Goal: Transaction & Acquisition: Purchase product/service

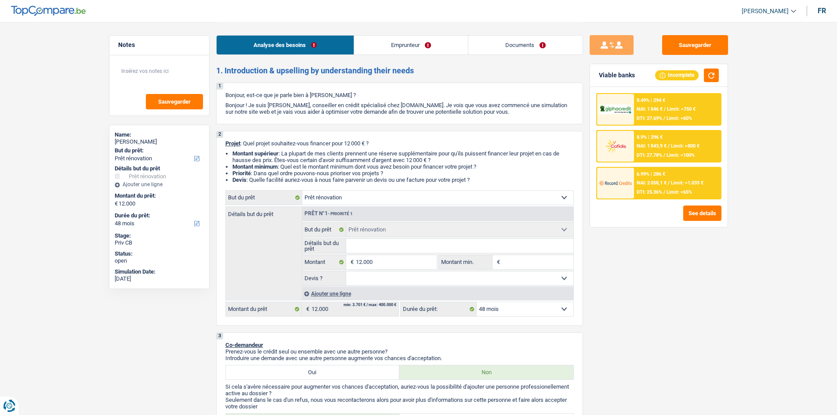
select select "renovation"
select select "48"
select select "renovation"
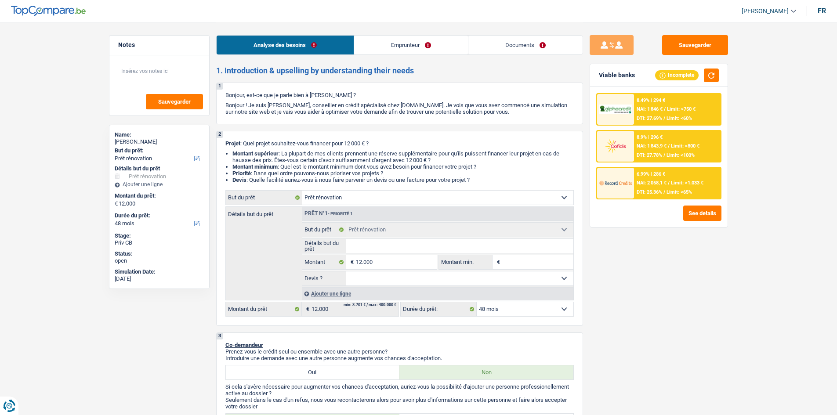
select select "48"
select select "privateEmployee"
select select "netSalary"
select select "mealVouchers"
select select "ownerWithMortgage"
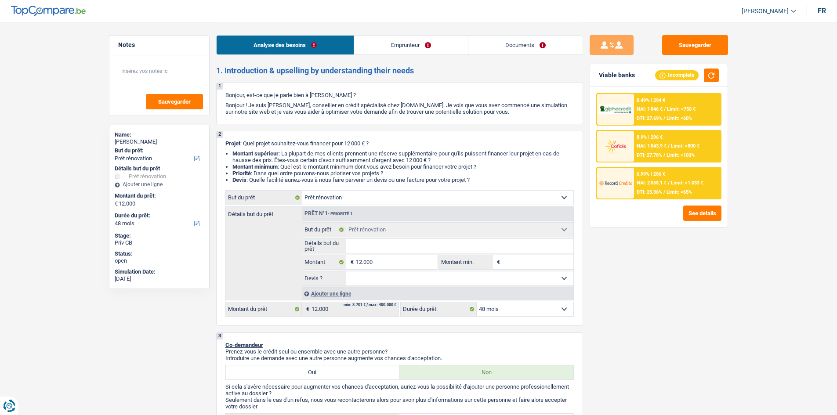
select select "mortgage"
select select "240"
select select "renovation"
select select "48"
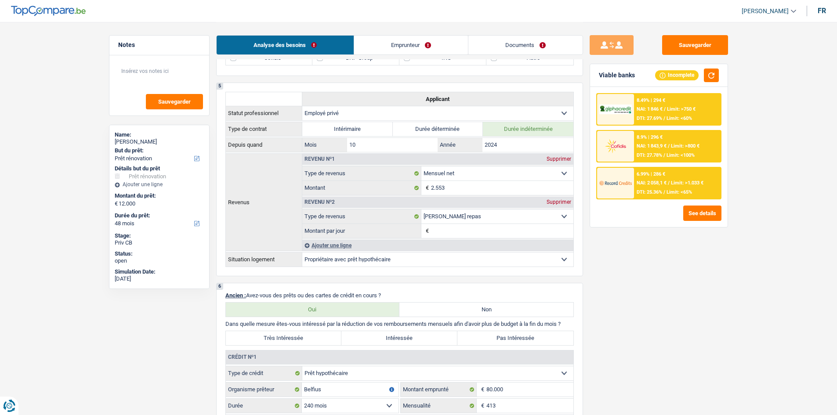
scroll to position [439, 0]
click at [394, 43] on link "Emprunteur" at bounding box center [411, 45] width 114 height 19
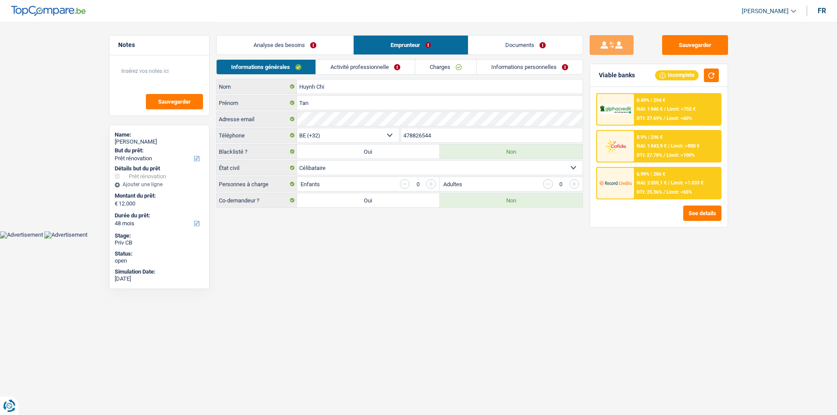
scroll to position [0, 0]
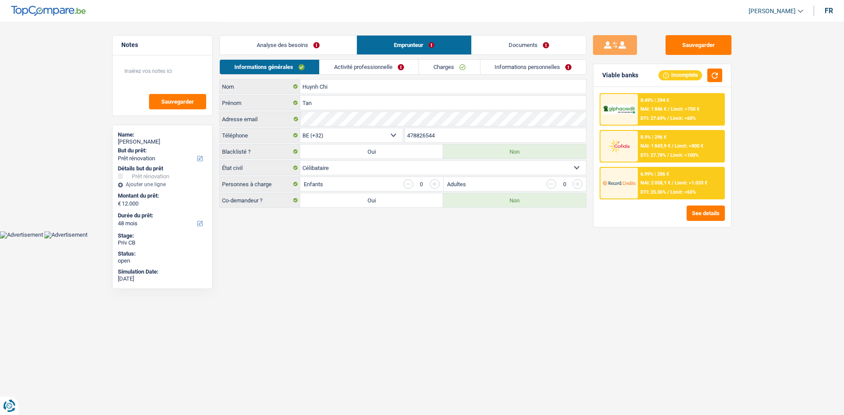
click at [285, 43] on link "Analyse des besoins" at bounding box center [288, 45] width 137 height 19
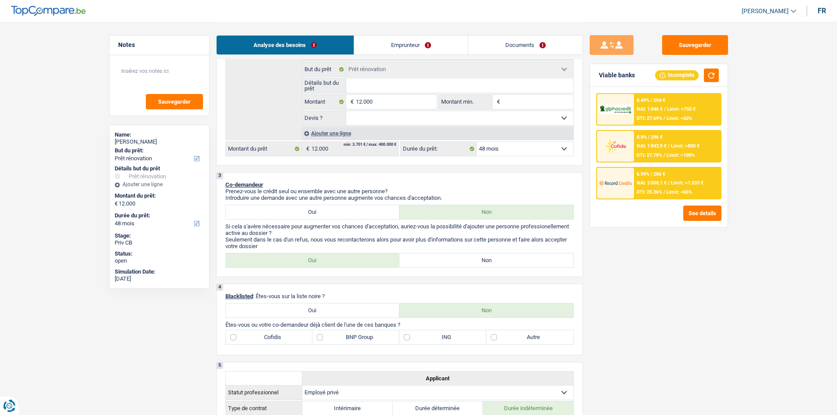
scroll to position [176, 0]
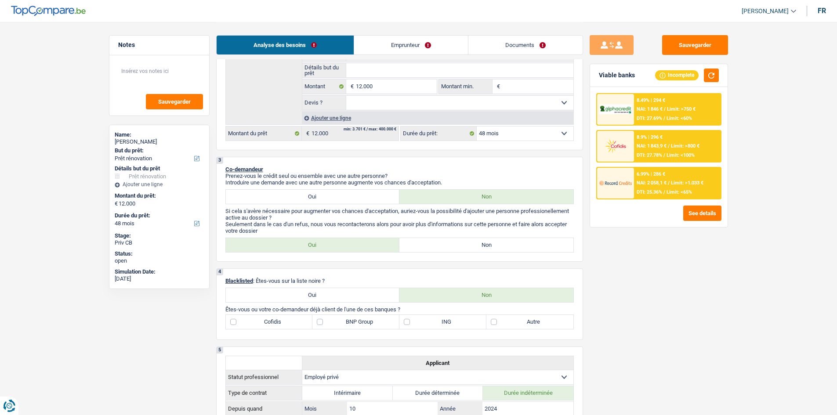
click at [489, 243] on label "Non" at bounding box center [486, 245] width 174 height 14
click at [489, 243] on input "Non" at bounding box center [486, 245] width 174 height 14
radio input "true"
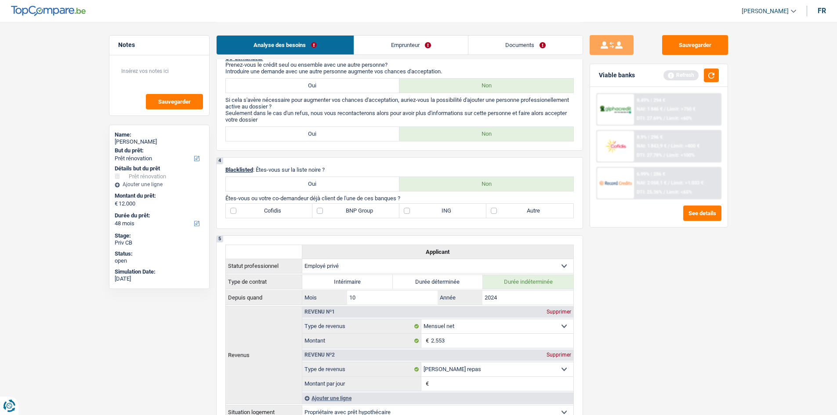
scroll to position [308, 0]
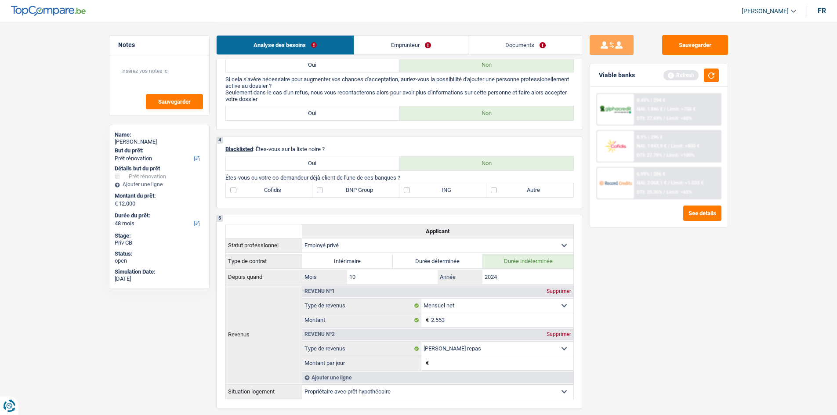
click at [321, 190] on label "BNP Group" at bounding box center [355, 190] width 87 height 14
click at [321, 190] on input "BNP Group" at bounding box center [355, 190] width 87 height 14
checkbox input "true"
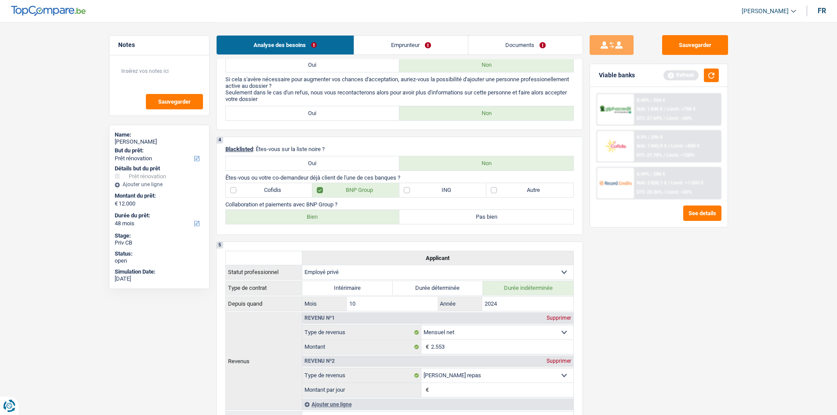
click at [331, 217] on label "Bien" at bounding box center [313, 217] width 174 height 14
click at [331, 217] on input "Bien" at bounding box center [313, 217] width 174 height 14
radio input "true"
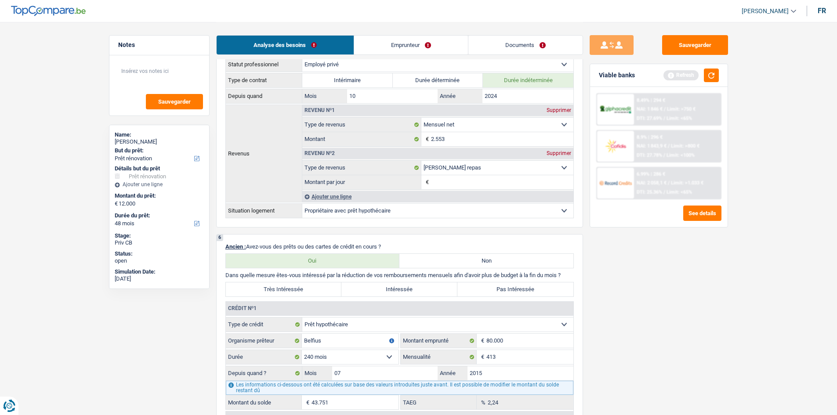
scroll to position [615, 0]
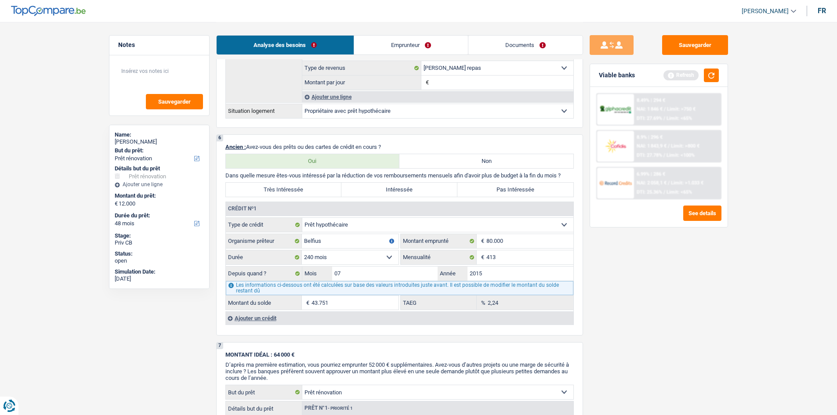
click at [485, 188] on label "Pas Intéressée" at bounding box center [515, 190] width 116 height 14
click at [485, 188] on input "Pas Intéressée" at bounding box center [515, 190] width 116 height 14
radio input "true"
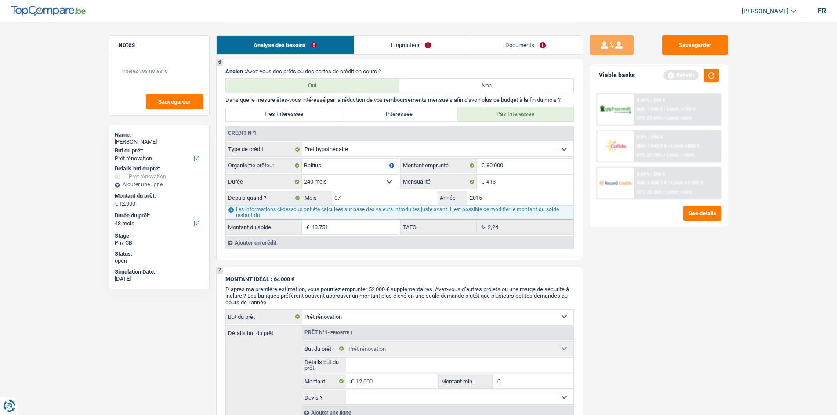
scroll to position [703, 0]
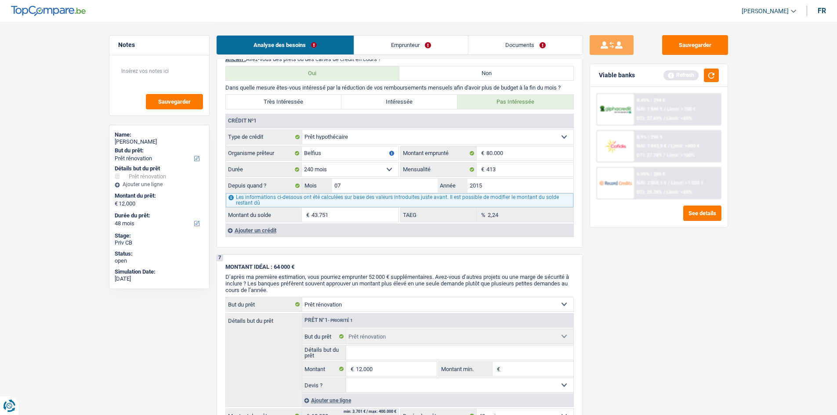
click at [274, 230] on div "Ajouter un crédit" at bounding box center [399, 230] width 348 height 13
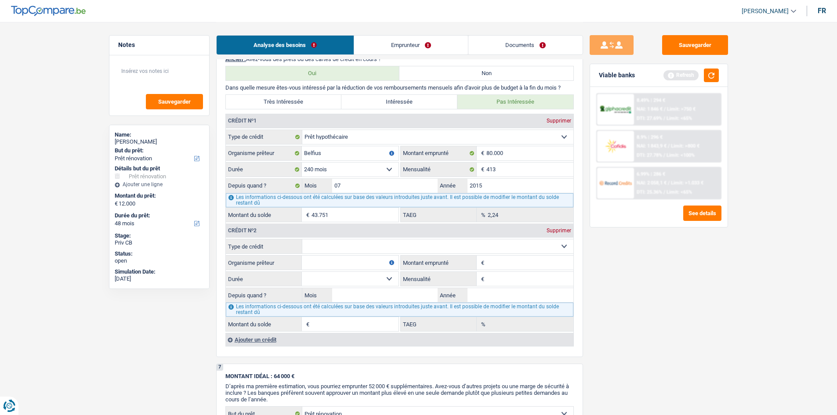
click at [486, 246] on select "Carte ou ouverture de crédit Prêt hypothécaire Vente à tempérament Prêt à tempé…" at bounding box center [437, 246] width 271 height 14
select select "cardOrCredit"
type input "0"
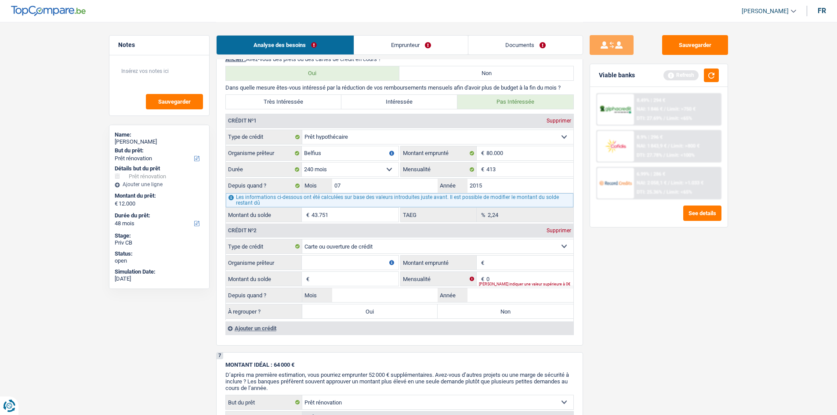
click at [362, 259] on input "Organisme prêteur" at bounding box center [350, 263] width 97 height 14
type input "BNP paribas"
click at [513, 265] on input "Montant emprunté" at bounding box center [529, 263] width 87 height 14
type input "2.500"
click at [359, 281] on input "Montant du solde" at bounding box center [355, 279] width 87 height 14
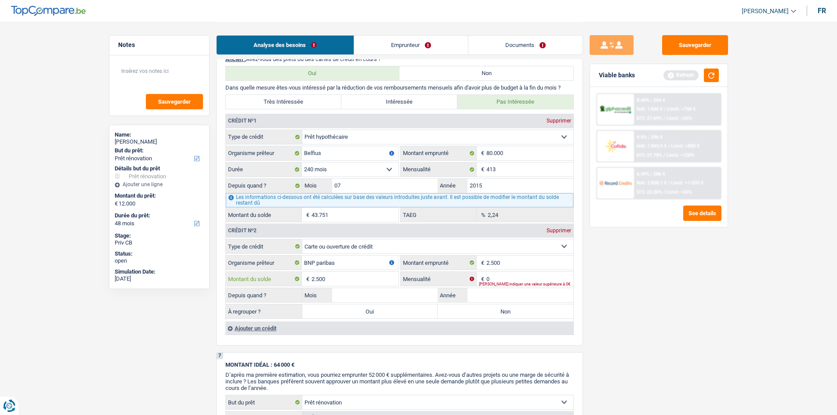
type input "2.500"
type input "2"
click at [370, 297] on input "Mois" at bounding box center [385, 295] width 106 height 14
type input "03"
type input "0"
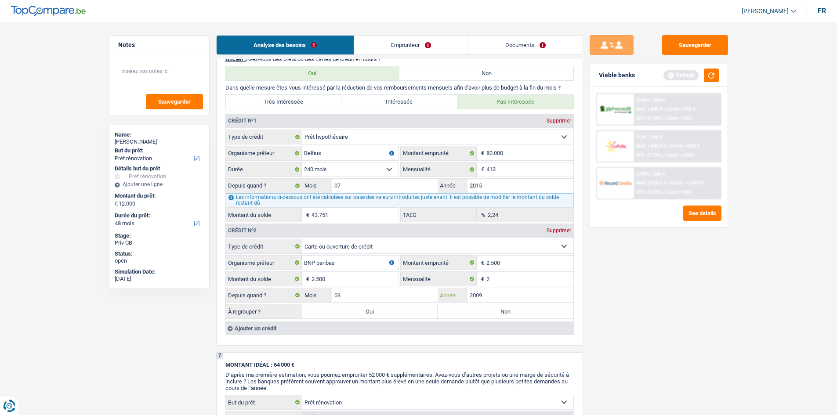
type input "2009"
click at [471, 308] on label "Non" at bounding box center [506, 311] width 136 height 14
click at [471, 308] on input "Non" at bounding box center [506, 311] width 136 height 14
radio input "true"
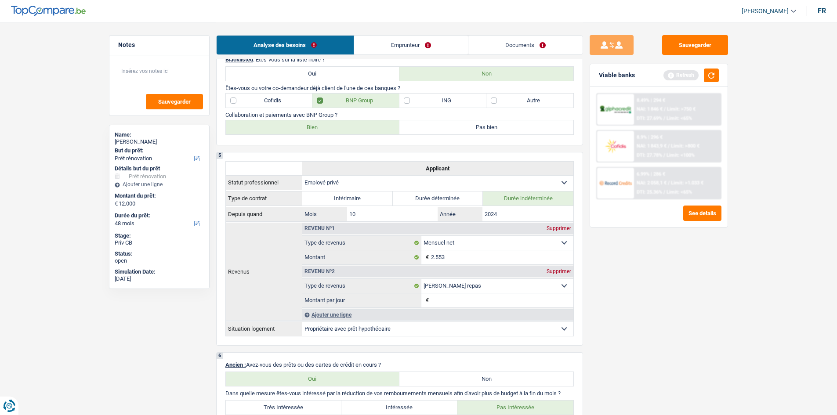
scroll to position [308, 0]
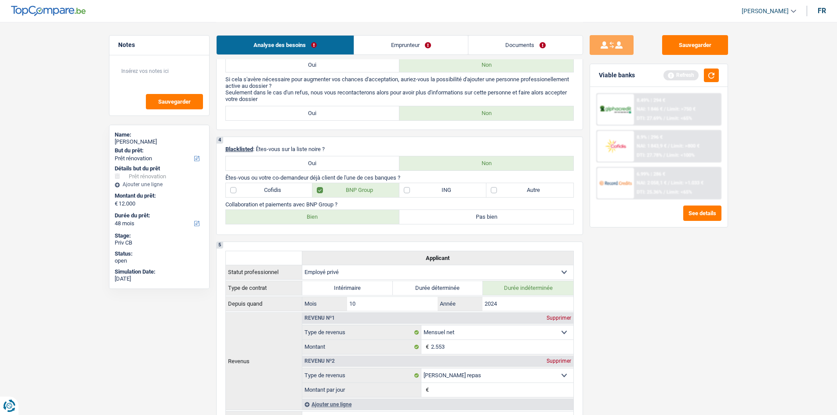
click at [388, 39] on link "Emprunteur" at bounding box center [411, 45] width 114 height 19
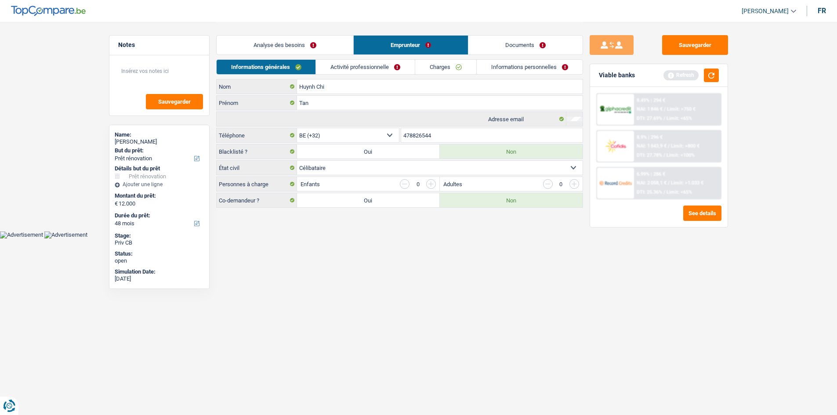
scroll to position [0, 0]
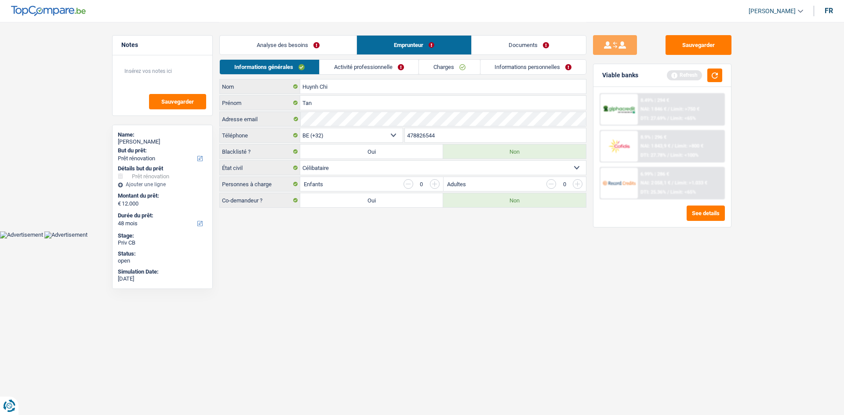
click at [378, 71] on link "Activité professionnelle" at bounding box center [368, 67] width 99 height 14
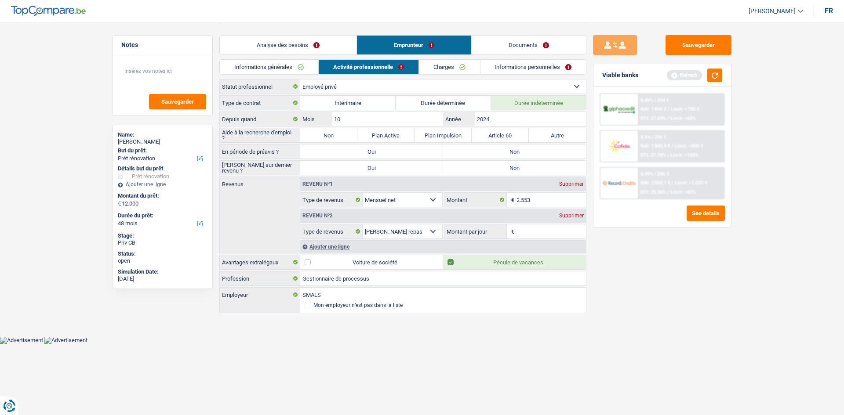
click at [333, 136] on label "Non" at bounding box center [328, 135] width 57 height 14
click at [333, 136] on input "Non" at bounding box center [328, 135] width 57 height 14
radio input "true"
click at [519, 153] on label "Non" at bounding box center [514, 152] width 143 height 14
click at [519, 153] on input "Non" at bounding box center [514, 152] width 143 height 14
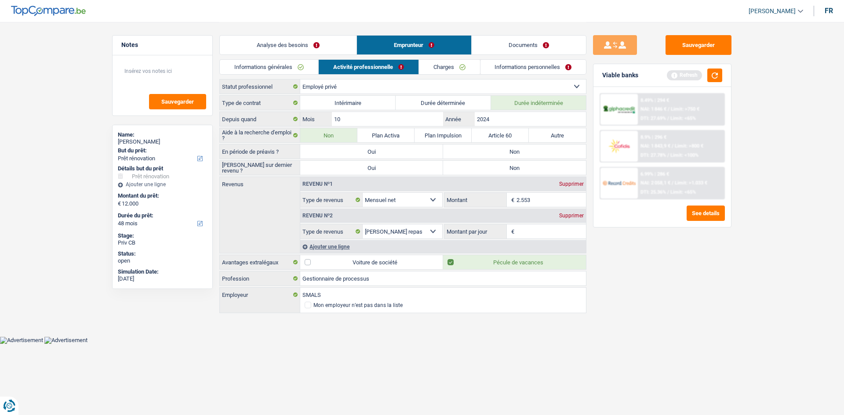
radio input "true"
click at [488, 170] on label "Non" at bounding box center [514, 168] width 143 height 14
click at [488, 170] on input "Non" at bounding box center [514, 168] width 143 height 14
radio input "true"
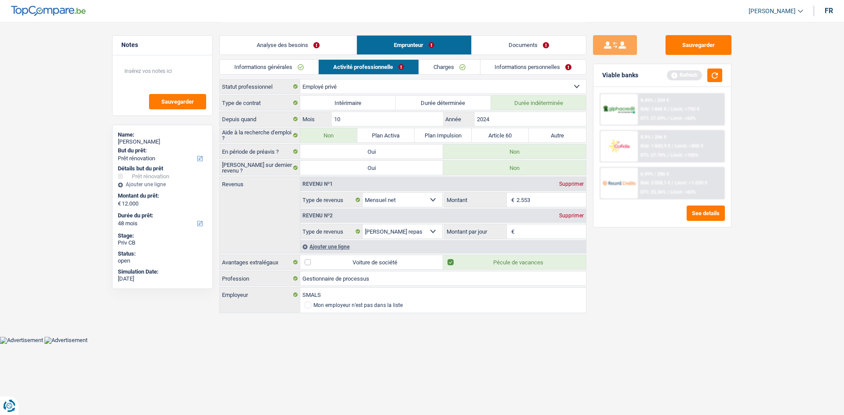
click at [539, 197] on input "2.553" at bounding box center [551, 200] width 70 height 14
click at [525, 233] on input "Montant par jour" at bounding box center [551, 232] width 70 height 14
click at [548, 199] on input "2.553" at bounding box center [551, 200] width 70 height 14
type input "2.554"
drag, startPoint x: 548, startPoint y: 226, endPoint x: 543, endPoint y: 227, distance: 5.8
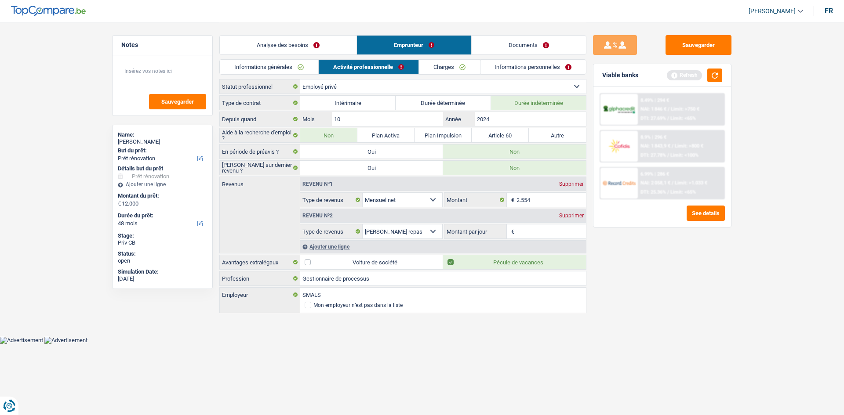
click at [543, 227] on input "Montant par jour" at bounding box center [551, 232] width 70 height 14
type input "8,0"
click at [454, 69] on link "Charges" at bounding box center [449, 67] width 61 height 14
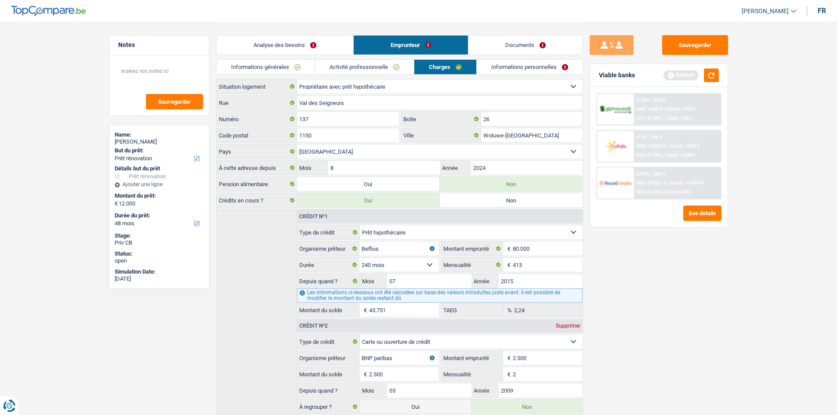
click at [497, 69] on link "Informations personnelles" at bounding box center [530, 67] width 106 height 14
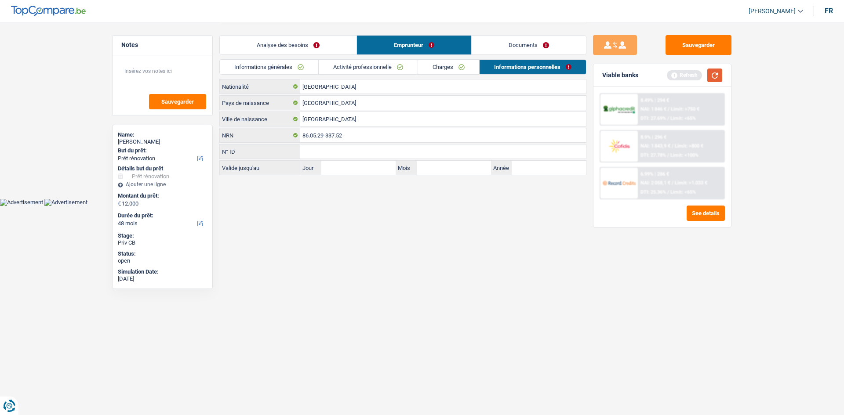
click at [714, 76] on button "button" at bounding box center [714, 76] width 15 height 14
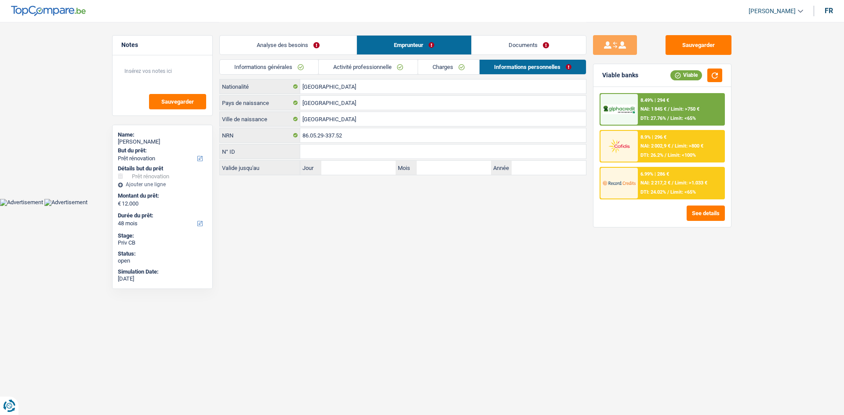
click at [310, 46] on link "Analyse des besoins" at bounding box center [288, 45] width 137 height 19
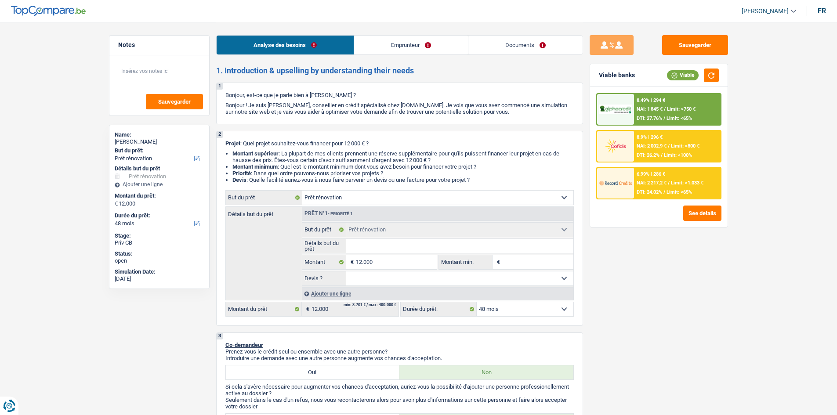
click at [416, 250] on input "Détails but du prêt" at bounding box center [459, 246] width 227 height 14
type input "R"
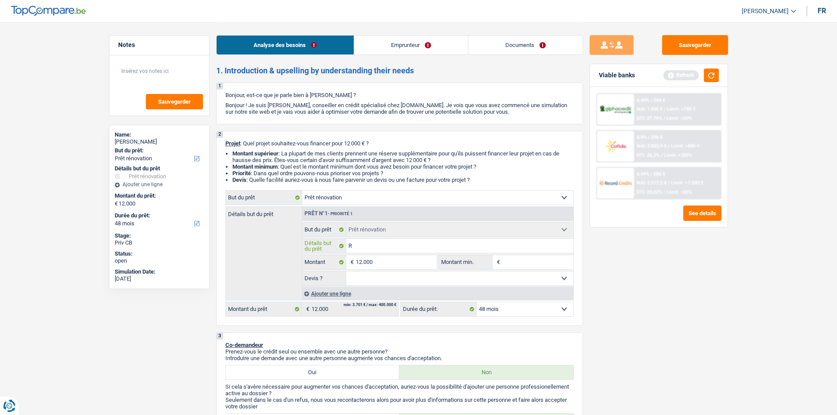
type input "Re"
type input "R"
type input "S"
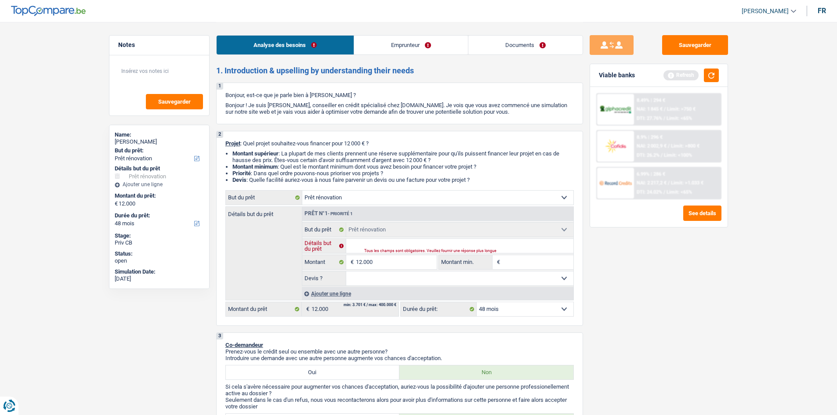
type input "S"
type input "Sa"
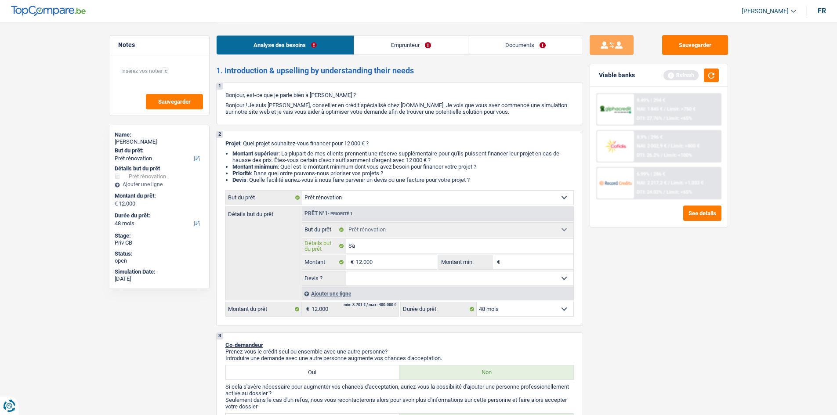
type input "Sal"
type input "Sall"
type input "Salle"
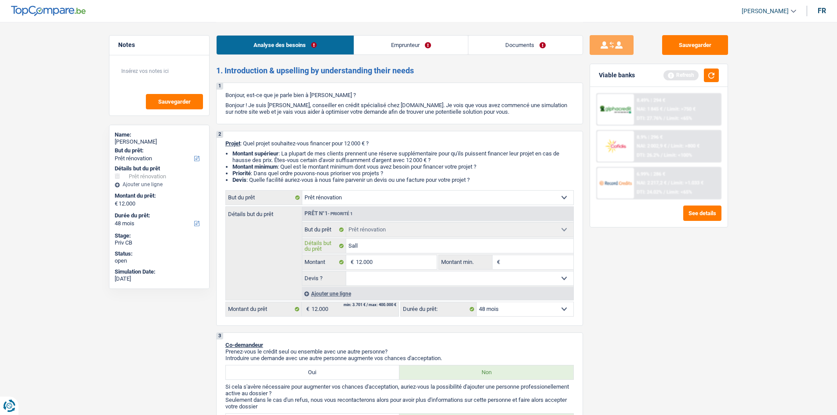
type input "Salle"
type input "Salle d"
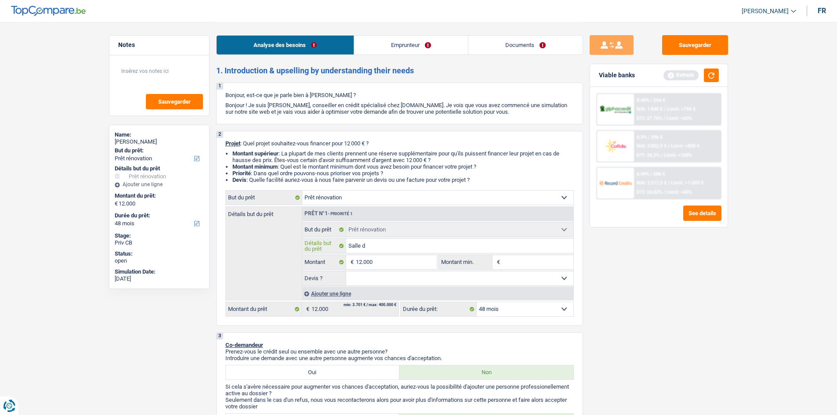
type input "Salle de"
type input "Salle de b"
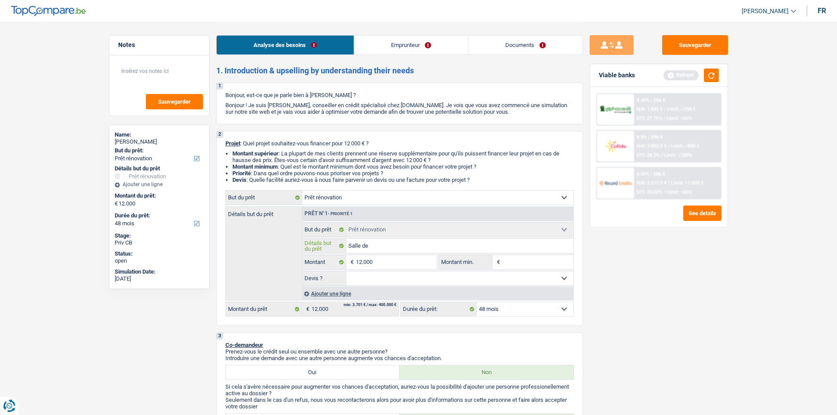
type input "Salle de b"
type input "Salle de ba"
type input "Salle de bai"
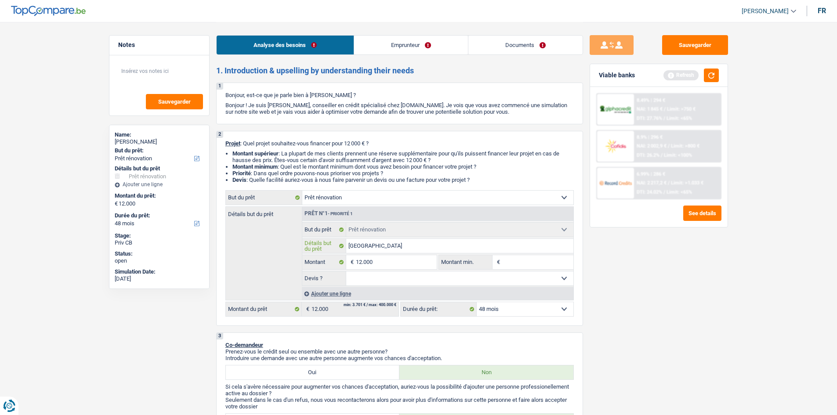
type input "Salle de bain"
type input "Salle de bain +"
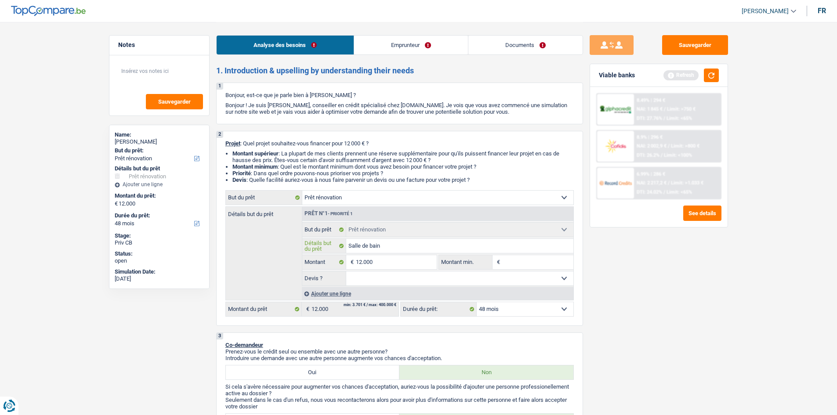
type input "Salle de bain +"
type input "Salle de bain + c"
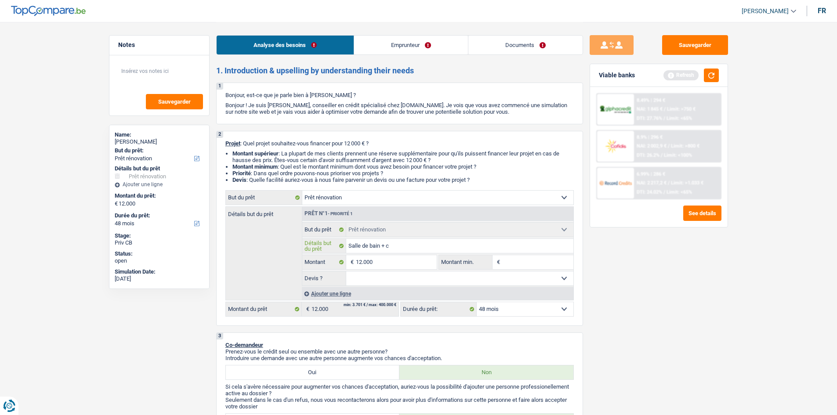
type input "Salle de bain + cu"
type input "Salle de bain + cui"
type input "Salle de bain + cuis"
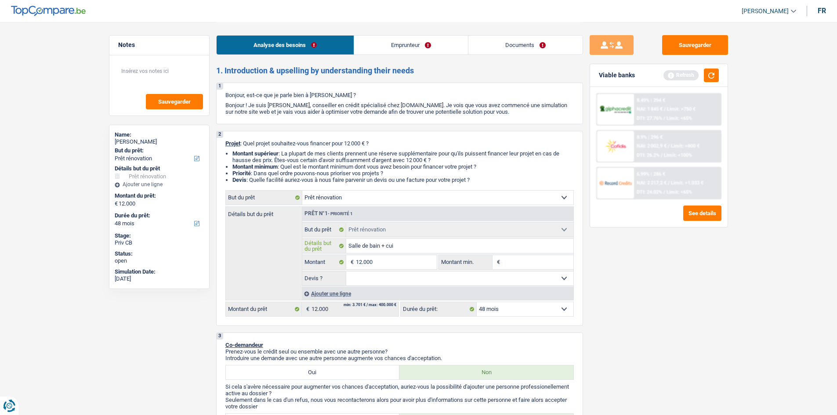
type input "Salle de bain + cuis"
type input "Salle de bain + cuisi"
type input "Salle de bain + cuisin"
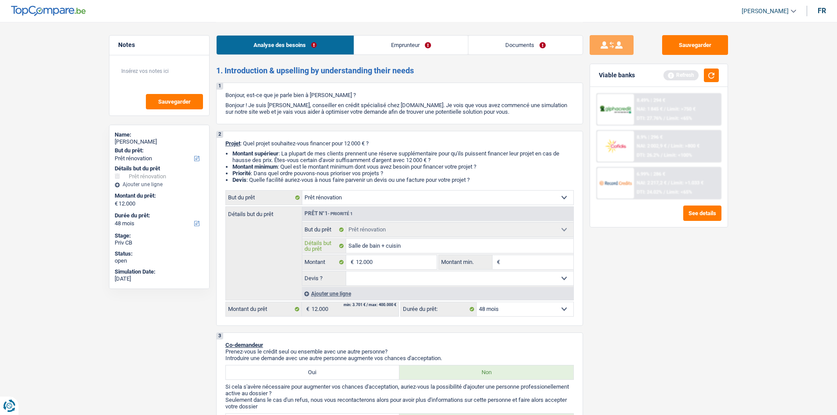
type input "Salle de bain + cuisine"
type input "Salle de bain + cuisine +"
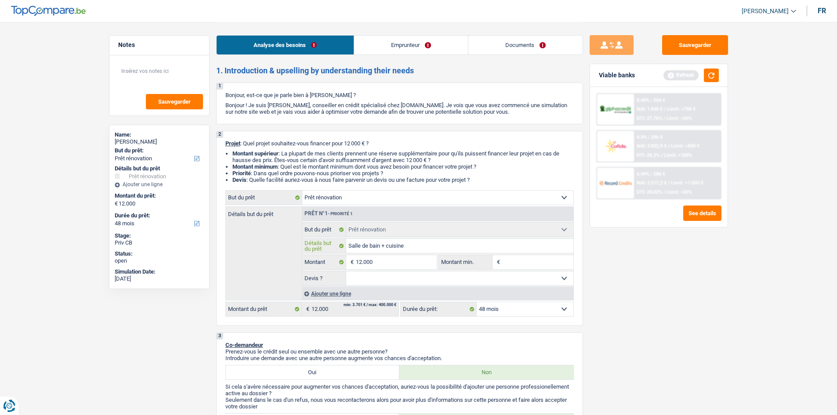
type input "Salle de bain + cuisine +"
type input "Salle de bain + cuisine + d"
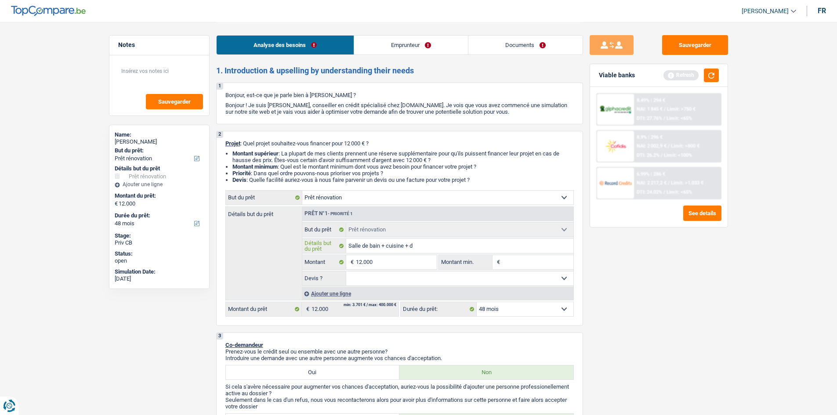
type input "Salle de bain + cuisine + dé"
type input "Salle de bain + cuisine + dég"
type input "Salle de bain + cuisine + déga"
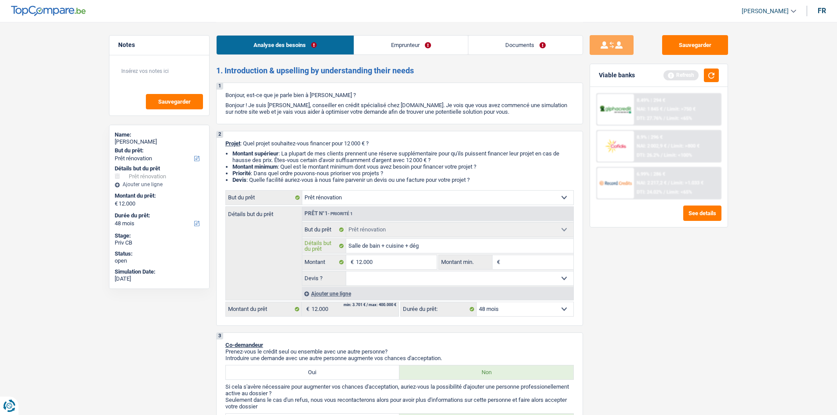
type input "Salle de bain + cuisine + déga"
type input "Salle de bain + cuisine + dégat"
type input "Salle de bain + cuisine + dégats"
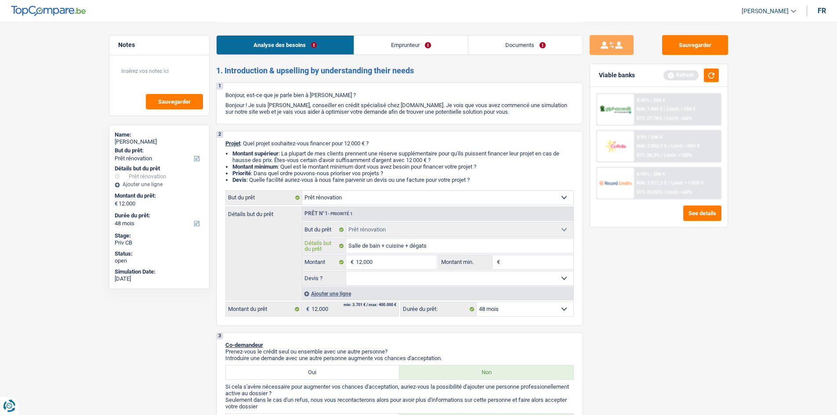
type input "Salle de bain + cuisine + dégats"
type input "Salle de bain + cuisine + dégats d"
type input "Salle de bain + cuisine + dégats de"
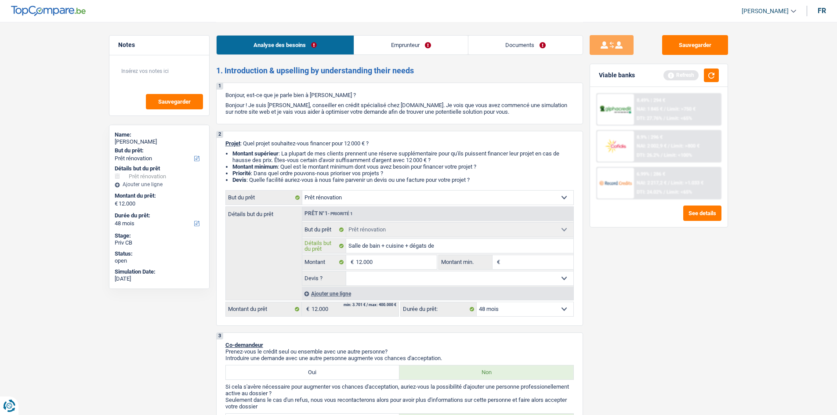
type input "Salle de bain + cuisine + dégats de"
type input "Salle de bain + cuisine + dégats des"
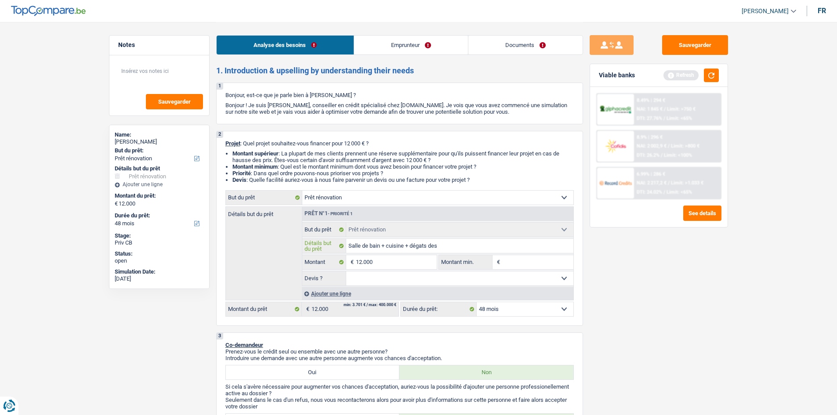
type input "Salle de bain + cuisine + dégats des e"
type input "Salle de bain + cuisine + dégats des ea"
type input "Salle de bain + cuisine + dégats des eax"
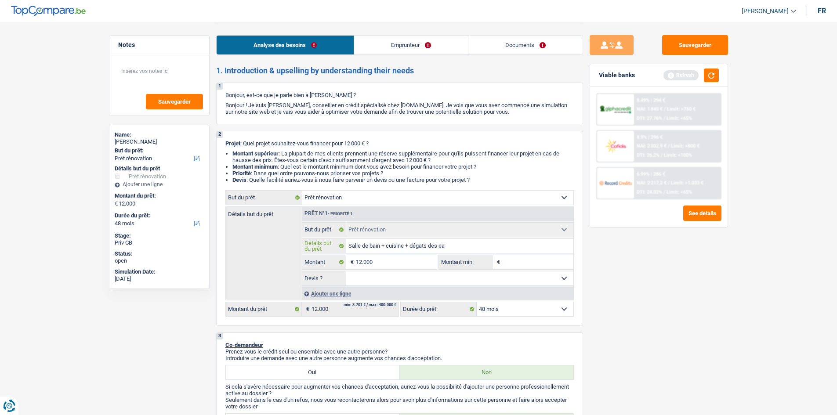
type input "Salle de bain + cuisine + dégats des eax"
type input "Salle de bain + cuisine + dégats des eaxu"
type input "Salle de bain + cuisine + dégats des eax"
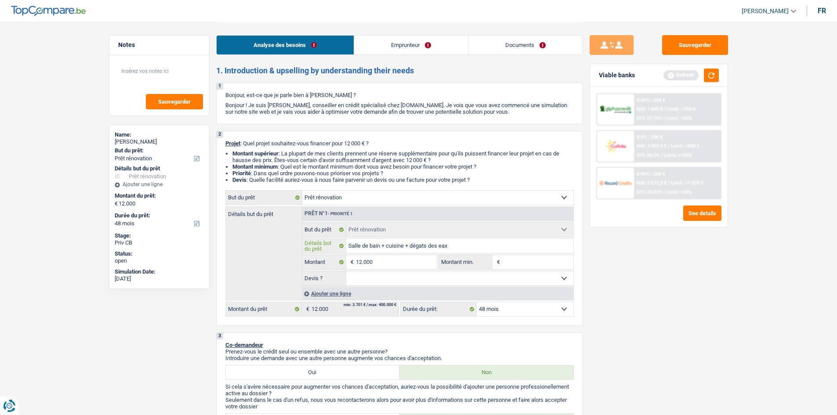
type input "Salle de bain + cuisine + dégats des ea"
type input "Salle de bain + cuisine + dégats des eau"
type input "Salle de bain + cuisine + dégats des eaux"
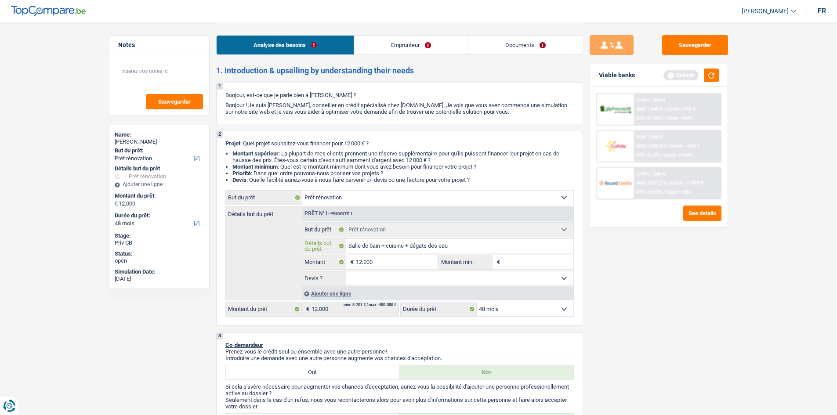
type input "Salle de bain + cuisine + dégats des eaux"
click at [414, 279] on select "Oui Non Non répondu Sélectionner une option" at bounding box center [459, 279] width 227 height 14
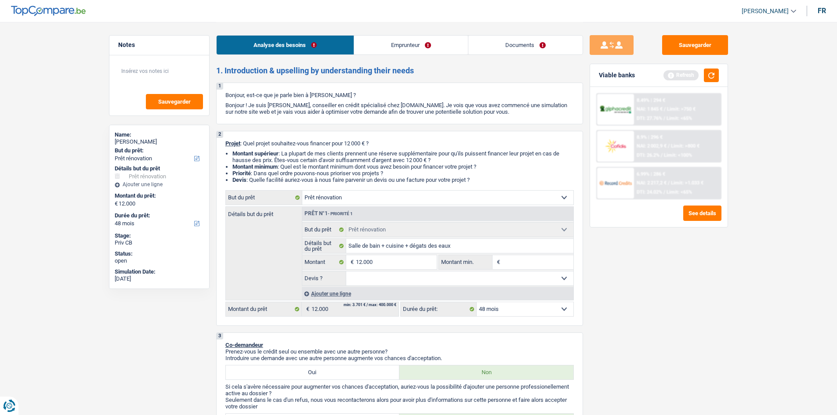
select select "yes"
click at [346, 272] on select "Oui Non Non répondu Sélectionner une option" at bounding box center [459, 279] width 227 height 14
select select "yes"
click at [523, 263] on input "Montant min." at bounding box center [537, 262] width 71 height 14
type input "1"
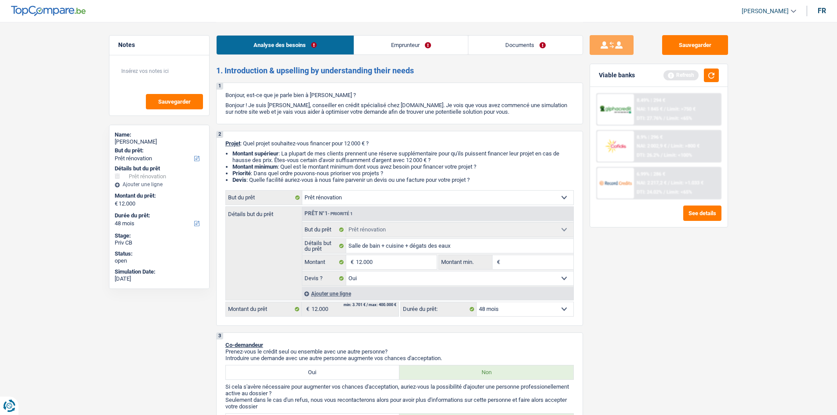
type input "1"
type input "10"
type input "100"
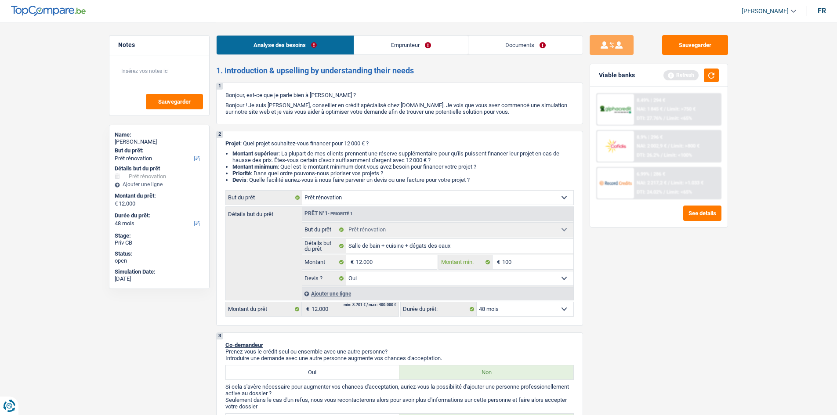
type input "1.000"
type input "10.001"
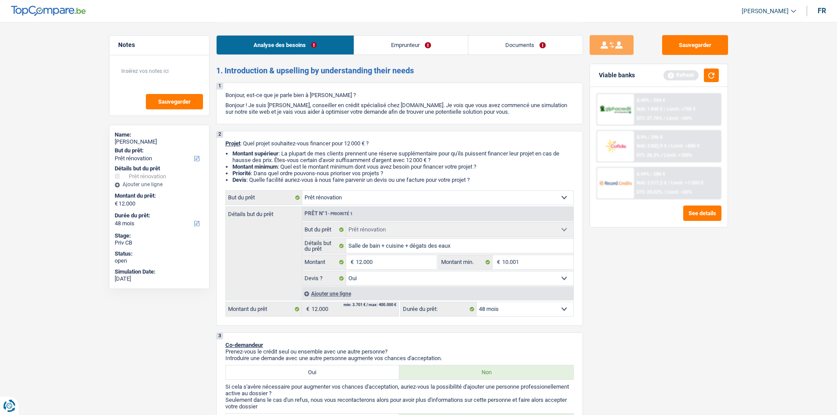
click at [544, 307] on select "12 mois 18 mois 24 mois 30 mois 36 mois 42 mois 48 mois 60 mois Sélectionner un…" at bounding box center [525, 309] width 97 height 14
click at [477, 302] on select "12 mois 18 mois 24 mois 30 mois 36 mois 42 mois 48 mois 60 mois Sélectionner un…" at bounding box center [525, 309] width 97 height 14
click at [711, 74] on button "button" at bounding box center [711, 76] width 15 height 14
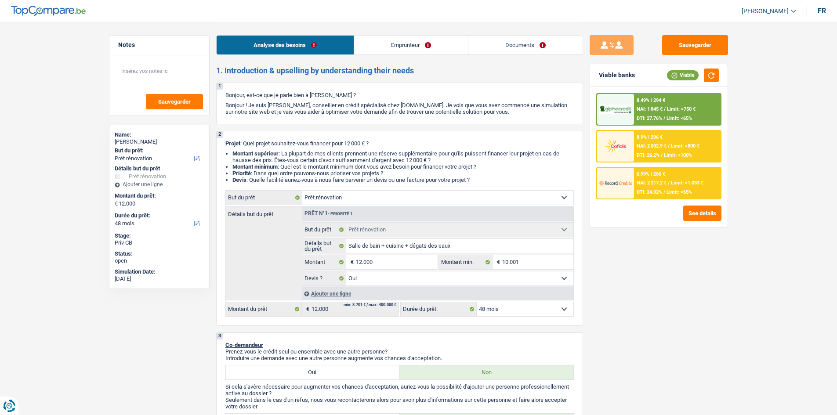
click at [664, 179] on div "6.99% | 286 € NAI: 2 217,2 € / Limit: >1.033 € DTI: 24.02% / Limit: <65%" at bounding box center [677, 183] width 87 height 31
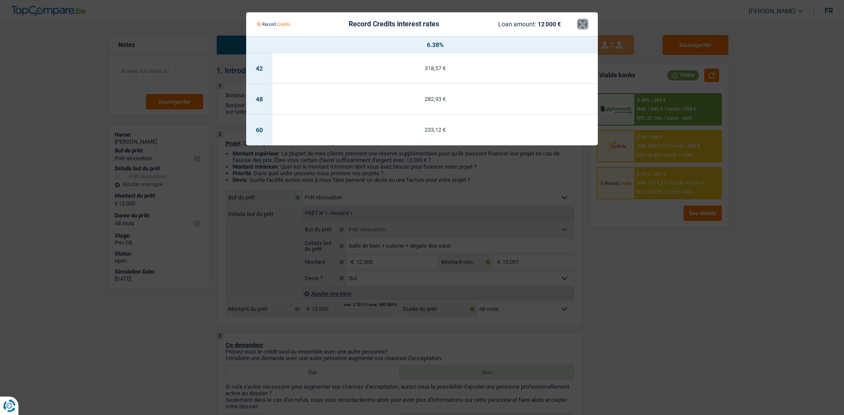
click at [578, 27] on button "×" at bounding box center [582, 24] width 9 height 9
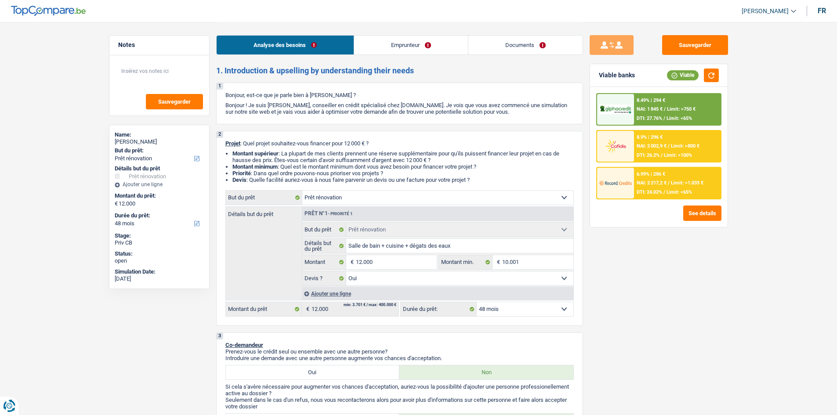
click at [674, 100] on div "8.49% | 294 € NAI: 1 845 € / Limit: >750 € DTI: 27.76% / Limit: <65%" at bounding box center [677, 109] width 87 height 31
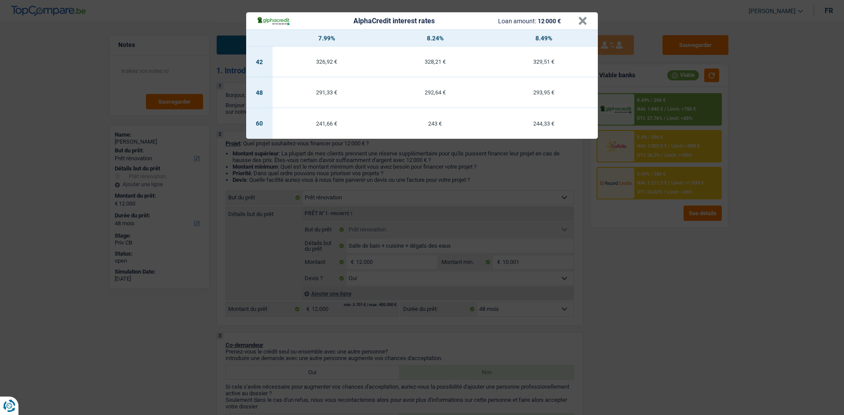
click at [620, 303] on div "AlphaCredit interest rates Loan amount: 12 000 € × 7.99% 8.24% 8.49% 42 326,92 …" at bounding box center [422, 207] width 844 height 415
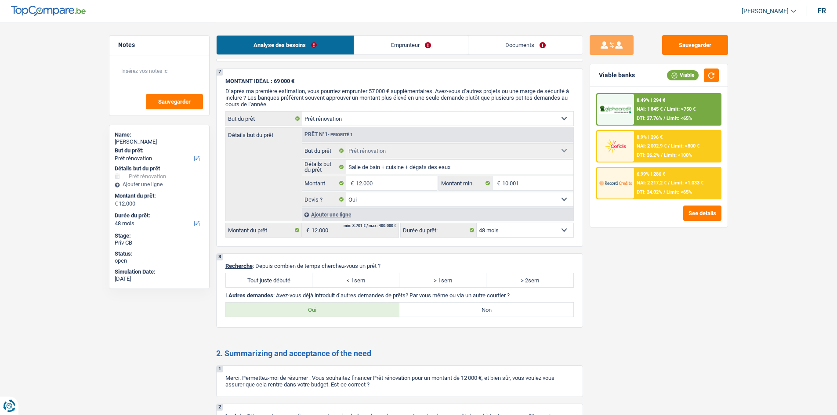
scroll to position [1142, 0]
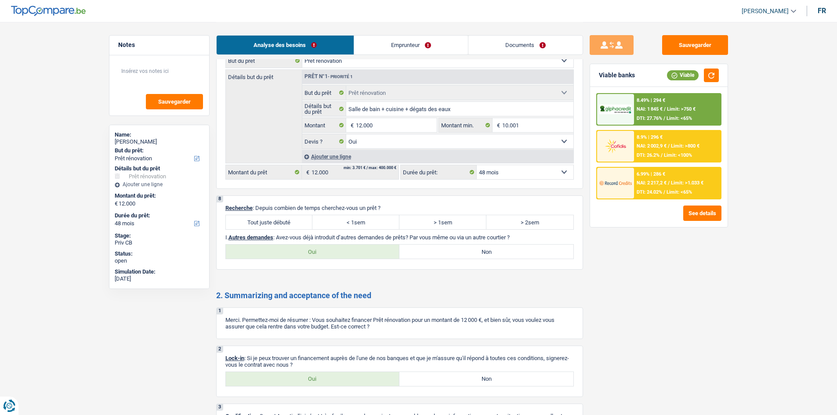
click at [455, 218] on label "> 1sem" at bounding box center [442, 222] width 87 height 14
click at [455, 218] on input "> 1sem" at bounding box center [442, 222] width 87 height 14
radio input "true"
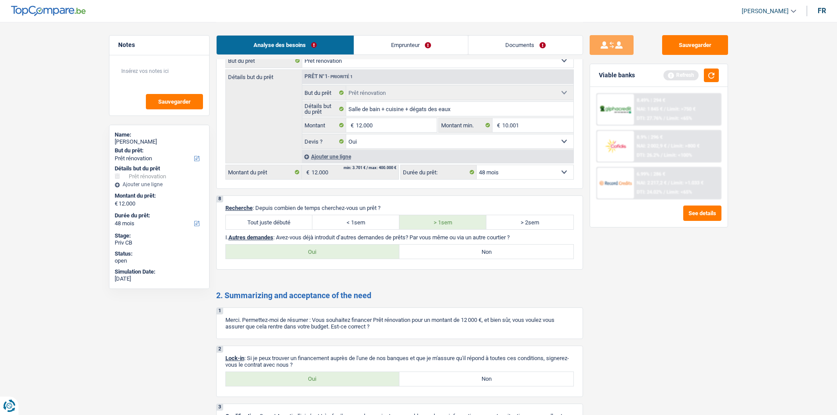
click at [511, 218] on label "> 2sem" at bounding box center [529, 222] width 87 height 14
click at [511, 218] on input "> 2sem" at bounding box center [529, 222] width 87 height 14
radio input "true"
drag, startPoint x: 443, startPoint y: 225, endPoint x: 441, endPoint y: 231, distance: 6.0
click at [441, 231] on div "8 Recherche : Depuis combien de temps cherchez-vous un prêt ? Tout juste débuté…" at bounding box center [399, 233] width 367 height 74
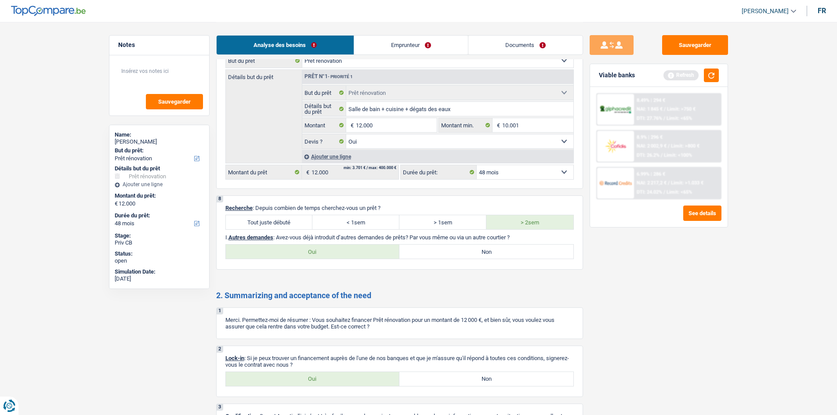
click at [441, 226] on label "> 1sem" at bounding box center [442, 222] width 87 height 14
click at [441, 226] on input "> 1sem" at bounding box center [442, 222] width 87 height 14
radio input "true"
click at [323, 251] on label "Oui" at bounding box center [313, 252] width 174 height 14
click at [323, 251] on input "Oui" at bounding box center [313, 252] width 174 height 14
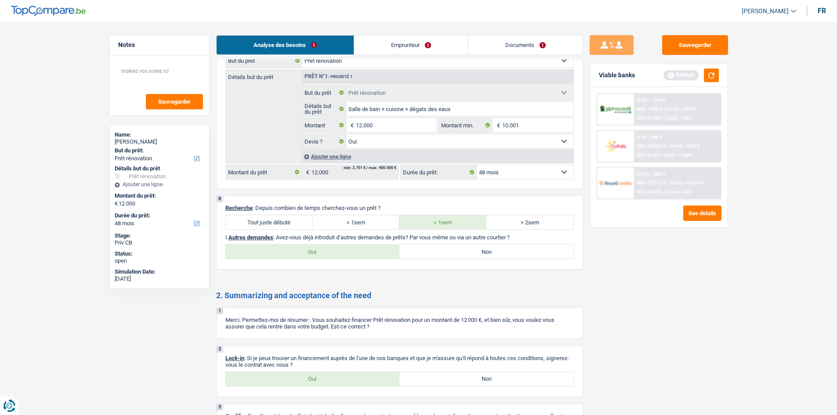
radio input "true"
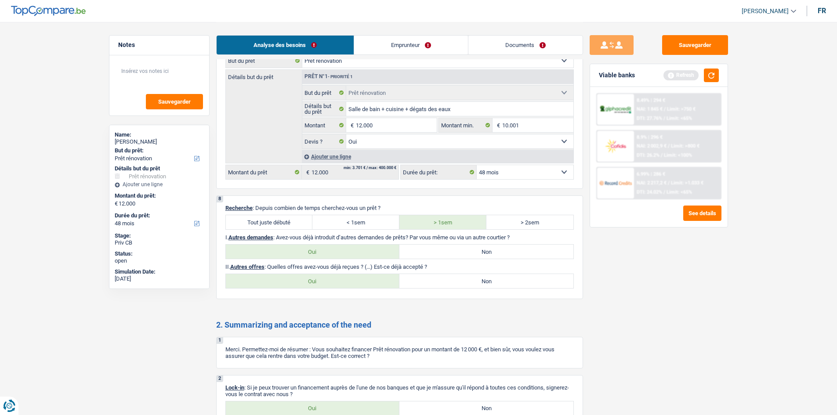
click at [456, 282] on label "Non" at bounding box center [486, 281] width 174 height 14
click at [456, 282] on input "Non" at bounding box center [486, 281] width 174 height 14
radio input "true"
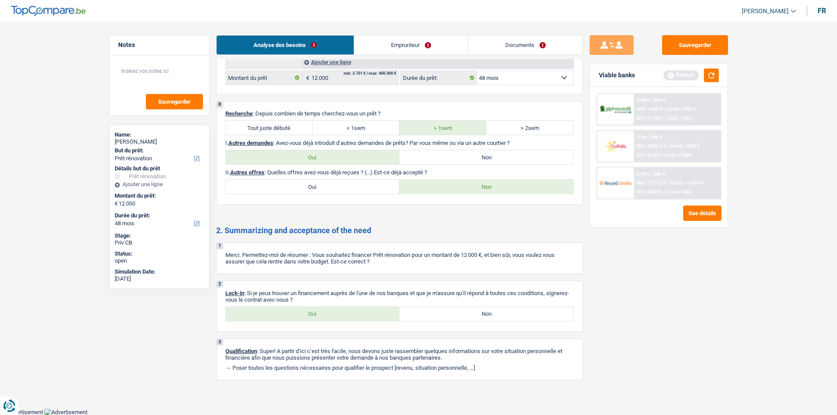
scroll to position [1237, 0]
click at [710, 77] on button "button" at bounding box center [711, 76] width 15 height 14
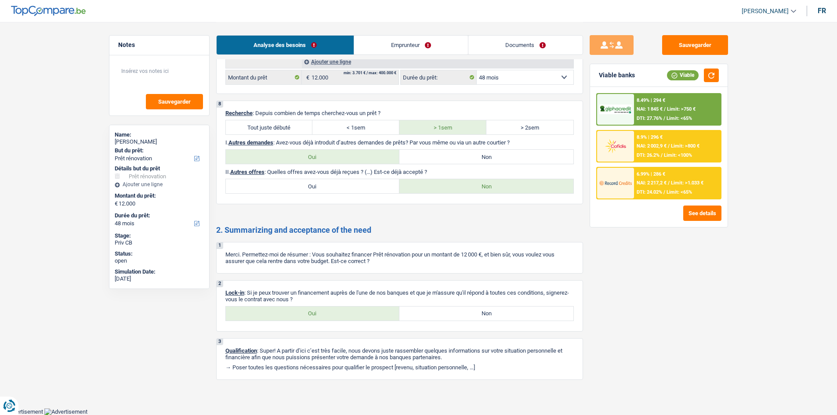
click at [320, 316] on label "Oui" at bounding box center [313, 314] width 174 height 14
click at [320, 316] on input "Oui" at bounding box center [313, 314] width 174 height 14
radio input "true"
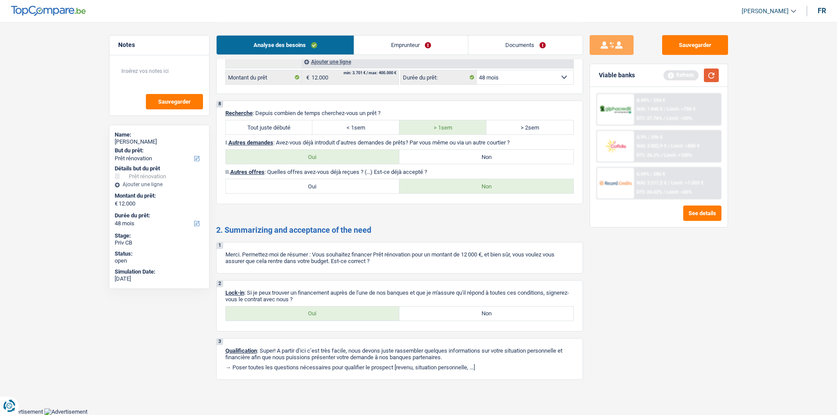
click at [710, 73] on button "button" at bounding box center [711, 76] width 15 height 14
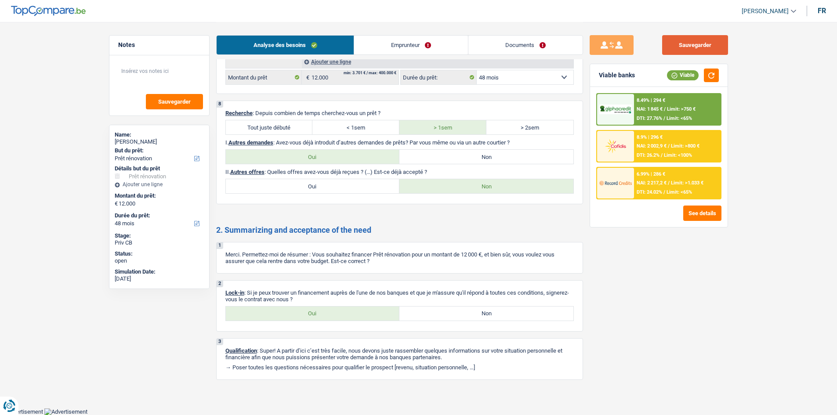
click at [683, 43] on button "Sauvegarder" at bounding box center [695, 45] width 66 height 20
click at [418, 43] on link "Emprunteur" at bounding box center [411, 45] width 114 height 19
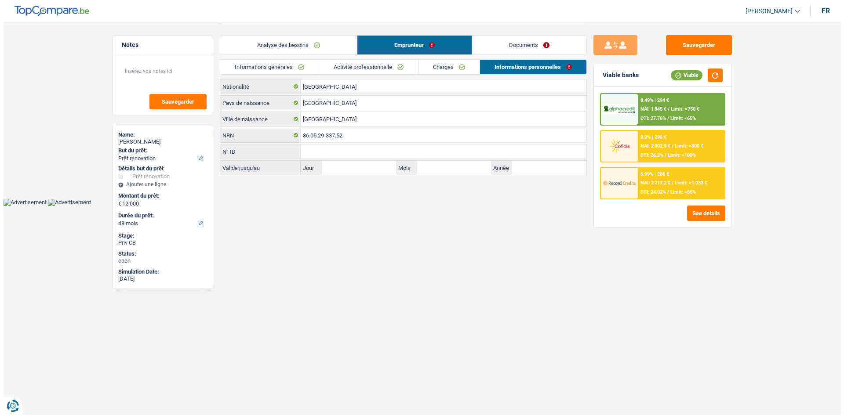
scroll to position [0, 0]
click at [512, 42] on link "Documents" at bounding box center [528, 45] width 114 height 19
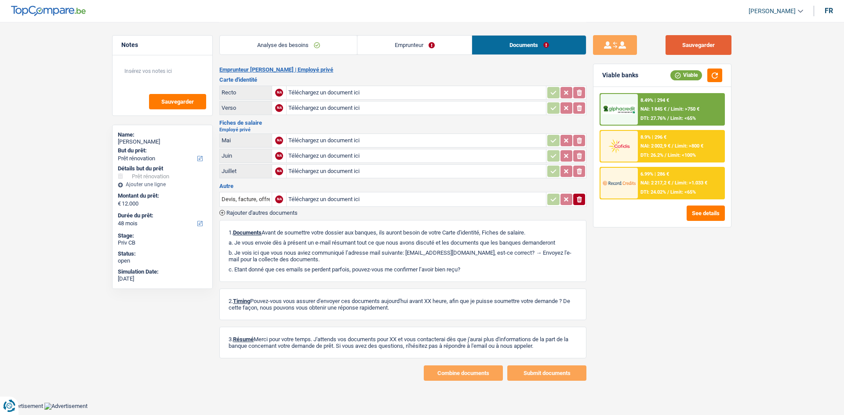
click at [697, 46] on button "Sauvegarder" at bounding box center [698, 45] width 66 height 20
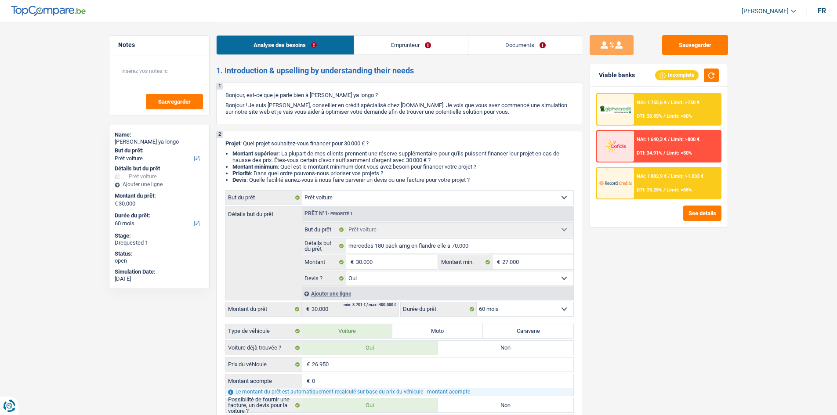
select select "car"
select select "60"
select select "car"
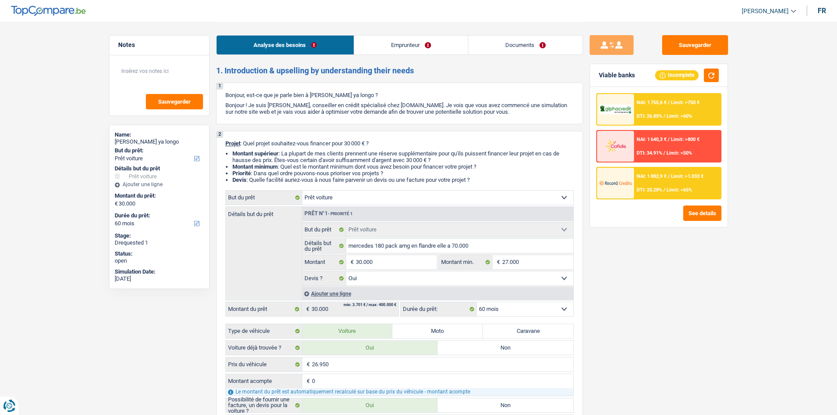
select select "yes"
select select "60"
select select "worker"
select select "netSalary"
select select "mealVouchers"
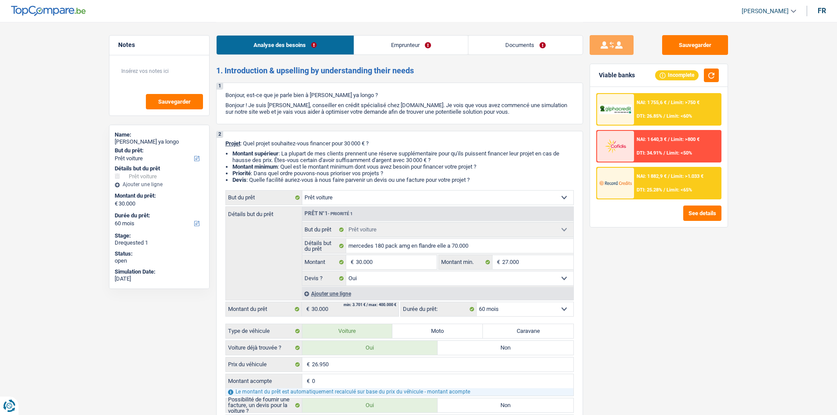
select select "liveWithParents"
select select "car"
select select "yes"
select select "60"
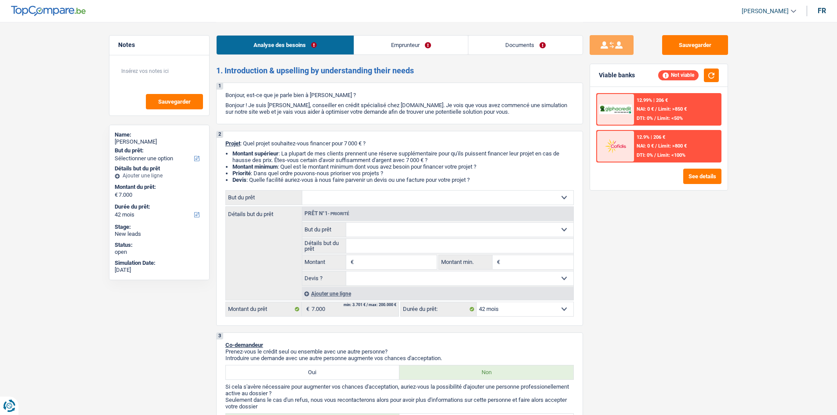
select select "42"
select select "mutuality"
select select "mutualityIndemnity"
select select "42"
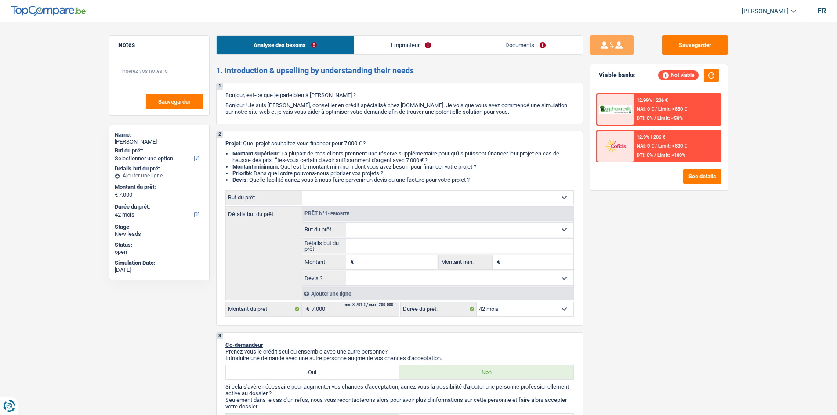
click at [341, 196] on select "Confort maison: meubles, textile, peinture, électroménager, outillage non-profe…" at bounding box center [437, 198] width 271 height 14
select select "car"
click at [302, 191] on select "Confort maison: meubles, textile, peinture, électroménager, outillage non-profe…" at bounding box center [437, 198] width 271 height 14
select select "car"
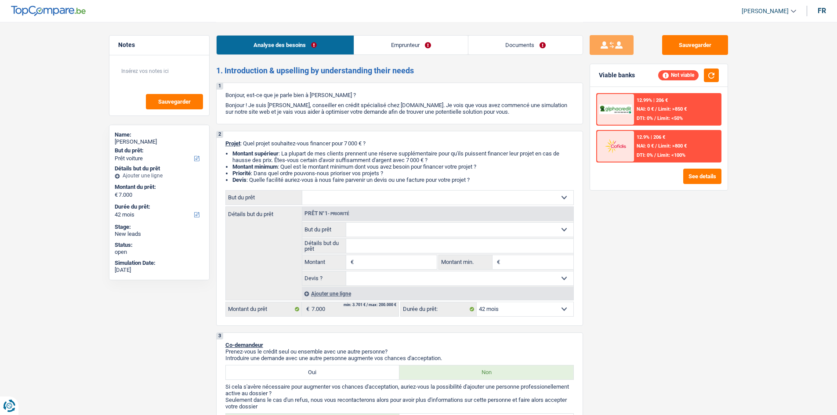
type input "7.000"
select select "car"
type input "7.000"
select select "car"
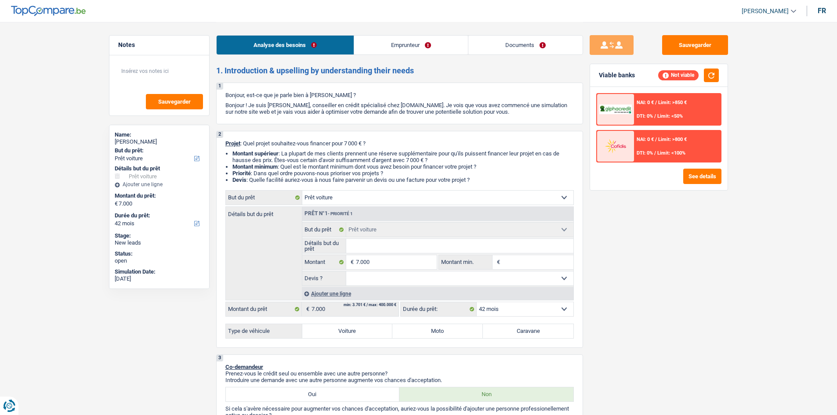
click at [344, 331] on label "Voiture" at bounding box center [347, 331] width 91 height 14
click at [344, 331] on input "Voiture" at bounding box center [347, 331] width 91 height 14
radio input "true"
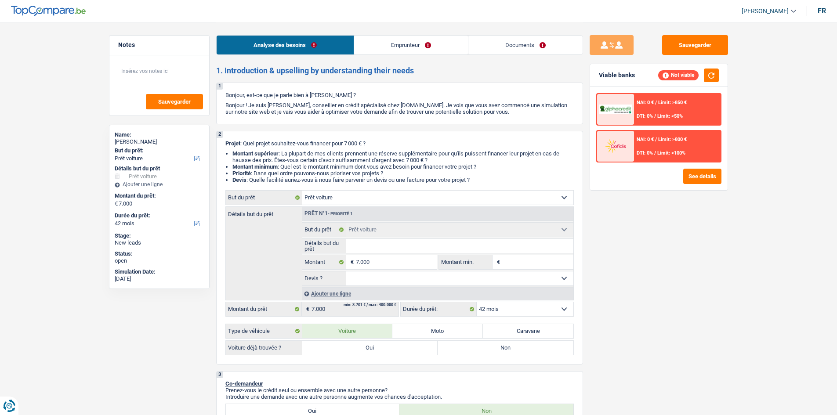
click at [460, 347] on label "Non" at bounding box center [506, 348] width 136 height 14
click at [460, 347] on input "Non" at bounding box center [506, 348] width 136 height 14
radio input "true"
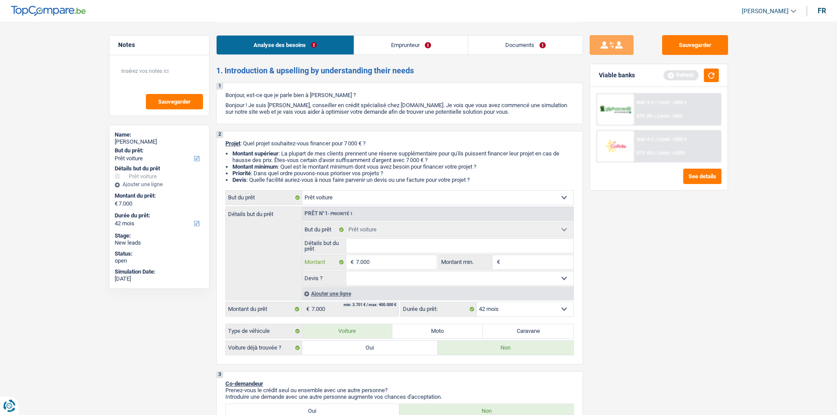
click at [392, 259] on input "7.000" at bounding box center [396, 262] width 80 height 14
click at [508, 260] on input "Montant min." at bounding box center [537, 262] width 71 height 14
type input "7"
type input "70"
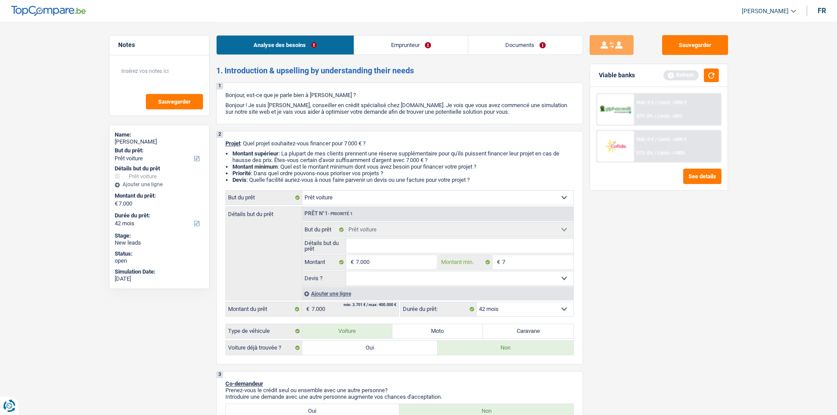
type input "70"
type input "700"
type input "7.000"
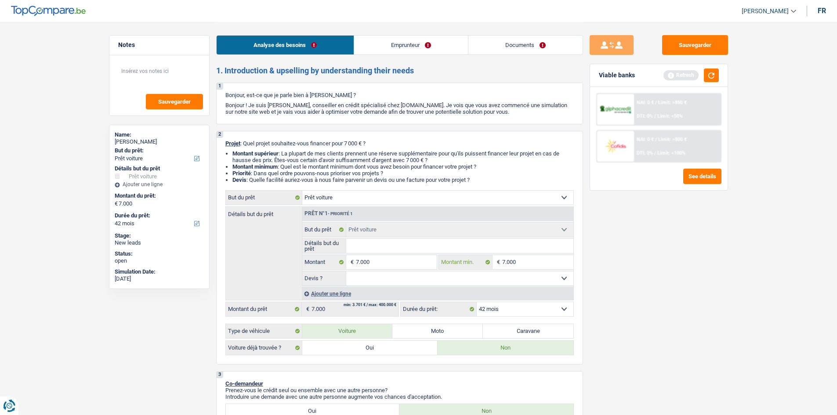
type input "7.000"
click at [382, 272] on select "Oui Non Non répondu Sélectionner une option" at bounding box center [459, 279] width 227 height 14
select select "false"
click at [346, 272] on select "Oui Non Non répondu Sélectionner une option" at bounding box center [459, 279] width 227 height 14
select select "false"
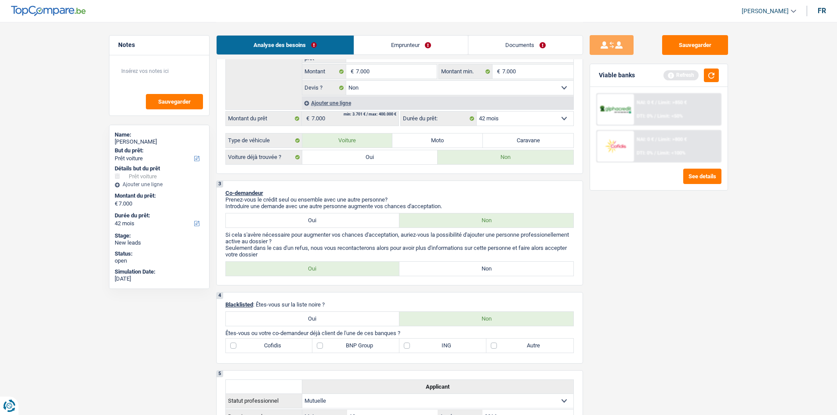
scroll to position [176, 0]
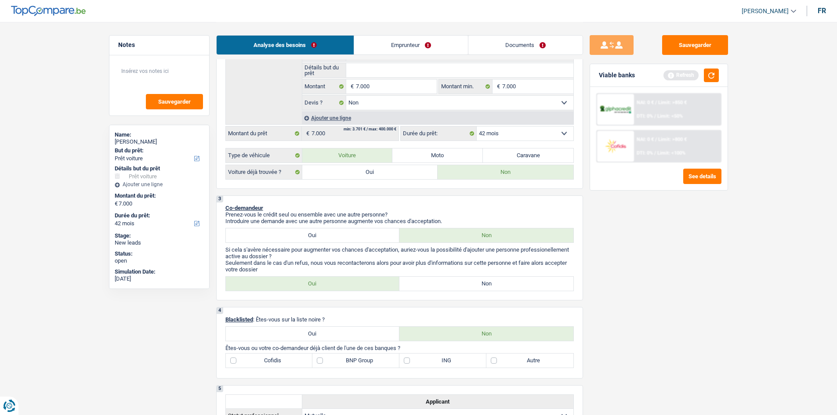
click at [424, 275] on div "3 Co-demandeur Prenez-vous le crédit seul ou ensemble avec une autre personne? …" at bounding box center [399, 248] width 367 height 105
click at [424, 283] on label "Non" at bounding box center [486, 284] width 174 height 14
click at [424, 283] on input "Non" at bounding box center [486, 284] width 174 height 14
radio input "true"
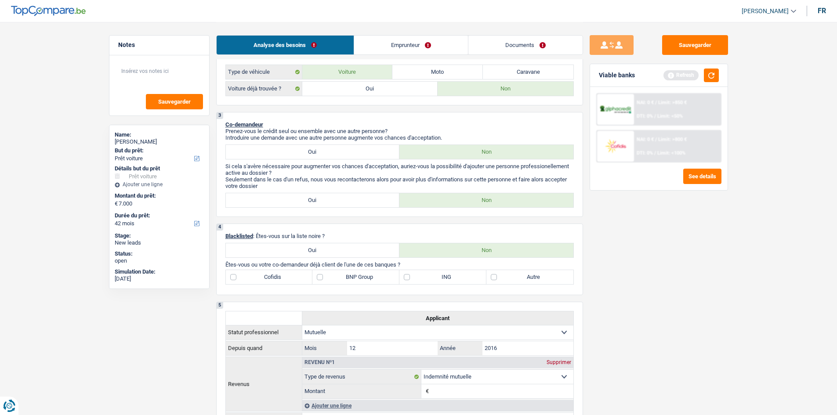
scroll to position [308, 0]
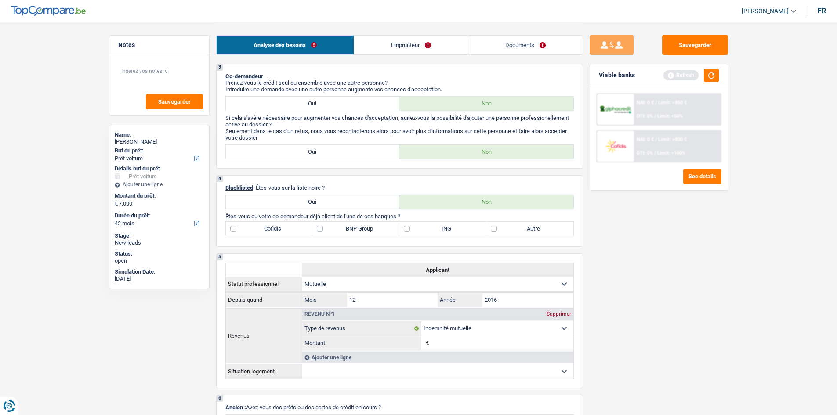
click at [492, 232] on label "Autre" at bounding box center [529, 229] width 87 height 14
click at [492, 232] on input "Autre" at bounding box center [529, 229] width 87 height 14
checkbox input "true"
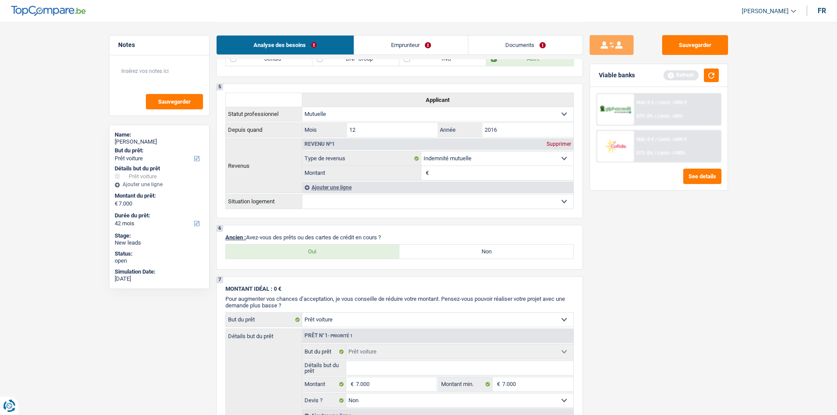
scroll to position [571, 0]
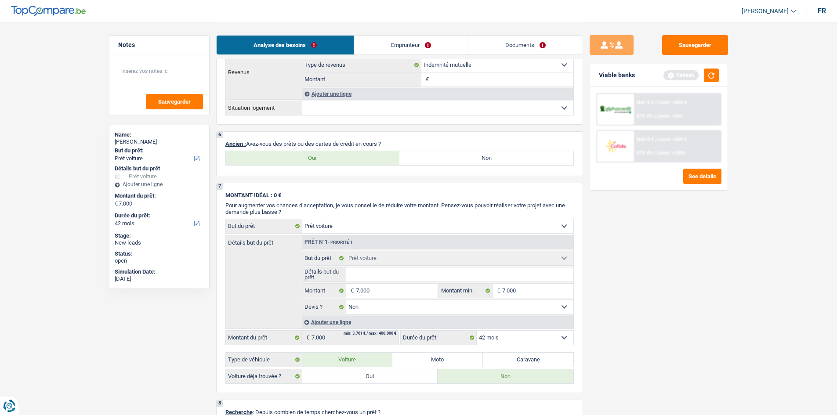
click at [469, 163] on label "Non" at bounding box center [486, 158] width 174 height 14
click at [469, 163] on input "Non" at bounding box center [486, 158] width 174 height 14
radio input "true"
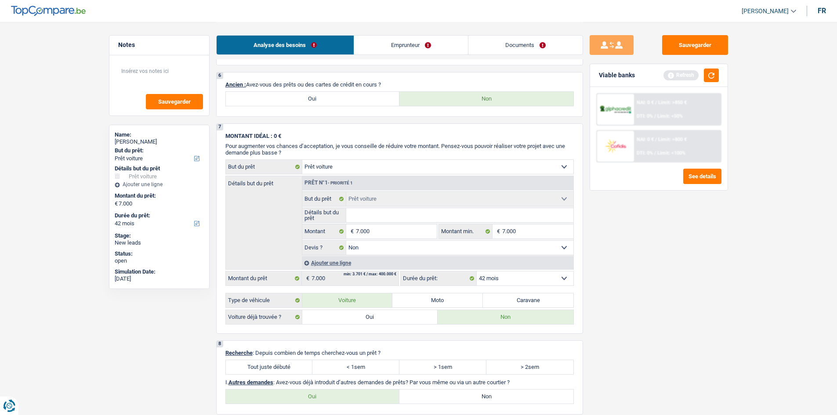
scroll to position [527, 0]
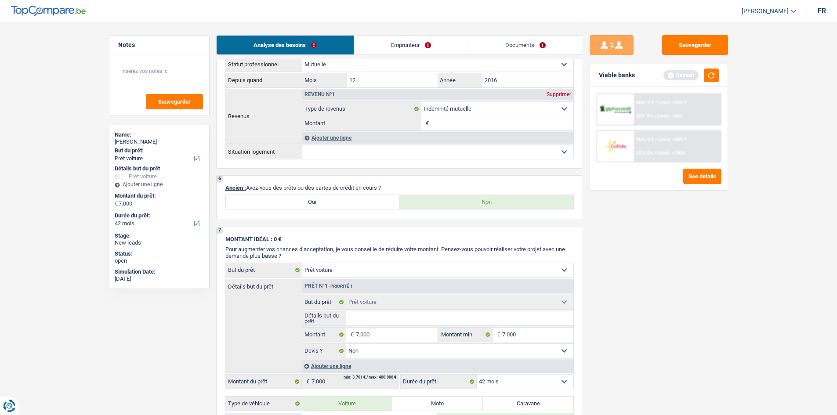
click at [401, 41] on link "Emprunteur" at bounding box center [411, 45] width 114 height 19
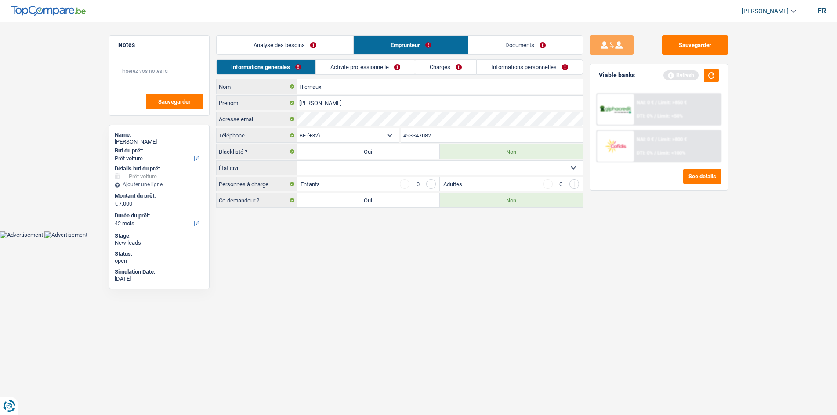
scroll to position [0, 0]
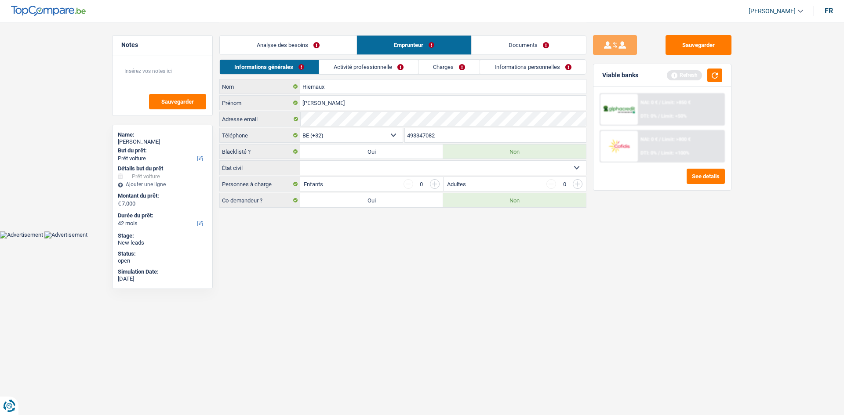
click at [441, 167] on select "Célibataire Marié(e) Cohabitant(e) légal(e) Divorcé(e) Veuf(ve) Séparé (de fait…" at bounding box center [443, 168] width 286 height 14
select select "single"
click at [300, 161] on select "Célibataire Marié(e) Cohabitant(e) légal(e) Divorcé(e) Veuf(ve) Séparé (de fait…" at bounding box center [443, 168] width 286 height 14
click at [346, 65] on link "Activité professionnelle" at bounding box center [368, 67] width 99 height 14
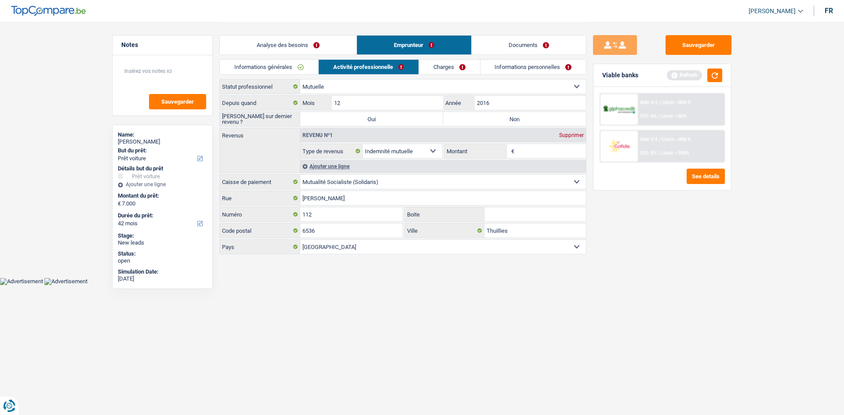
click at [402, 86] on select "Ouvrier Employé privé Employé public Invalide Indépendant Pensionné Chômeur Mut…" at bounding box center [443, 87] width 286 height 14
click at [300, 80] on select "Ouvrier Employé privé Employé public Invalide Indépendant Pensionné Chômeur Mut…" at bounding box center [443, 87] width 286 height 14
click at [508, 120] on label "Non" at bounding box center [514, 119] width 143 height 14
click at [508, 120] on input "Non" at bounding box center [514, 119] width 143 height 14
radio input "true"
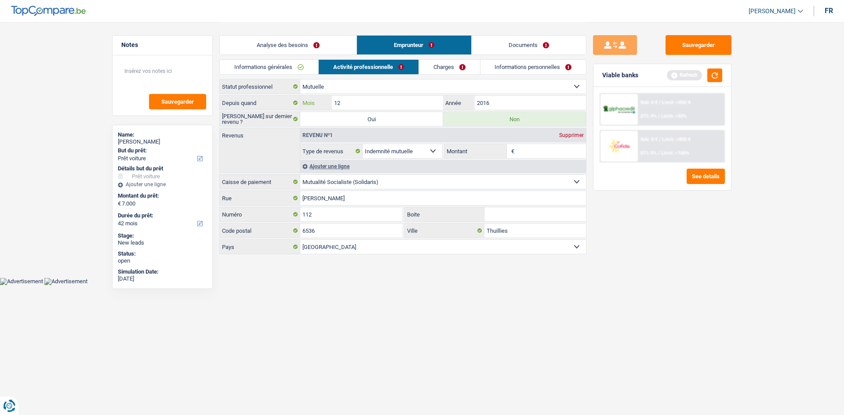
click at [399, 104] on input "12" at bounding box center [387, 103] width 111 height 14
type input "1"
type input "02"
type input "2017"
click at [539, 153] on input "Montant" at bounding box center [551, 151] width 70 height 14
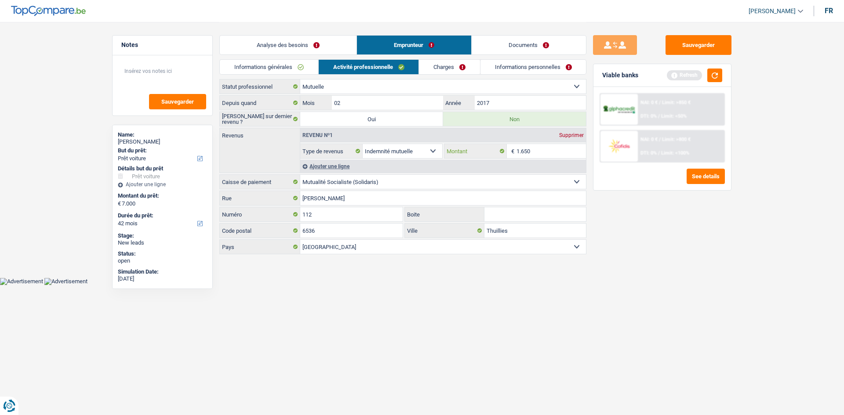
type input "1.650"
click at [446, 63] on link "Charges" at bounding box center [449, 67] width 61 height 14
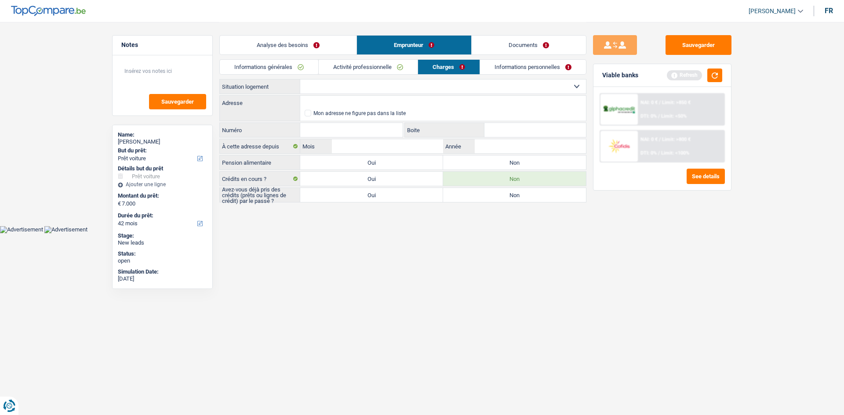
click at [414, 87] on select "Locataire Propriétaire avec prêt hypothécaire Propriétaire sans prêt hypothécai…" at bounding box center [443, 87] width 286 height 14
select select "liveWithParents"
click at [300, 80] on select "Locataire Propriétaire avec prêt hypothécaire Propriétaire sans prêt hypothécai…" at bounding box center [443, 87] width 286 height 14
click at [352, 104] on input "Adresse" at bounding box center [443, 103] width 286 height 14
click at [373, 84] on select "Locataire Propriétaire avec prêt hypothécaire Propriétaire sans prêt hypothécai…" at bounding box center [443, 87] width 286 height 14
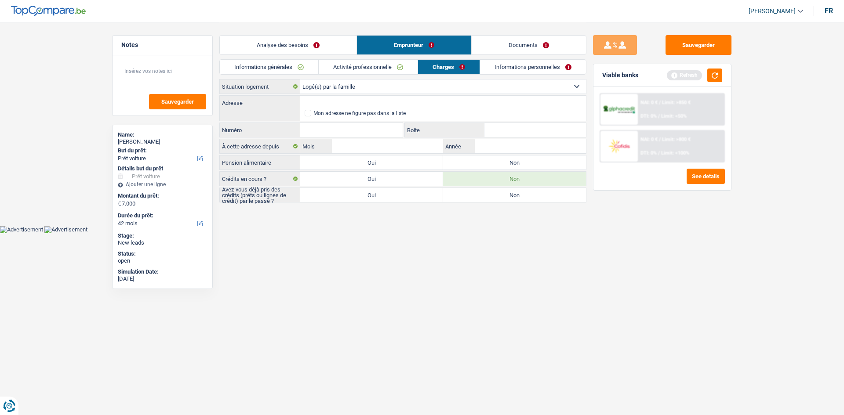
click at [300, 80] on select "Locataire Propriétaire avec prêt hypothécaire Propriétaire sans prêt hypothécai…" at bounding box center [443, 87] width 286 height 14
click at [345, 104] on input "Adresse" at bounding box center [443, 103] width 286 height 14
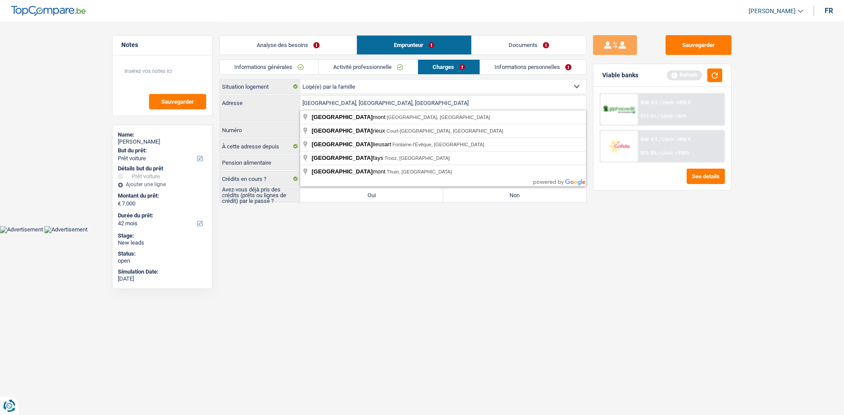
type input "Rue de Beaumont, 6030, Charleroi, BE"
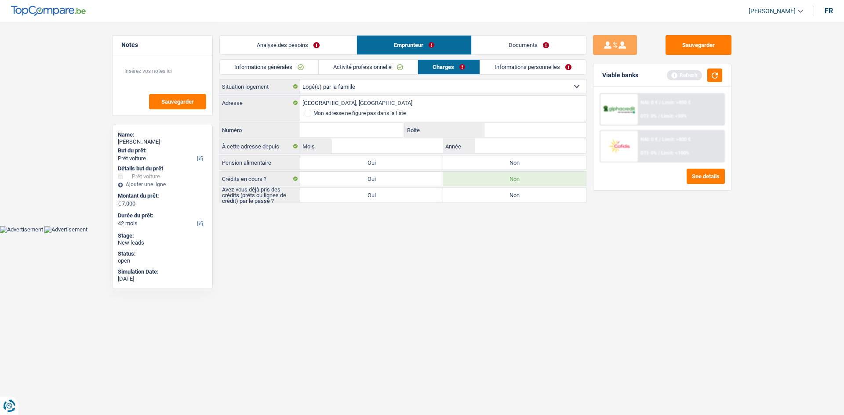
click at [335, 129] on input "Numéro" at bounding box center [351, 130] width 102 height 14
type input "112"
click at [510, 160] on label "Non" at bounding box center [514, 163] width 143 height 14
click at [510, 160] on input "Non" at bounding box center [514, 163] width 143 height 14
radio input "true"
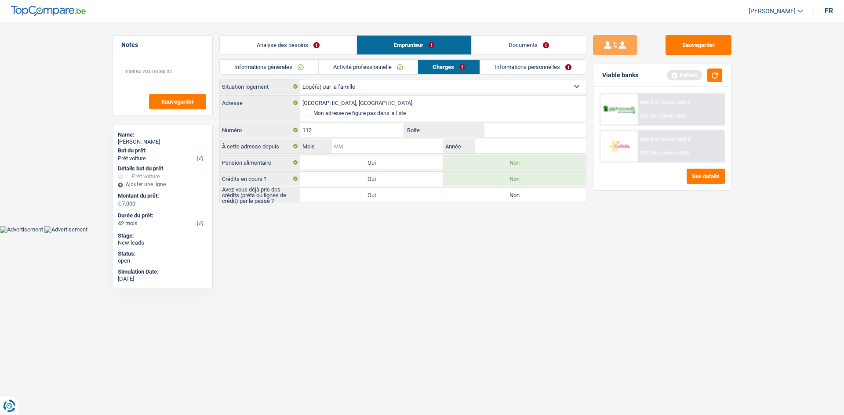
click at [388, 148] on input "Mois" at bounding box center [387, 146] width 111 height 14
type input "12"
type input "2016"
click at [349, 198] on label "Oui" at bounding box center [371, 195] width 143 height 14
click at [349, 198] on input "Oui" at bounding box center [371, 195] width 143 height 14
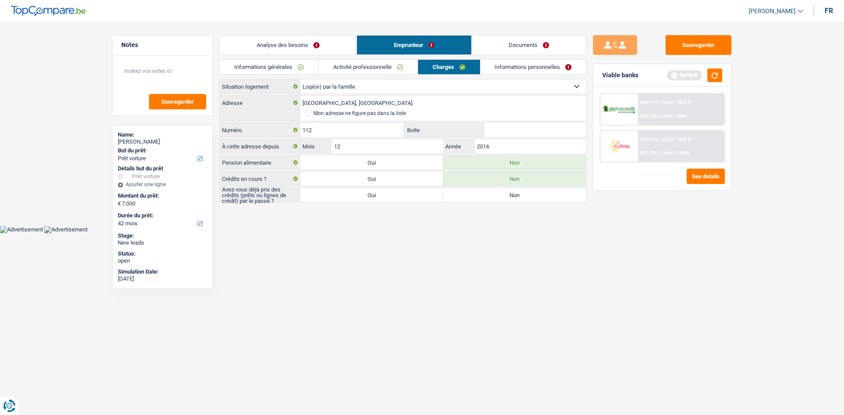
radio input "true"
click at [519, 68] on link "Informations personnelles" at bounding box center [533, 67] width 106 height 14
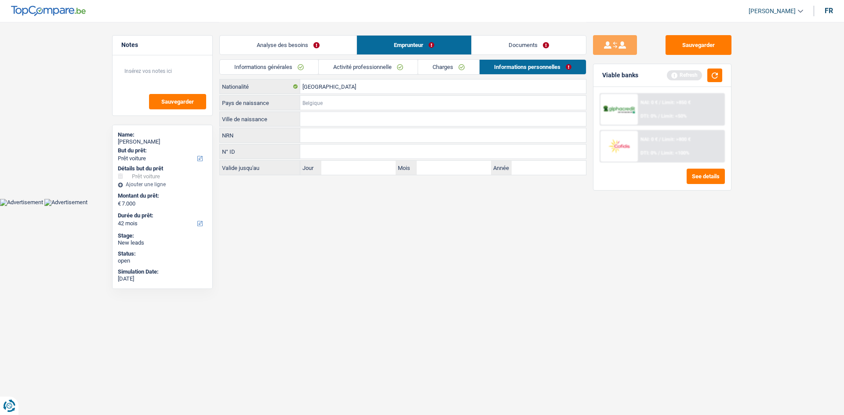
click at [330, 103] on input "Pays de naissance" at bounding box center [443, 103] width 286 height 14
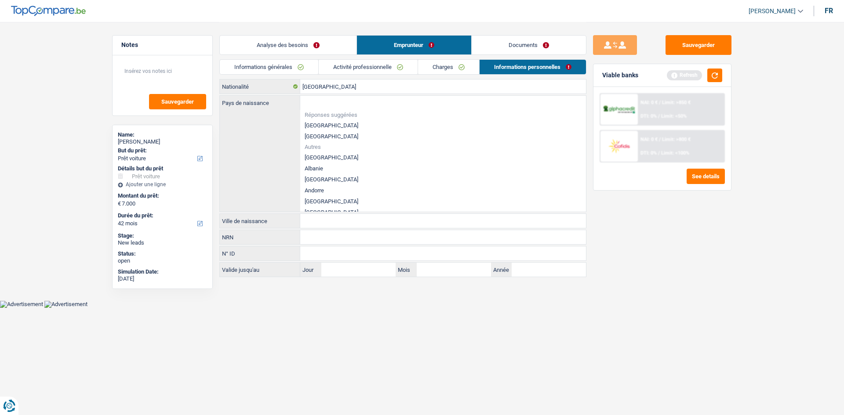
click at [323, 122] on li "[GEOGRAPHIC_DATA]" at bounding box center [443, 125] width 286 height 11
type input "[GEOGRAPHIC_DATA]"
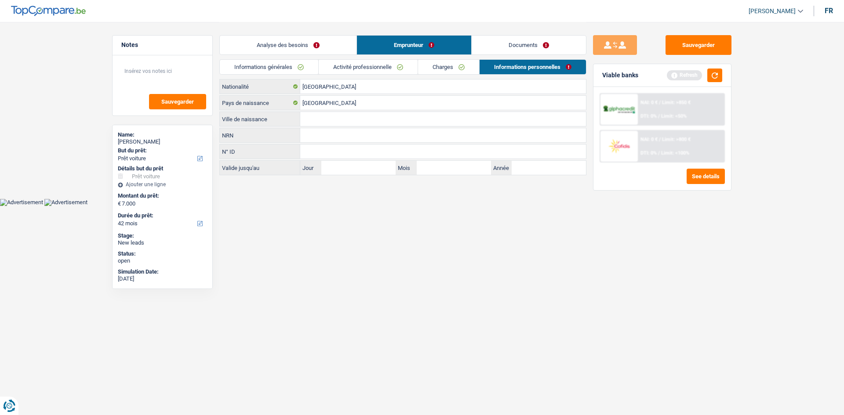
click at [327, 118] on input "Ville de naissance" at bounding box center [443, 119] width 286 height 14
type input "Charleroi"
click at [386, 145] on input "N° ID" at bounding box center [443, 152] width 286 height 14
click at [522, 47] on link "Documents" at bounding box center [528, 45] width 114 height 19
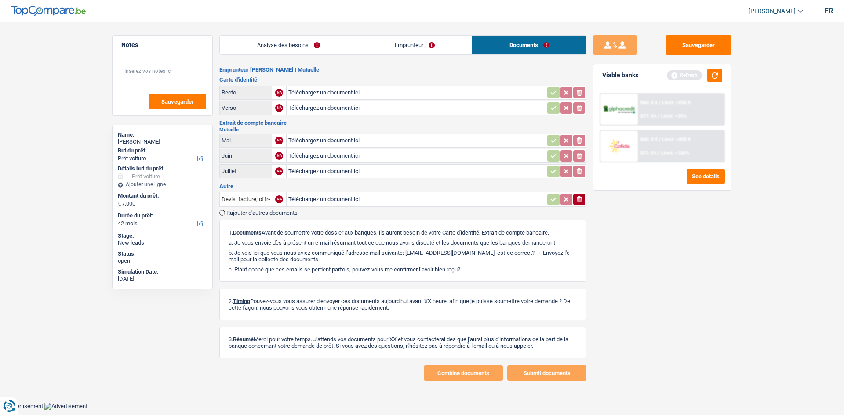
click at [334, 46] on link "Analyse des besoins" at bounding box center [288, 45] width 137 height 19
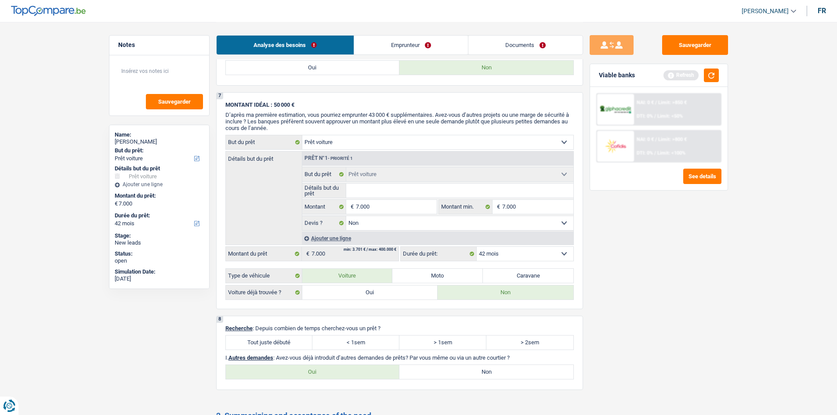
scroll to position [847, 0]
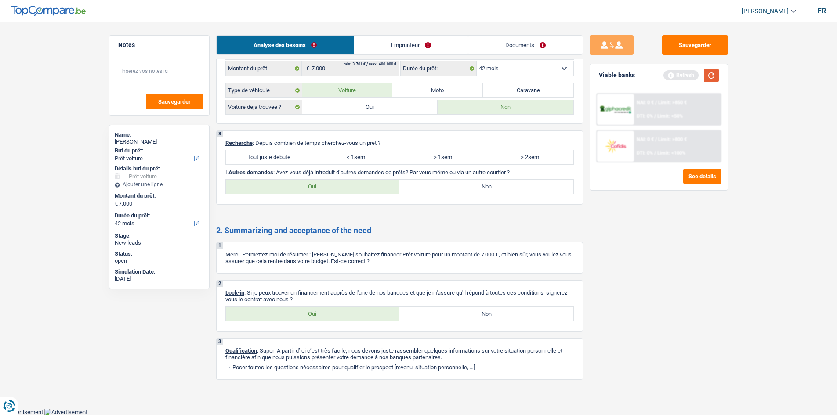
click at [707, 76] on button "button" at bounding box center [711, 76] width 15 height 14
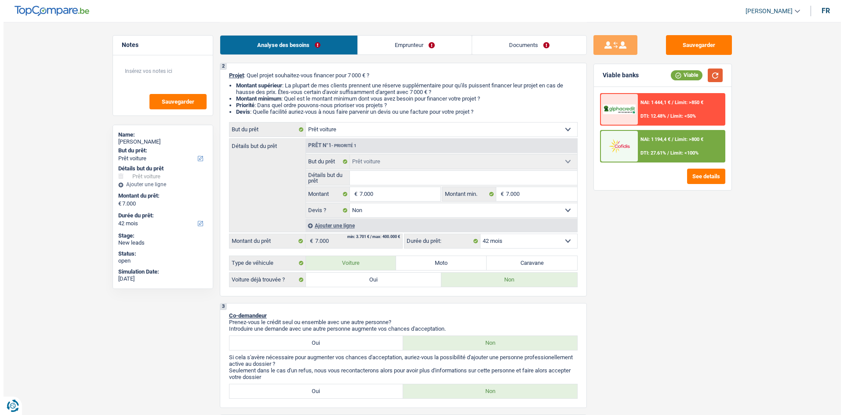
scroll to position [56, 0]
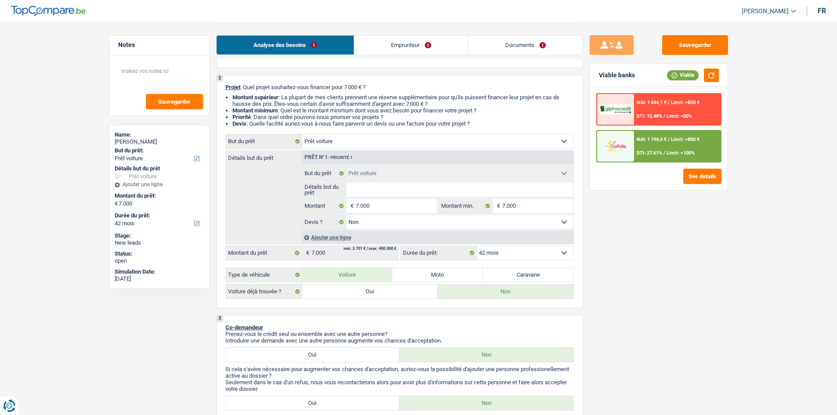
click at [538, 251] on select "12 mois 18 mois 24 mois 30 mois 36 mois 42 mois Sélectionner une option" at bounding box center [525, 253] width 97 height 14
click at [477, 246] on select "12 mois 18 mois 24 mois 30 mois 36 mois 42 mois Sélectionner une option" at bounding box center [525, 253] width 97 height 14
click at [383, 190] on input "Détails but du prêt" at bounding box center [459, 190] width 227 height 14
type input "A"
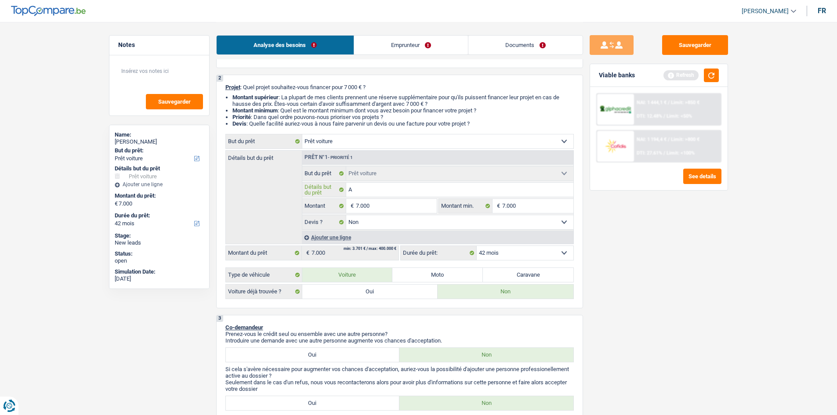
type input "Ac"
type input "Ach"
type input "Acha"
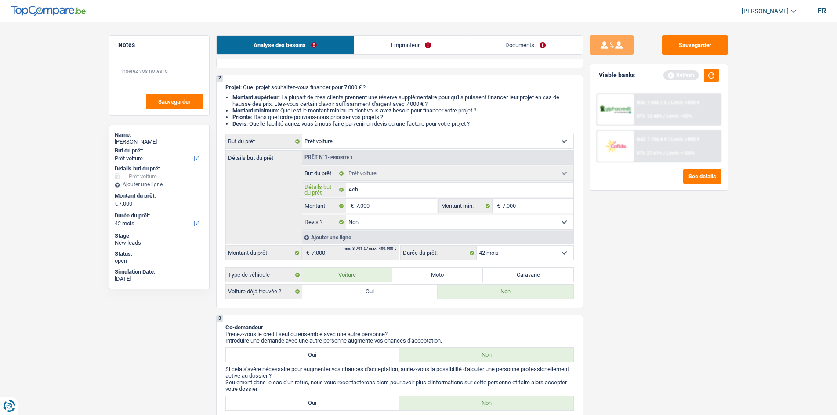
type input "Acha"
type input "Achat"
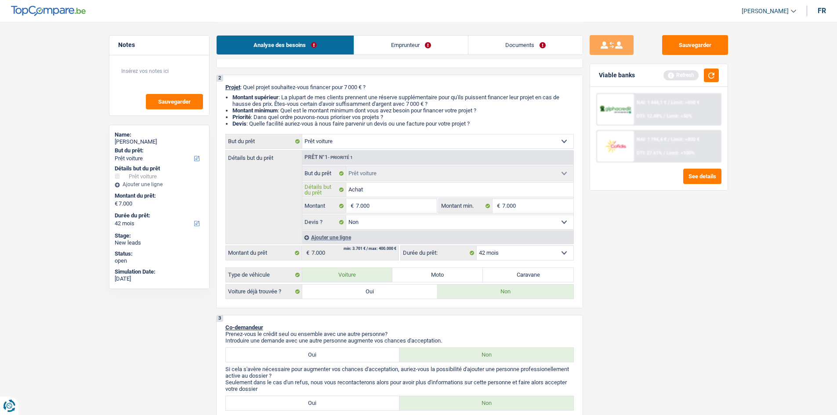
type input "Achat v"
type input "Achat vo"
type input "Achat voi"
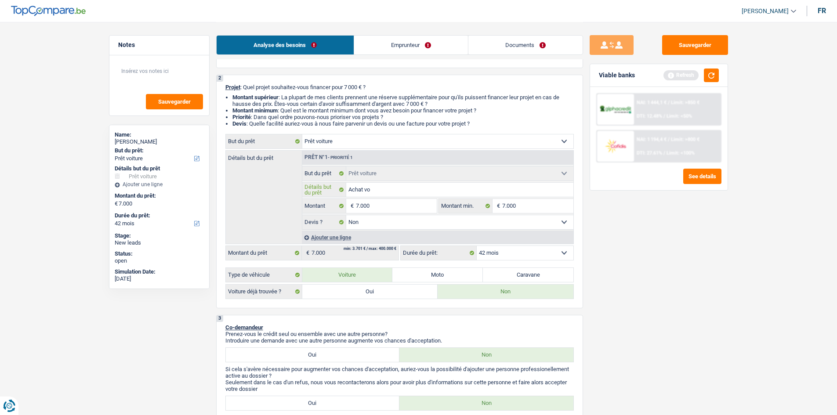
type input "Achat voi"
type input "Achat voit"
type input "Achat voitu"
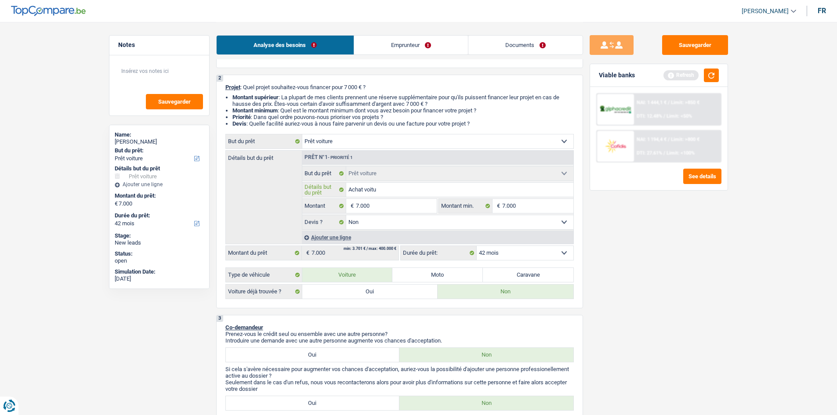
type input "Achat voitur"
type input "Achat voiture"
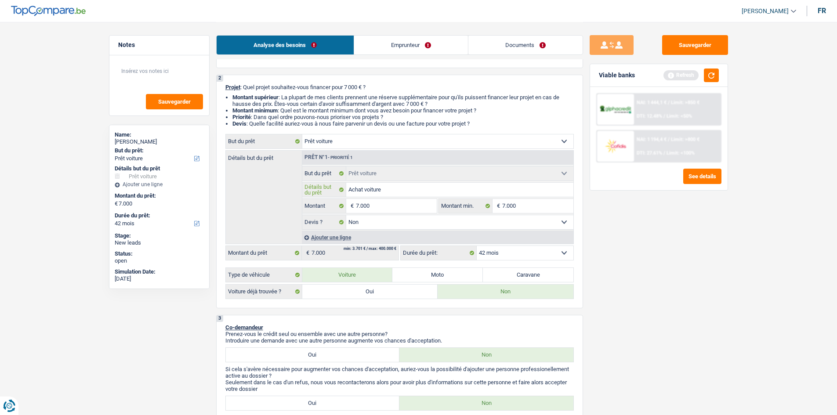
type input "Achat voiture"
type input "Achat voiture d"
type input "Achat voiture de"
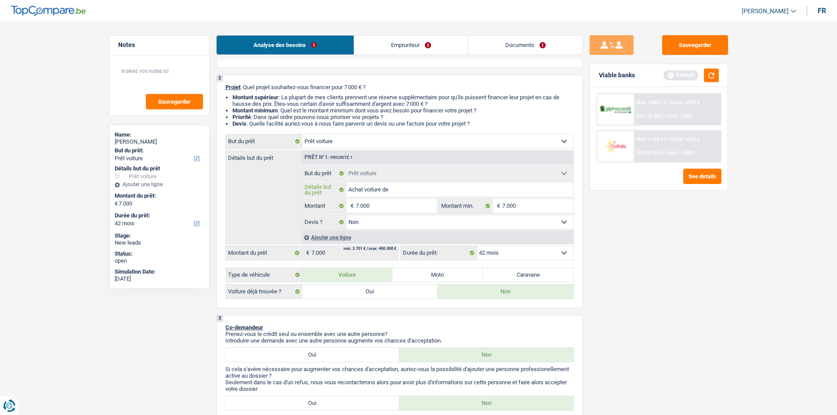
type input "Achat voiture de"
type input "Achat voiture de o"
type input "Achat voiture de oc"
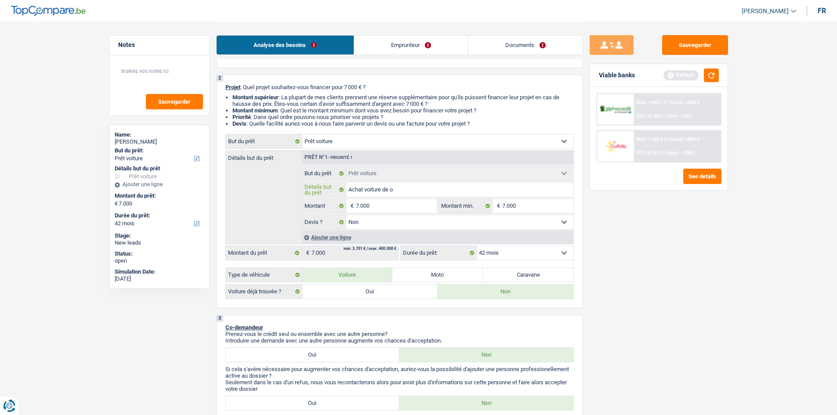
type input "Achat voiture de oc"
type input "Achat voiture de occ"
type input "Achat voiture de occa"
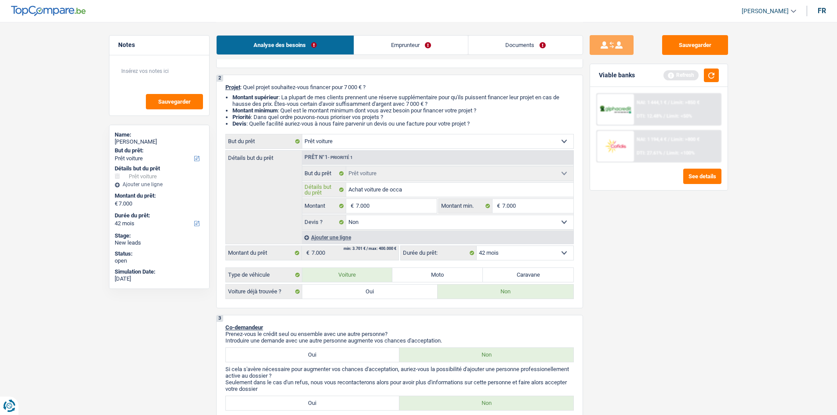
type input "Achat voiture de occas"
type input "Achat voiture de occasi"
type input "Achat voiture de occasio"
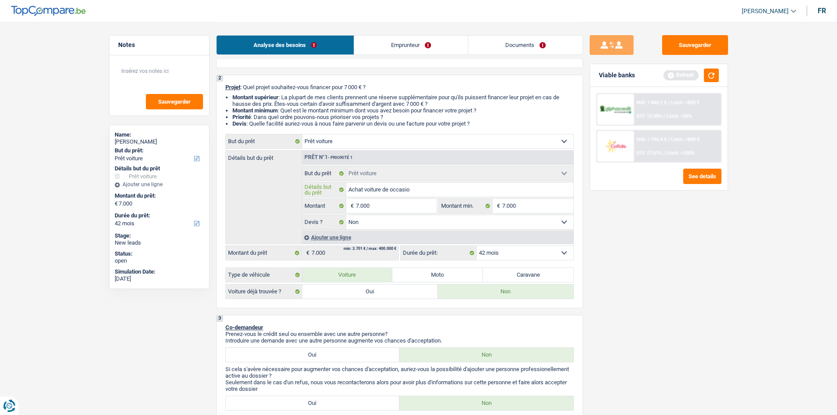
type input "Achat voiture de occasio"
type input "Achat voiture de occasion"
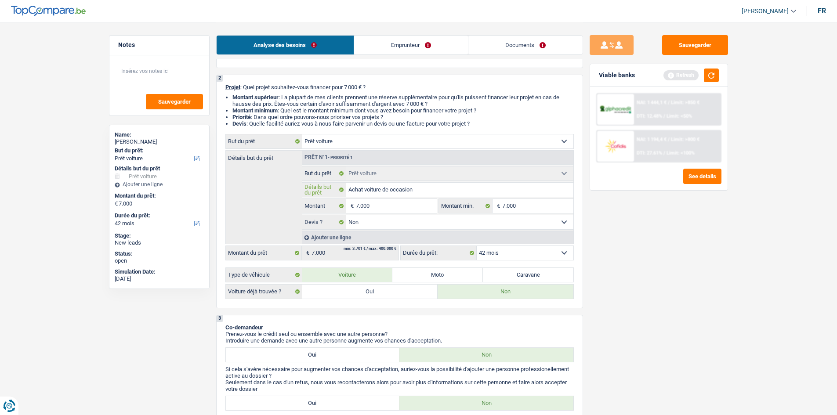
type input "Achat voiture de occasion"
click at [528, 255] on select "12 mois 18 mois 24 mois 30 mois 36 mois 42 mois Sélectionner une option" at bounding box center [525, 253] width 97 height 14
click at [708, 77] on button "button" at bounding box center [711, 76] width 15 height 14
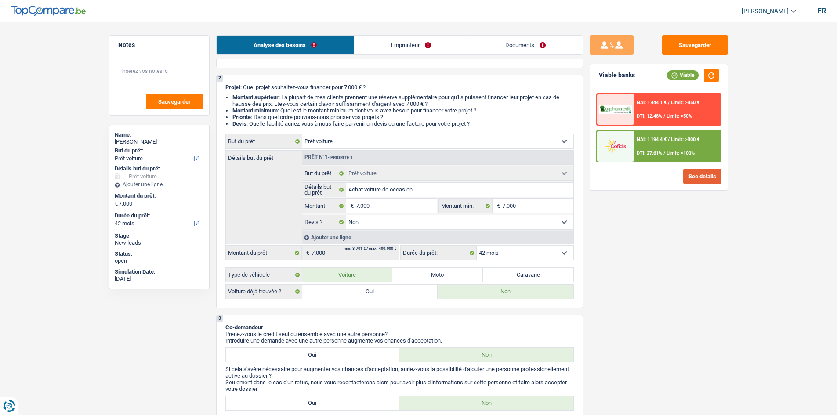
click at [698, 178] on button "See details" at bounding box center [702, 176] width 38 height 15
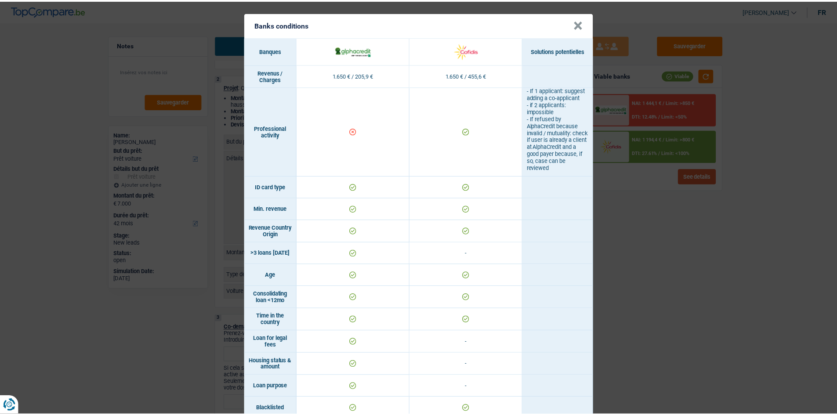
scroll to position [0, 0]
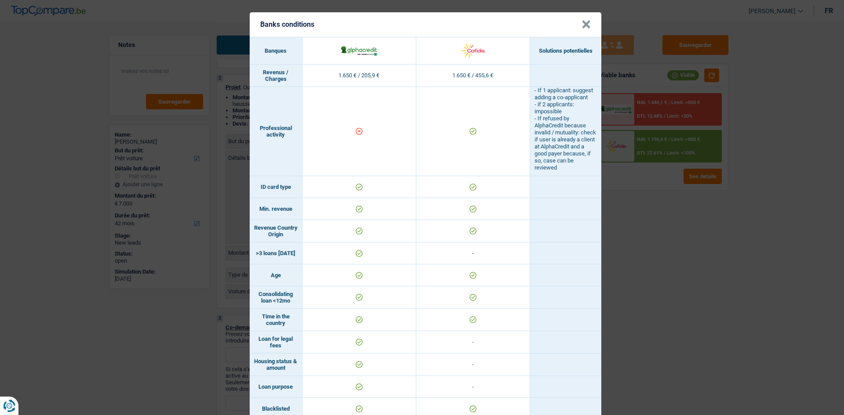
click at [586, 25] on button "×" at bounding box center [585, 24] width 9 height 9
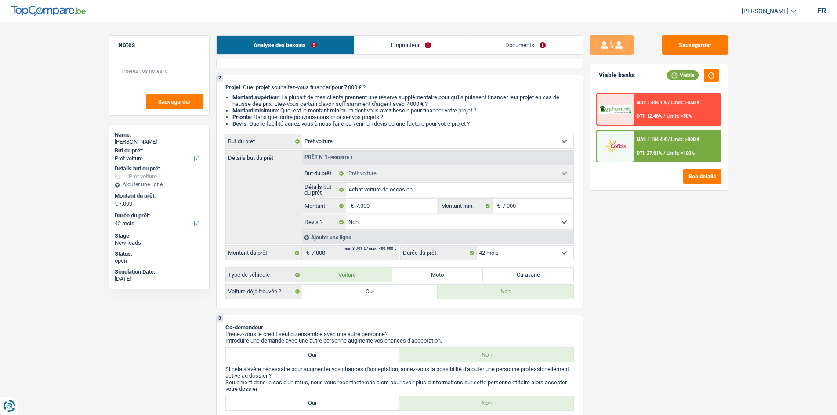
click at [654, 142] on span "NAI: 1 194,4 €" at bounding box center [652, 140] width 30 height 6
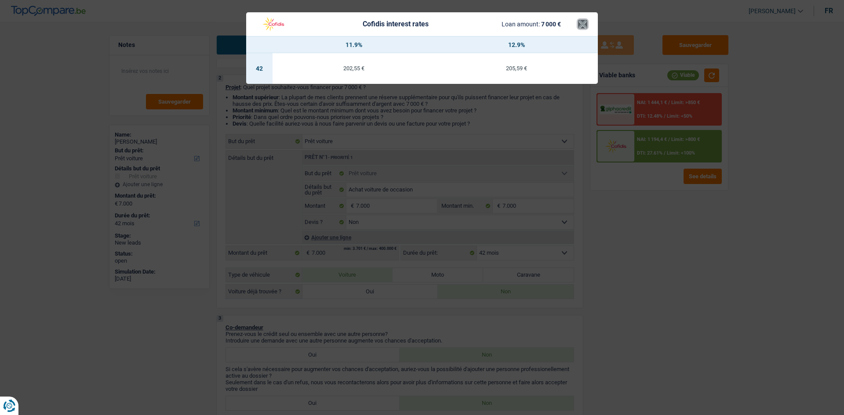
click at [583, 26] on button "×" at bounding box center [582, 24] width 9 height 9
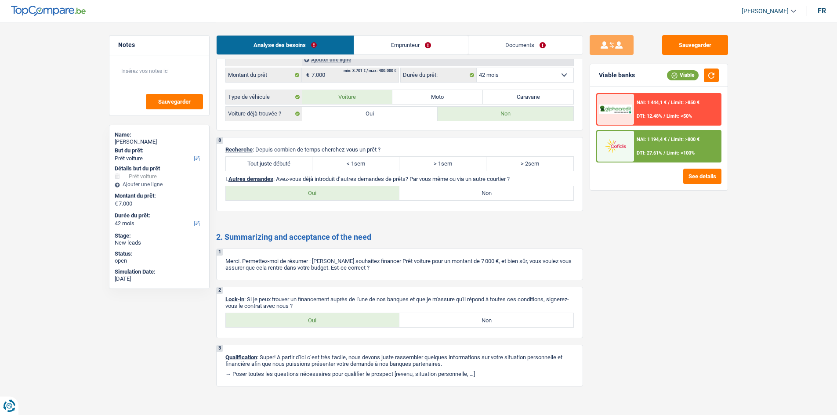
scroll to position [847, 0]
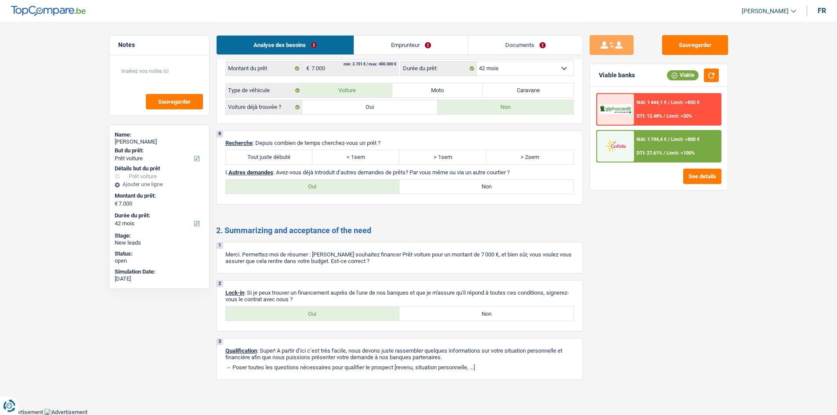
click at [343, 315] on label "Oui" at bounding box center [313, 314] width 174 height 14
click at [343, 315] on input "Oui" at bounding box center [313, 314] width 174 height 14
radio input "true"
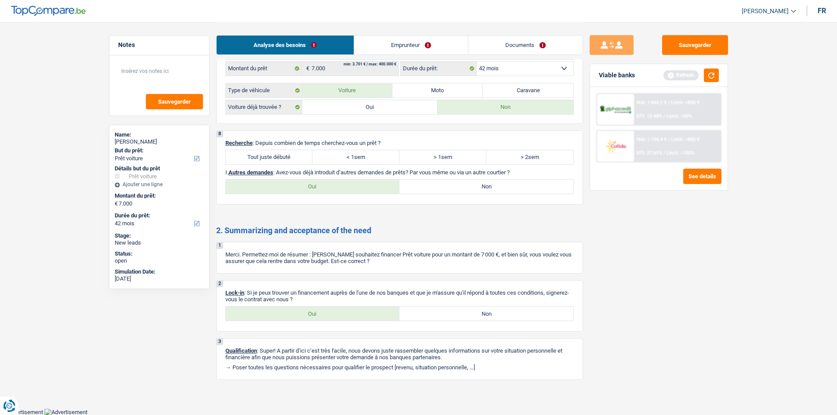
click at [289, 157] on label "Tout juste débuté" at bounding box center [269, 157] width 87 height 14
click at [289, 157] on input "Tout juste débuté" at bounding box center [269, 157] width 87 height 14
radio input "true"
click at [450, 189] on label "Non" at bounding box center [486, 187] width 174 height 14
click at [450, 189] on input "Non" at bounding box center [486, 187] width 174 height 14
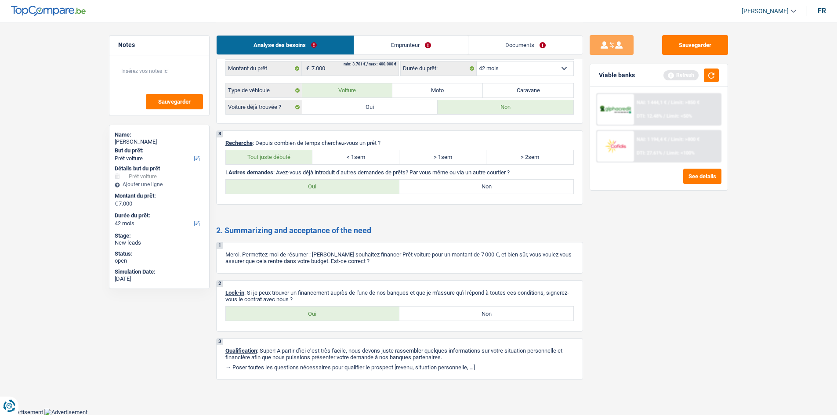
radio input "true"
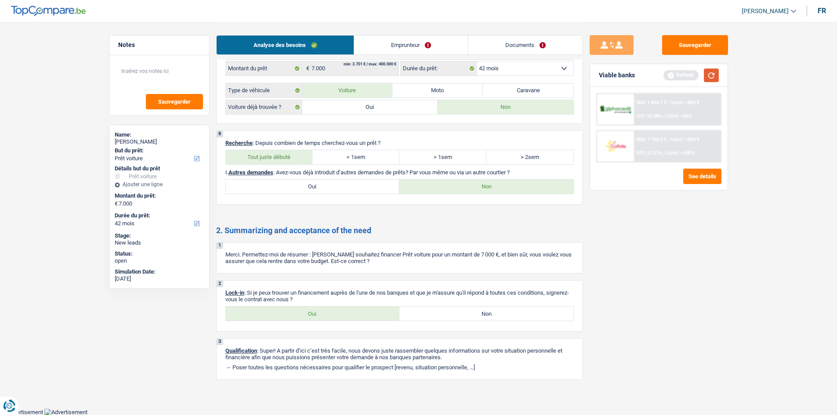
click at [710, 75] on button "button" at bounding box center [711, 76] width 15 height 14
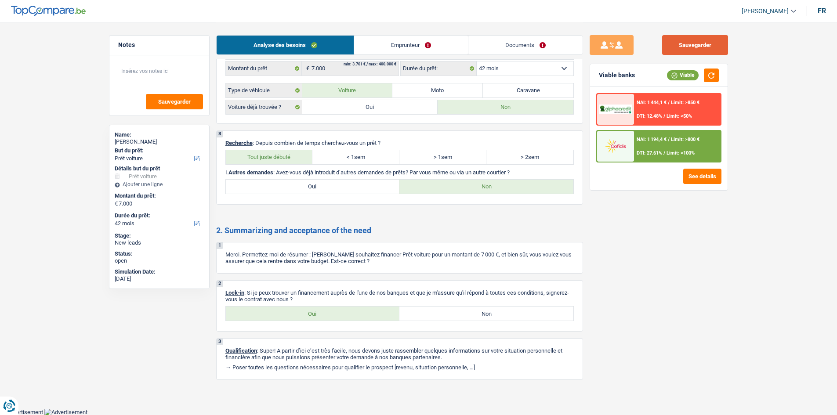
click at [679, 48] on button "Sauvegarder" at bounding box center [695, 45] width 66 height 20
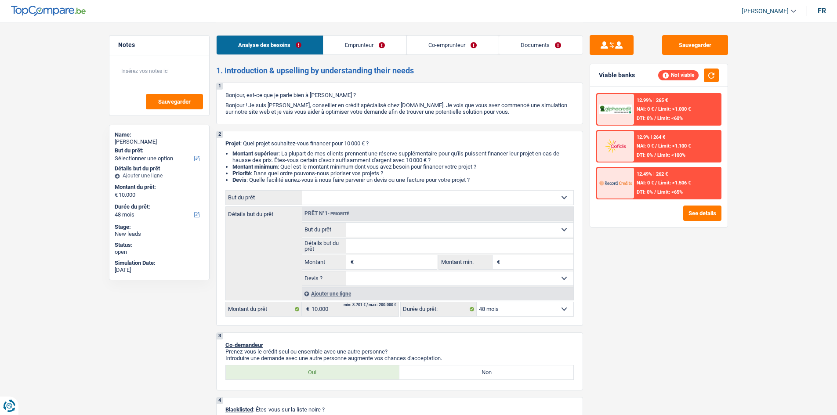
select select "48"
select select "worker"
select select "familyAllowances"
select select "netSalary"
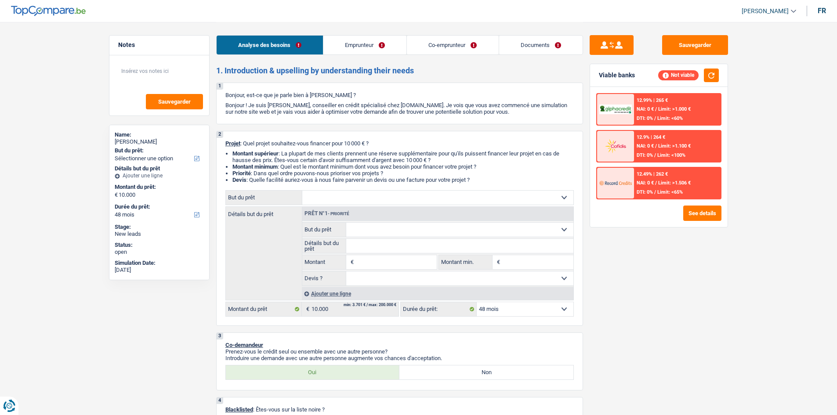
select select "ownerWithMortgage"
select select "mortgage"
select select "48"
click at [383, 198] on select "Confort maison: meubles, textile, peinture, électroménager, outillage non-profe…" at bounding box center [437, 198] width 271 height 14
click at [257, 244] on div "Détails but du prêt Prêt n°1 - Priorité Confort maison: meubles, textile, peint…" at bounding box center [399, 254] width 348 height 94
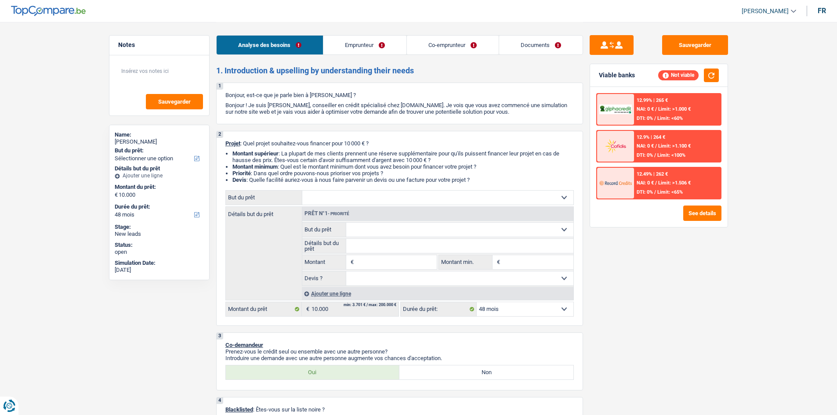
click at [354, 200] on select "Confort maison: meubles, textile, peinture, électroménager, outillage non-profe…" at bounding box center [437, 198] width 271 height 14
select select "household"
click at [302, 191] on select "Confort maison: meubles, textile, peinture, électroménager, outillage non-profe…" at bounding box center [437, 198] width 271 height 14
select select "household"
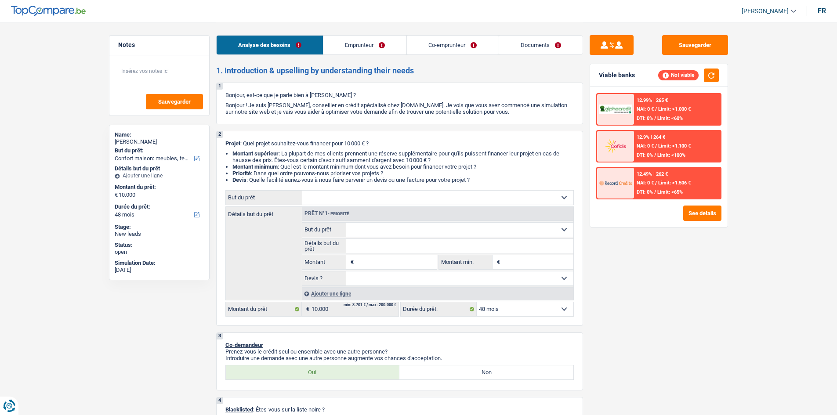
type input "10.000"
select select "household"
type input "10.000"
select select "household"
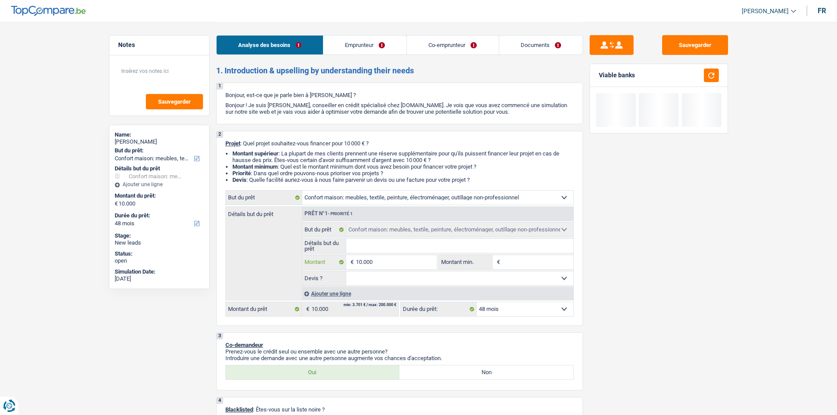
click at [387, 261] on input "10.000" at bounding box center [396, 262] width 80 height 14
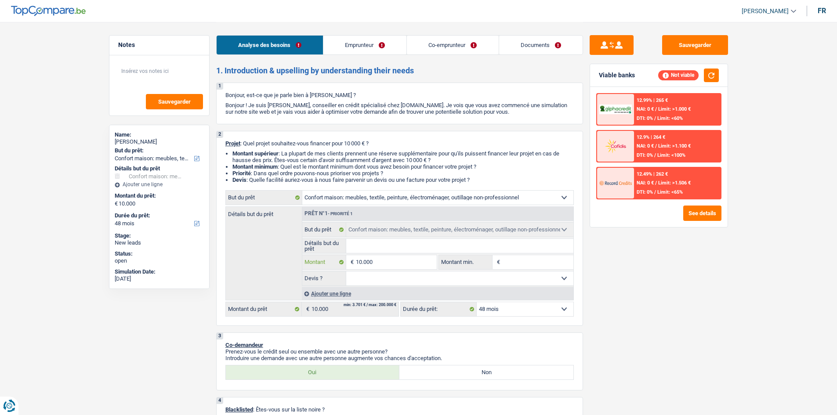
type input "1.000"
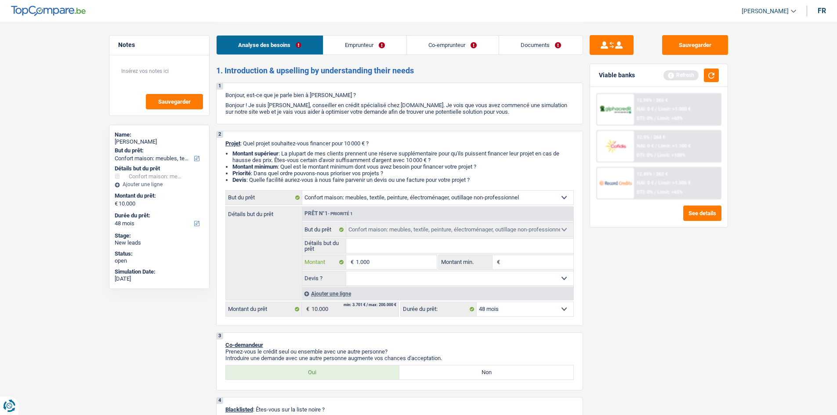
type input "10.001"
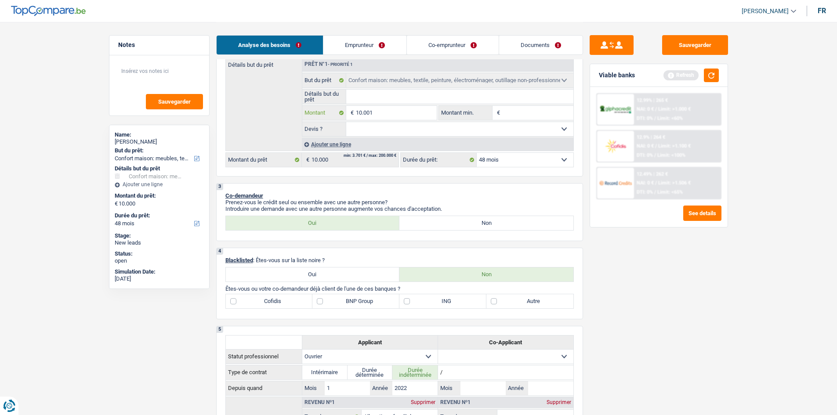
scroll to position [132, 0]
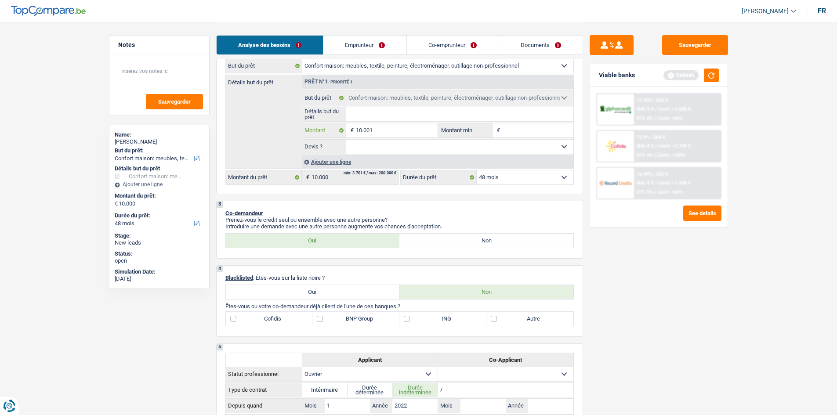
type input "10.001"
click at [417, 237] on label "Non" at bounding box center [486, 241] width 174 height 14
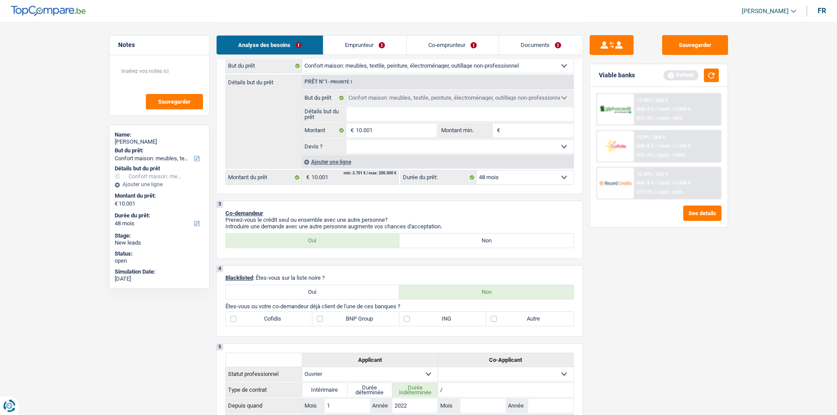
click at [417, 237] on input "Non" at bounding box center [486, 241] width 174 height 14
radio input "true"
select select "60"
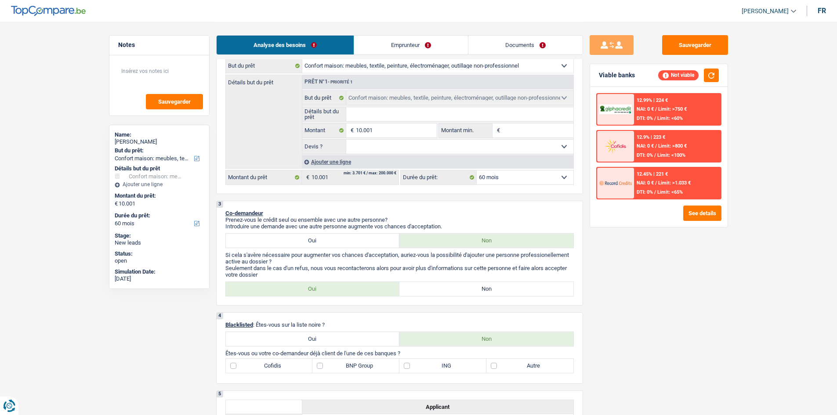
click at [470, 291] on label "Non" at bounding box center [486, 289] width 174 height 14
click at [470, 291] on input "Non" at bounding box center [486, 289] width 174 height 14
radio input "true"
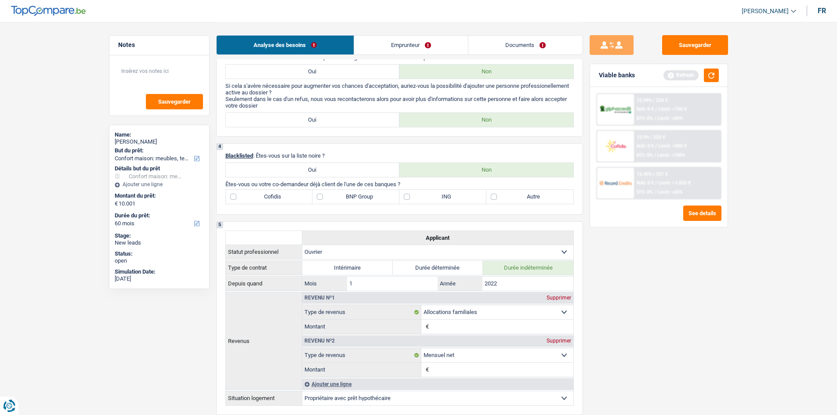
scroll to position [308, 0]
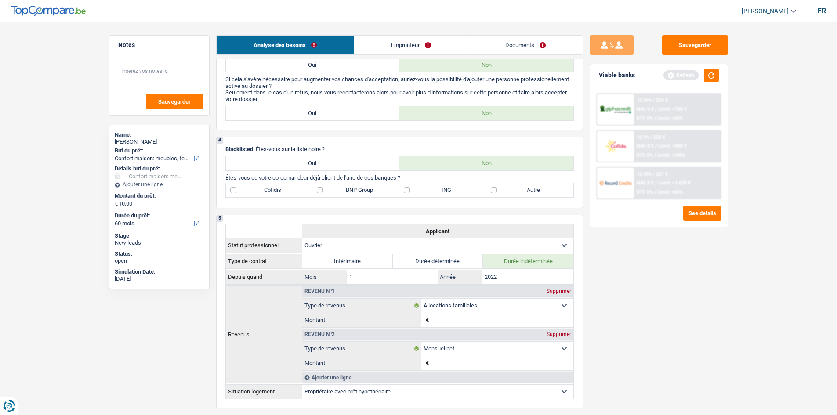
click at [497, 190] on label "Autre" at bounding box center [529, 190] width 87 height 14
click at [497, 190] on input "Autre" at bounding box center [529, 190] width 87 height 14
checkbox input "true"
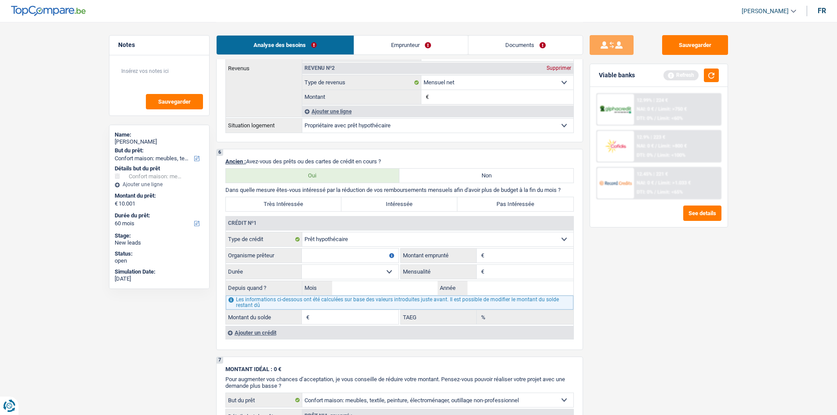
scroll to position [703, 0]
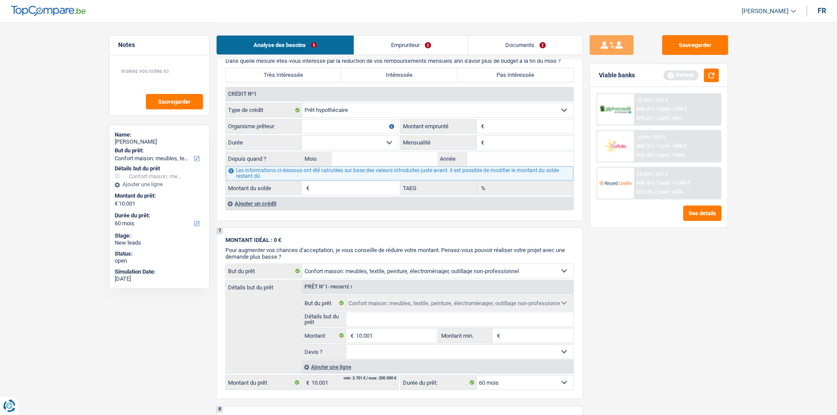
click at [255, 205] on div "Ajouter un crédit" at bounding box center [399, 203] width 348 height 13
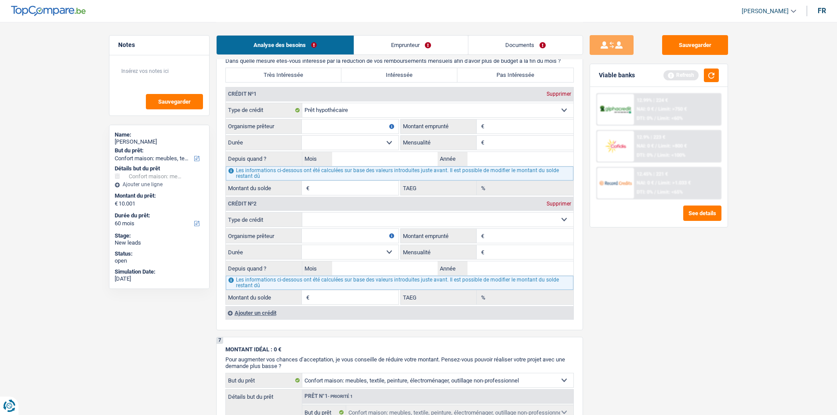
click at [337, 214] on select "Carte ou ouverture de crédit Prêt hypothécaire Vente à tempérament Prêt à tempé…" at bounding box center [437, 220] width 271 height 14
select select "cardOrCredit"
type input "0"
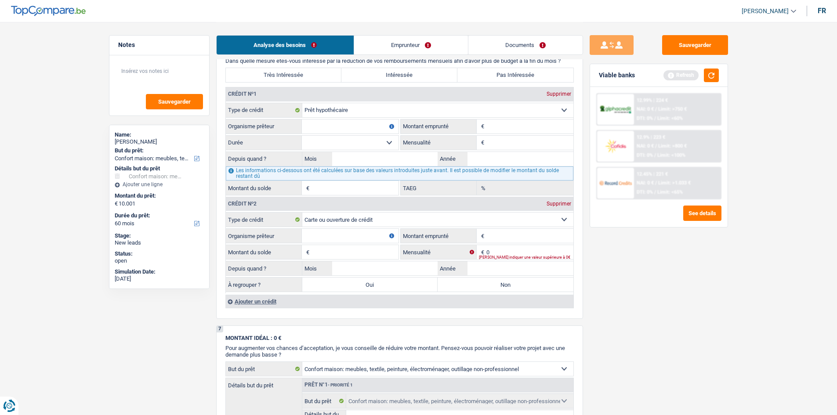
click at [338, 235] on input "Organisme prêteur" at bounding box center [350, 236] width 97 height 14
type input "Belfius"
click at [504, 241] on input "Montant emprunté" at bounding box center [529, 236] width 87 height 14
type input "1.200"
click at [336, 251] on input "Montant du solde" at bounding box center [355, 252] width 87 height 14
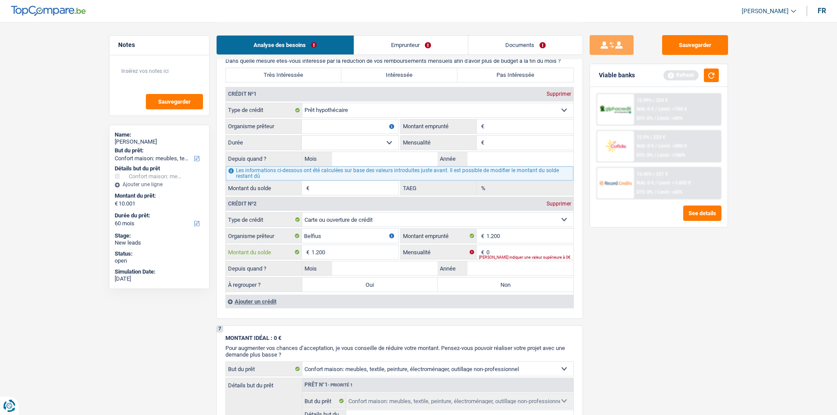
type input "1.200"
click at [498, 253] on input "0" at bounding box center [529, 252] width 87 height 14
type input "1"
click at [363, 268] on input "Mois" at bounding box center [385, 268] width 106 height 14
type input "01"
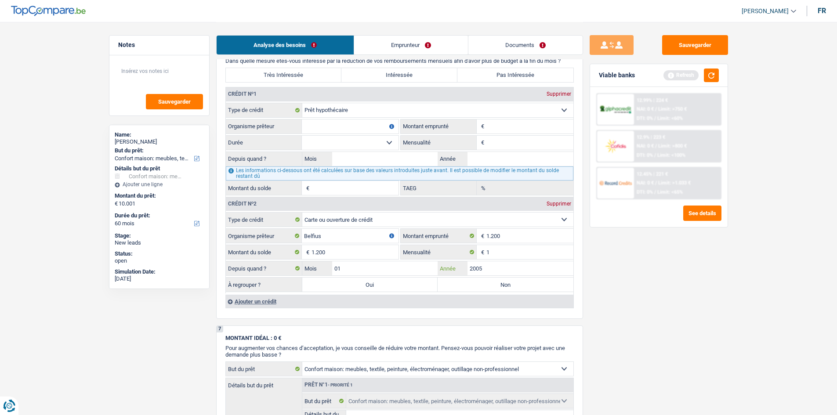
type input "2005"
click at [465, 284] on label "Non" at bounding box center [506, 285] width 136 height 14
click at [465, 284] on input "Non" at bounding box center [506, 285] width 136 height 14
radio input "true"
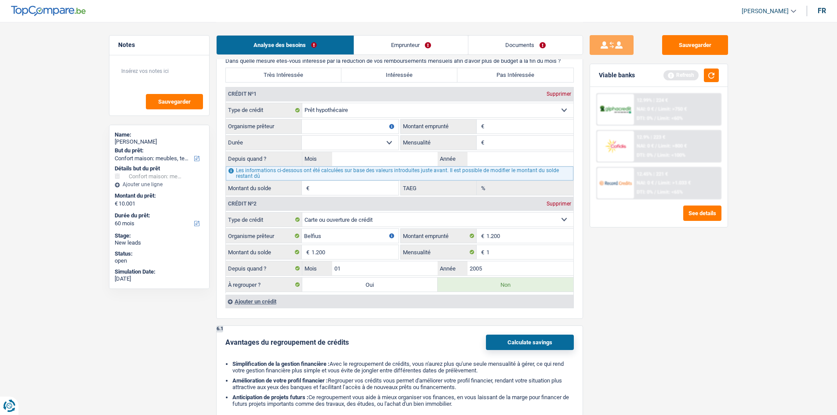
click at [368, 124] on input "Organisme prêteur" at bounding box center [350, 127] width 97 height 14
click at [368, 124] on input "Bpo" at bounding box center [350, 127] width 97 height 14
type input "BNP Paribas"
click at [516, 125] on input "Montant" at bounding box center [529, 127] width 87 height 14
type input "1"
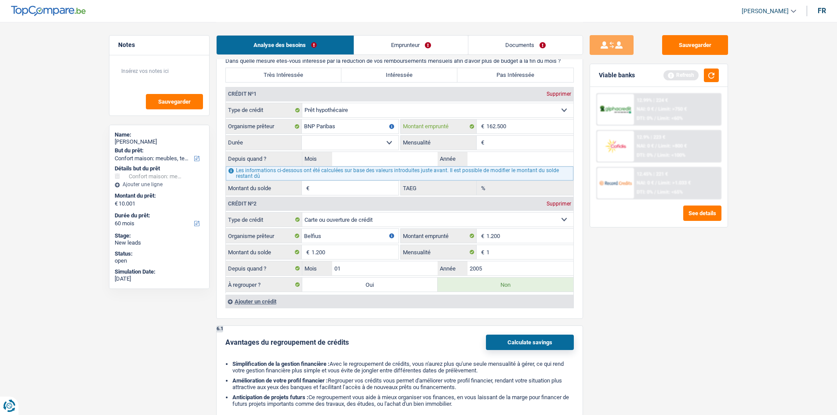
type input "162.500"
click at [385, 143] on select "120 mois 132 mois 144 mois 180 mois 240 mois 300 mois 360 mois 420 mois Sélecti…" at bounding box center [350, 143] width 97 height 14
select select "300"
click at [302, 136] on select "120 mois 132 mois 144 mois 180 mois 240 mois 300 mois 360 mois 420 mois Sélecti…" at bounding box center [350, 143] width 97 height 14
click at [378, 158] on input "Mois" at bounding box center [385, 159] width 106 height 14
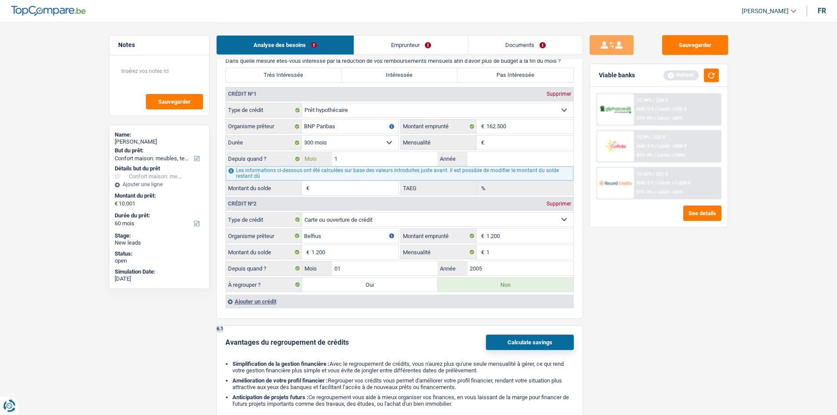
type input "12"
type input "1"
type input "2019"
click at [493, 141] on input "Mensualité" at bounding box center [529, 143] width 87 height 14
type input "752"
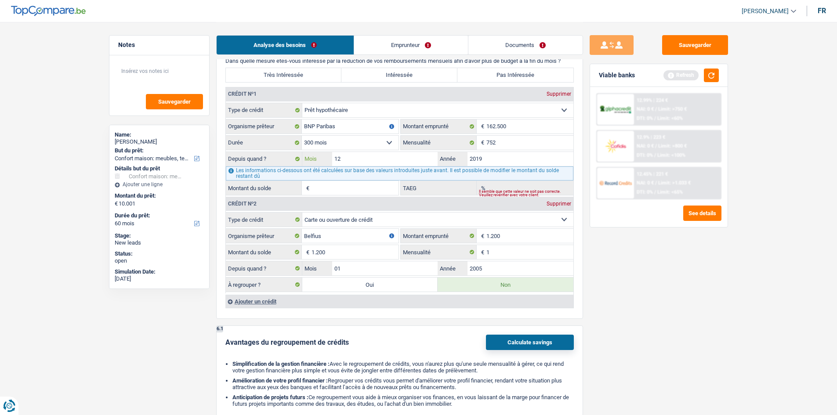
type input "134.423"
type input "2,81"
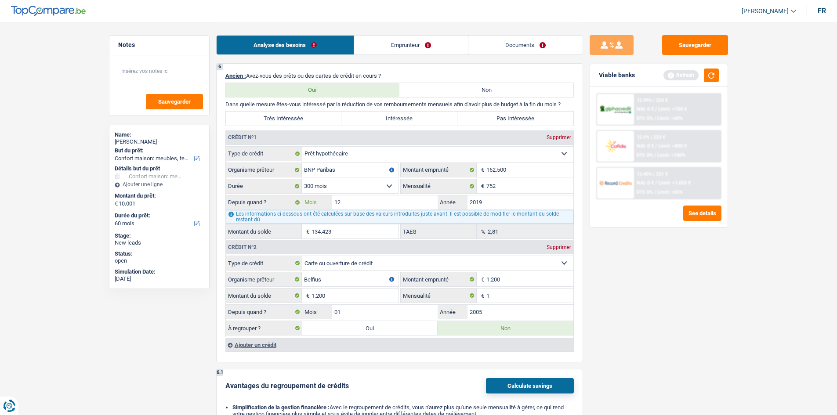
scroll to position [659, 0]
click at [491, 119] on label "Pas Intéressée" at bounding box center [515, 119] width 116 height 14
click at [491, 119] on input "Pas Intéressée" at bounding box center [515, 119] width 116 height 14
radio input "true"
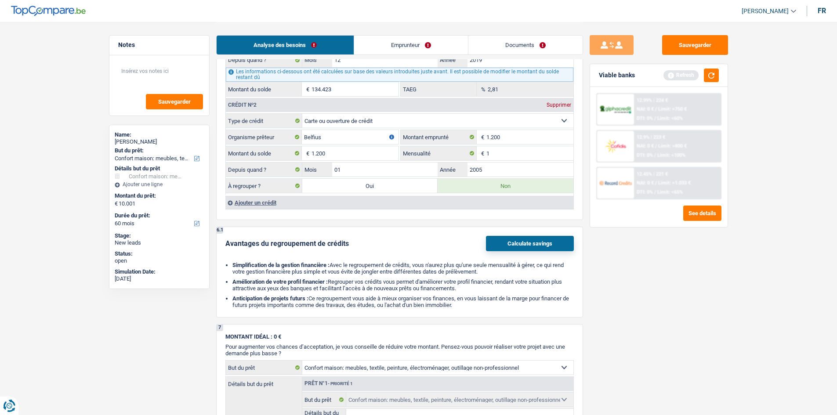
scroll to position [835, 0]
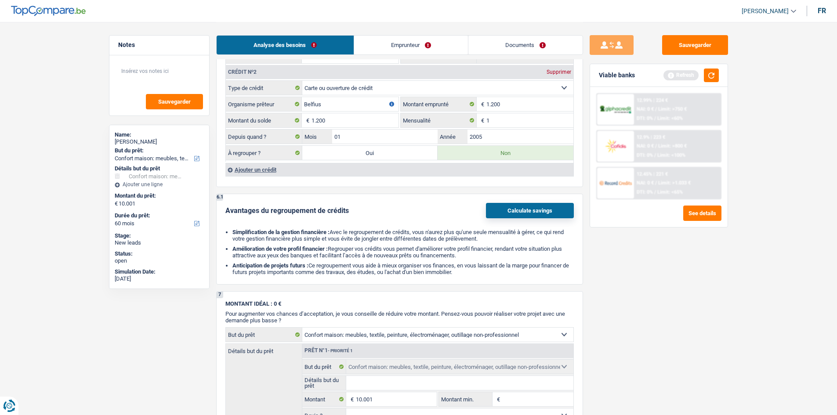
click at [264, 168] on div "Ajouter un crédit" at bounding box center [399, 169] width 348 height 13
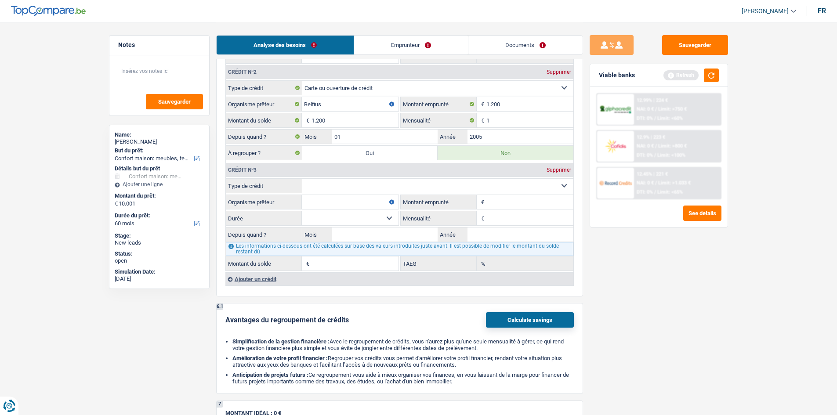
click at [371, 185] on select "Carte ou ouverture de crédit Prêt hypothécaire Vente à tempérament Prêt à tempé…" at bounding box center [437, 186] width 271 height 14
select select "personalLoan"
type input "0"
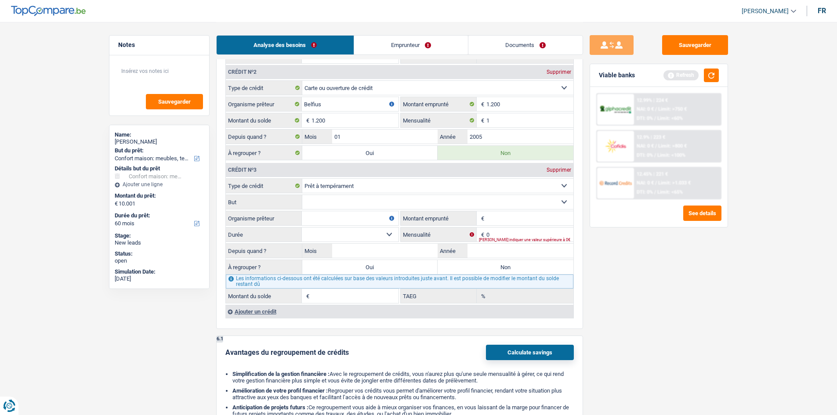
click at [334, 195] on fieldset "Confort maison: meubles, textile, peinture, électroménager, outillage non-profe…" at bounding box center [400, 202] width 348 height 15
click at [374, 236] on select "12 mois 18 mois 24 mois Sélectionner une option" at bounding box center [350, 235] width 97 height 14
click at [343, 218] on input "Organisme prêteur" at bounding box center [350, 218] width 97 height 14
click at [477, 199] on select "Confort maison: meubles, textile, peinture, électroménager, outillage non-profe…" at bounding box center [437, 202] width 271 height 14
select select "smallWorks"
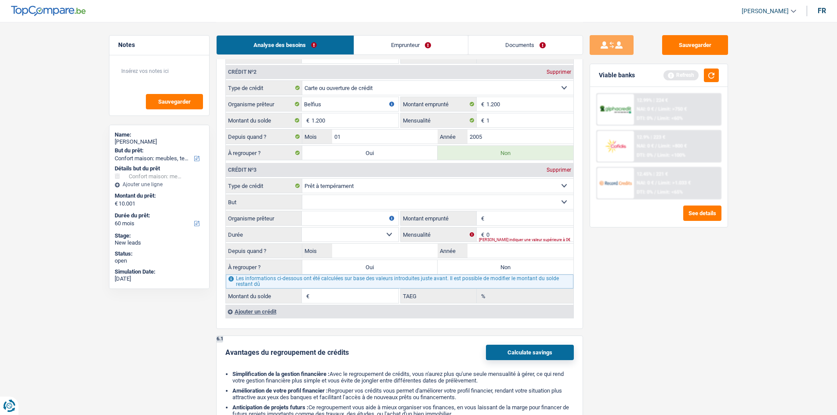
click at [302, 195] on select "Confort maison: meubles, textile, peinture, électroménager, outillage non-profe…" at bounding box center [437, 202] width 271 height 14
click at [353, 220] on input "Organisme prêteur" at bounding box center [350, 218] width 97 height 14
type input "Beobank"
click at [498, 219] on input "Montant emprunté" at bounding box center [529, 218] width 87 height 14
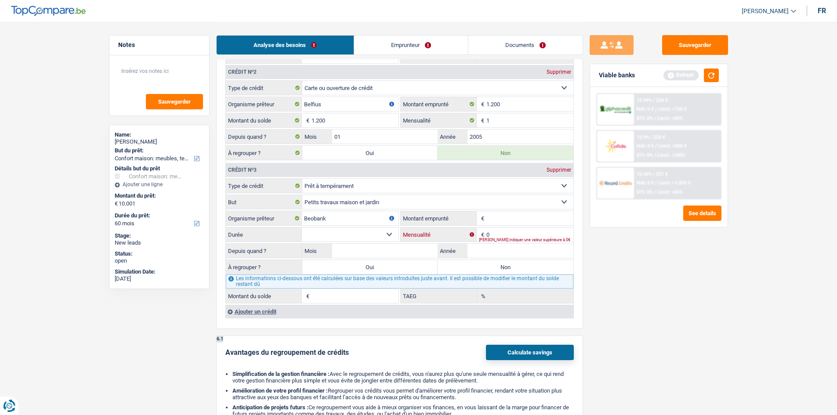
click at [499, 236] on input "0" at bounding box center [529, 235] width 87 height 14
type input "1.200"
click at [385, 234] on select "12 mois 18 mois 24 mois Sélectionner une option" at bounding box center [350, 235] width 97 height 14
click at [388, 232] on select "12 mois 18 mois 24 mois Sélectionner une option" at bounding box center [350, 235] width 97 height 14
click at [497, 220] on input "Montant emprunté" at bounding box center [529, 218] width 87 height 14
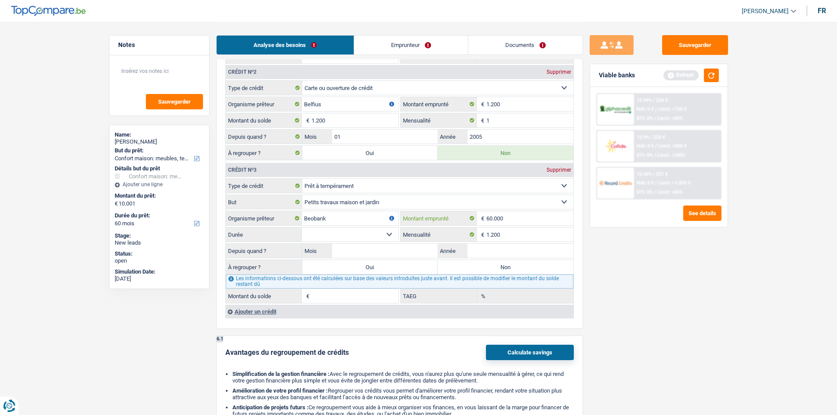
type input "60.000"
click at [386, 231] on select "12 mois 18 mois 24 mois 30 mois 36 mois 42 mois 48 mois 60 mois 72 mois 84 mois…" at bounding box center [350, 235] width 97 height 14
select select "84"
click at [302, 228] on select "12 mois 18 mois 24 mois 30 mois 36 mois 42 mois 48 mois 60 mois 72 mois 84 mois…" at bounding box center [350, 235] width 97 height 14
click at [369, 251] on input "Mois" at bounding box center [385, 251] width 106 height 14
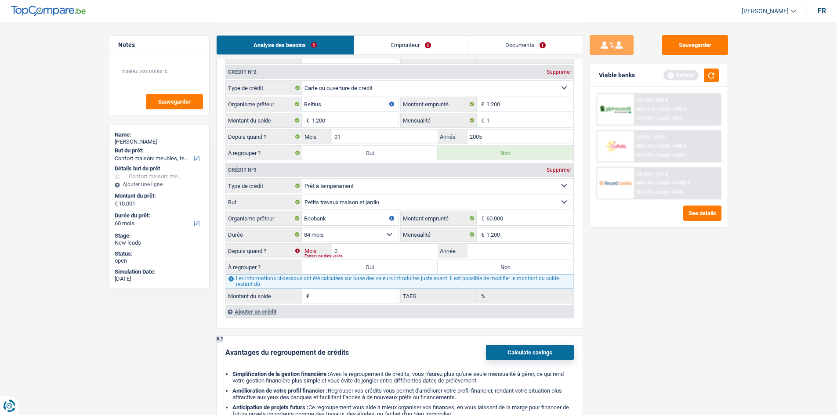
type input "04"
type input "2020"
type input "19.986"
type input "17,51"
click at [491, 267] on label "Non" at bounding box center [506, 267] width 136 height 14
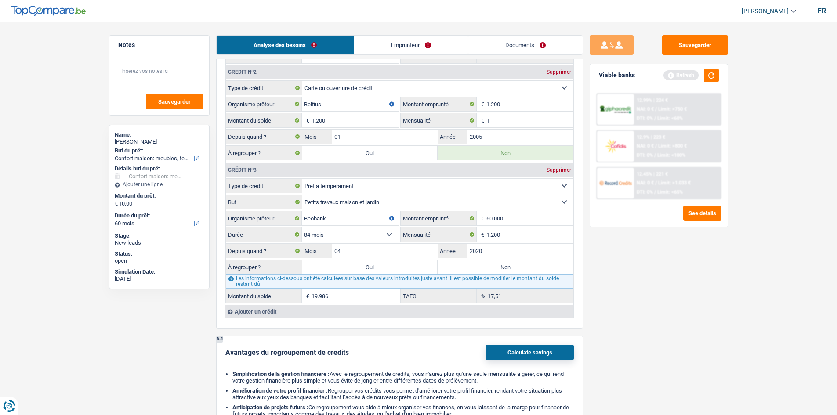
click at [491, 267] on input "Non" at bounding box center [506, 267] width 136 height 14
radio input "true"
click at [488, 250] on input "2020" at bounding box center [521, 251] width 106 height 14
type input "2021"
type input "30.218"
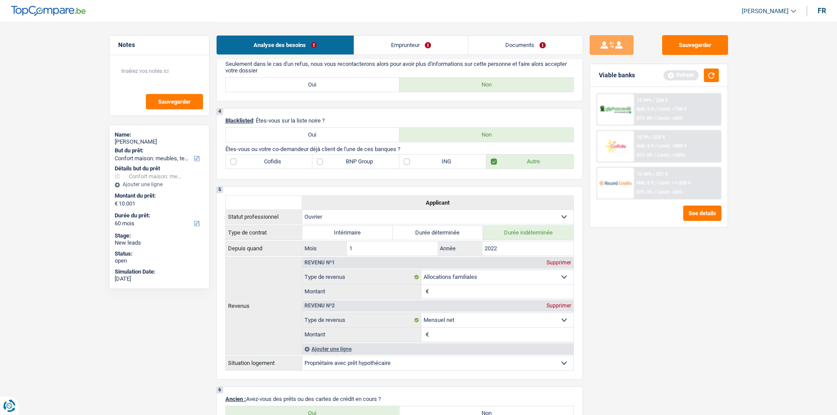
scroll to position [308, 0]
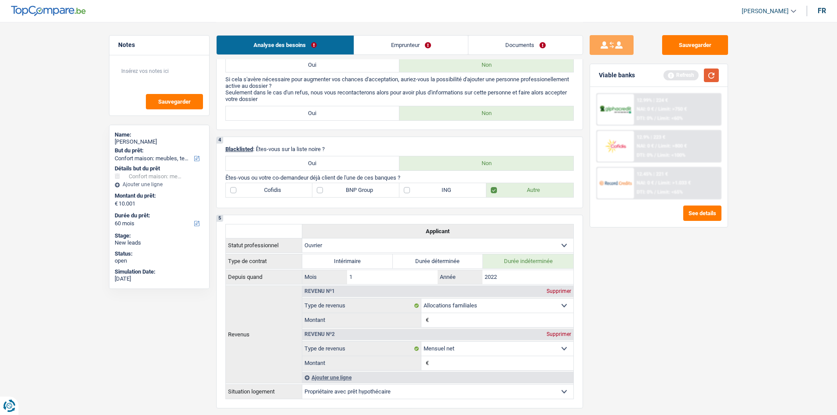
click at [704, 80] on button "button" at bounding box center [711, 76] width 15 height 14
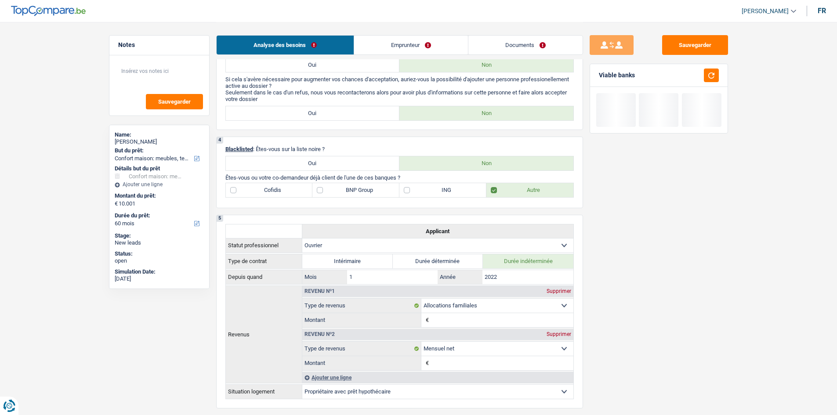
click at [393, 45] on link "Emprunteur" at bounding box center [411, 45] width 114 height 19
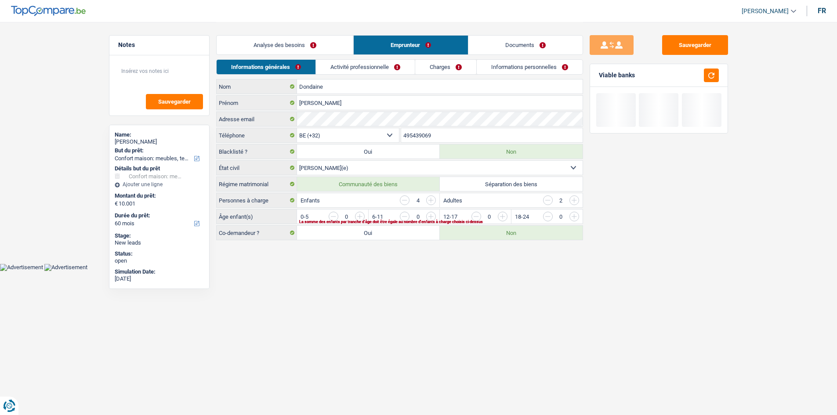
scroll to position [0, 0]
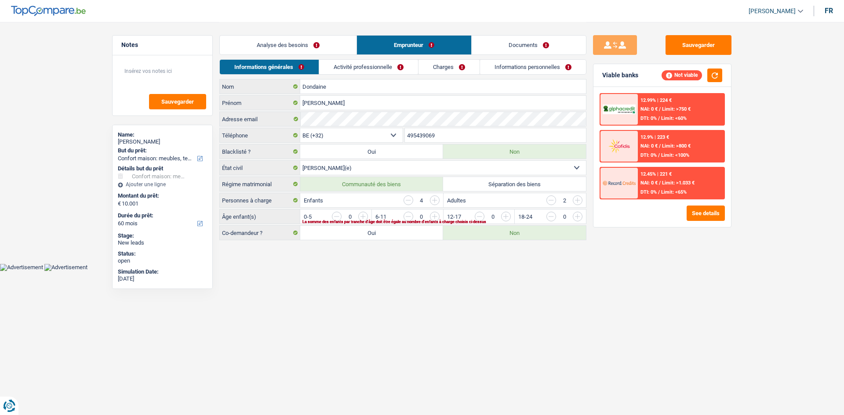
click at [550, 199] on input "button" at bounding box center [551, 201] width 10 height 10
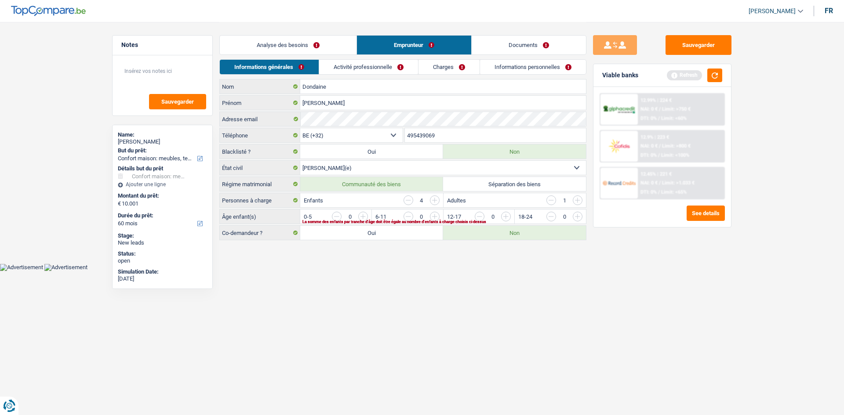
click at [550, 199] on input "button" at bounding box center [551, 201] width 10 height 10
click at [362, 215] on input "button" at bounding box center [541, 219] width 366 height 14
click at [439, 217] on input "button" at bounding box center [613, 219] width 366 height 14
click at [506, 219] on input "button" at bounding box center [684, 219] width 366 height 14
click at [581, 219] on input "button" at bounding box center [756, 219] width 366 height 14
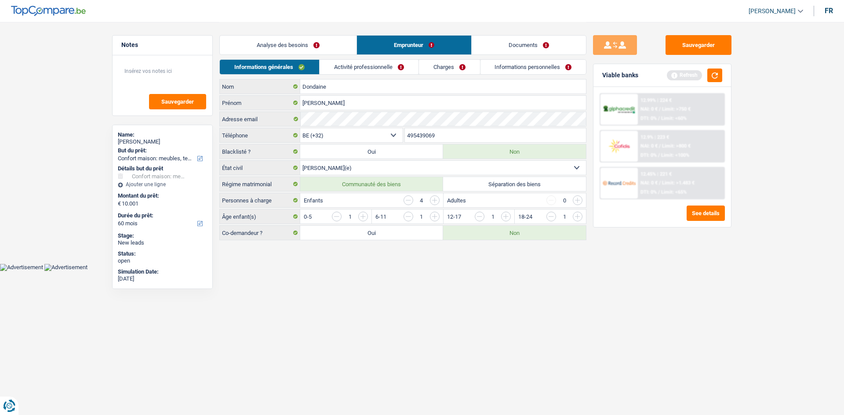
click at [376, 69] on link "Activité professionnelle" at bounding box center [368, 67] width 99 height 14
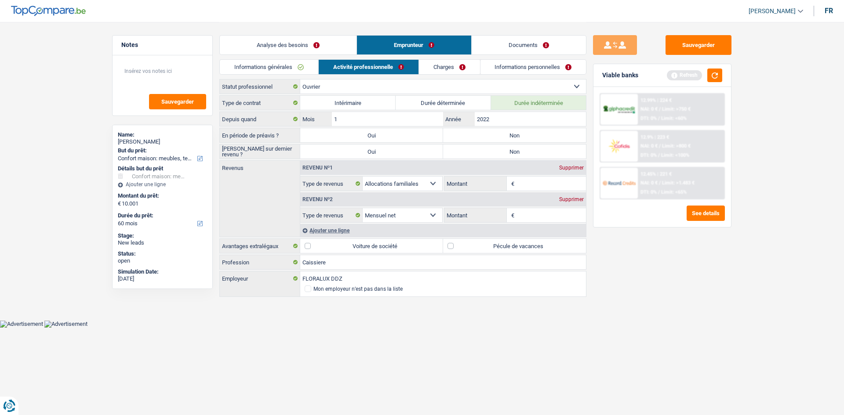
click at [512, 136] on label "Non" at bounding box center [514, 135] width 143 height 14
click at [512, 136] on input "Non" at bounding box center [514, 135] width 143 height 14
radio input "true"
click at [511, 154] on label "Non" at bounding box center [514, 152] width 143 height 14
click at [511, 154] on input "Non" at bounding box center [514, 152] width 143 height 14
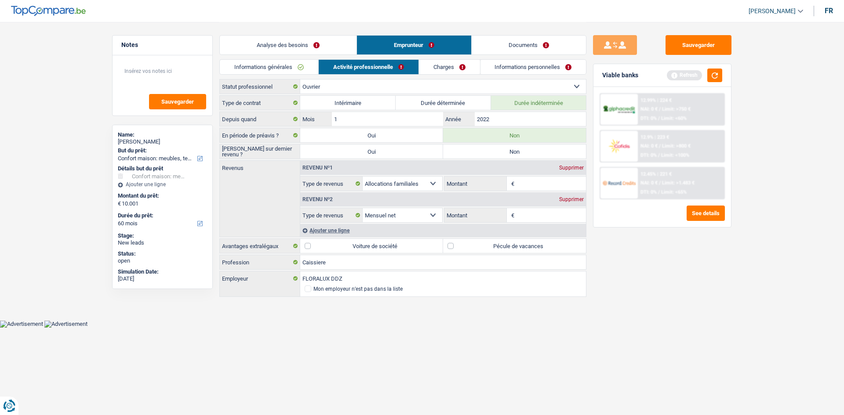
radio input "true"
click at [536, 211] on input "Montant" at bounding box center [551, 215] width 70 height 14
type input "1.800"
click at [532, 181] on input "Montant" at bounding box center [551, 184] width 70 height 14
type input "950"
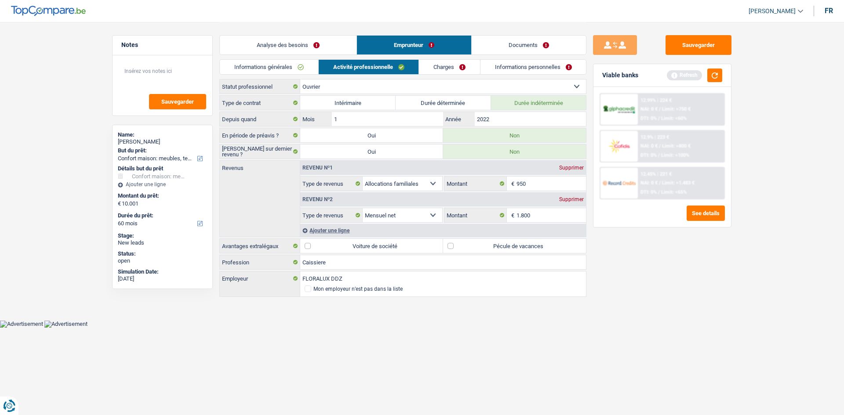
click at [453, 246] on label "Pécule de vacances" at bounding box center [514, 246] width 143 height 14
click at [453, 246] on input "Pécule de vacances" at bounding box center [514, 246] width 143 height 14
checkbox input "true"
click at [432, 62] on link "Charges" at bounding box center [449, 67] width 61 height 14
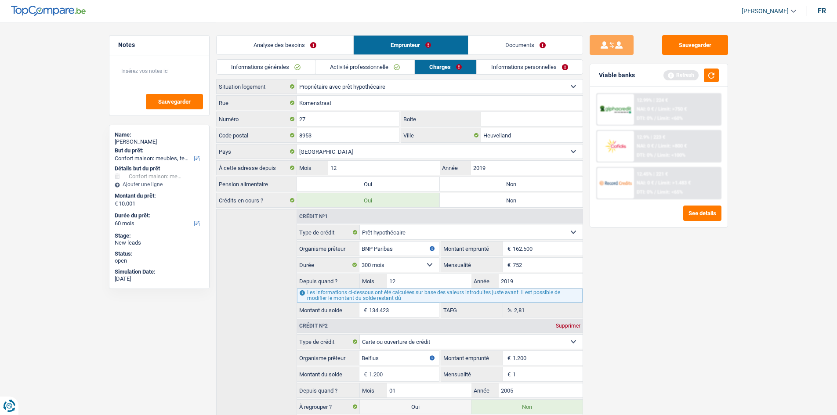
click at [515, 182] on label "Non" at bounding box center [511, 184] width 143 height 14
click at [515, 182] on input "Non" at bounding box center [511, 184] width 143 height 14
radio input "true"
click at [501, 67] on link "Informations personnelles" at bounding box center [530, 67] width 106 height 14
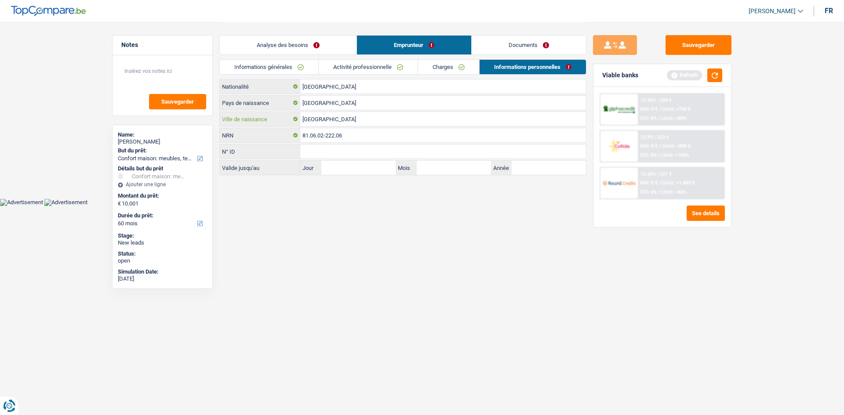
click at [341, 116] on input "[GEOGRAPHIC_DATA]" at bounding box center [443, 119] width 286 height 14
type input "B"
type input "Ypres"
click at [310, 152] on input "N° ID" at bounding box center [443, 152] width 286 height 14
click at [352, 163] on input "Jour" at bounding box center [358, 168] width 74 height 14
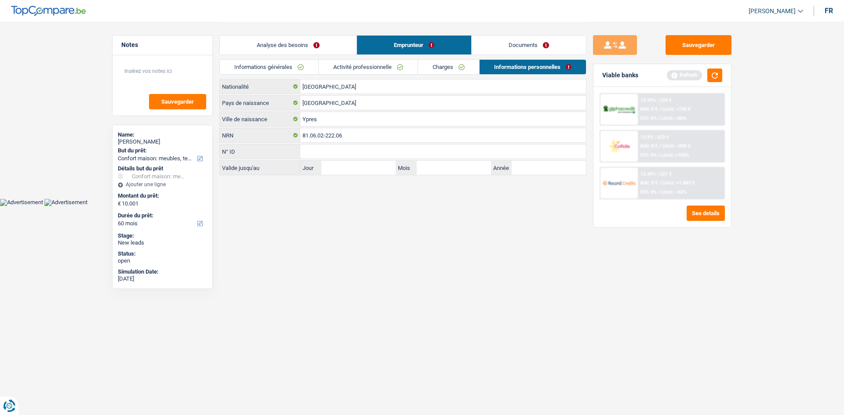
click at [453, 176] on div "Analyse des besoins Emprunteur Documents 1. Introduction & upselling by underst…" at bounding box center [402, 99] width 367 height 155
click at [521, 168] on input "Année" at bounding box center [548, 168] width 74 height 14
click at [716, 76] on button "button" at bounding box center [714, 76] width 15 height 14
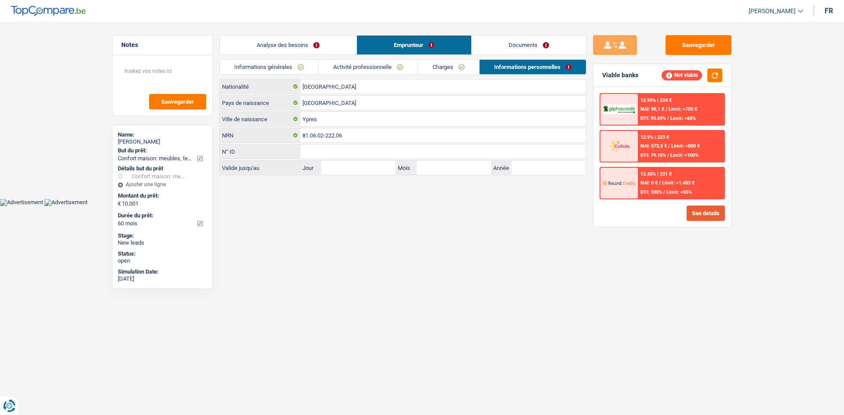
click at [700, 217] on button "See details" at bounding box center [705, 213] width 38 height 15
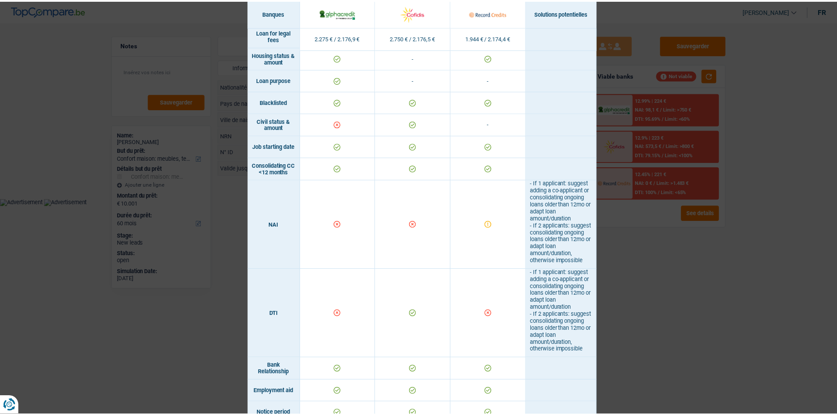
scroll to position [264, 0]
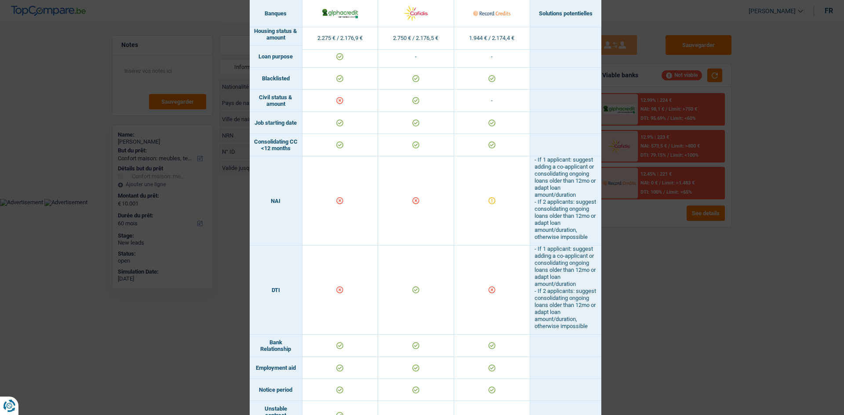
click at [637, 261] on div "Banks conditions × Banques Solutions potentielles Revenus / Charges 2.275 € / 2…" at bounding box center [422, 207] width 844 height 415
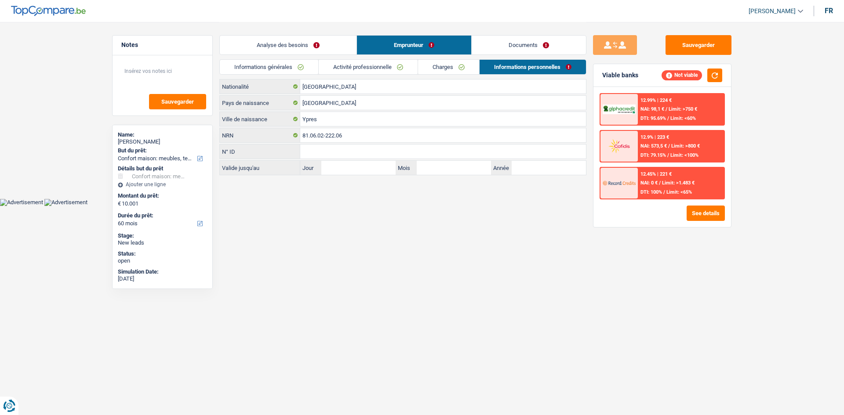
click at [283, 40] on link "Analyse des besoins" at bounding box center [288, 45] width 137 height 19
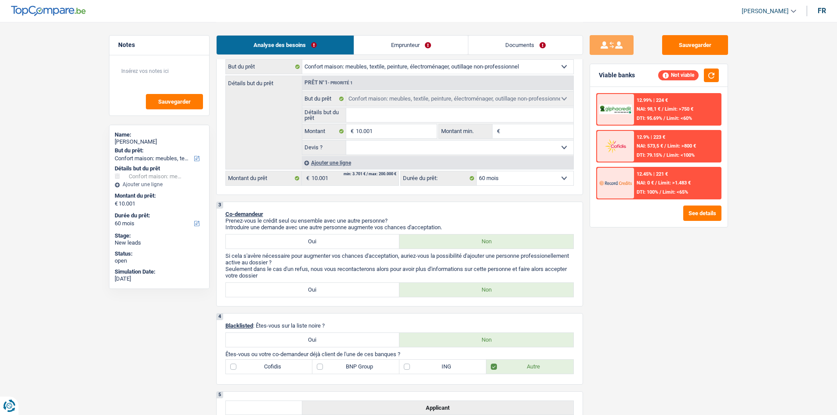
scroll to position [132, 0]
click at [476, 148] on select "Oui Non Non répondu Sélectionner une option" at bounding box center [459, 147] width 227 height 14
select select "false"
click at [346, 140] on select "Oui Non Non répondu Sélectionner une option" at bounding box center [459, 147] width 227 height 14
select select "false"
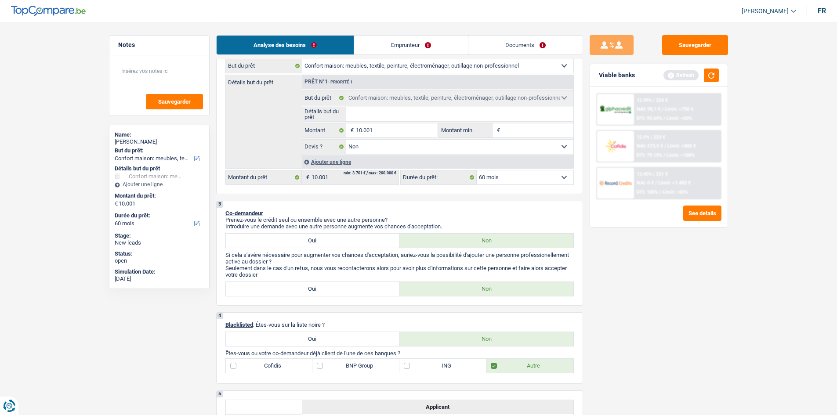
click at [512, 178] on select "12 mois 18 mois 24 mois 30 mois 36 mois 42 mois 48 mois 60 mois Sélectionner un…" at bounding box center [525, 177] width 97 height 14
click at [380, 116] on input "Détails but du prêt" at bounding box center [459, 114] width 227 height 14
type input "r"
type input "re"
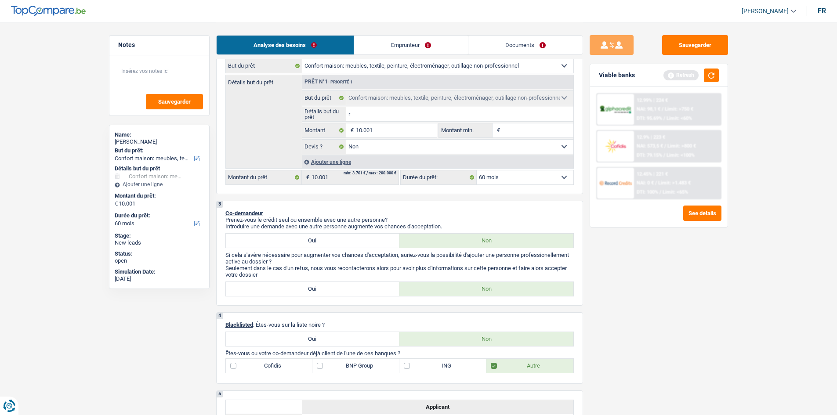
type input "re"
type input "ref"
type input "refa"
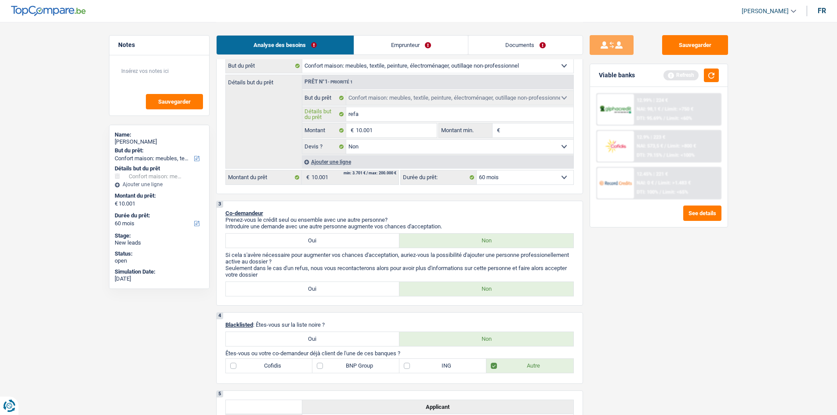
type input "refai"
type input "refair"
type input "refaire"
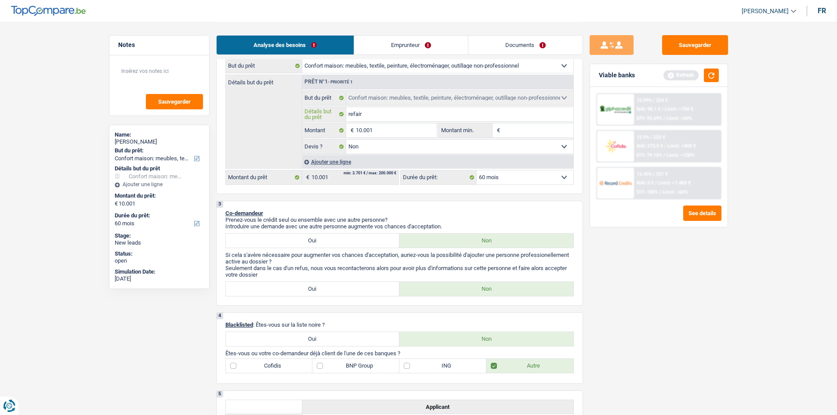
type input "refaire"
type input "refaire s"
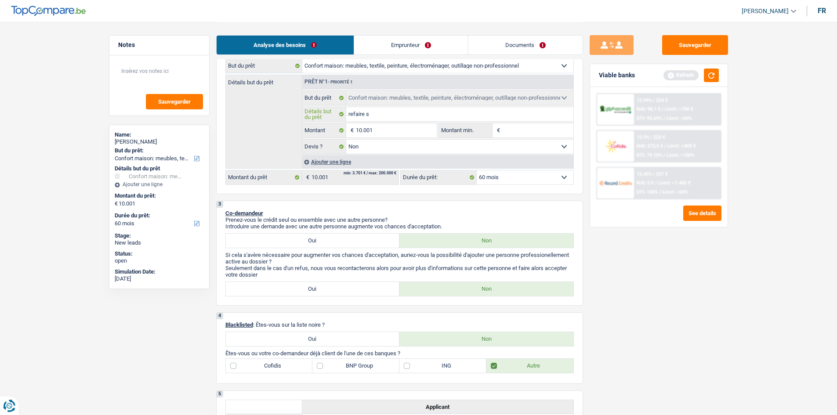
type input "refaire so"
type input "refaire son"
type input "refaire son s"
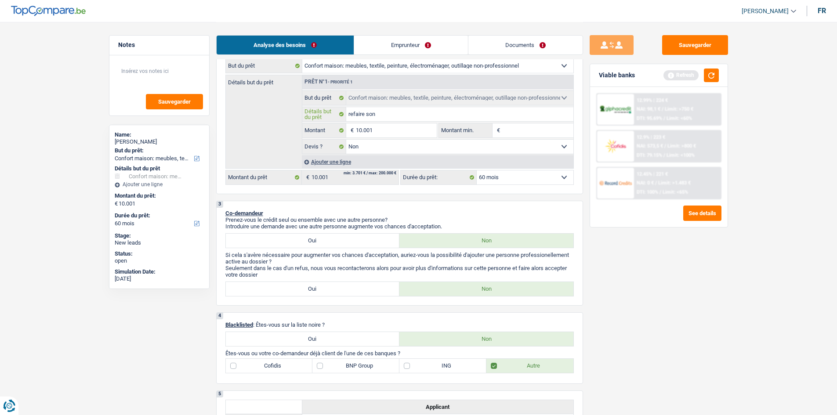
type input "refaire son s"
type input "refaire son sa"
type input "refaire son sal"
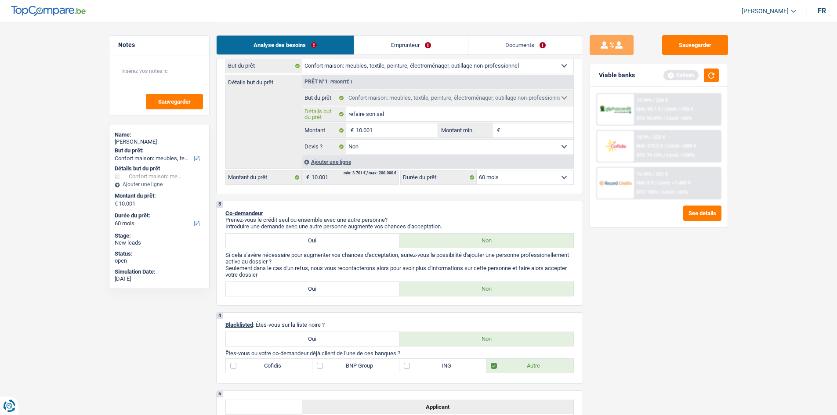
type input "refaire son salo"
type input "refaire son salon"
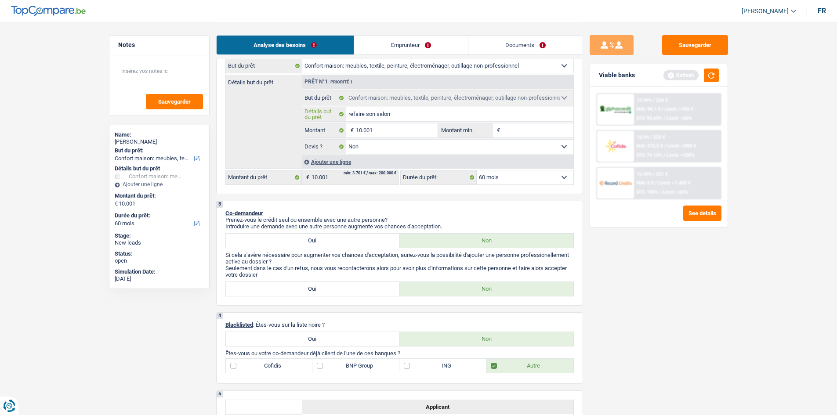
type input "refaire son salon"
click at [515, 132] on input "Montant min." at bounding box center [537, 130] width 71 height 14
type input "1"
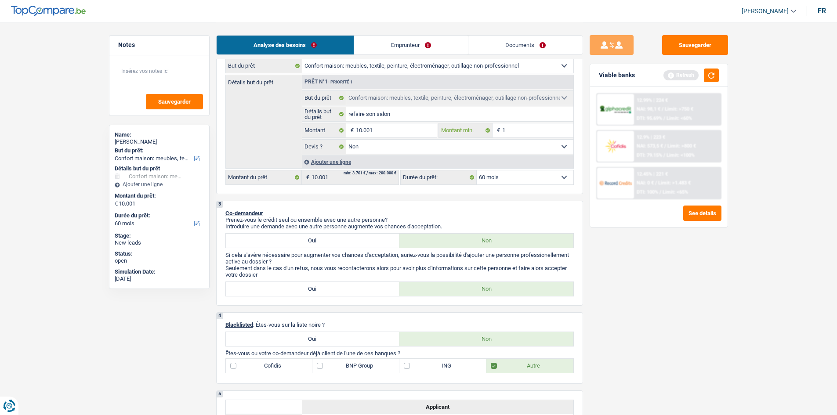
type input "10"
type input "100"
type input "1.000"
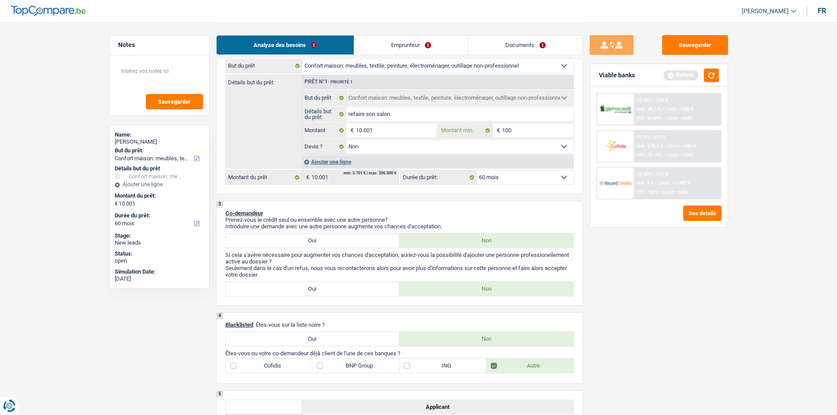
type input "1.000"
type input "10.001"
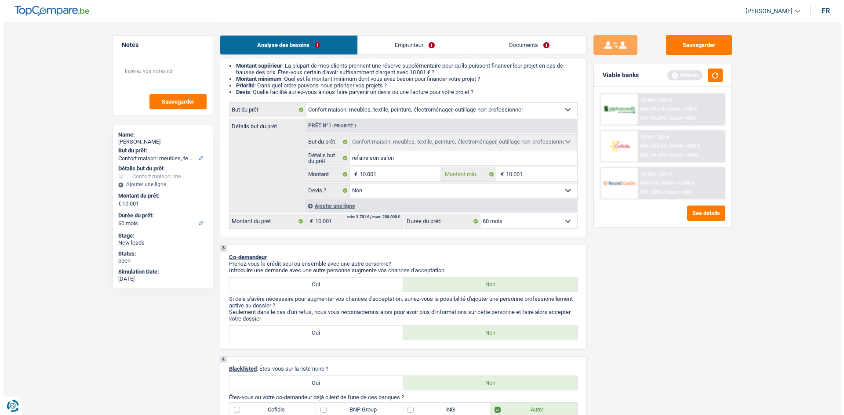
scroll to position [0, 0]
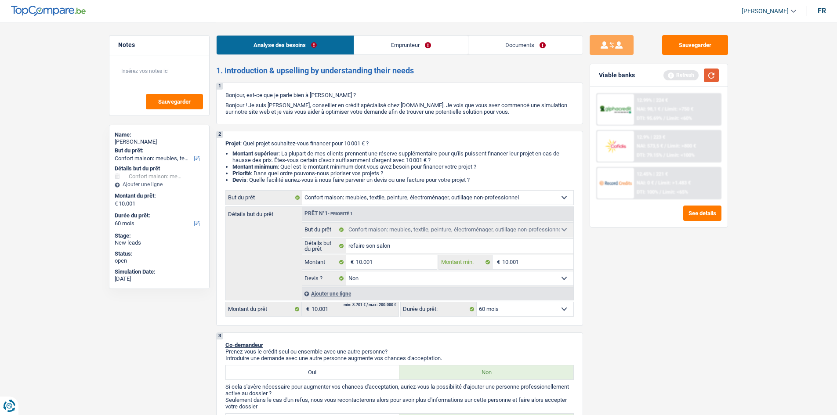
type input "10.001"
click at [711, 75] on button "button" at bounding box center [711, 76] width 15 height 14
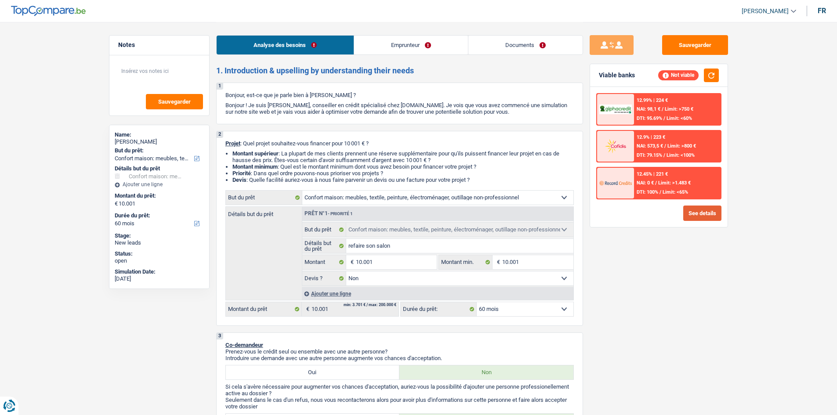
click at [695, 216] on button "See details" at bounding box center [702, 213] width 38 height 15
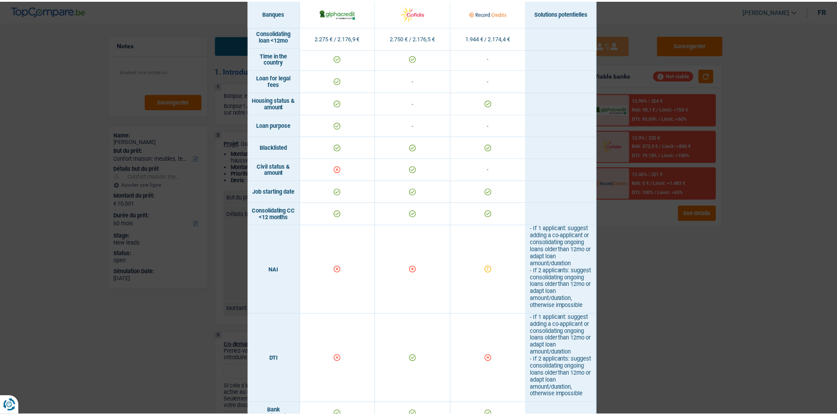
scroll to position [176, 0]
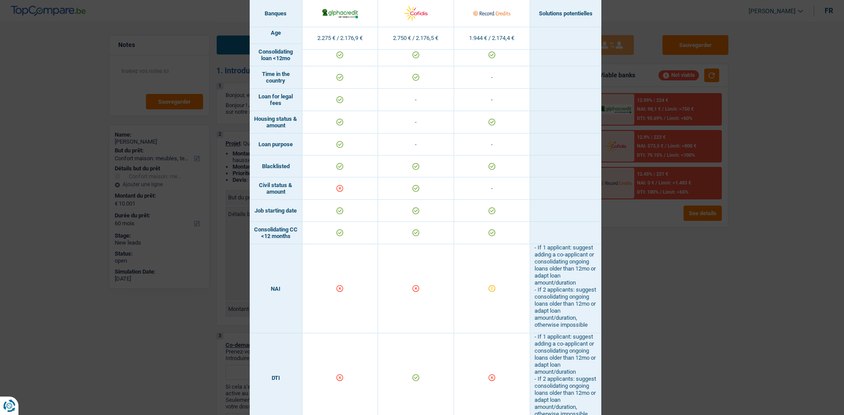
click at [649, 266] on div "Banks conditions × Banques Solutions potentielles Revenus / Charges 2.275 € / 2…" at bounding box center [422, 207] width 844 height 415
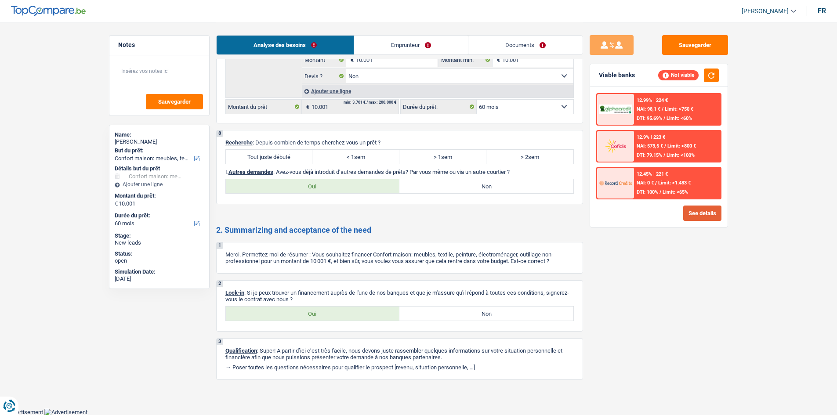
scroll to position [1272, 0]
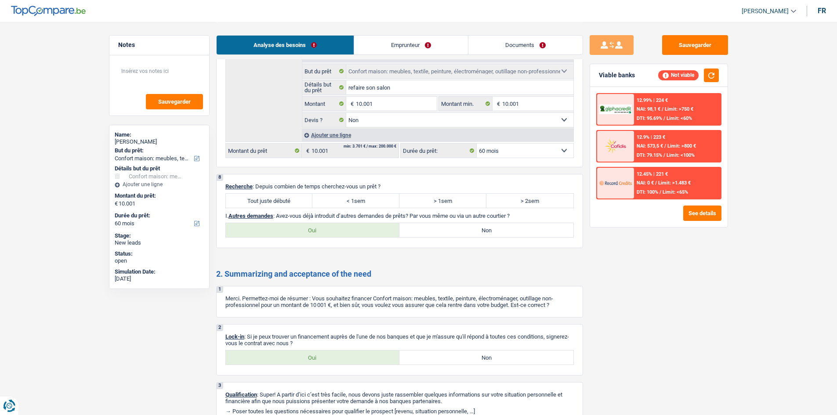
click at [519, 155] on select "12 mois 18 mois 24 mois 30 mois 36 mois 42 mois 48 mois 60 mois Sélectionner un…" at bounding box center [525, 151] width 97 height 14
click at [521, 149] on select "12 mois 18 mois 24 mois 30 mois 36 mois 42 mois 48 mois 60 mois Sélectionner un…" at bounding box center [525, 151] width 97 height 14
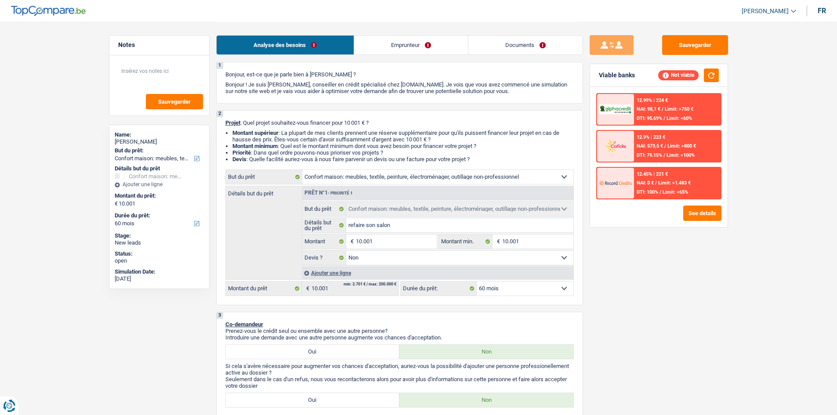
scroll to position [0, 0]
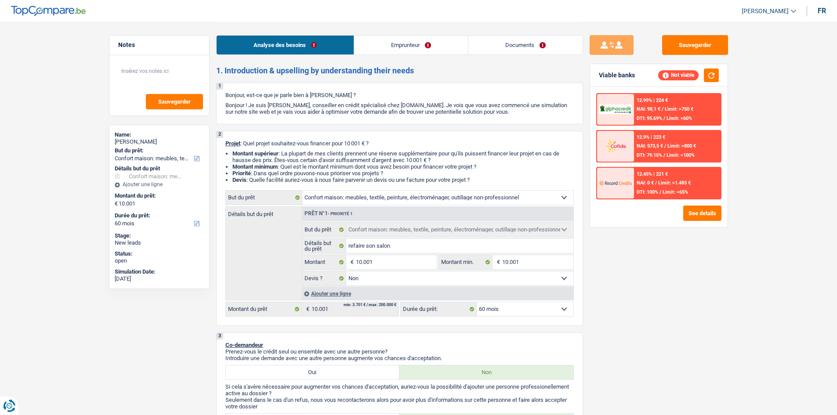
click at [451, 195] on select "Confort maison: meubles, textile, peinture, électroménager, outillage non-profe…" at bounding box center [437, 198] width 271 height 14
select select "houseOrGarden"
click at [302, 191] on select "Confort maison: meubles, textile, peinture, électroménager, outillage non-profe…" at bounding box center [437, 198] width 271 height 14
select select "houseOrGarden"
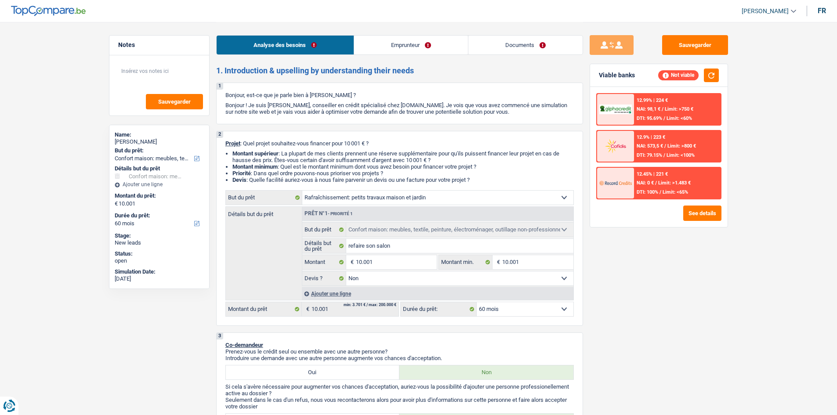
select select
select select "houseOrGarden"
select select
select select "houseOrGarden"
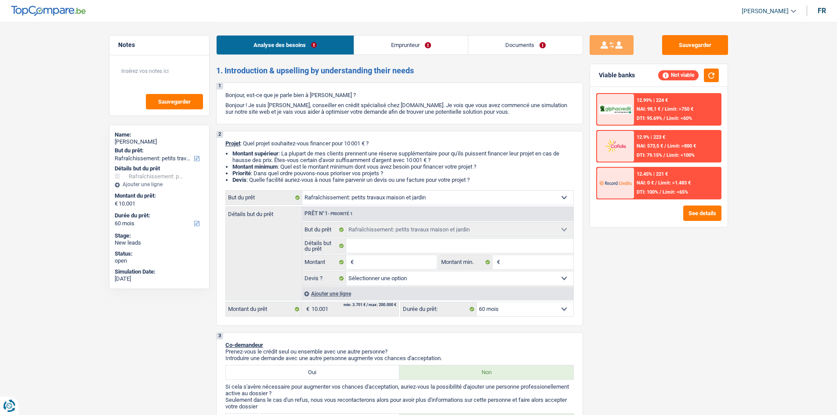
select select "household"
select select "false"
select select "household"
select select "false"
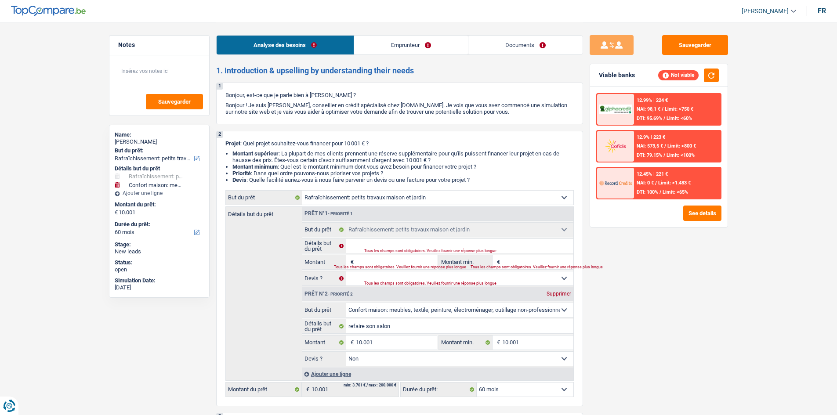
click at [558, 294] on div "Supprimer" at bounding box center [558, 293] width 29 height 5
type input "0"
select select
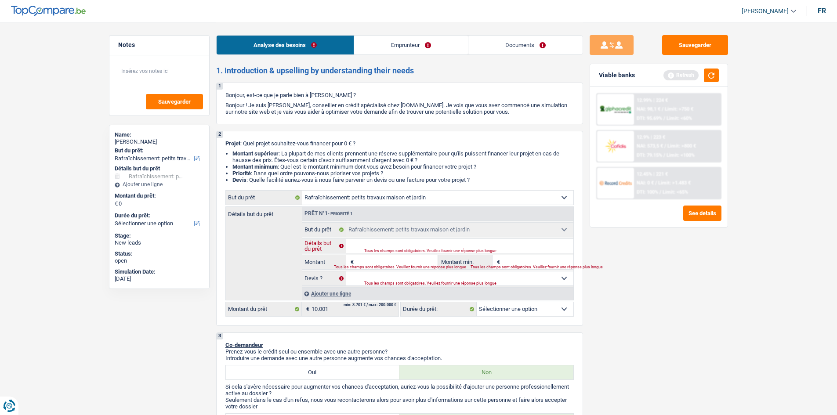
click at [374, 244] on input "Détails but du prêt" at bounding box center [459, 246] width 227 height 14
click at [370, 261] on input "Montant" at bounding box center [396, 262] width 80 height 14
type input "1"
type input "10"
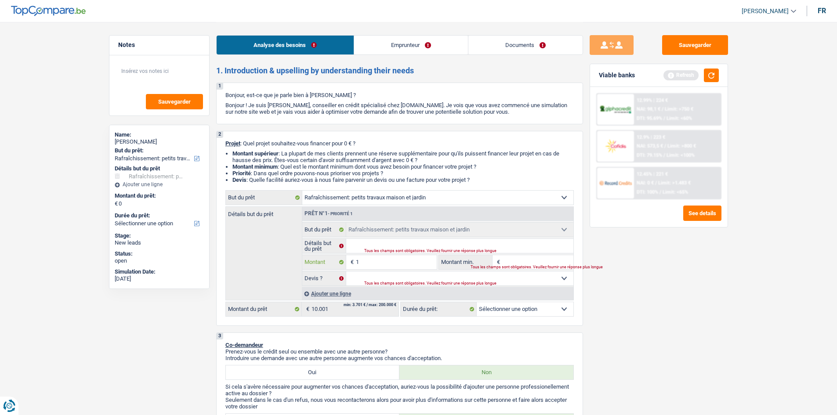
type input "10"
type input "100"
type input "1.000"
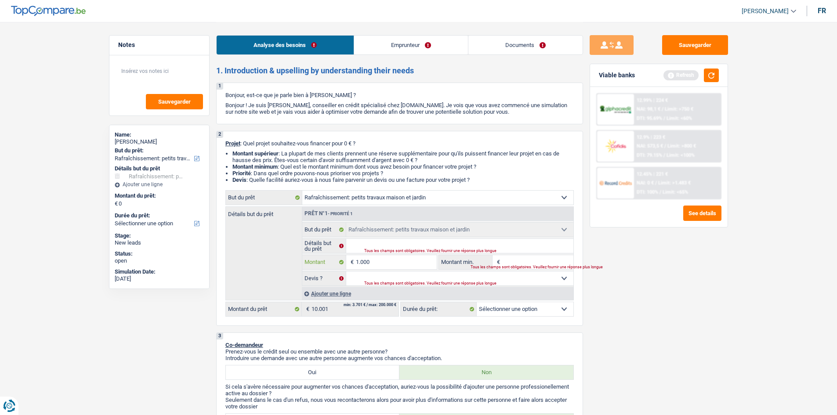
type input "10.001"
select select "60"
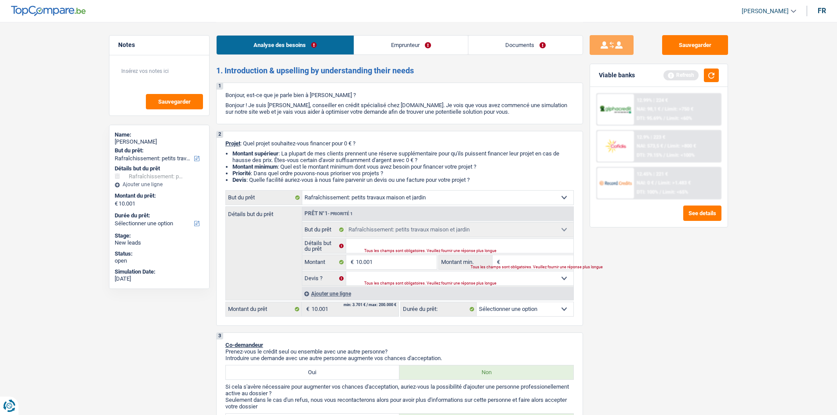
select select "60"
type input "1"
type input "10"
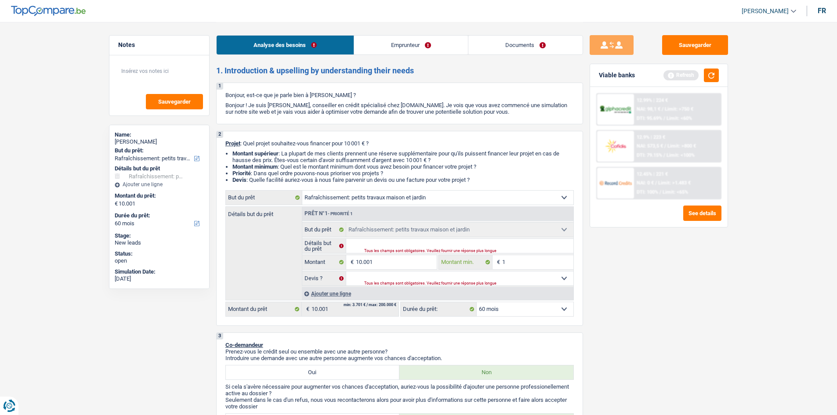
type input "10"
type input "100"
type input "1.000"
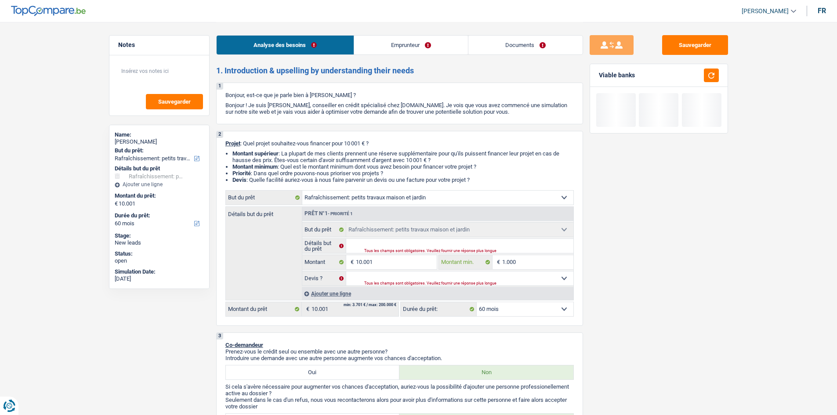
type input "10.001"
click at [420, 282] on div "Tous les champs sont obligatoires. Veuillez fournir une réponse plus longue" at bounding box center [458, 284] width 188 height 4
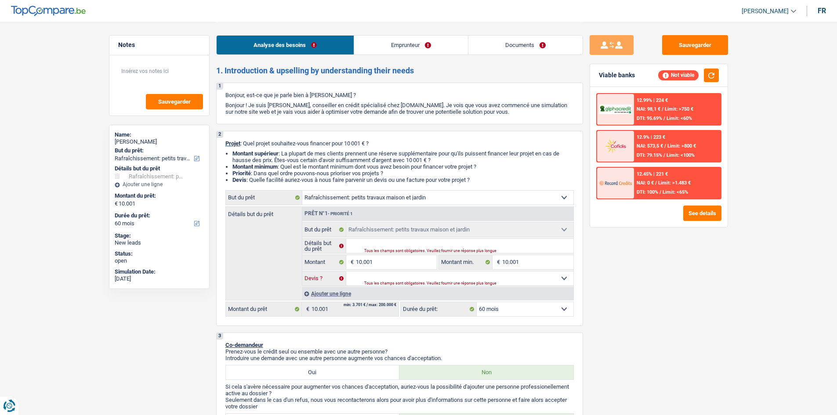
click at [556, 276] on select "Oui Non Non répondu Sélectionner une option" at bounding box center [459, 279] width 227 height 14
select select "yes"
click at [346, 272] on select "Oui Non Non répondu Sélectionner une option" at bounding box center [459, 279] width 227 height 14
select select "yes"
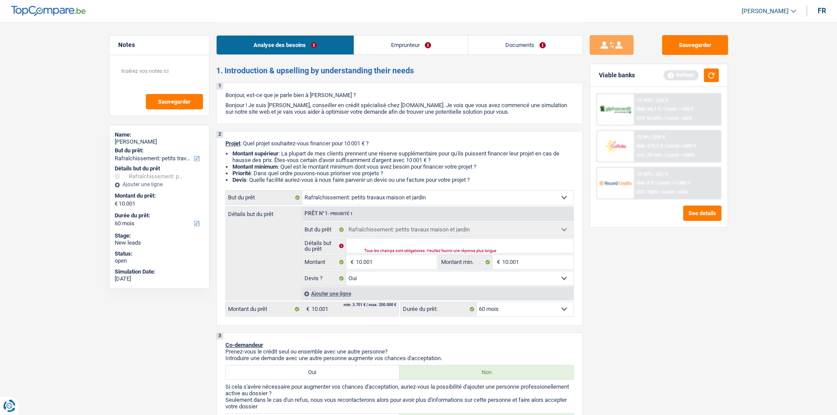
click at [493, 279] on select "Oui Non Non répondu Sélectionner une option" at bounding box center [459, 279] width 227 height 14
select select "false"
click at [346, 272] on select "Oui Non Non répondu Sélectionner une option" at bounding box center [459, 279] width 227 height 14
select select "false"
click at [391, 250] on div "Tous les champs sont obligatoires. Veuillez fournir une réponse plus longue" at bounding box center [458, 252] width 188 height 4
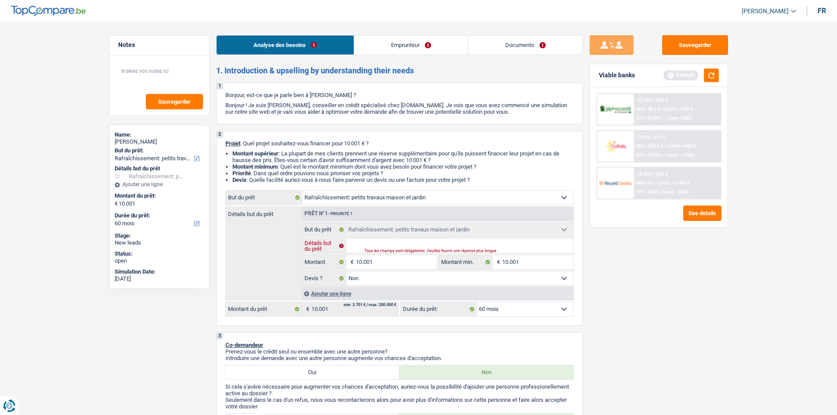
click at [391, 246] on input "Détails but du prêt" at bounding box center [459, 246] width 227 height 14
click at [392, 40] on link "Emprunteur" at bounding box center [411, 45] width 114 height 19
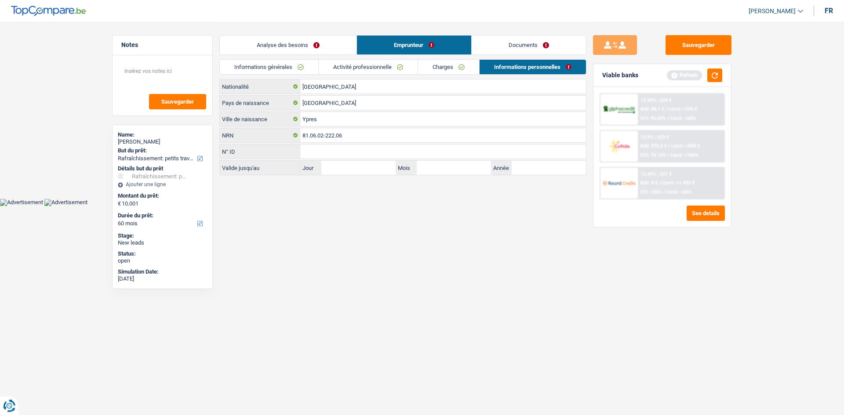
click at [500, 51] on link "Documents" at bounding box center [528, 45] width 114 height 19
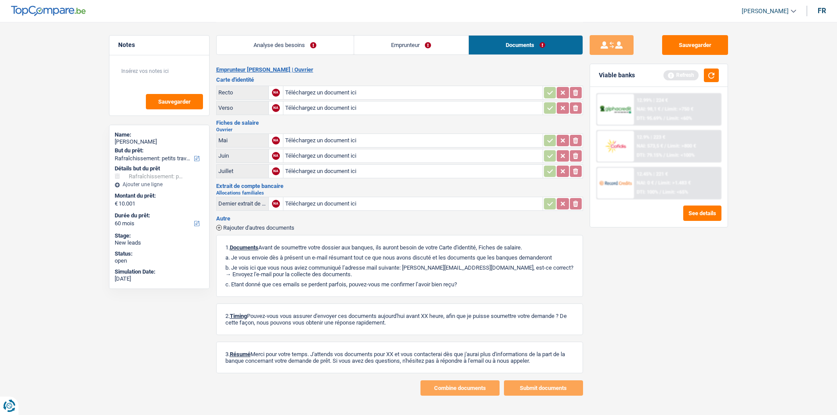
click at [382, 48] on link "Emprunteur" at bounding box center [411, 45] width 114 height 19
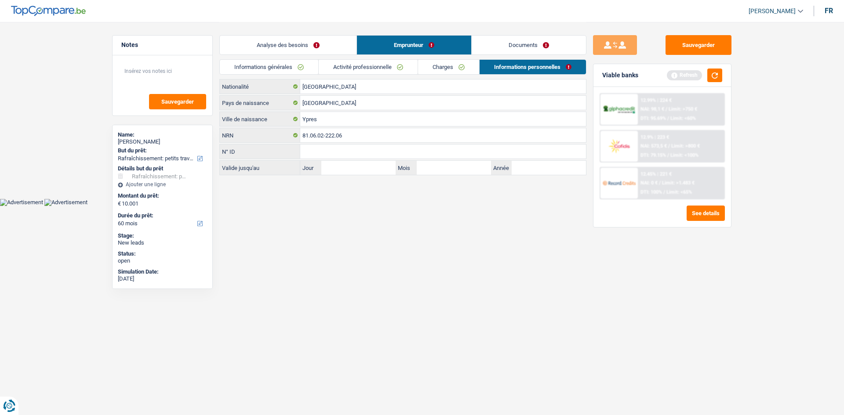
click at [299, 45] on link "Analyse des besoins" at bounding box center [288, 45] width 137 height 19
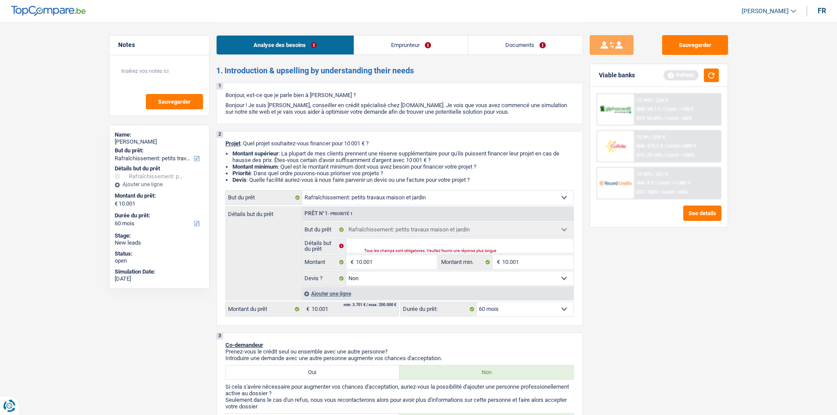
click at [398, 49] on link "Emprunteur" at bounding box center [411, 45] width 114 height 19
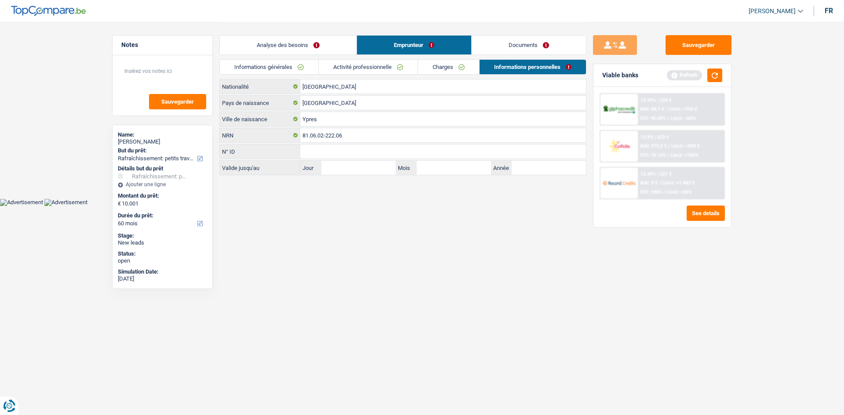
click at [391, 72] on link "Activité professionnelle" at bounding box center [368, 67] width 99 height 14
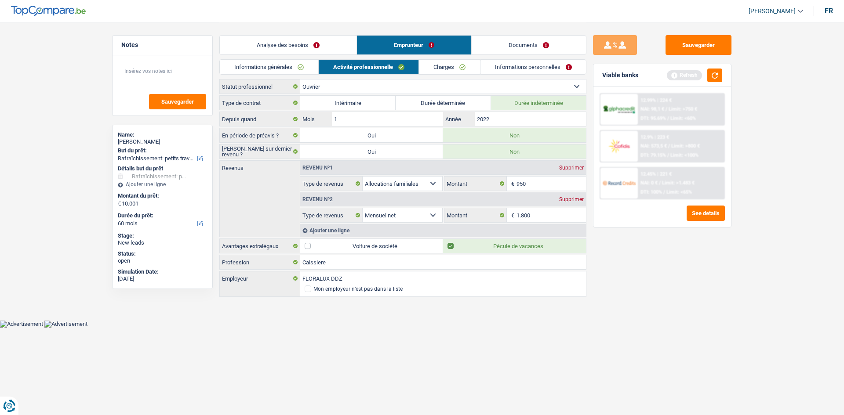
click at [445, 69] on link "Charges" at bounding box center [449, 67] width 61 height 14
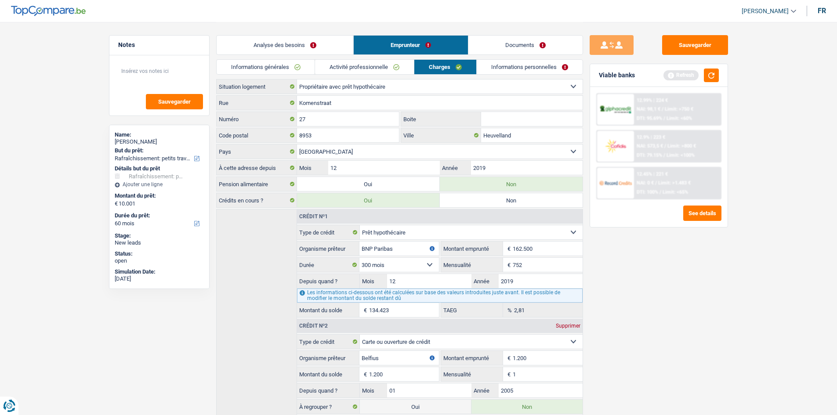
click at [388, 67] on link "Activité professionnelle" at bounding box center [364, 67] width 99 height 14
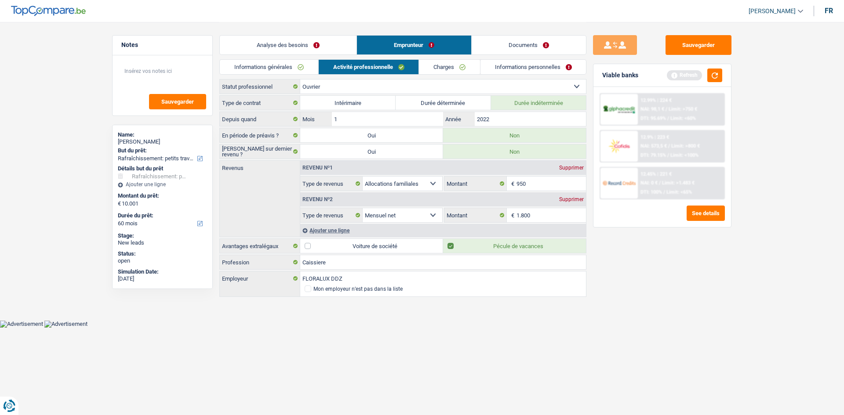
click at [299, 67] on link "Informations générales" at bounding box center [269, 67] width 98 height 14
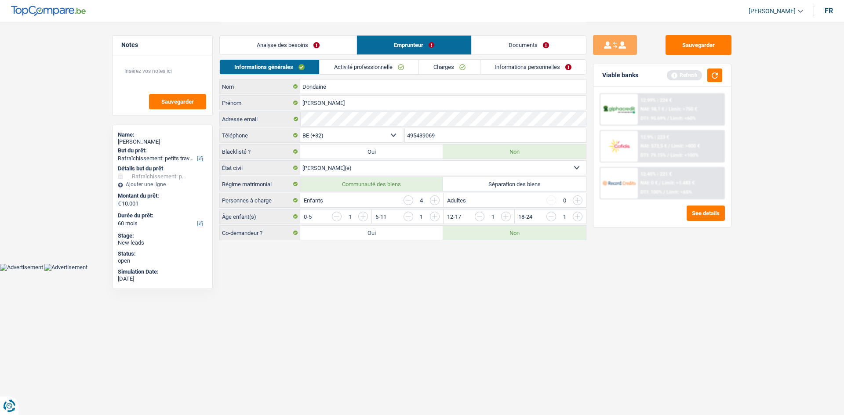
click at [410, 201] on input "button" at bounding box center [408, 201] width 10 height 10
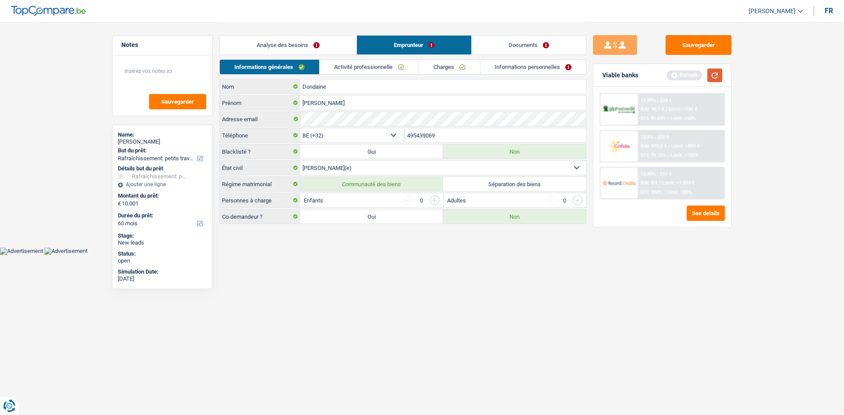
click at [721, 72] on button "button" at bounding box center [714, 76] width 15 height 14
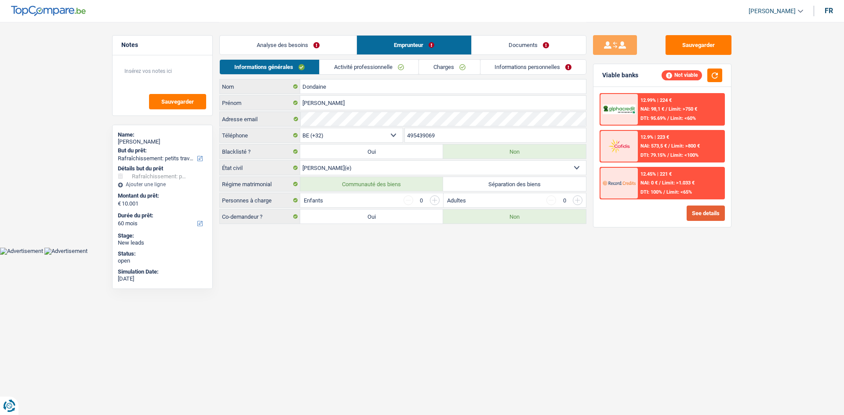
click at [701, 213] on button "See details" at bounding box center [705, 213] width 38 height 15
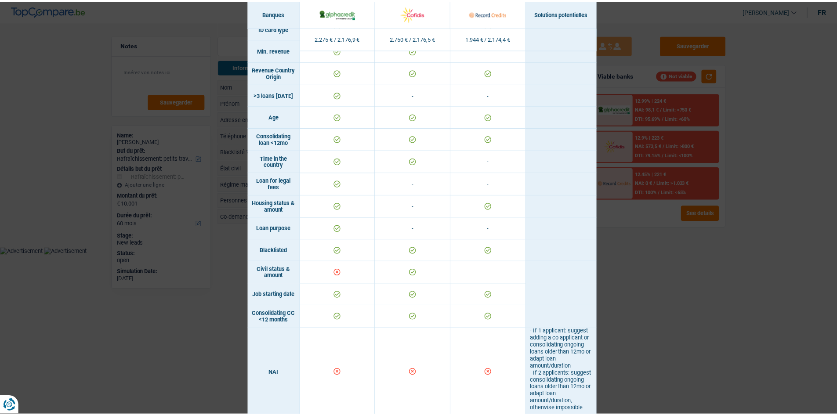
scroll to position [88, 0]
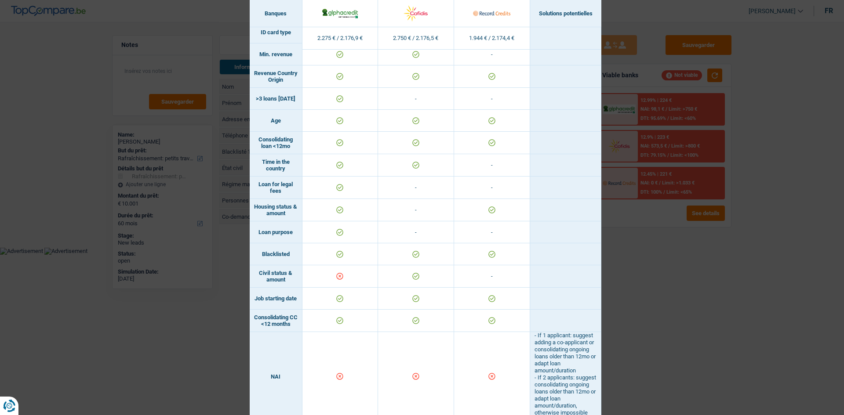
click at [669, 275] on div "Banks conditions × Banques Solutions potentielles Revenus / Charges 2.275 € / 2…" at bounding box center [422, 207] width 844 height 415
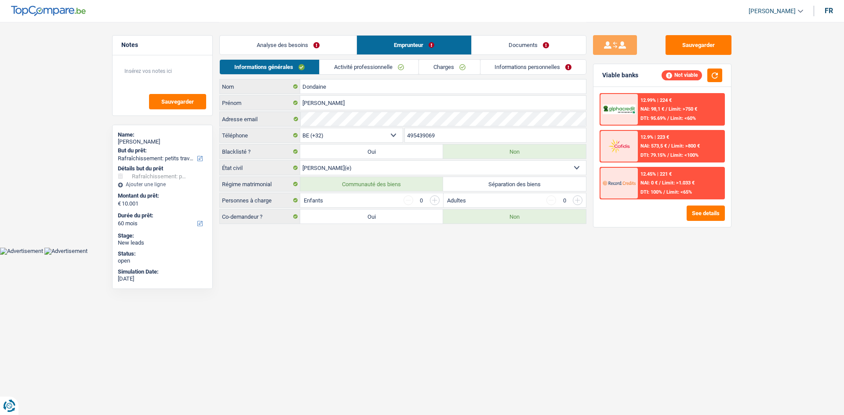
click at [310, 46] on link "Analyse des besoins" at bounding box center [288, 45] width 137 height 19
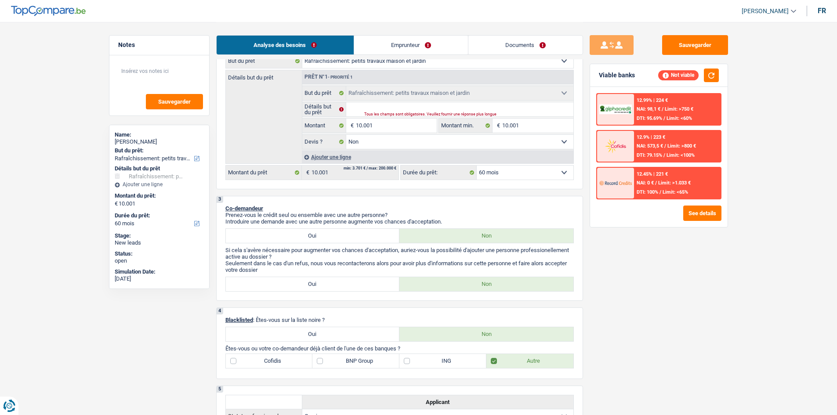
scroll to position [0, 0]
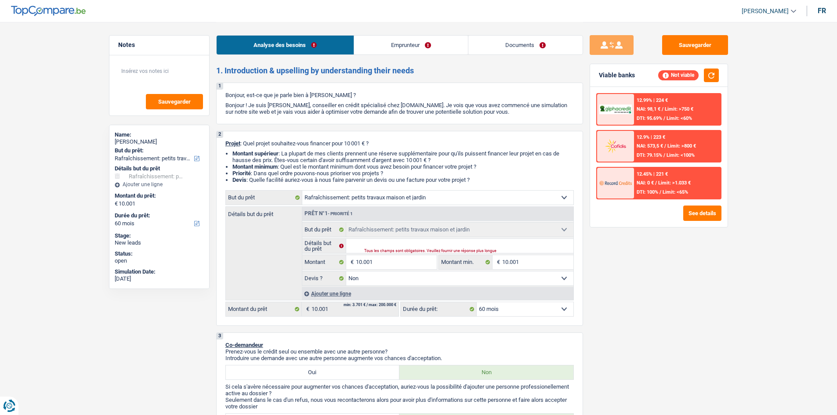
click at [392, 49] on link "Emprunteur" at bounding box center [411, 45] width 114 height 19
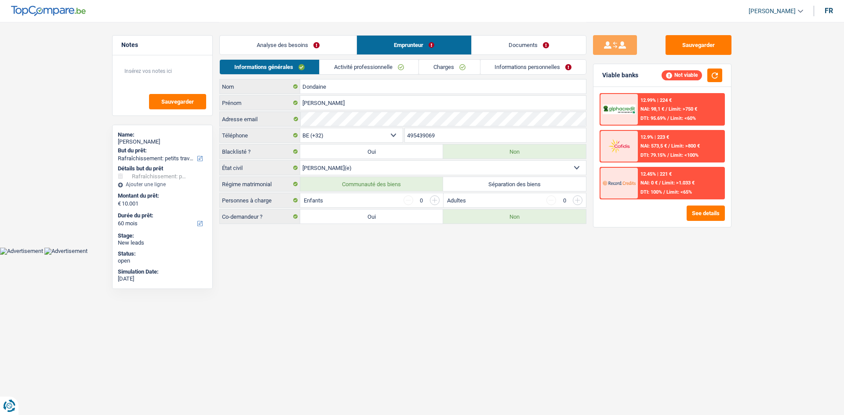
click at [517, 64] on link "Informations personnelles" at bounding box center [533, 67] width 106 height 14
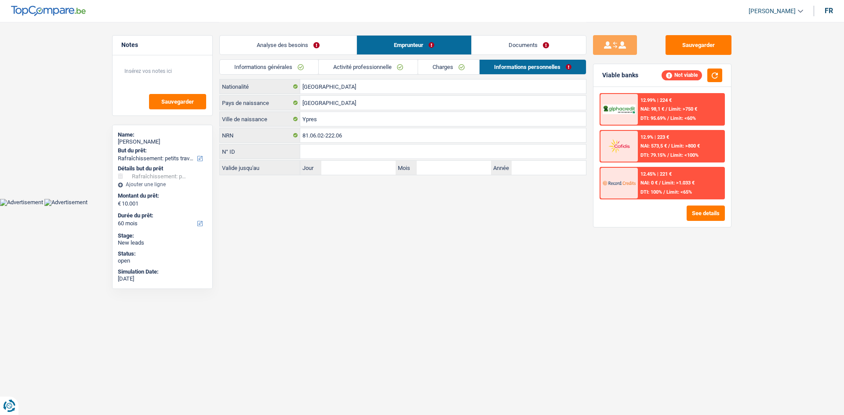
click at [309, 45] on link "Analyse des besoins" at bounding box center [288, 45] width 137 height 19
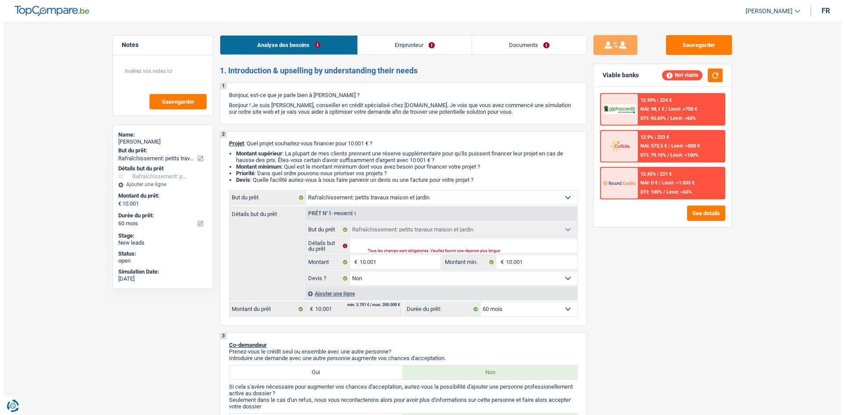
scroll to position [44, 0]
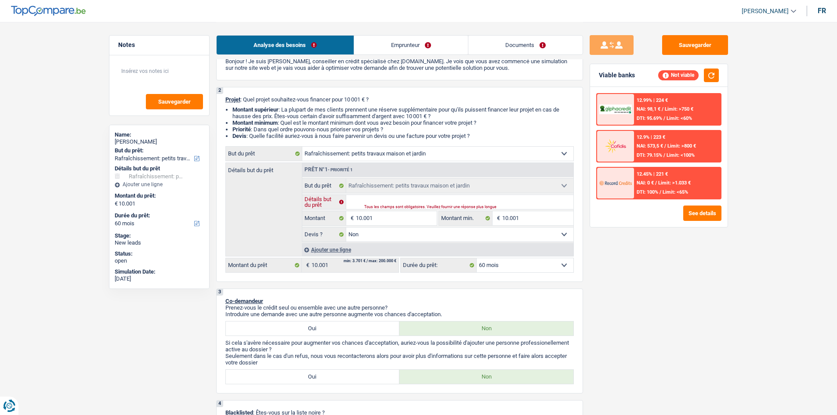
click at [526, 202] on input "Détails but du prêt" at bounding box center [459, 202] width 227 height 14
click at [704, 217] on button "See details" at bounding box center [702, 213] width 38 height 15
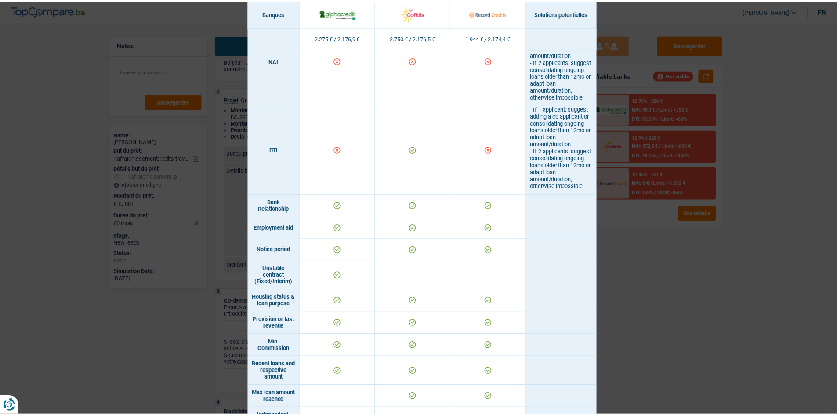
scroll to position [395, 0]
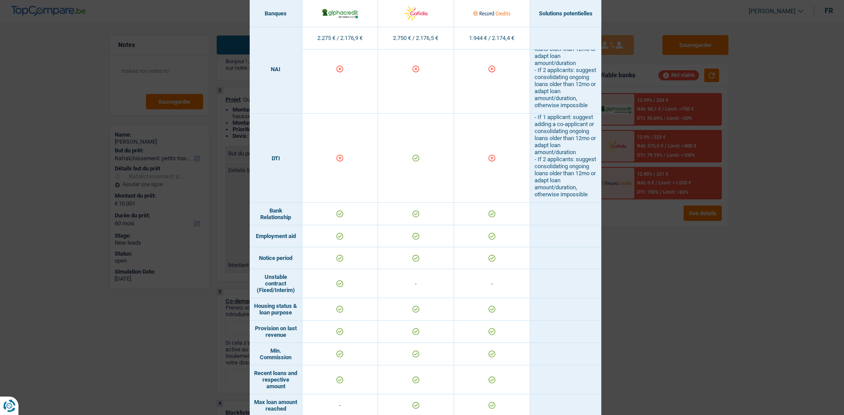
click at [632, 296] on div "Banks conditions × Banques Solutions potentielles Revenus / Charges 2.275 € / 2…" at bounding box center [422, 207] width 844 height 415
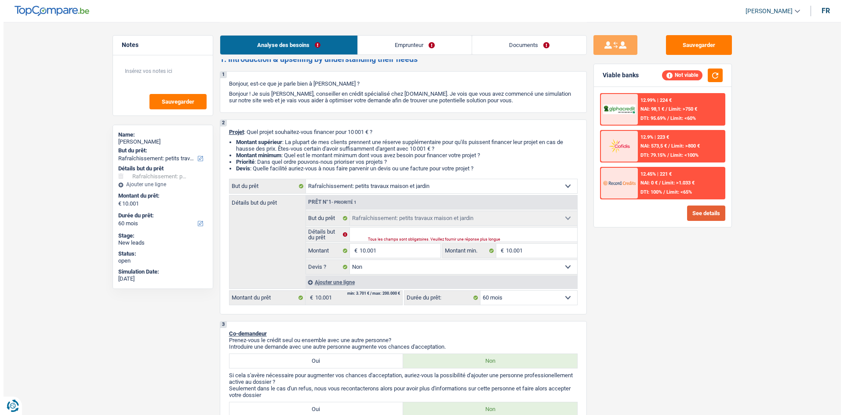
scroll to position [0, 0]
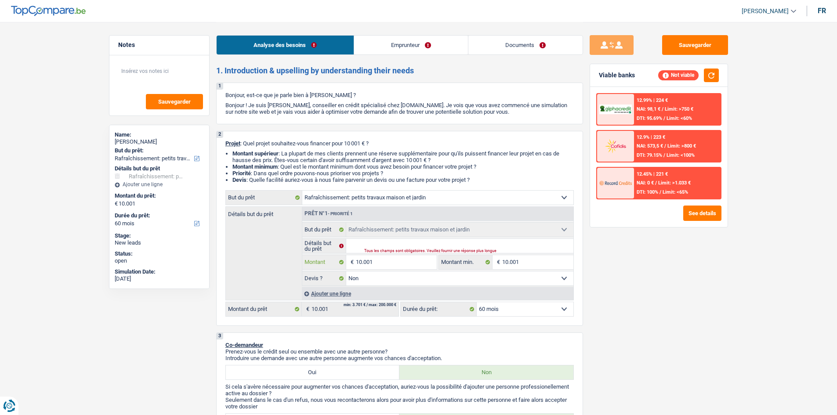
click at [388, 262] on input "10.001" at bounding box center [396, 262] width 80 height 14
type input "1.000"
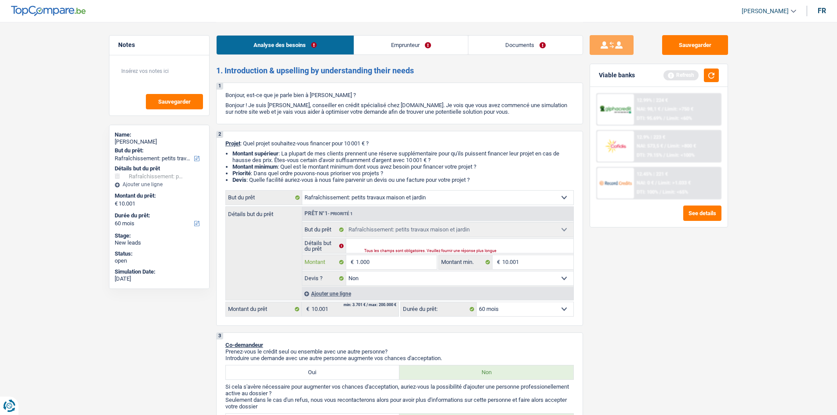
type input "100"
type input "10"
type input "1"
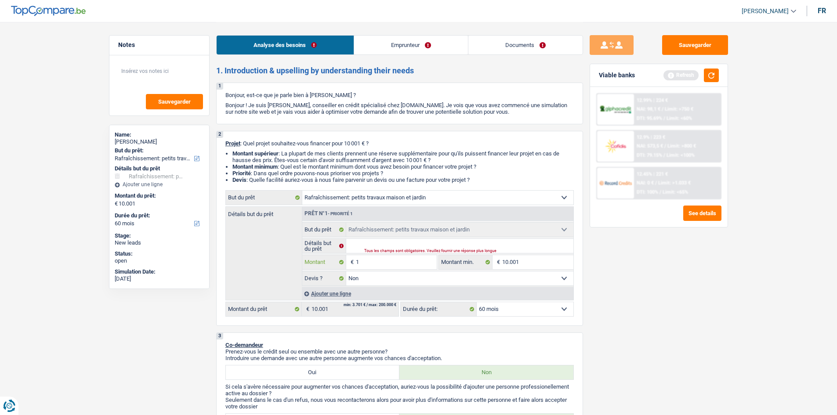
type input "1"
type input "5"
type input "50"
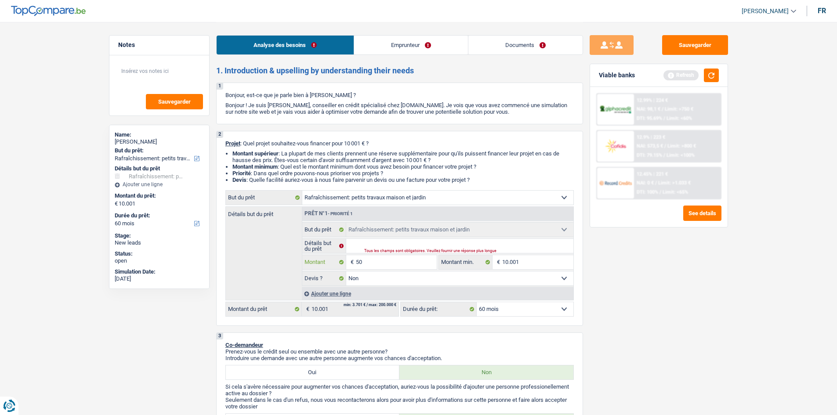
type input "500"
type input "5.000"
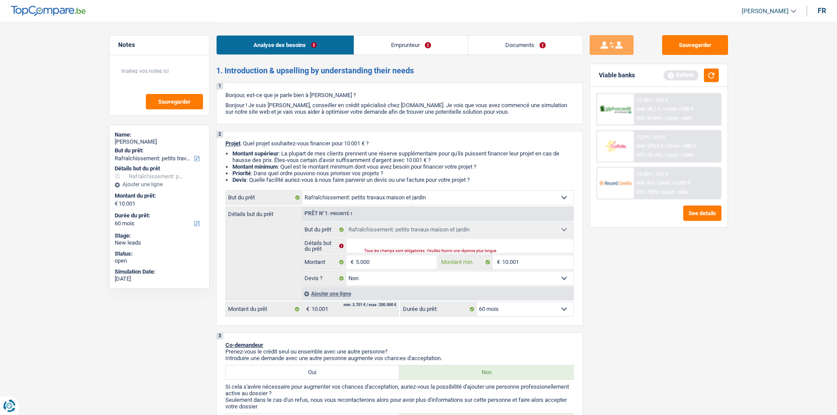
click at [540, 261] on input "10.001" at bounding box center [537, 262] width 71 height 14
type input "5.000"
select select "36"
type input "5.000"
select select "36"
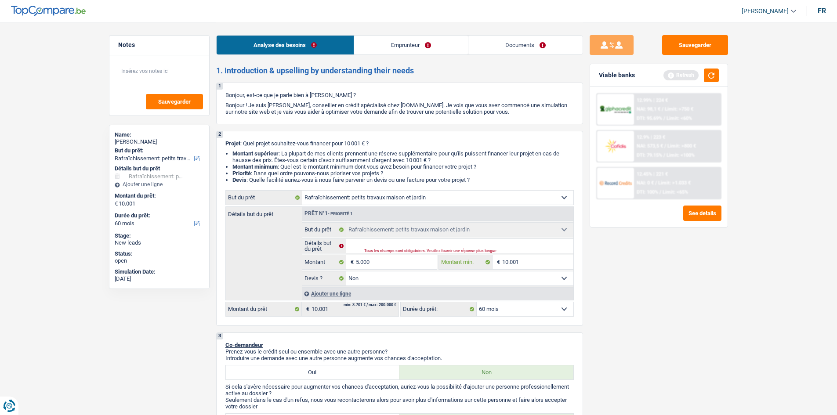
type input "5.000"
select select "36"
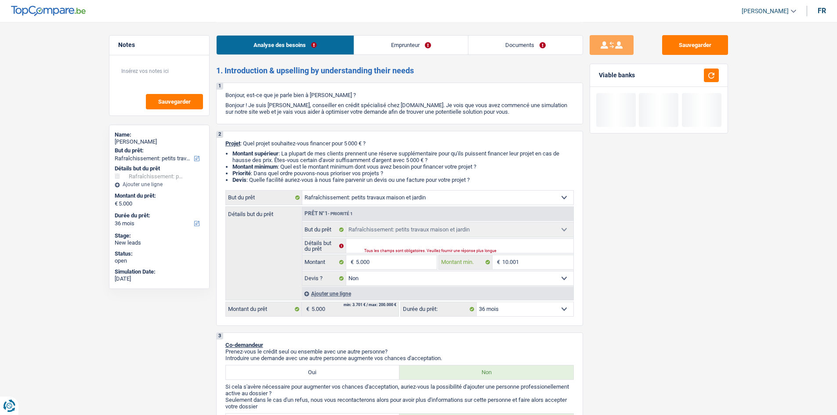
type input "1.000"
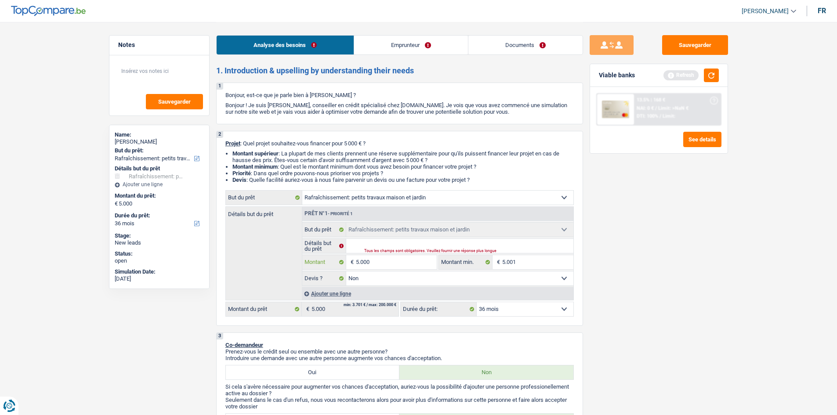
click at [389, 260] on input "5.000" at bounding box center [396, 262] width 80 height 14
click at [716, 80] on button "button" at bounding box center [711, 76] width 15 height 14
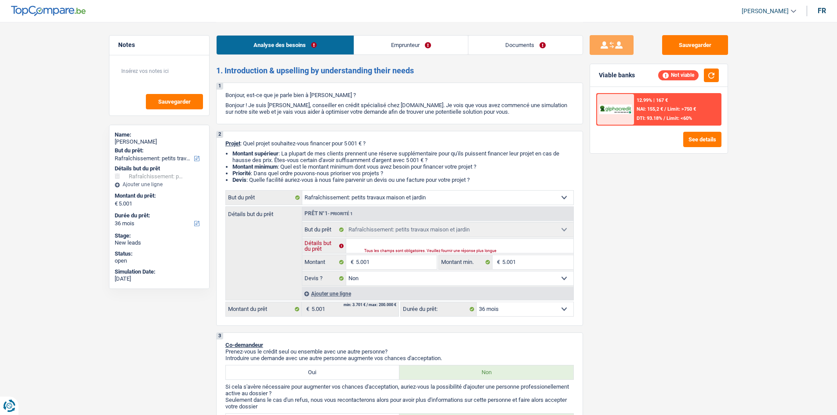
click at [459, 247] on input "Détails but du prêt" at bounding box center [459, 246] width 227 height 14
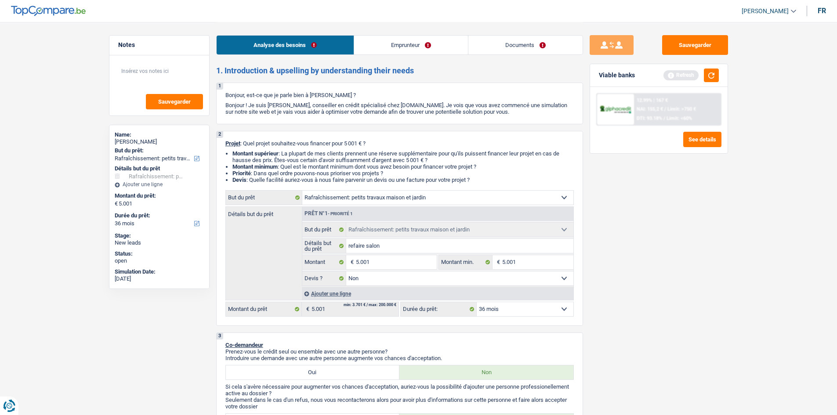
click at [509, 309] on select "12 mois 18 mois 24 mois 30 mois 36 mois Sélectionner une option" at bounding box center [525, 309] width 97 height 14
click at [477, 302] on select "12 mois 18 mois 24 mois 30 mois 36 mois Sélectionner une option" at bounding box center [525, 309] width 97 height 14
click at [707, 76] on button "button" at bounding box center [711, 76] width 15 height 14
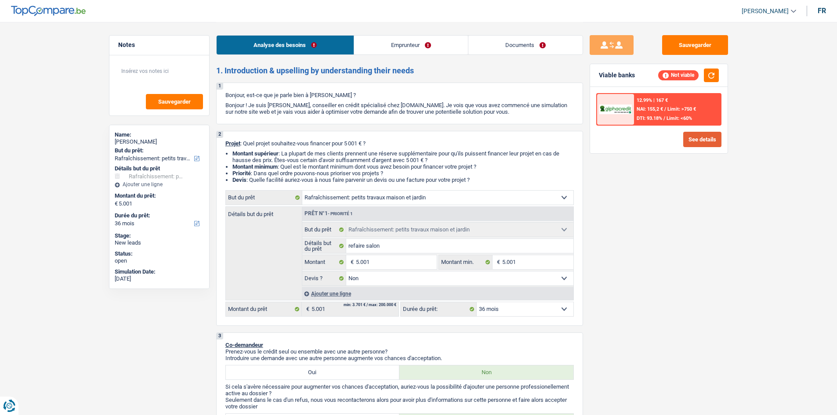
click at [696, 139] on button "See details" at bounding box center [702, 139] width 38 height 15
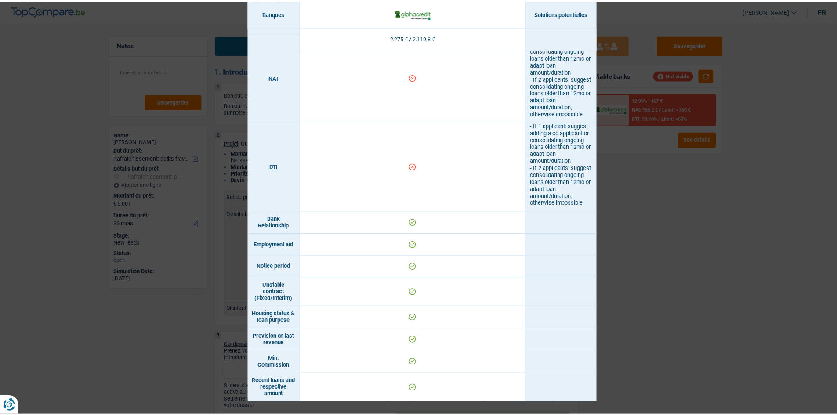
scroll to position [395, 0]
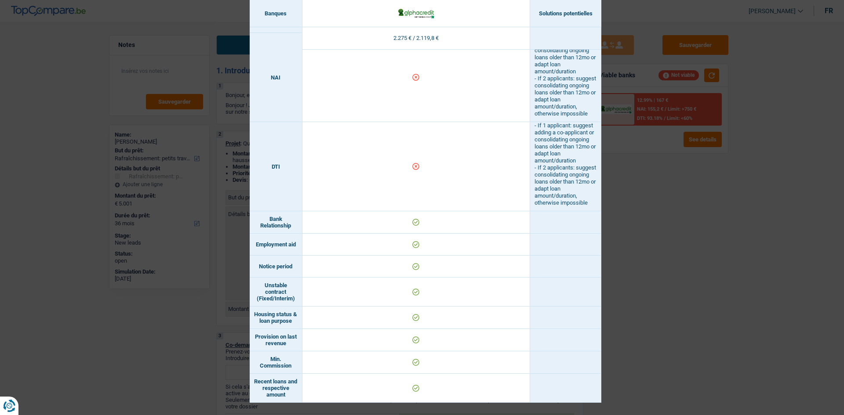
click at [696, 231] on div "Banks conditions × Banques Solutions potentielles Revenus / Charges 2.275 € / 2…" at bounding box center [422, 207] width 844 height 415
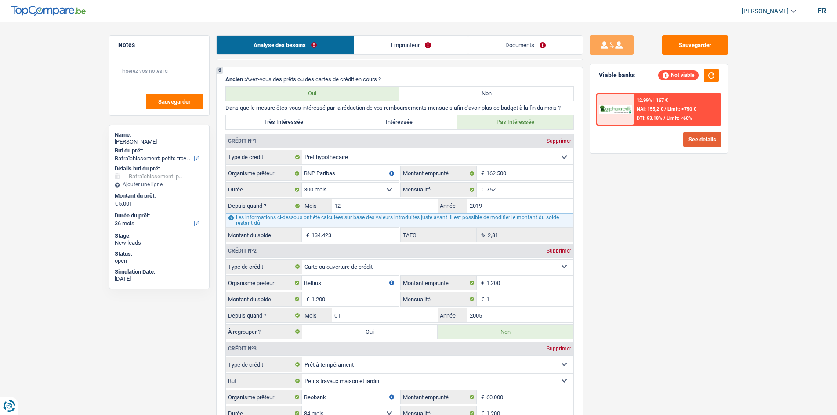
scroll to position [613, 0]
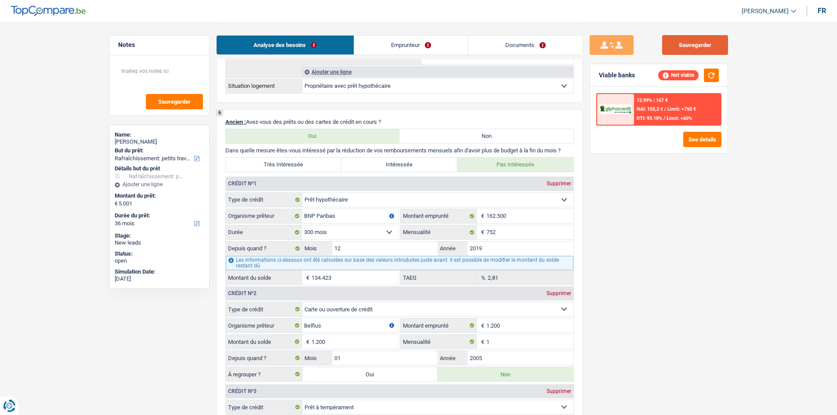
click at [674, 51] on button "Sauvegarder" at bounding box center [695, 45] width 66 height 20
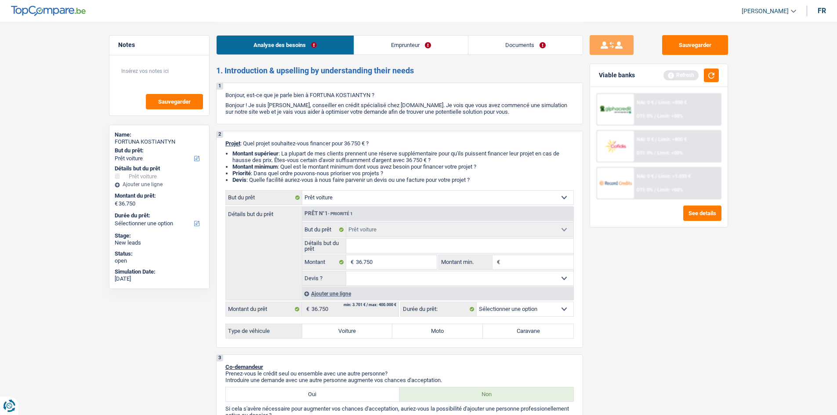
select select "car"
select select "mutuality"
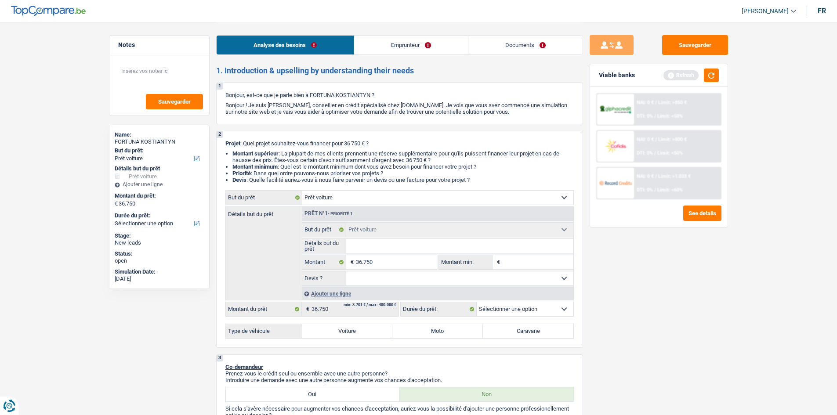
select select "mutualityIndemnity"
select select "car"
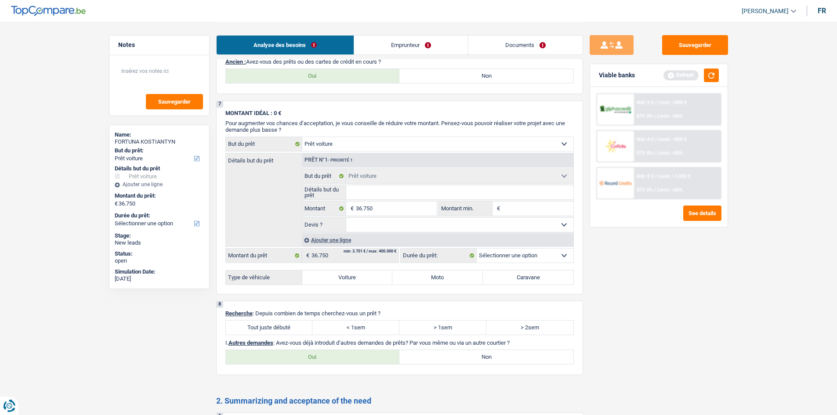
scroll to position [631, 0]
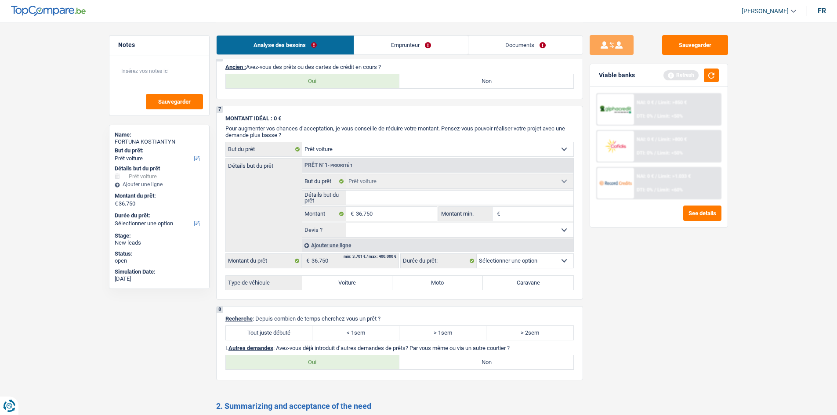
click at [414, 43] on link "Emprunteur" at bounding box center [411, 45] width 114 height 19
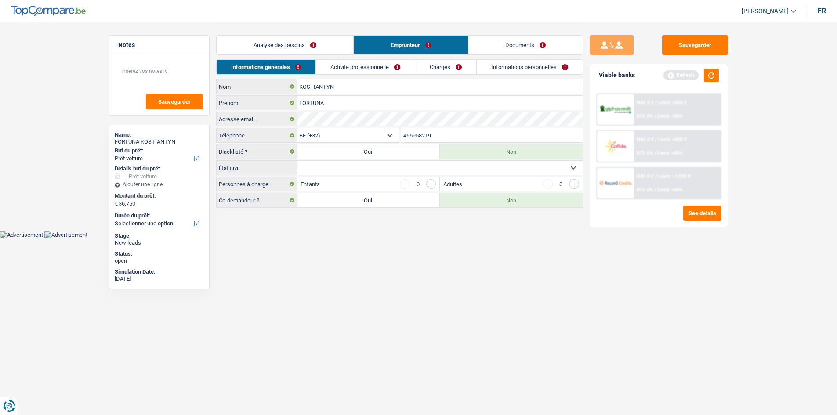
scroll to position [0, 0]
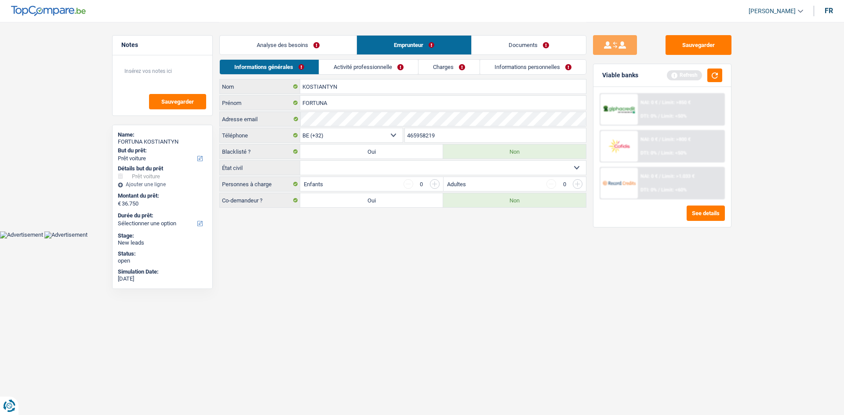
click at [505, 47] on link "Documents" at bounding box center [528, 45] width 114 height 19
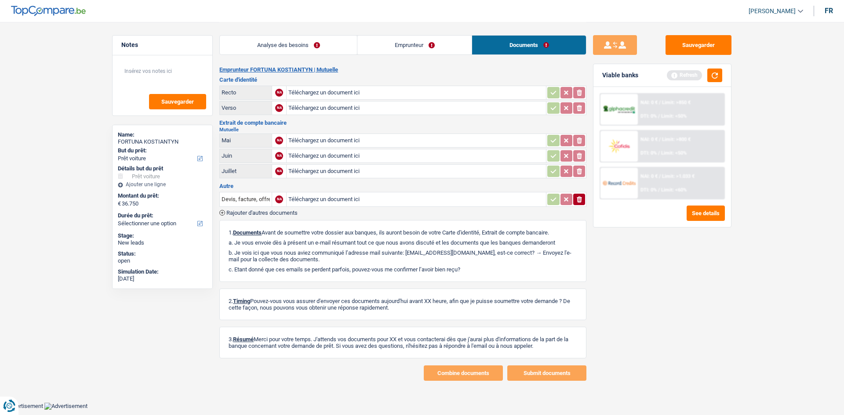
click at [459, 47] on link "Emprunteur" at bounding box center [414, 45] width 114 height 19
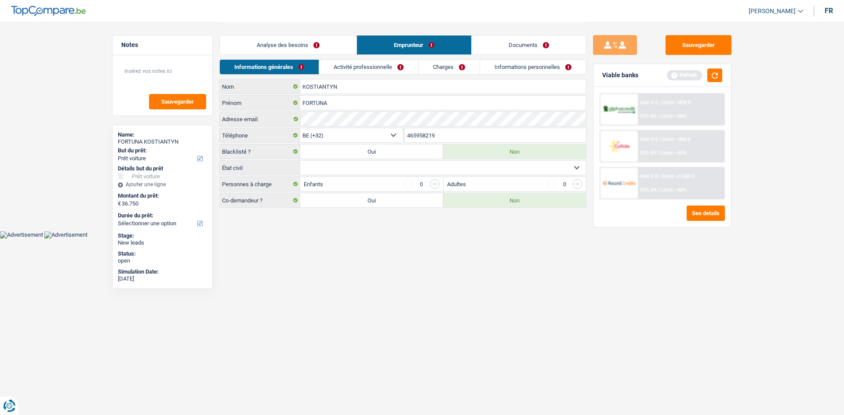
click at [312, 45] on link "Analyse des besoins" at bounding box center [288, 45] width 137 height 19
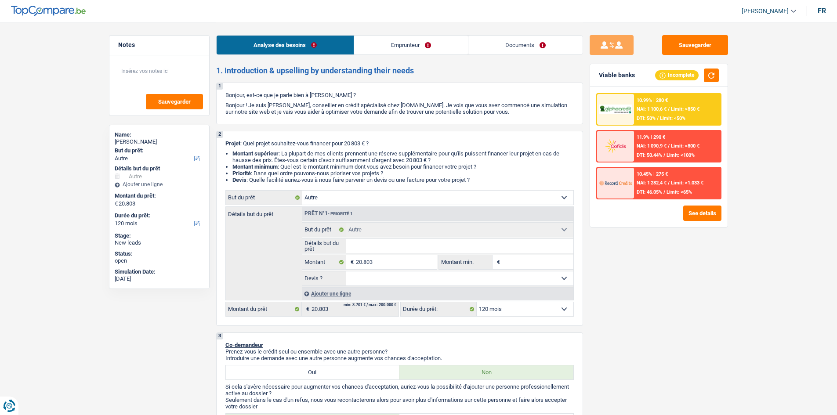
select select "other"
select select "120"
select select "other"
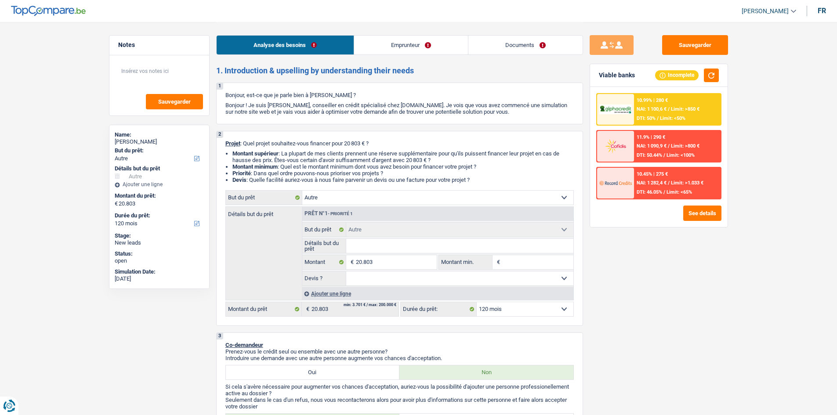
select select "120"
select select "worker"
select select "netSalary"
select select "familyAllowances"
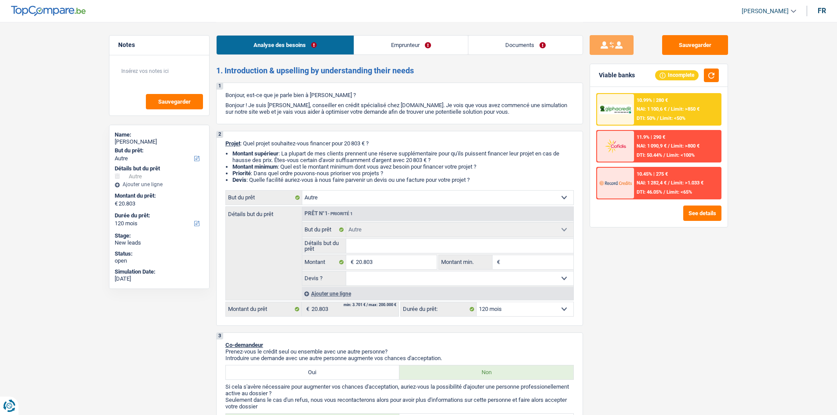
select select "rents"
select select "other"
select select "120"
click at [366, 197] on select "Confort maison: meubles, textile, peinture, électroménager, outillage non-profe…" at bounding box center [437, 198] width 271 height 14
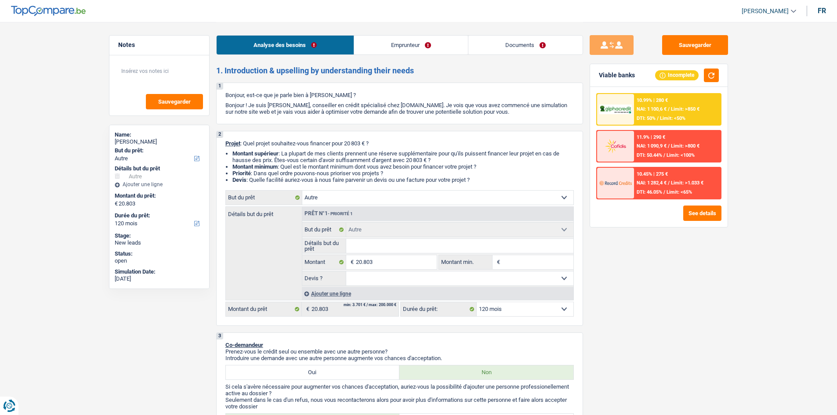
click at [633, 261] on div "Sauvegarder Viable banks Incomplete 10.99% | 280 € NAI: 1 100,6 € / Limit: >850…" at bounding box center [659, 218] width 152 height 366
click at [468, 195] on select "Confort maison: meubles, textile, peinture, électroménager, outillage non-profe…" at bounding box center [437, 198] width 271 height 14
select select "household"
click at [302, 191] on select "Confort maison: meubles, textile, peinture, électroménager, outillage non-profe…" at bounding box center [437, 198] width 271 height 14
select select "household"
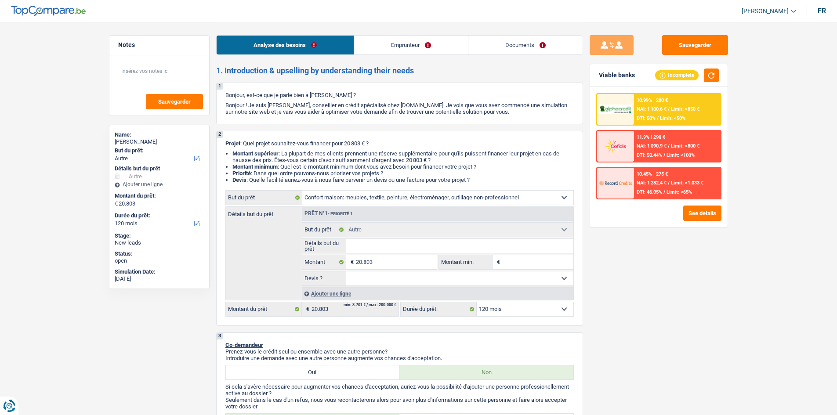
select select "household"
select select "other"
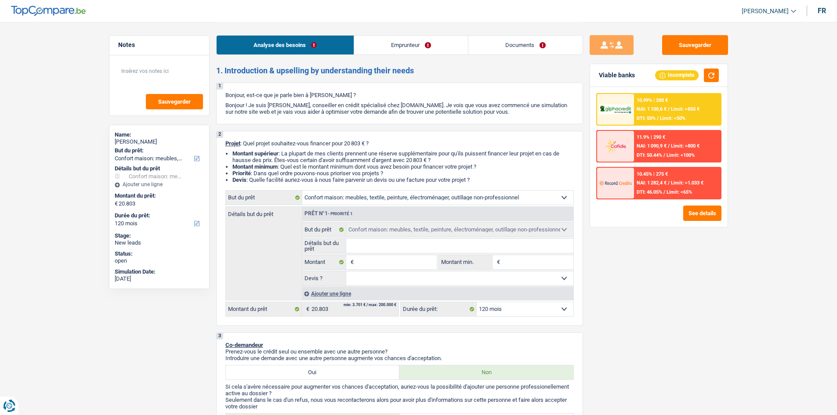
select select "other"
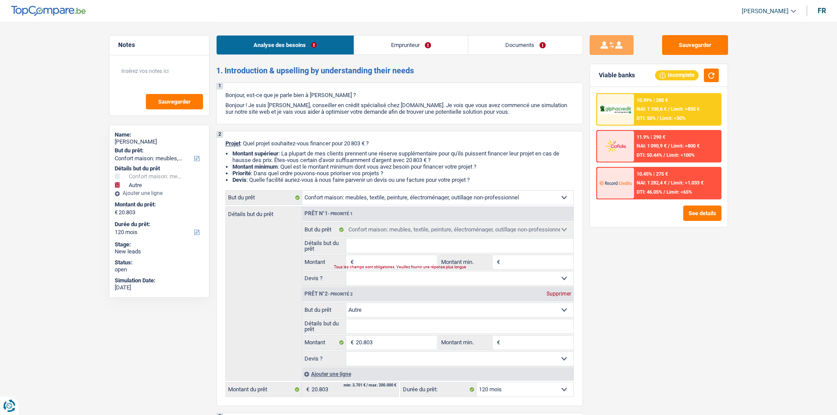
click at [554, 292] on div "Supprimer" at bounding box center [558, 293] width 29 height 5
type input "0"
select select
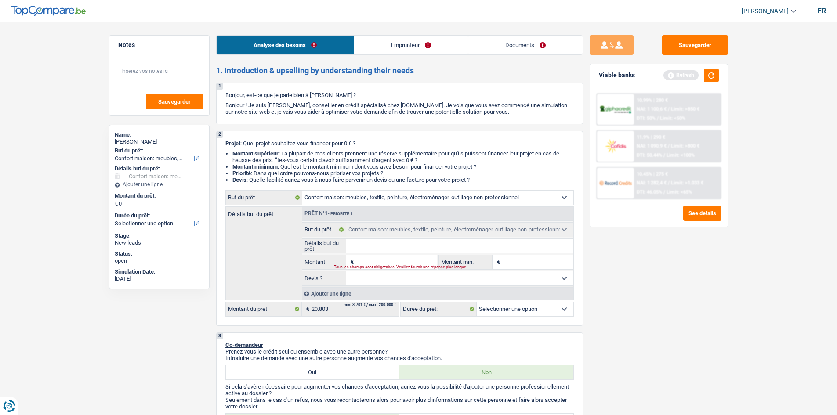
click at [391, 199] on select "Confort maison: meubles, textile, peinture, électroménager, outillage non-profe…" at bounding box center [437, 198] width 271 height 14
click at [629, 293] on div "Sauvegarder Viable banks Refresh 10.99% | 280 € NAI: 1 100,6 € / Limit: >850 € …" at bounding box center [659, 218] width 152 height 366
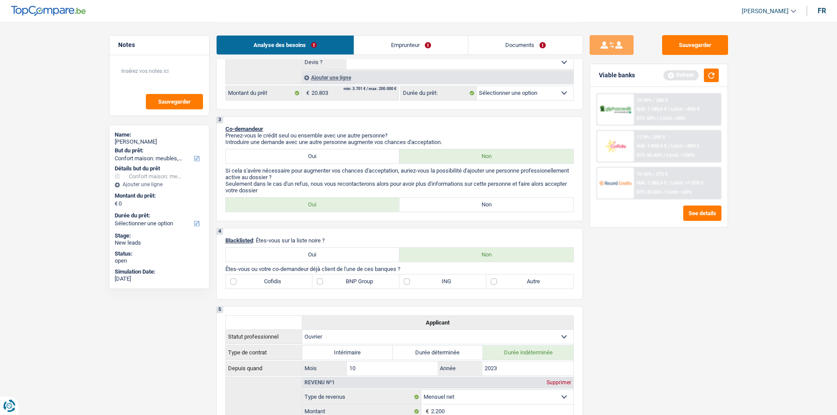
scroll to position [220, 0]
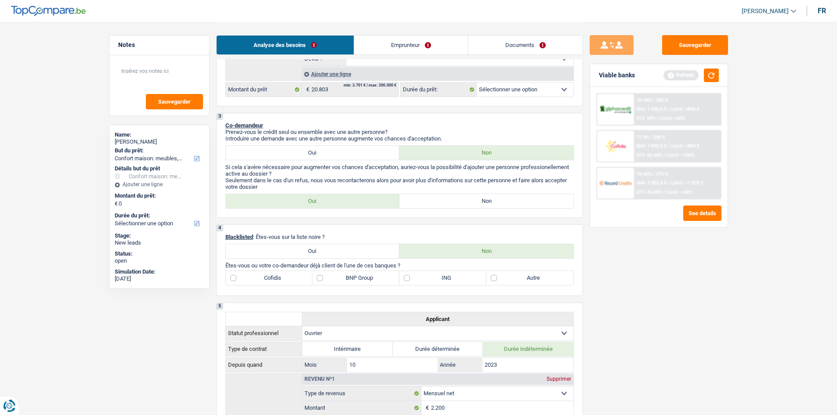
click at [433, 193] on div "3 Co-demandeur Prenez-vous le crédit seul ou ensemble avec une autre personne? …" at bounding box center [399, 165] width 367 height 105
click at [435, 198] on label "Non" at bounding box center [486, 201] width 174 height 14
click at [435, 198] on input "Non" at bounding box center [486, 201] width 174 height 14
radio input "true"
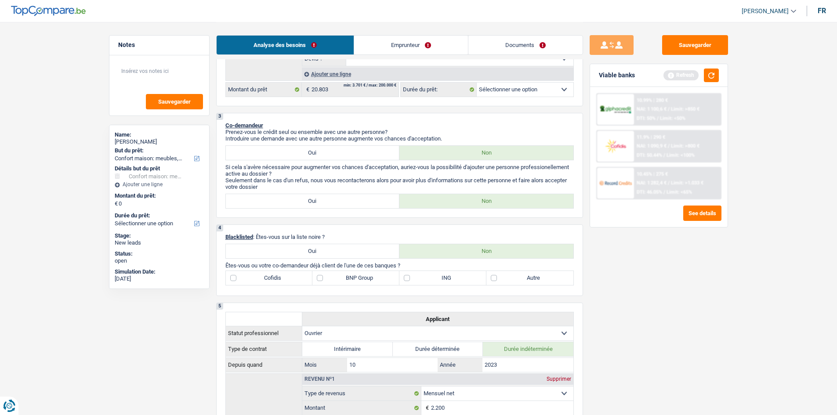
click at [405, 46] on link "Emprunteur" at bounding box center [411, 45] width 114 height 19
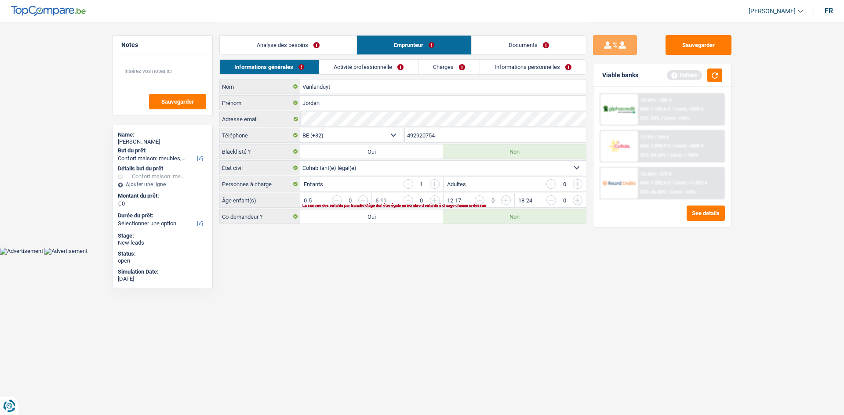
click at [303, 48] on link "Analyse des besoins" at bounding box center [288, 45] width 137 height 19
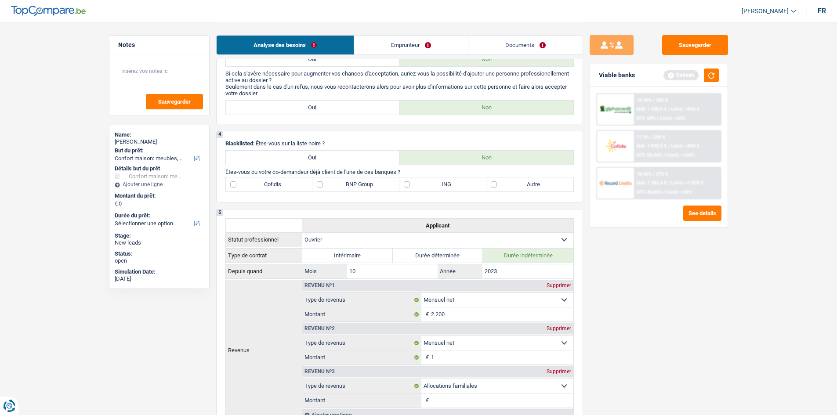
scroll to position [308, 0]
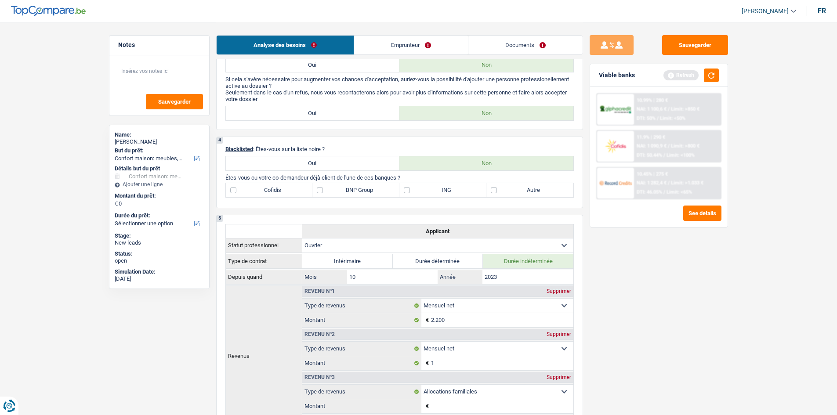
click at [404, 191] on label "ING" at bounding box center [442, 190] width 87 height 14
click at [404, 191] on input "ING" at bounding box center [442, 190] width 87 height 14
checkbox input "true"
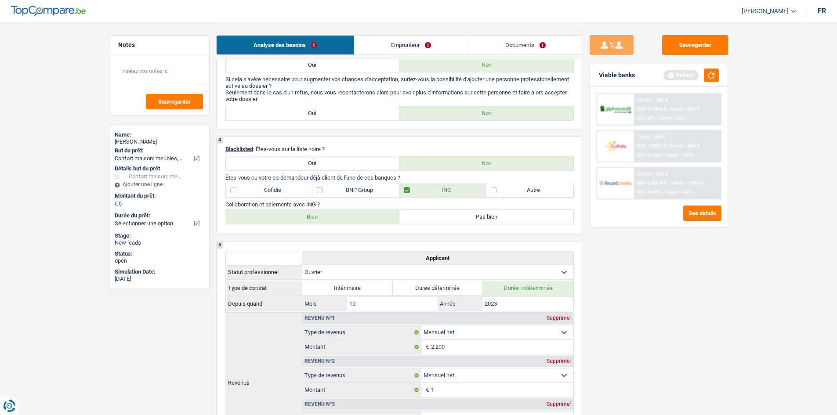
click at [343, 216] on label "Bien" at bounding box center [313, 217] width 174 height 14
click at [343, 216] on input "Bien" at bounding box center [313, 217] width 174 height 14
radio input "true"
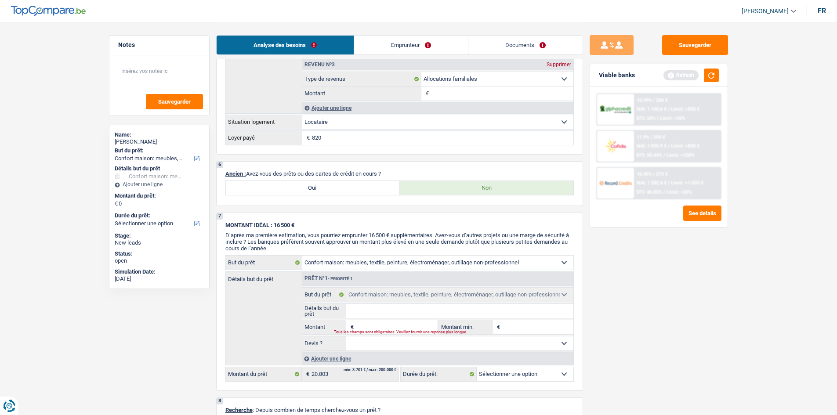
scroll to position [659, 0]
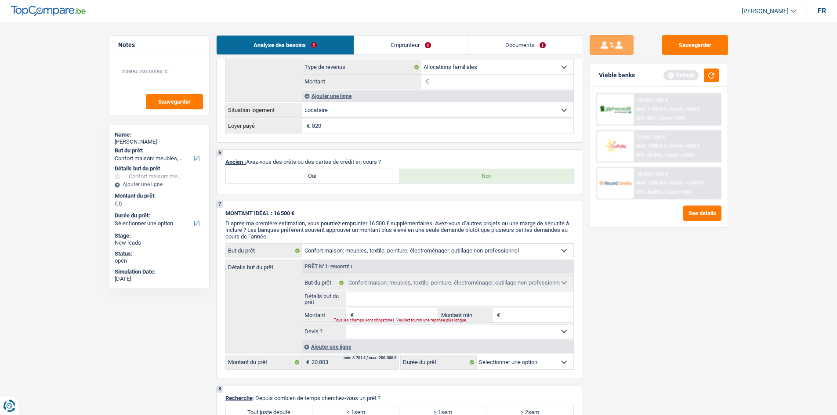
click at [328, 174] on label "Oui" at bounding box center [313, 176] width 174 height 14
click at [328, 174] on input "Oui" at bounding box center [313, 176] width 174 height 14
radio input "true"
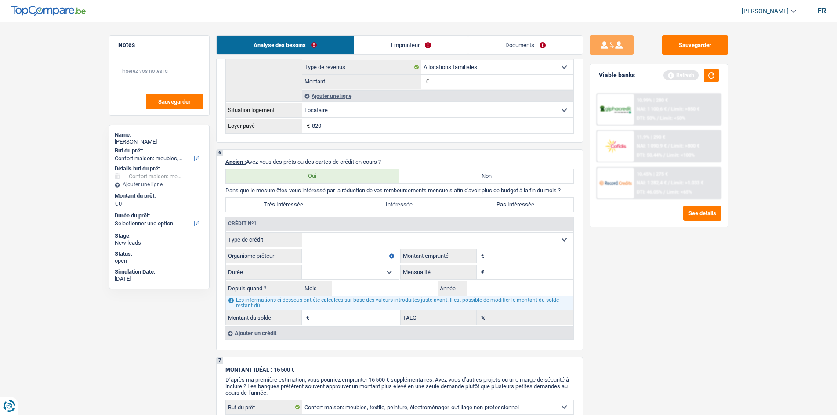
click at [476, 175] on label "Non" at bounding box center [486, 176] width 174 height 14
click at [476, 175] on input "Non" at bounding box center [486, 176] width 174 height 14
radio input "true"
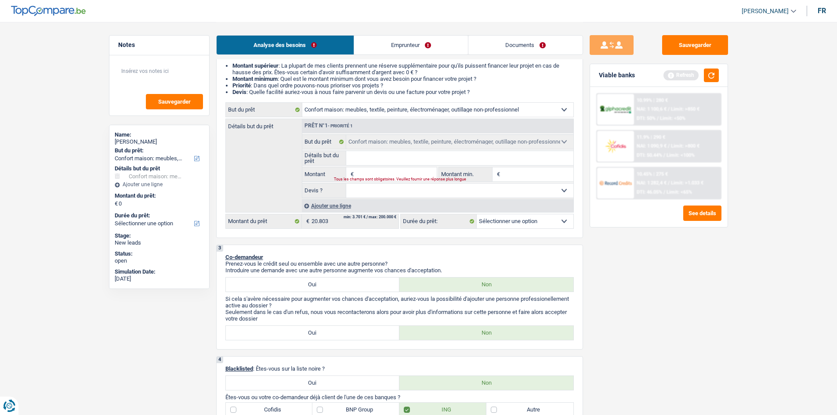
scroll to position [0, 0]
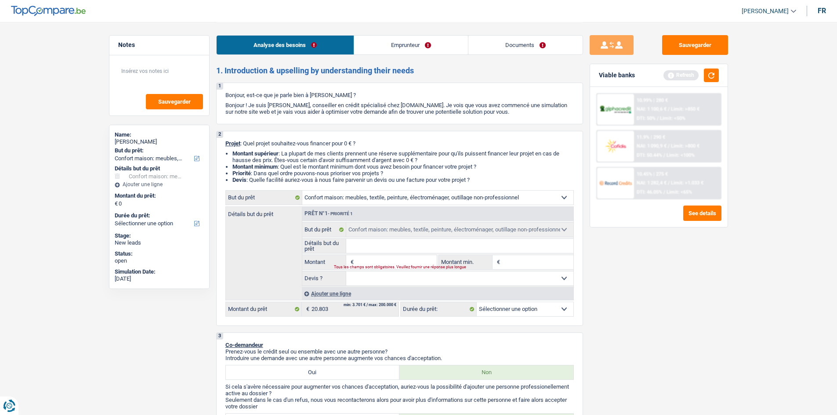
click at [408, 48] on link "Emprunteur" at bounding box center [411, 45] width 114 height 19
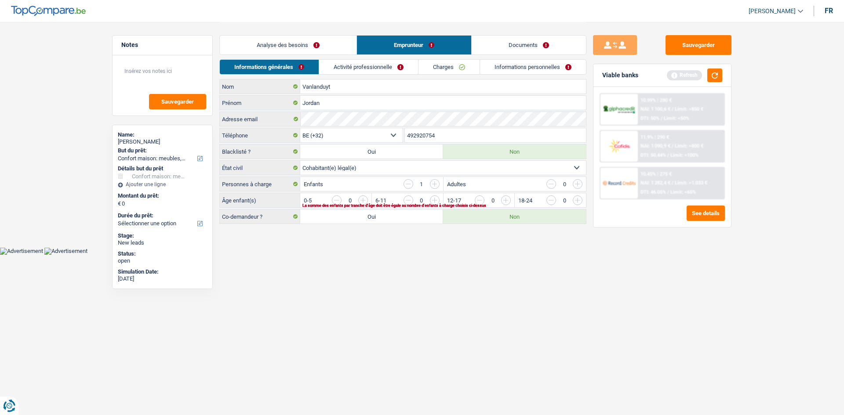
click at [365, 196] on input "button" at bounding box center [541, 203] width 366 height 14
click at [373, 70] on link "Activité professionnelle" at bounding box center [368, 67] width 99 height 14
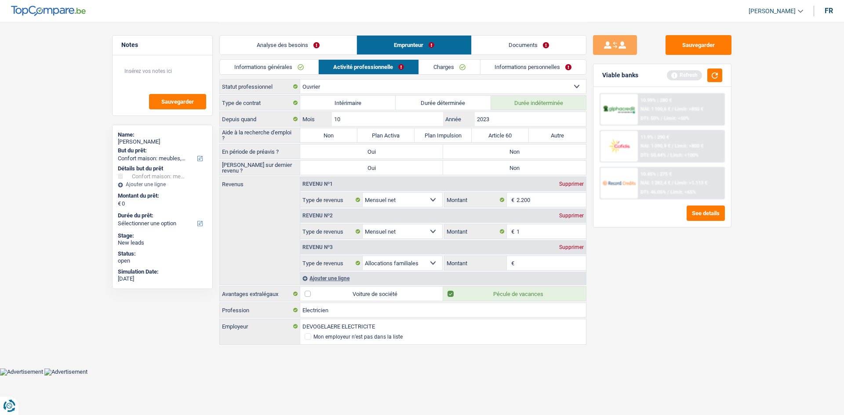
click at [344, 134] on label "Non" at bounding box center [328, 135] width 57 height 14
click at [344, 134] on input "Non" at bounding box center [328, 135] width 57 height 14
radio input "true"
click at [504, 147] on label "Non" at bounding box center [514, 152] width 143 height 14
click at [504, 147] on input "Non" at bounding box center [514, 152] width 143 height 14
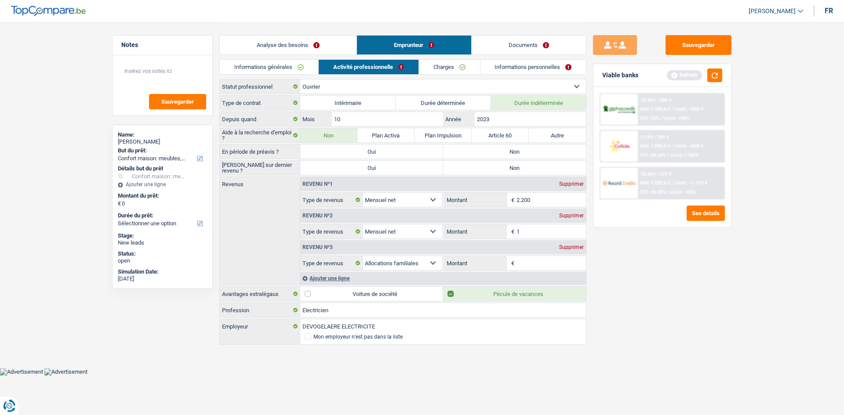
radio input "true"
click at [493, 168] on label "Non" at bounding box center [514, 168] width 143 height 14
click at [493, 168] on input "Non" at bounding box center [514, 168] width 143 height 14
radio input "true"
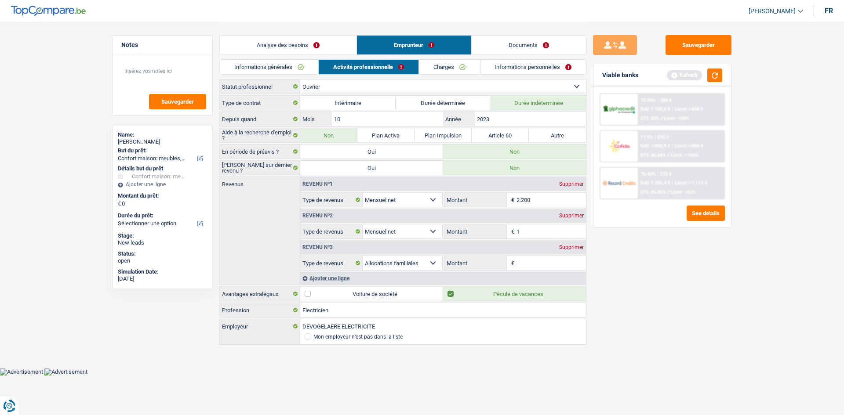
click at [570, 214] on div "Supprimer" at bounding box center [571, 215] width 29 height 5
select select "familyAllowances"
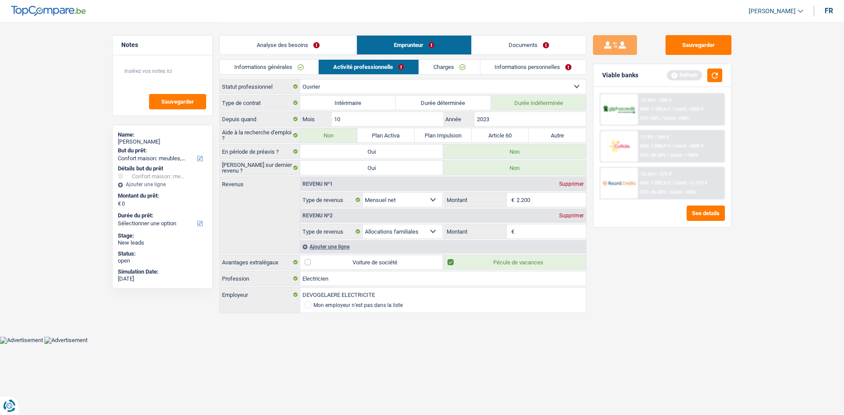
click at [569, 214] on div "Supprimer" at bounding box center [571, 215] width 29 height 5
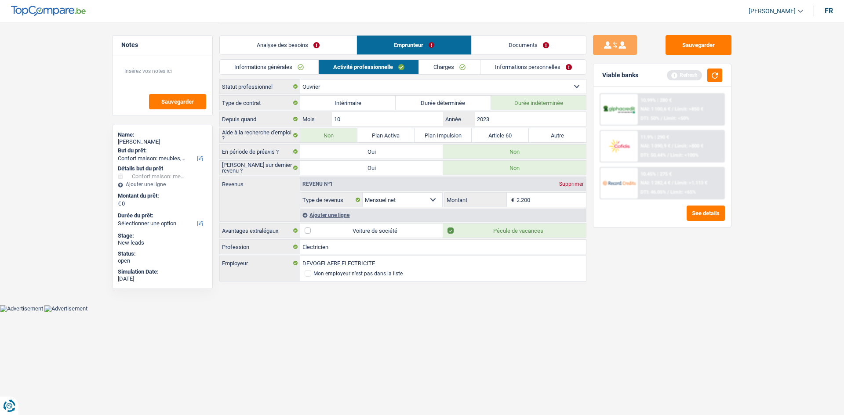
click at [297, 63] on link "Informations générales" at bounding box center [269, 67] width 98 height 14
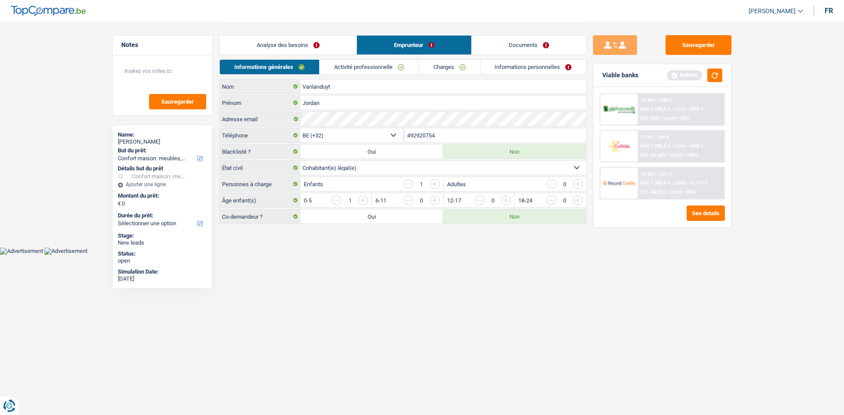
click at [410, 184] on input "button" at bounding box center [408, 184] width 10 height 10
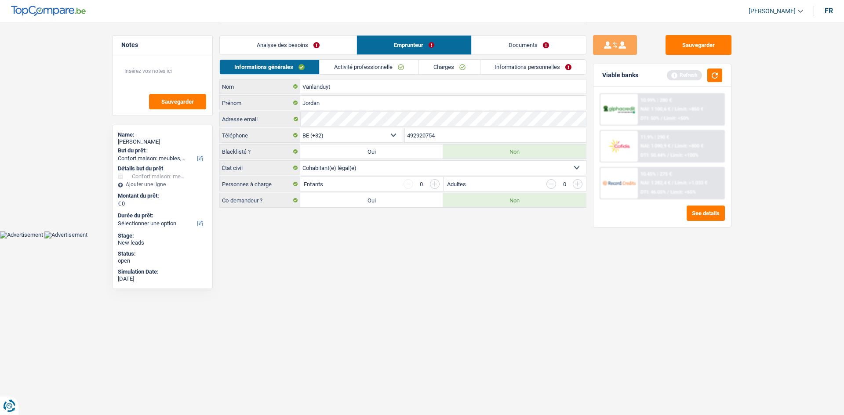
click at [438, 72] on link "Charges" at bounding box center [449, 67] width 61 height 14
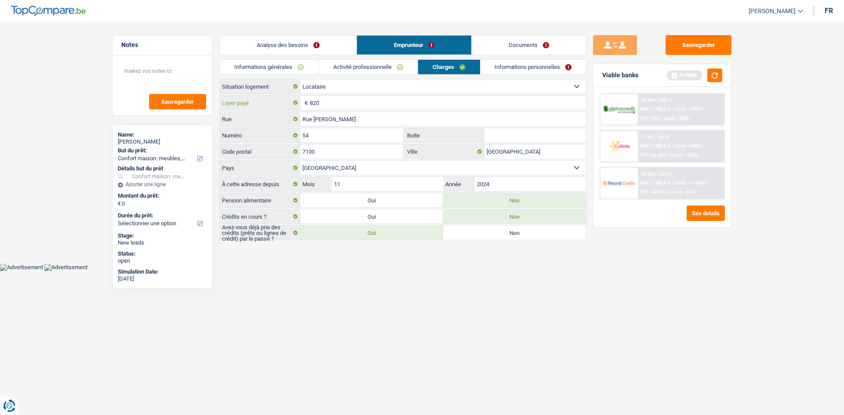
click at [333, 105] on input "820" at bounding box center [448, 103] width 276 height 14
click at [485, 233] on label "Non" at bounding box center [514, 233] width 143 height 14
click at [485, 233] on input "Non" at bounding box center [514, 233] width 143 height 14
radio input "true"
click at [529, 70] on link "Informations personnelles" at bounding box center [533, 67] width 106 height 14
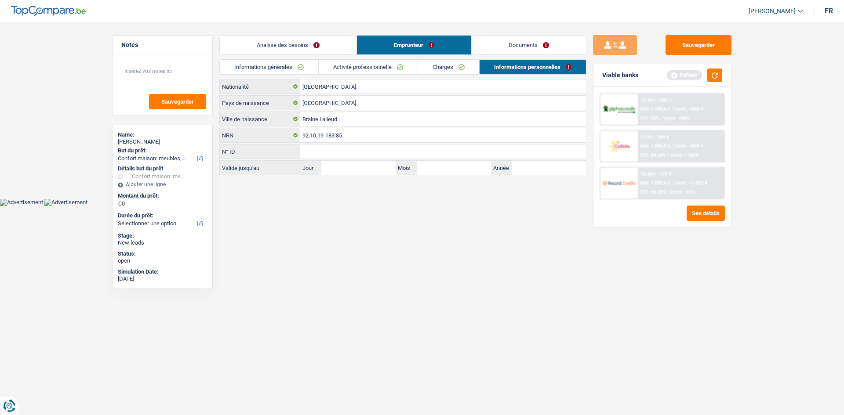
click at [290, 42] on link "Analyse des besoins" at bounding box center [288, 45] width 137 height 19
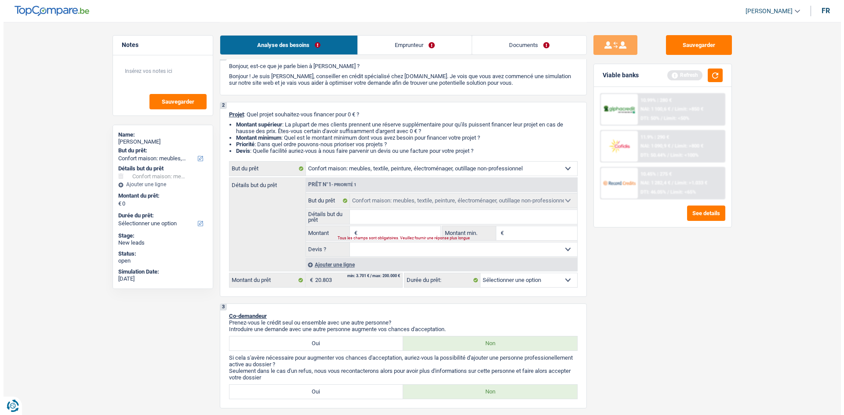
scroll to position [44, 0]
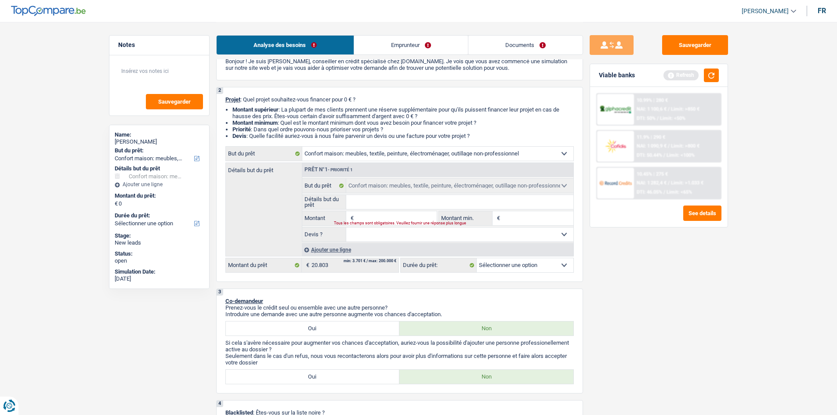
click at [379, 217] on input "Montant" at bounding box center [396, 218] width 80 height 14
type input "3"
type input "30"
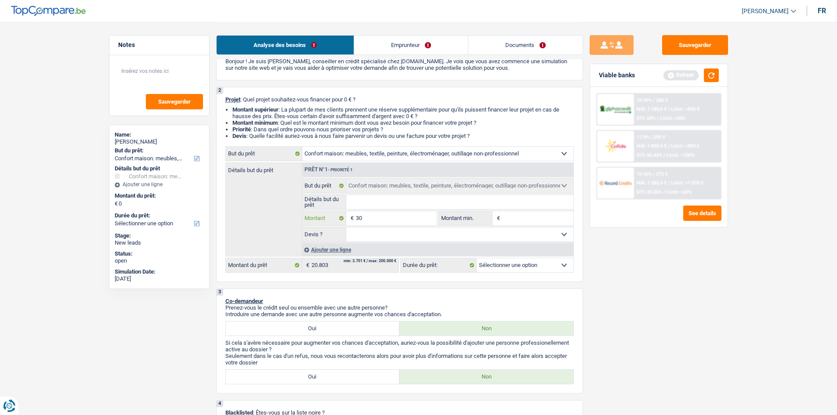
type input "300"
type input "3.000"
type input "30.001"
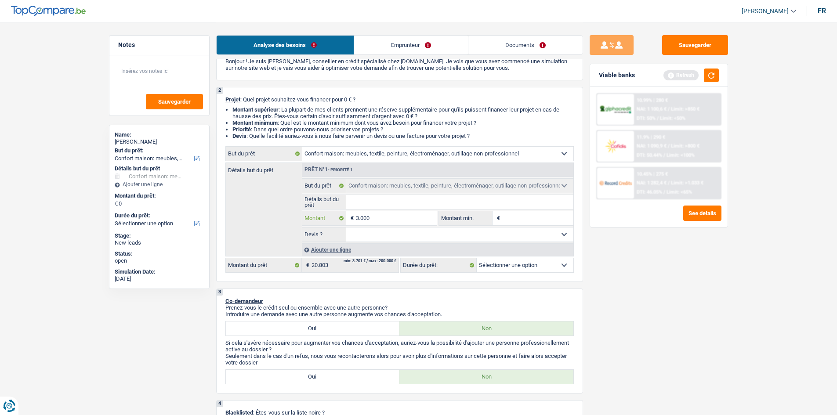
type input "30.001"
click at [474, 157] on select "Confort maison: meubles, textile, peinture, électroménager, outillage non-profe…" at bounding box center [437, 154] width 271 height 14
type input "30.001"
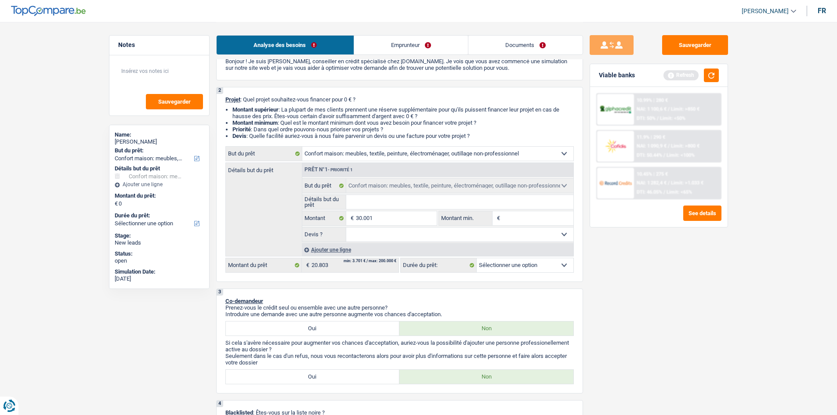
type input "30.001"
select select "120"
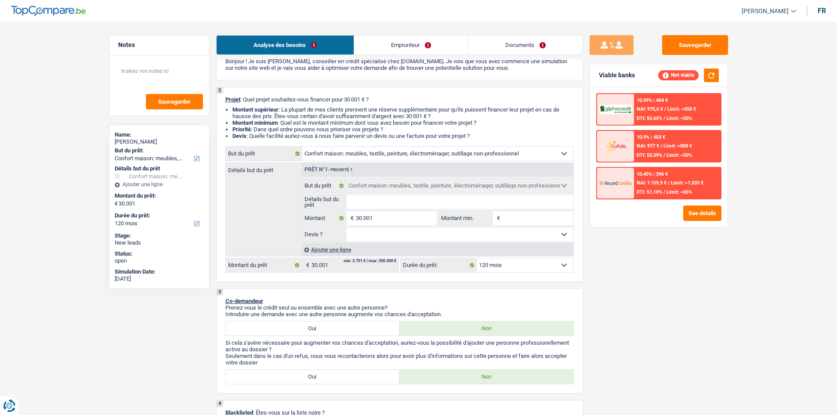
click at [582, 254] on div "2 Projet : Quel projet souhaitez-vous financer pour 30 001 € ? Montant supérieu…" at bounding box center [399, 184] width 367 height 195
click at [383, 221] on input "30.001" at bounding box center [396, 218] width 80 height 14
type input "3.000"
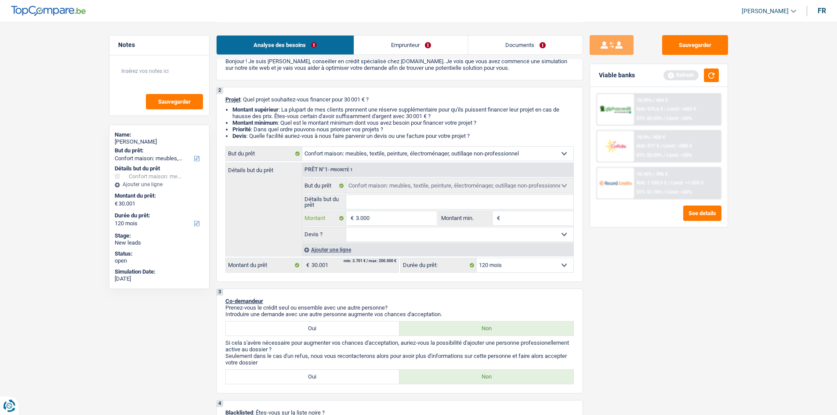
type input "300"
type input "30"
type input "3"
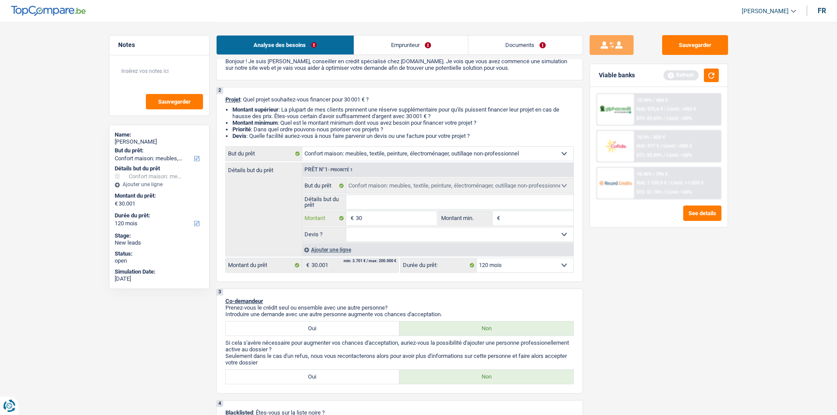
type input "3"
type input "2"
type input "20"
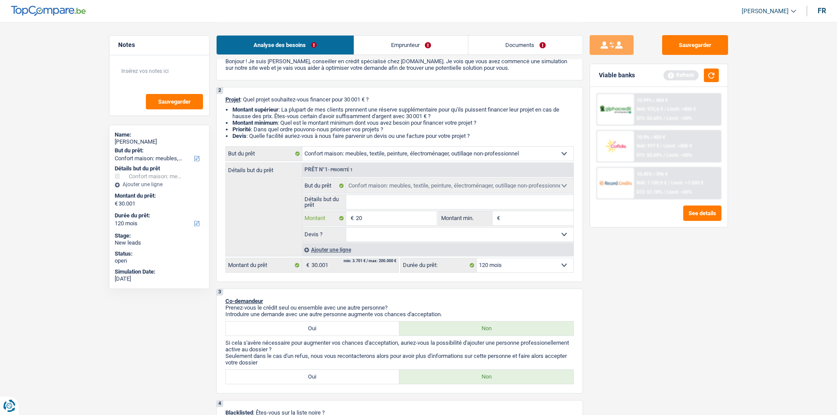
type input "200"
type input "2.000"
type input "20.000"
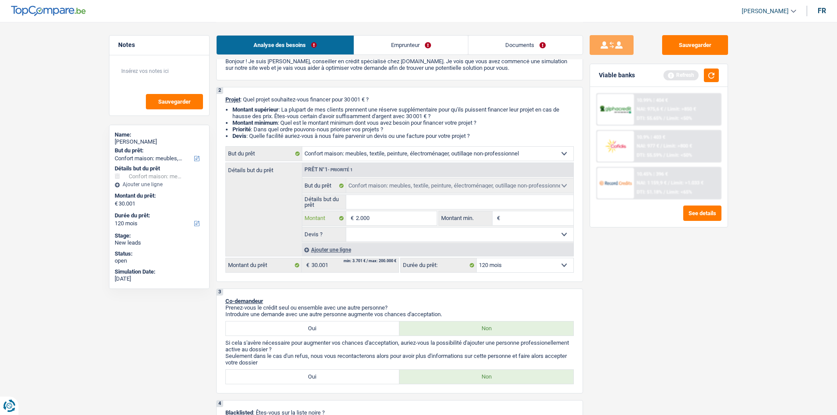
type input "20.000"
click at [428, 234] on select "Oui Non Non répondu Sélectionner une option" at bounding box center [459, 235] width 227 height 14
type input "20.000"
select select "84"
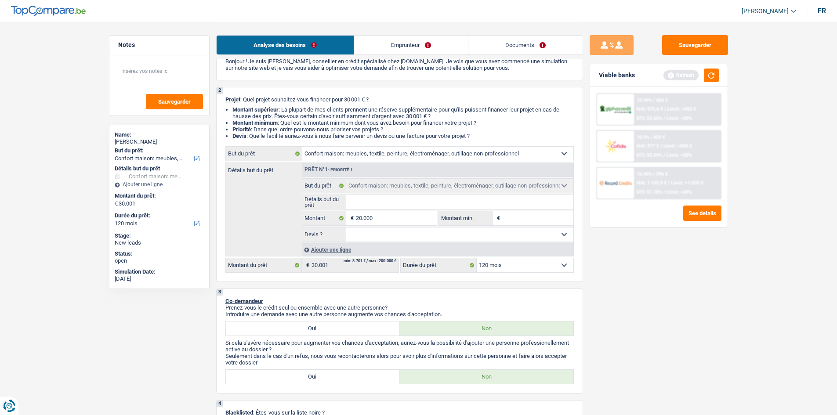
type input "20.000"
select select "84"
type input "20.000"
select select "84"
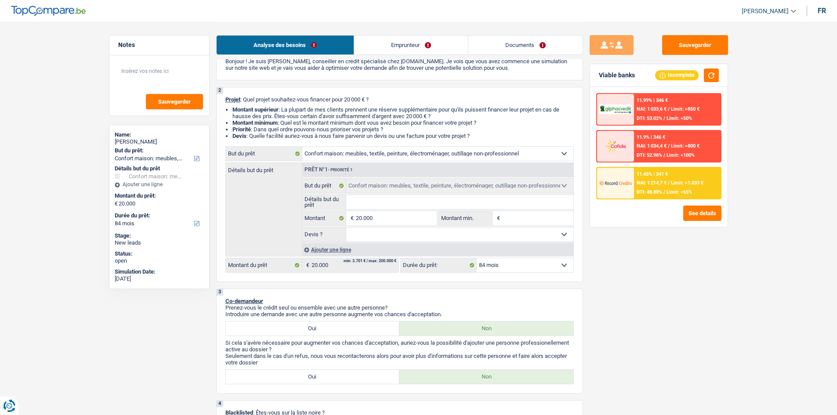
select select "false"
click at [346, 228] on select "Oui Non Non répondu Sélectionner une option" at bounding box center [459, 235] width 227 height 14
select select "false"
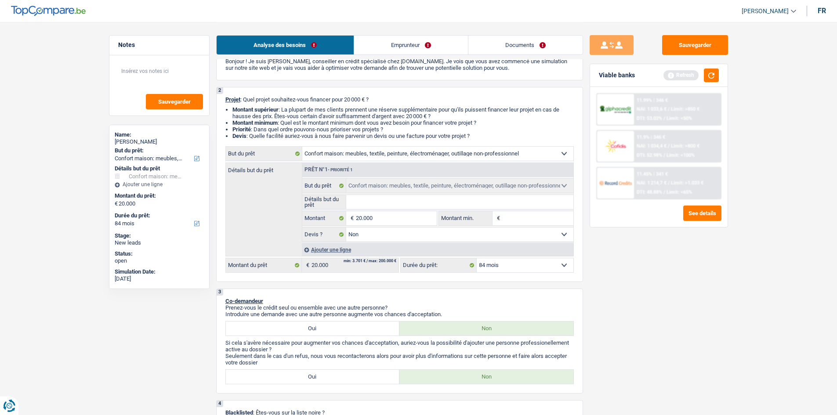
click at [375, 201] on input "Détails but du prêt" at bounding box center [459, 202] width 227 height 14
click at [706, 77] on button "button" at bounding box center [711, 76] width 15 height 14
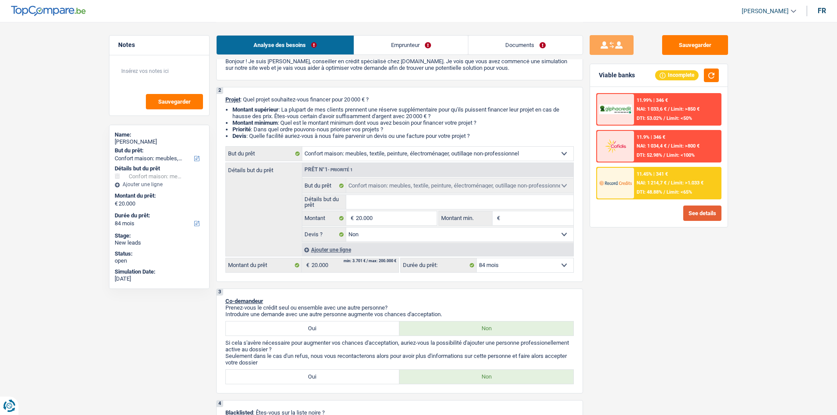
click at [686, 213] on button "See details" at bounding box center [702, 213] width 38 height 15
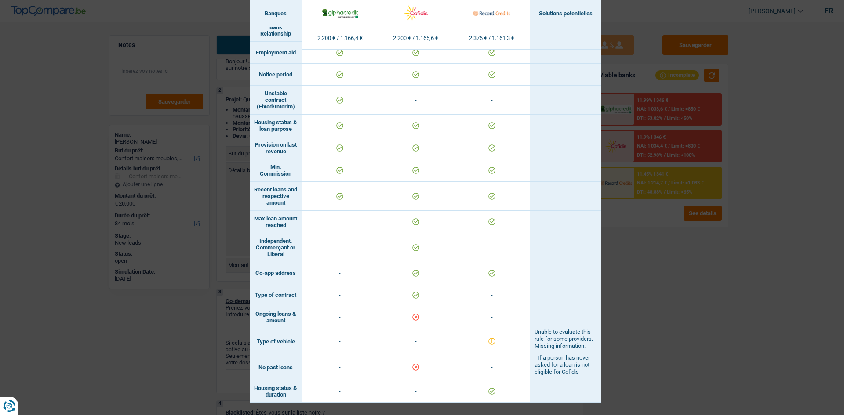
scroll to position [534, 0]
click at [624, 245] on div "Banks conditions × Banques Solutions potentielles Revenus / Charges 2.200 € / 1…" at bounding box center [422, 207] width 844 height 415
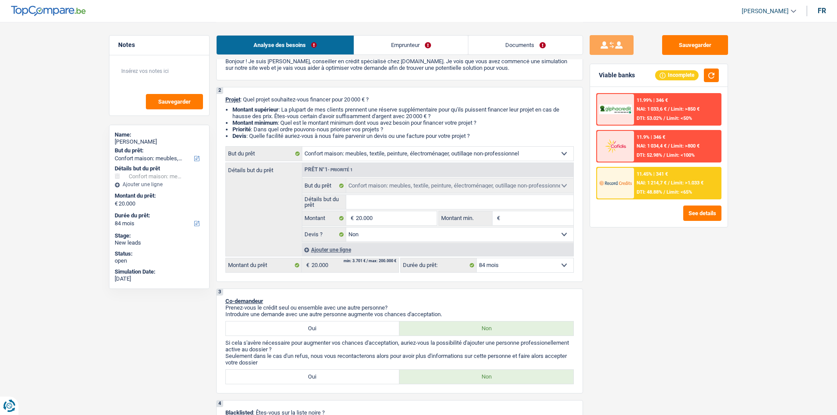
click at [671, 75] on div "Incomplete" at bounding box center [676, 75] width 43 height 10
click at [687, 215] on button "See details" at bounding box center [702, 213] width 38 height 15
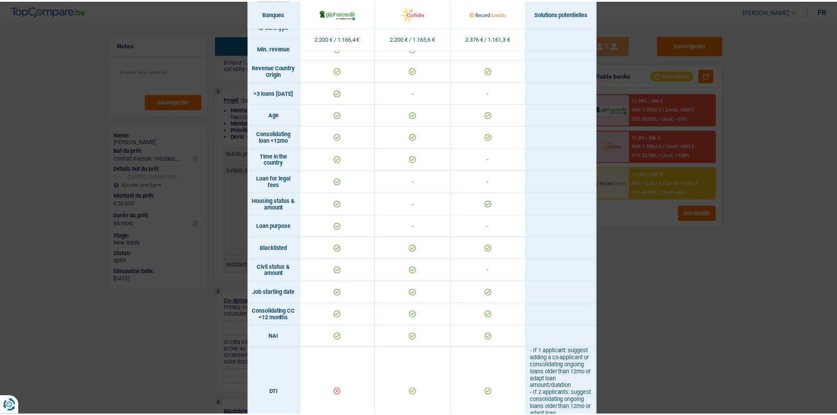
scroll to position [0, 0]
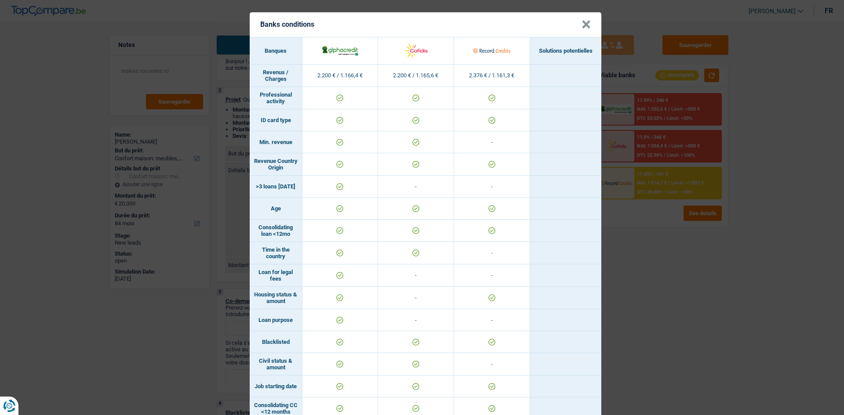
click at [659, 266] on div "Banks conditions × Banques Solutions potentielles Revenus / Charges 2.200 € / 1…" at bounding box center [422, 207] width 844 height 415
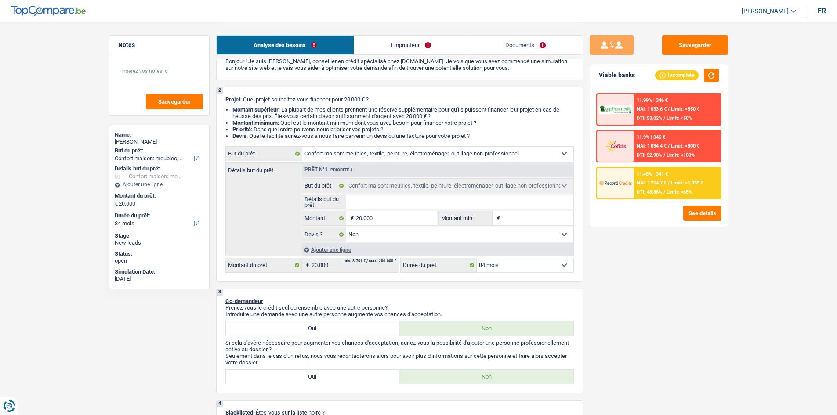
click at [533, 218] on input "Montant min." at bounding box center [537, 218] width 71 height 14
click at [518, 266] on select "12 mois 18 mois 24 mois 30 mois 36 mois 42 mois 48 mois 60 mois 72 mois 84 mois…" at bounding box center [525, 265] width 97 height 14
select select "60"
click at [477, 258] on select "12 mois 18 mois 24 mois 30 mois 36 mois 42 mois 48 mois 60 mois 72 mois 84 mois…" at bounding box center [525, 265] width 97 height 14
select select "60"
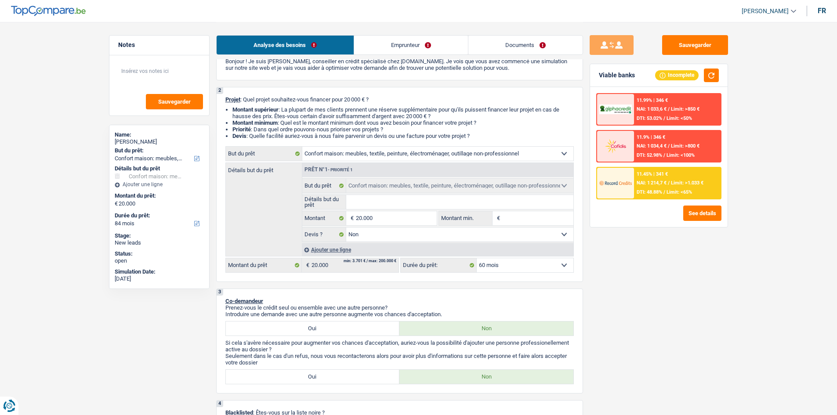
select select "60"
click at [542, 266] on select "12 mois 18 mois 24 mois 30 mois 36 mois 42 mois 48 mois 60 mois 72 mois 84 mois…" at bounding box center [525, 265] width 97 height 14
select select "84"
click at [477, 258] on select "12 mois 18 mois 24 mois 30 mois 36 mois 42 mois 48 mois 60 mois 72 mois 84 mois…" at bounding box center [525, 265] width 97 height 14
select select "84"
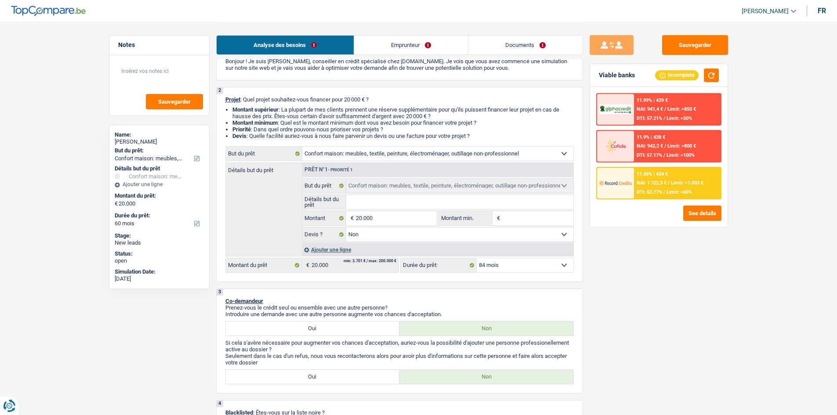
select select "84"
click at [660, 172] on div "11.45% | 341 €" at bounding box center [652, 174] width 31 height 6
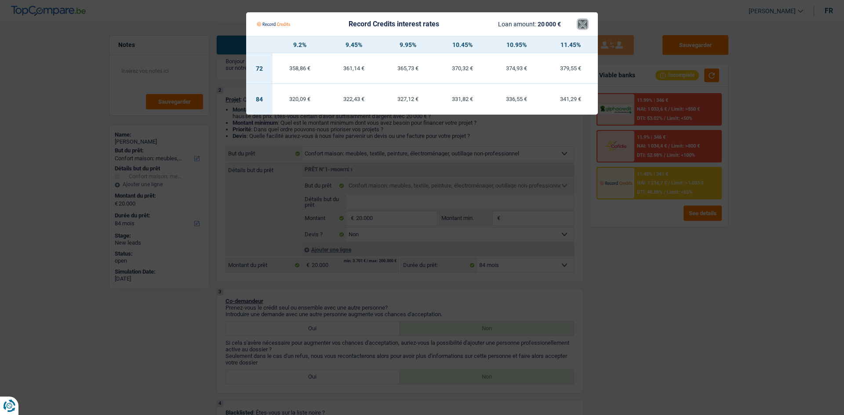
click at [584, 26] on button "×" at bounding box center [582, 24] width 9 height 9
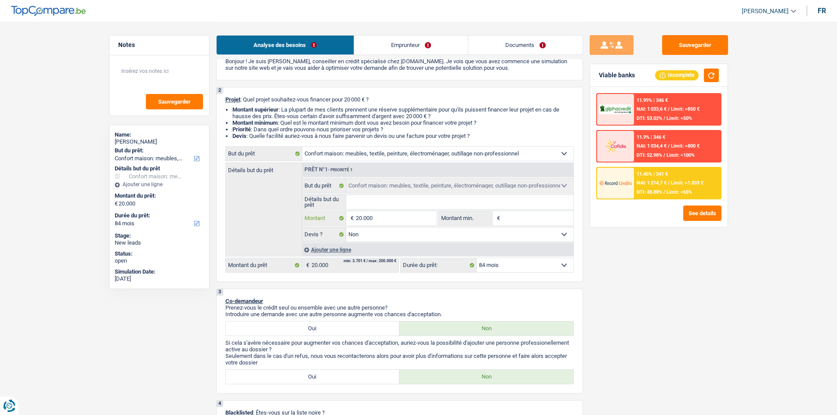
click at [383, 218] on input "20.000" at bounding box center [396, 218] width 80 height 14
type input "2.000"
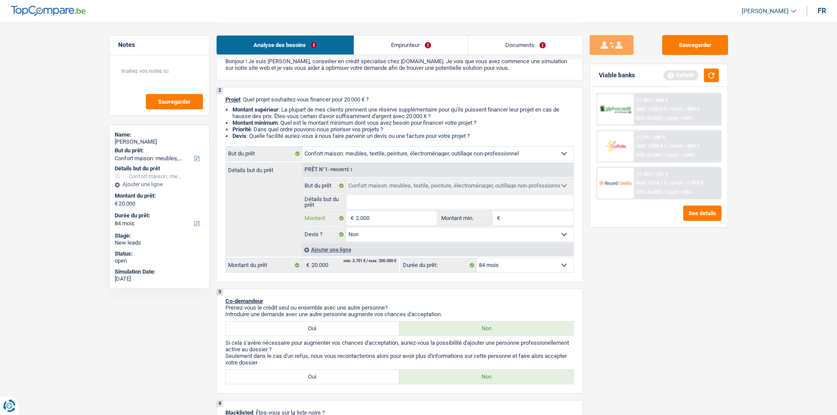
type input "200"
type input "20"
type input "2"
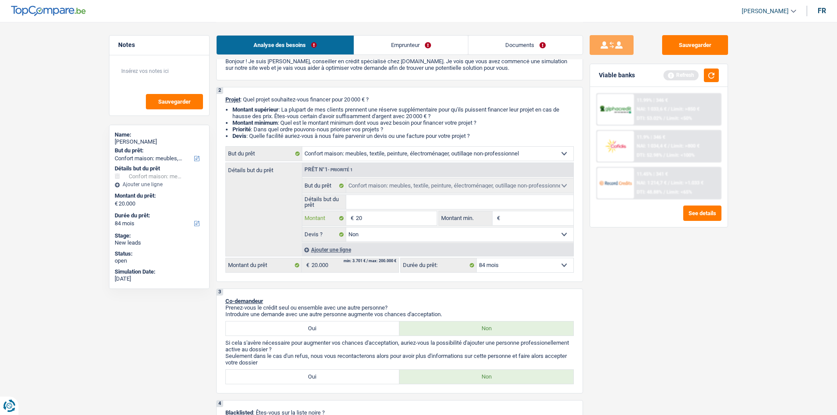
type input "2"
type input "25"
type input "250"
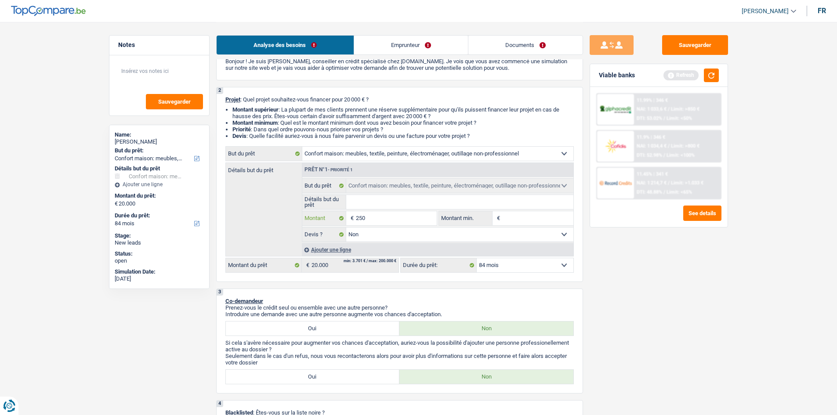
type input "2.500"
type input "25.000"
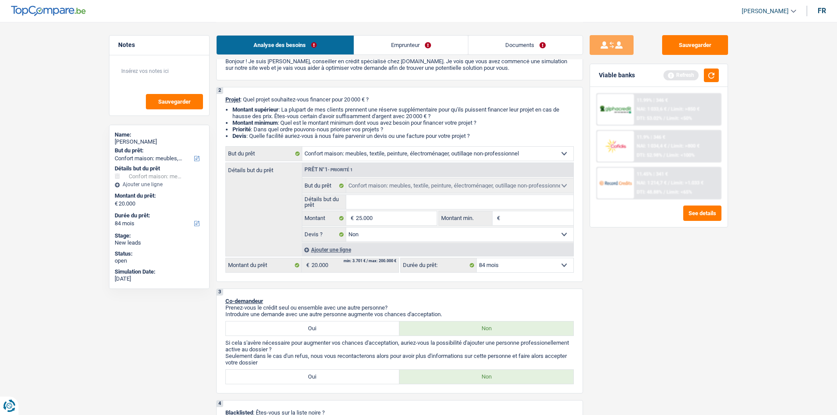
type input "25.000"
click at [384, 205] on input "Détails but du prêt" at bounding box center [459, 202] width 227 height 14
select select "120"
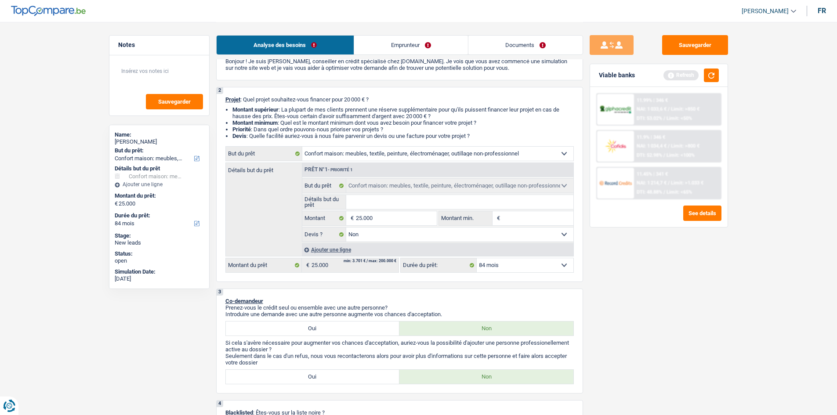
select select "120"
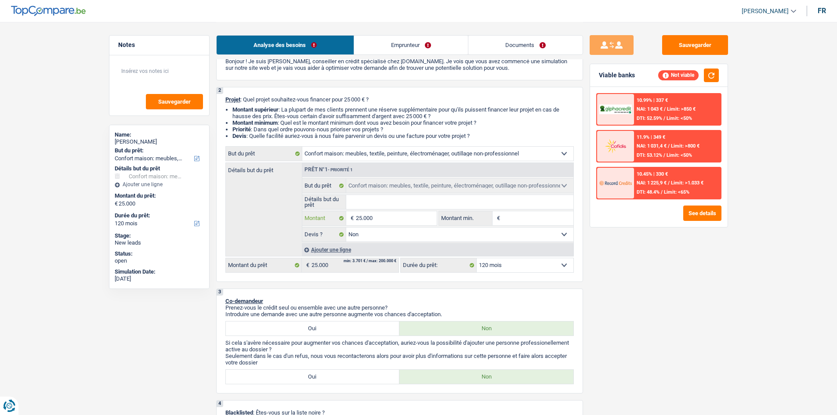
click at [384, 222] on input "25.000" at bounding box center [396, 218] width 80 height 14
type input "2.500"
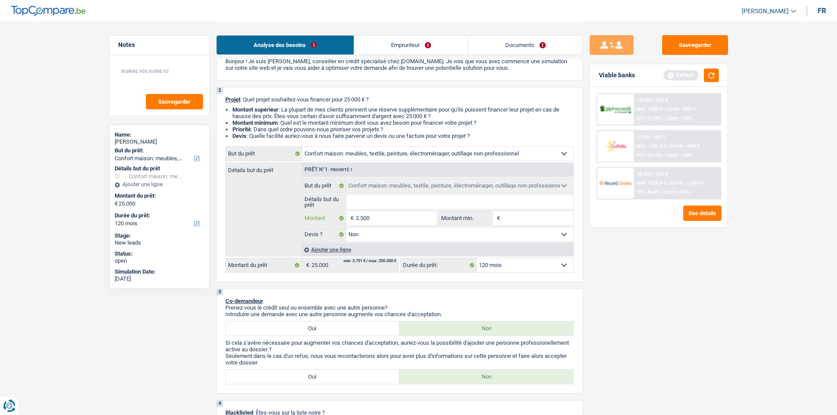
type input "250"
type input "25"
type input "2"
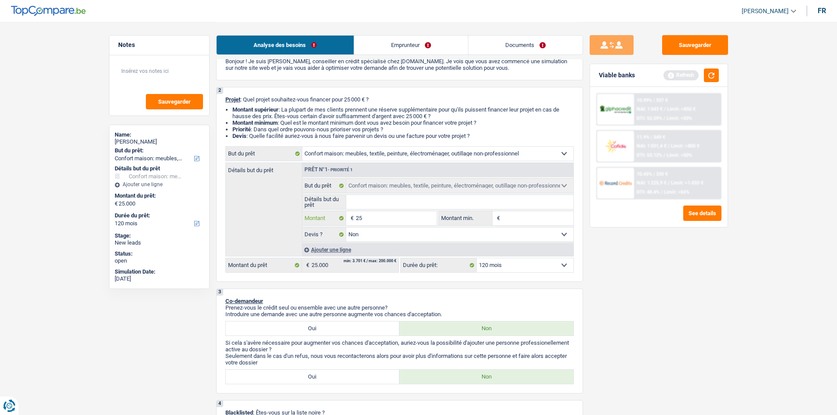
type input "2"
type input "20"
type input "200"
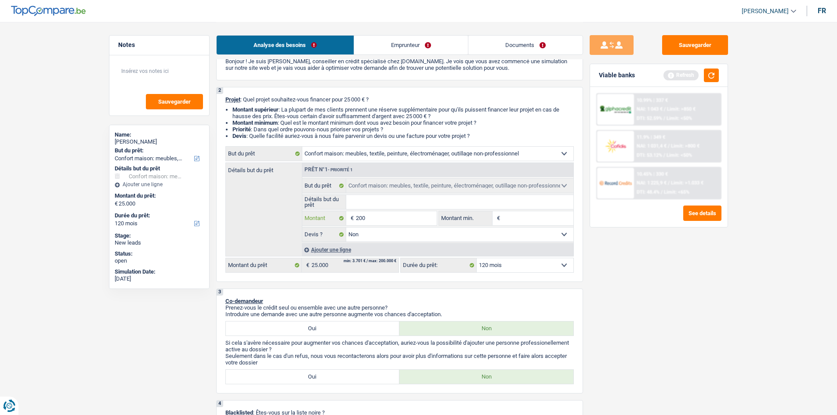
type input "2.000"
type input "20.000"
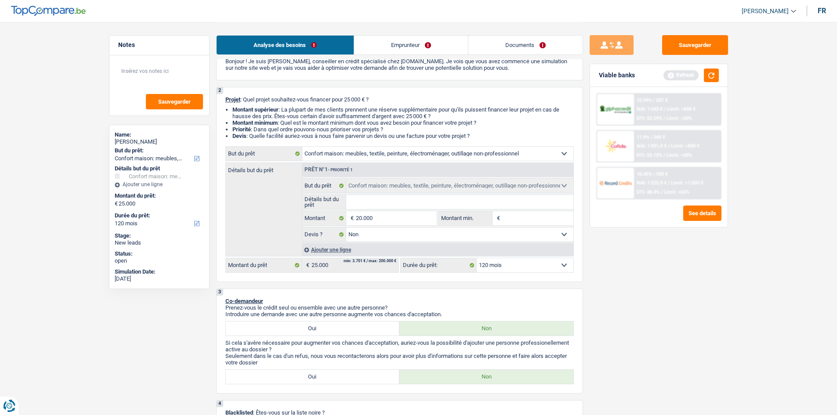
type input "20.000"
select select "84"
type input "20.000"
select select "84"
type input "20.000"
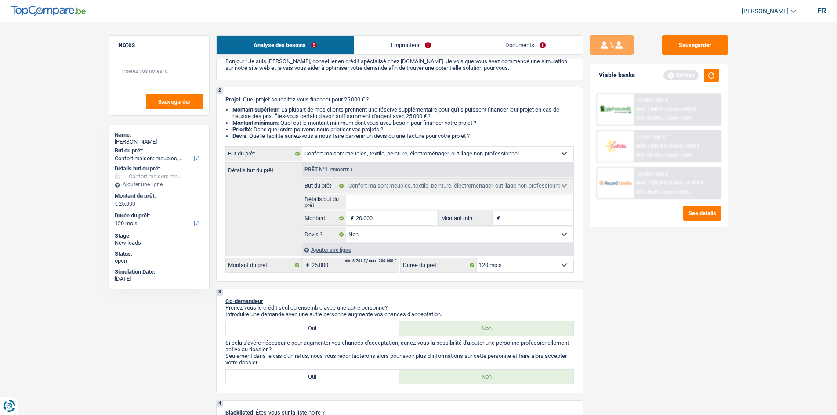
select select "84"
click at [550, 150] on select "Confort maison: meubles, textile, peinture, électroménager, outillage non-profe…" at bounding box center [437, 154] width 271 height 14
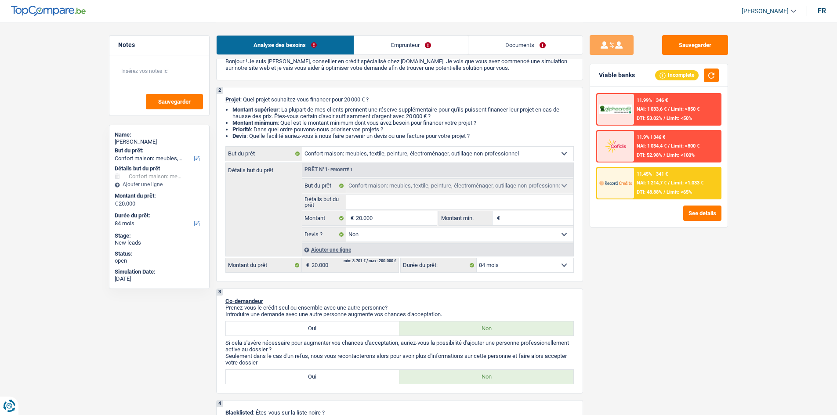
select select "houseOrGarden"
click at [302, 147] on select "Confort maison: meubles, textile, peinture, électroménager, outillage non-profe…" at bounding box center [437, 154] width 271 height 14
select select "houseOrGarden"
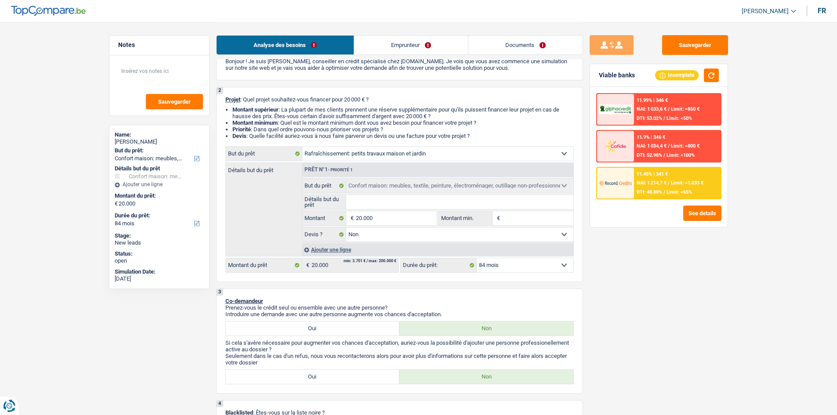
select select
select select "houseOrGarden"
select select
select select "household"
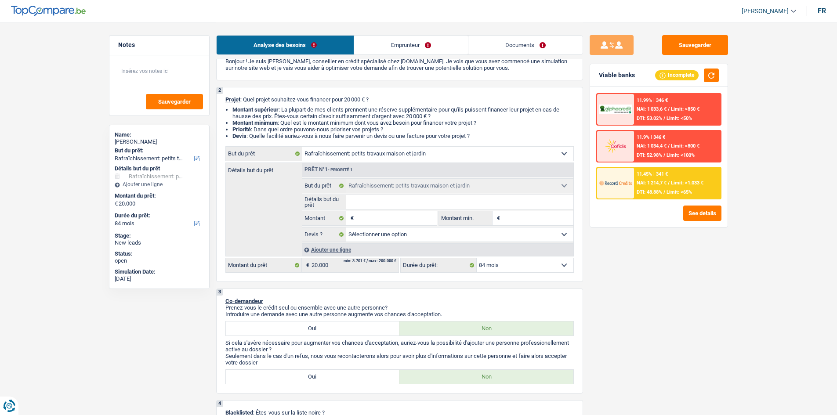
select select "household"
select select "false"
select select "household"
select select "false"
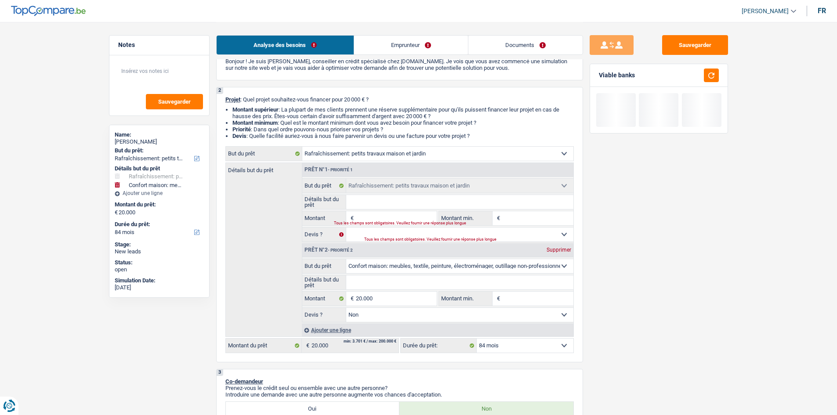
click at [551, 249] on div "Supprimer" at bounding box center [558, 249] width 29 height 5
type input "0"
select select
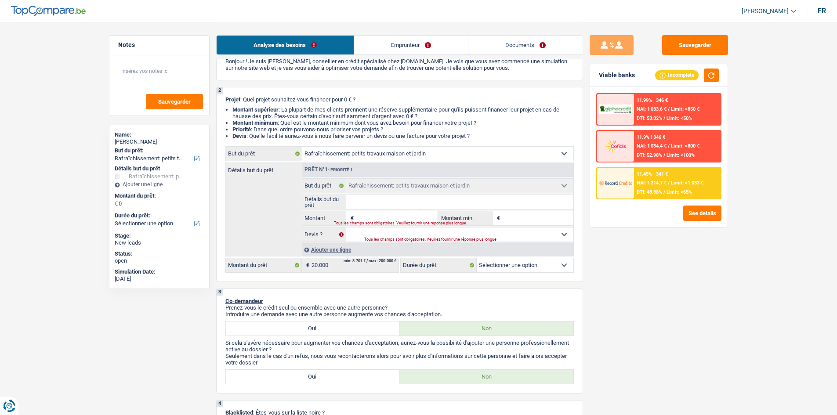
click at [391, 220] on input "Montant" at bounding box center [396, 218] width 80 height 14
type input "2"
type input "20"
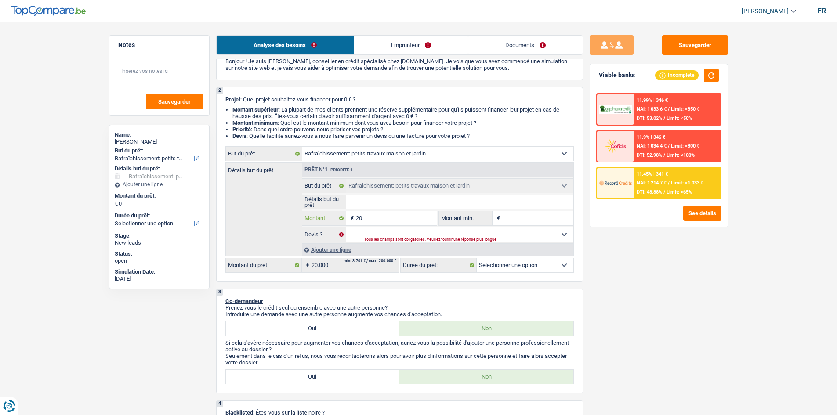
type input "200"
type input "2.000"
type input "20.000"
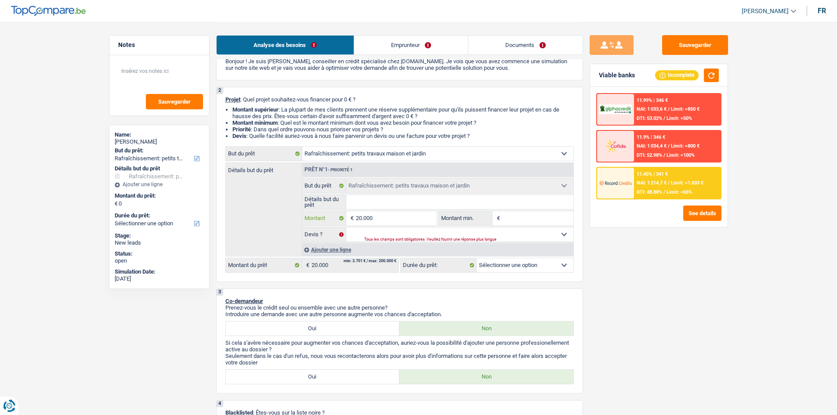
type input "20.000"
click at [417, 235] on select "Oui Non Non répondu Sélectionner une option" at bounding box center [459, 235] width 227 height 14
select select "84"
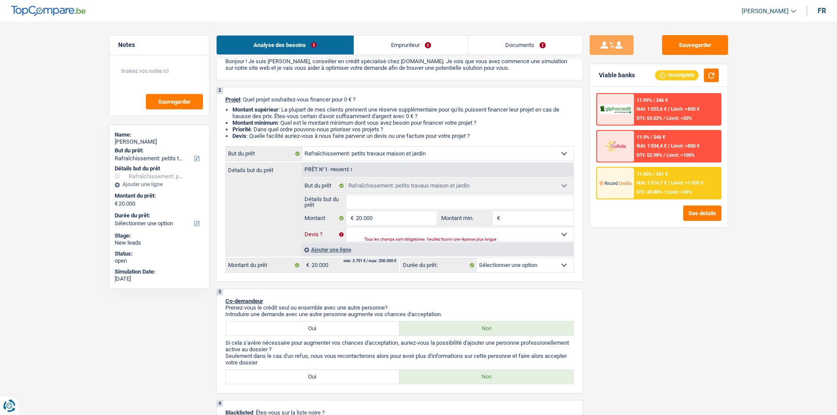
select select "84"
select select "false"
click at [346, 228] on select "Oui Non Non répondu Sélectionner une option" at bounding box center [459, 235] width 227 height 14
select select "false"
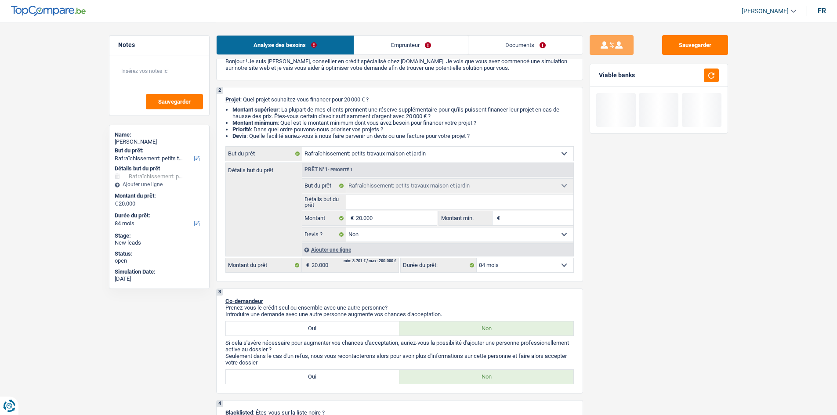
click at [379, 199] on input "Détails but du prêt" at bounding box center [459, 202] width 227 height 14
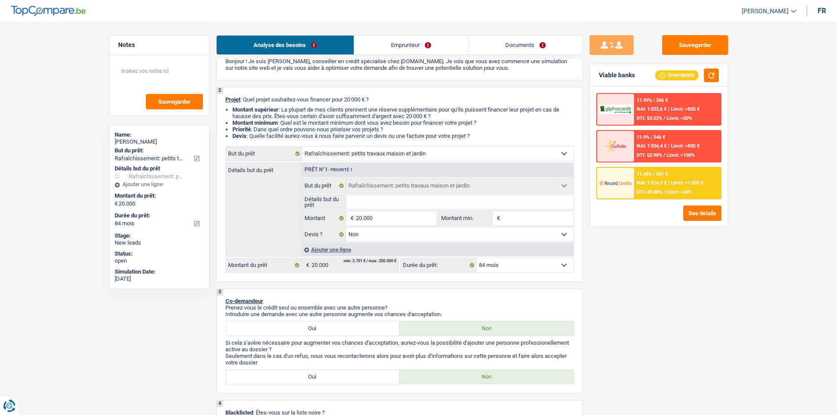
type input "E"
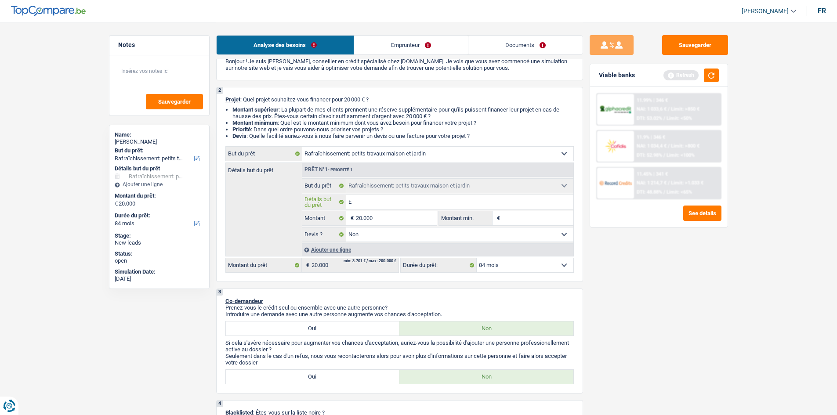
type input "El"
type input "Ele"
type input "Elec"
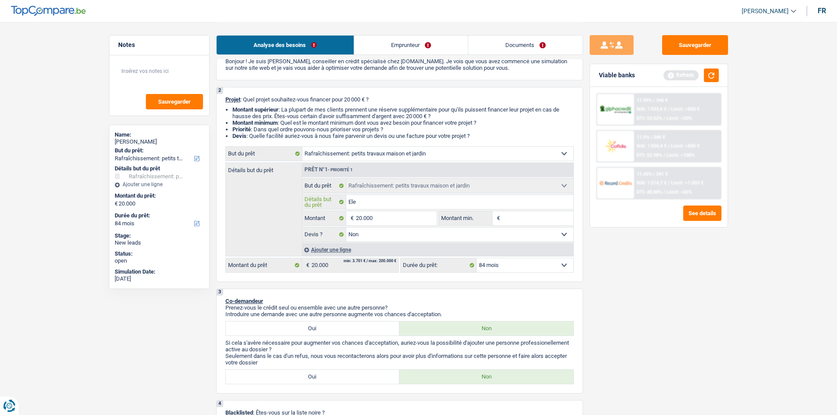
type input "Elec"
type input "Elect"
type input "Electr"
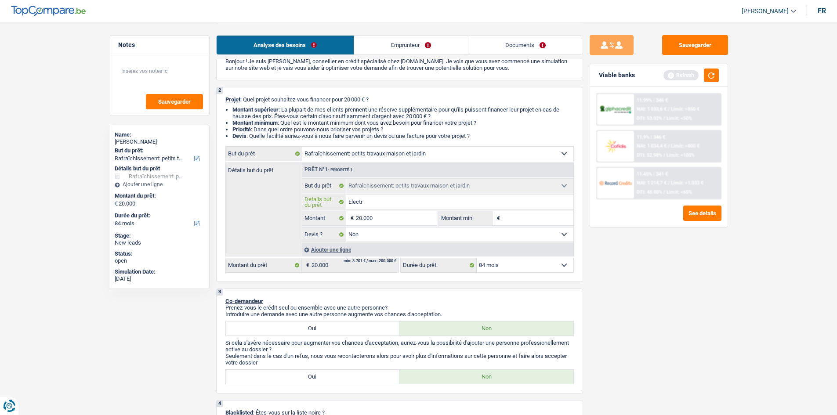
type input "Electri"
type input "Electric"
type input "Electrici"
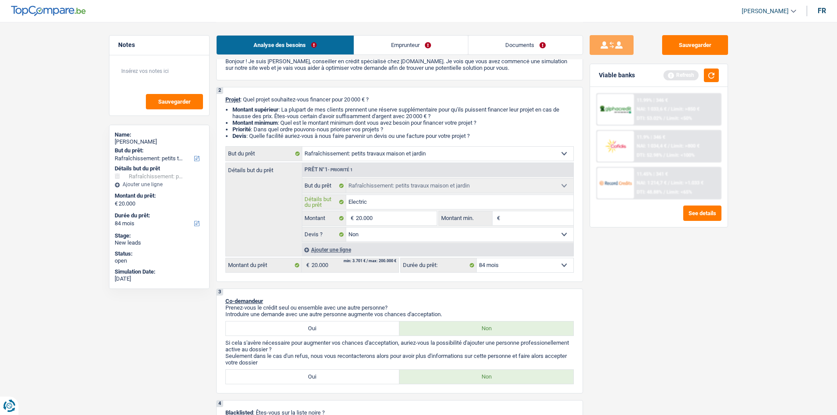
type input "Electrici"
type input "Electricit"
type input "Electricité"
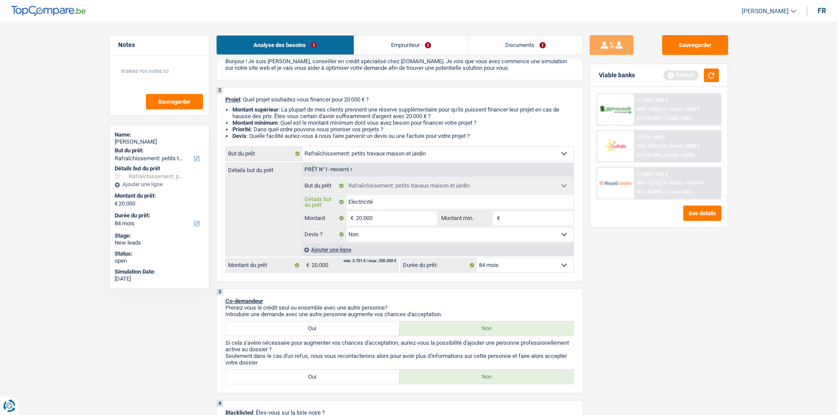
type input "Electricité"
type input "Electricité e"
click at [715, 82] on button "button" at bounding box center [711, 76] width 15 height 14
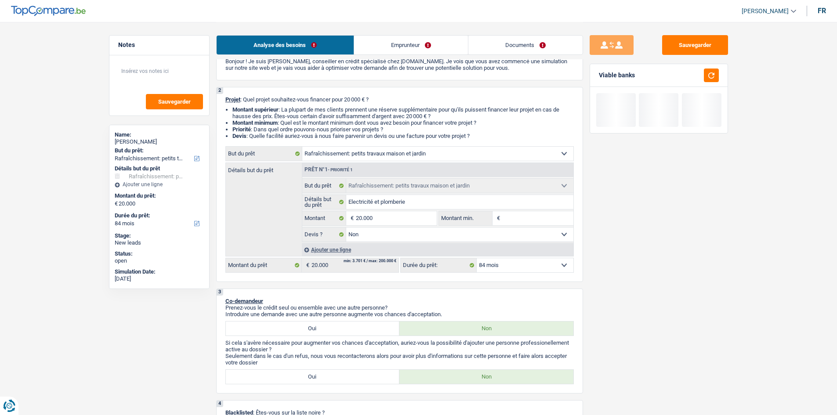
click at [547, 214] on input "Montant min." at bounding box center [537, 218] width 71 height 14
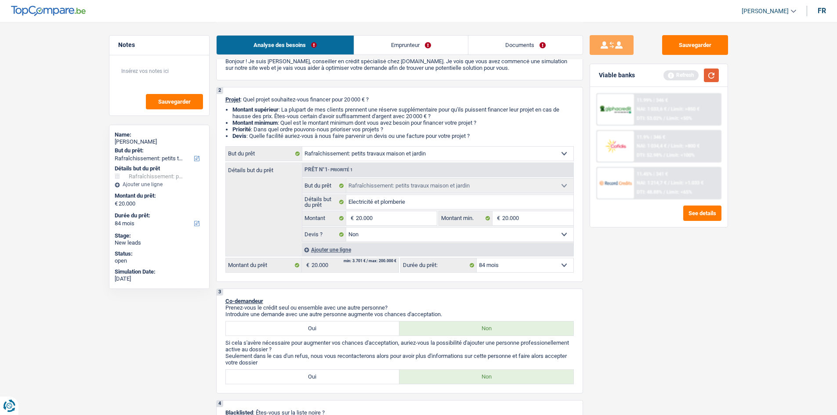
click at [711, 69] on button "button" at bounding box center [711, 76] width 15 height 14
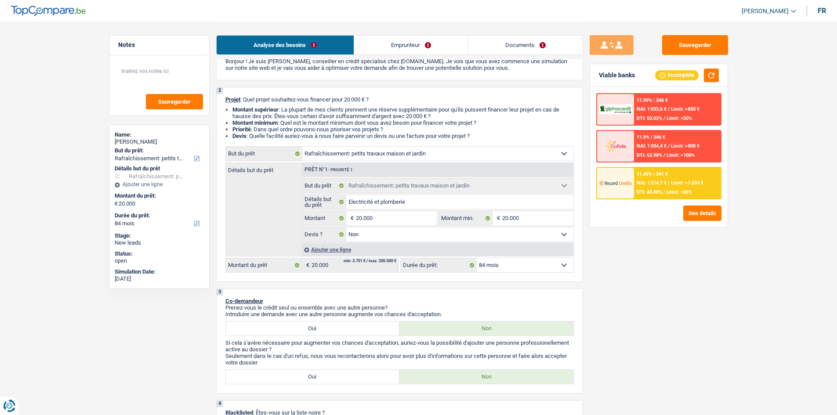
click at [687, 183] on span "Limit: >1.033 €" at bounding box center [687, 183] width 33 height 6
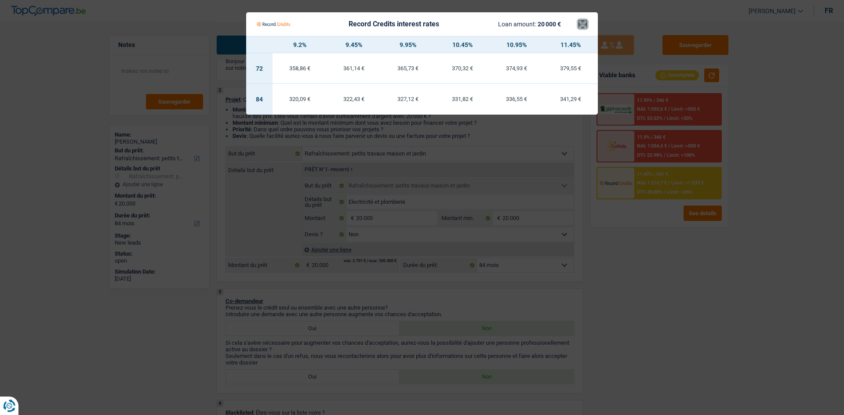
click at [579, 25] on button "×" at bounding box center [582, 24] width 9 height 9
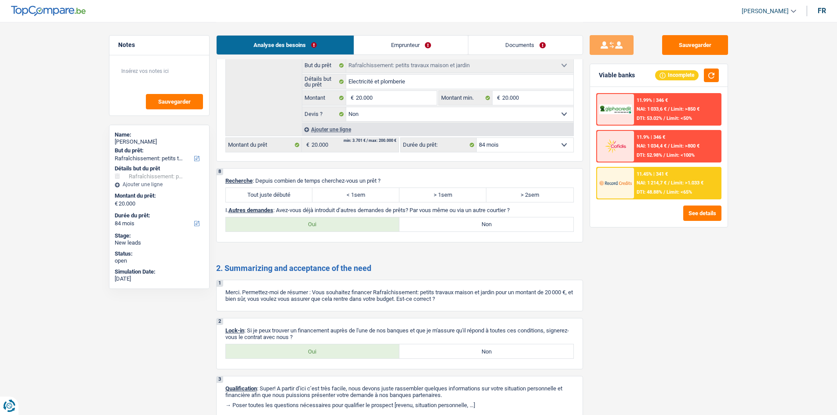
scroll to position [822, 0]
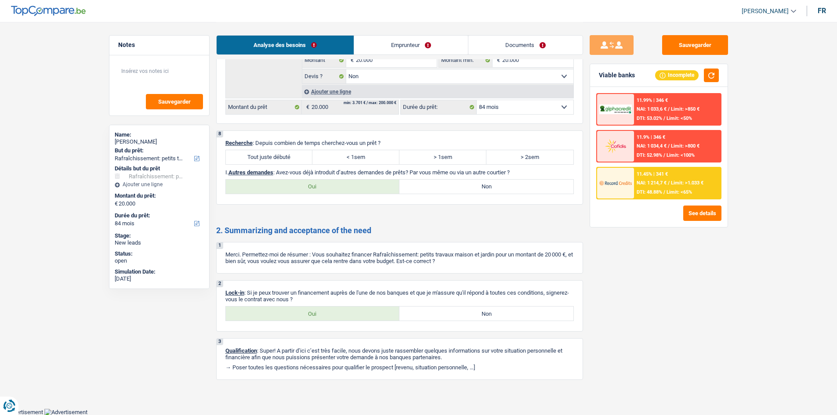
click at [275, 151] on label "Tout juste débuté" at bounding box center [269, 157] width 87 height 14
click at [275, 151] on input "Tout juste débuté" at bounding box center [269, 157] width 87 height 14
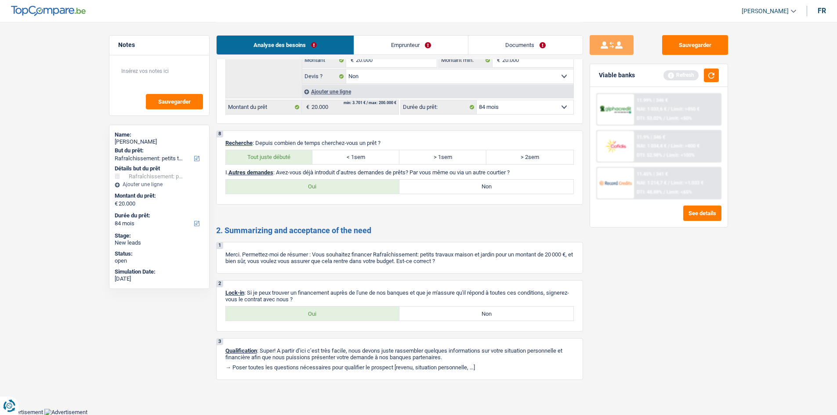
click at [459, 188] on label "Non" at bounding box center [486, 187] width 174 height 14
click at [459, 188] on input "Non" at bounding box center [486, 187] width 174 height 14
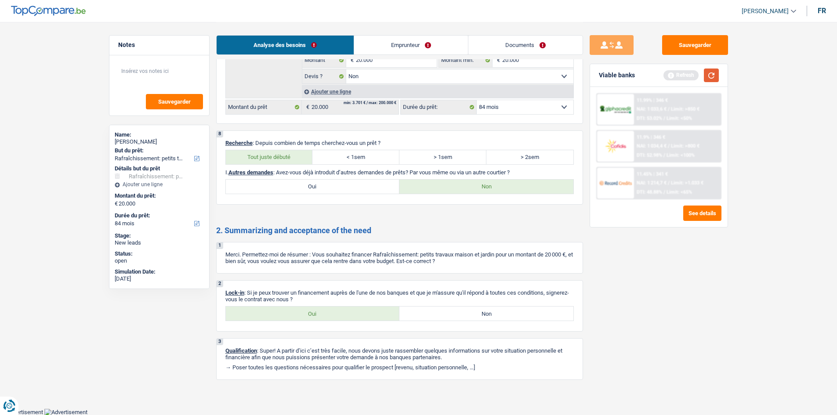
click at [711, 75] on button "button" at bounding box center [711, 76] width 15 height 14
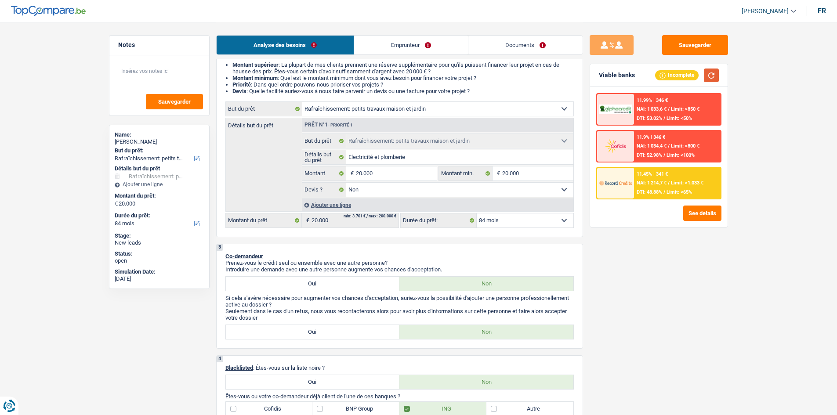
scroll to position [0, 0]
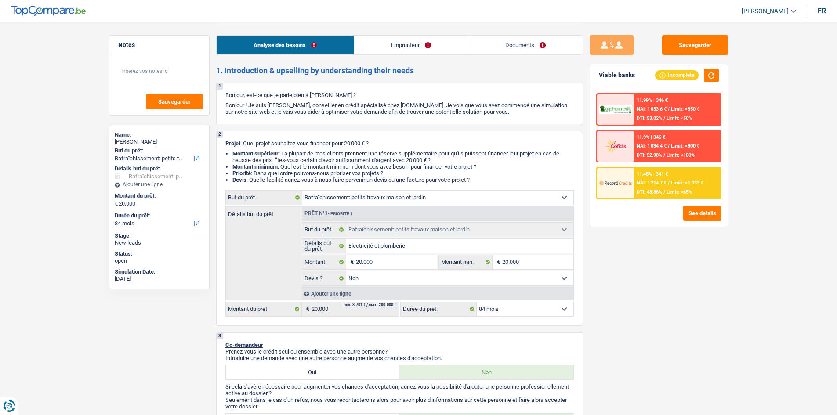
click at [406, 47] on link "Emprunteur" at bounding box center [411, 45] width 114 height 19
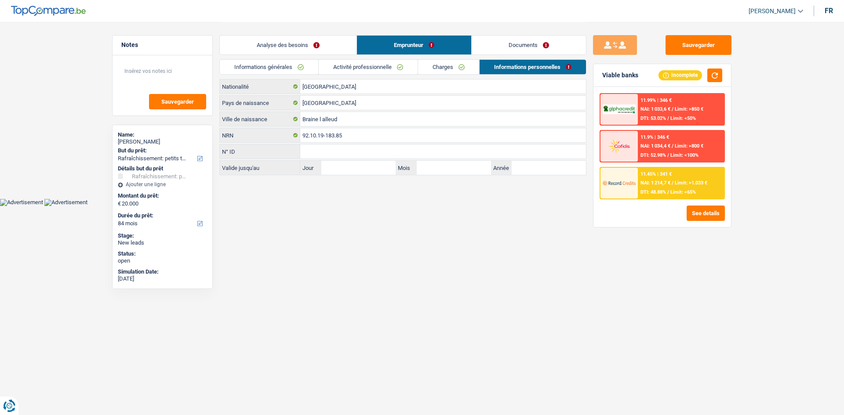
click at [442, 63] on link "Charges" at bounding box center [448, 67] width 61 height 14
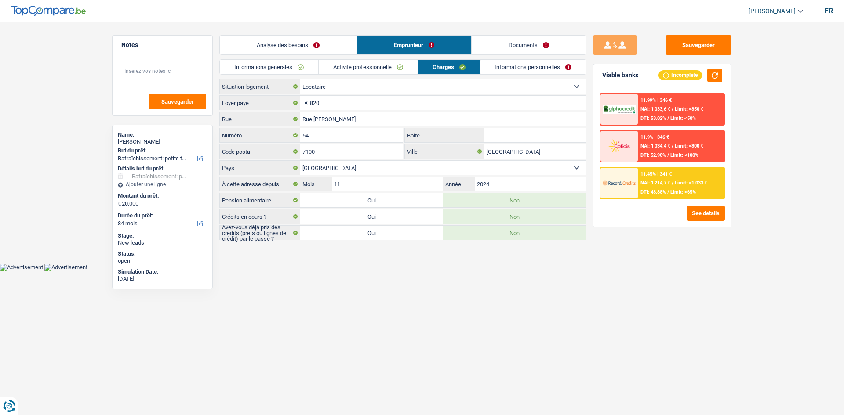
click at [629, 192] on div at bounding box center [618, 183] width 37 height 31
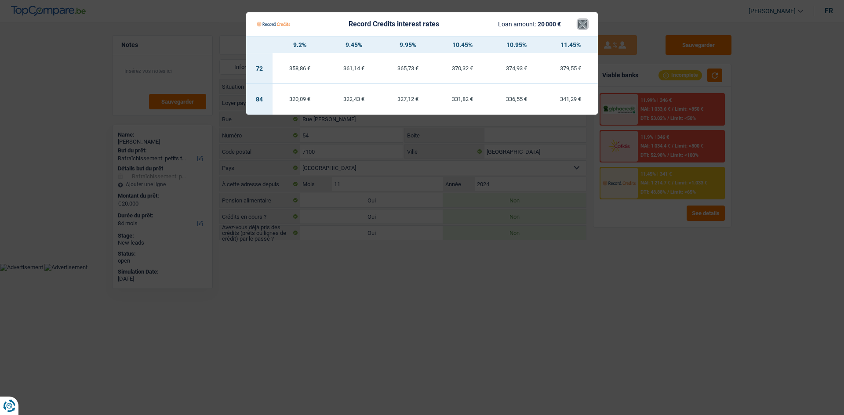
click at [583, 29] on button "×" at bounding box center [582, 24] width 9 height 9
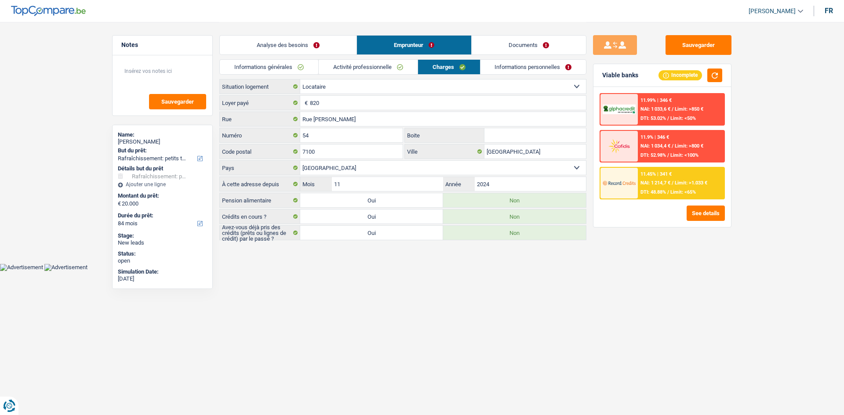
click at [283, 49] on link "Analyse des besoins" at bounding box center [288, 45] width 137 height 19
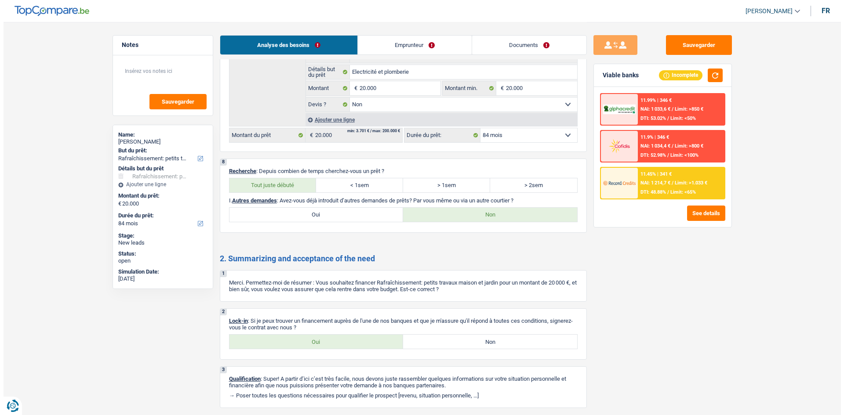
scroll to position [822, 0]
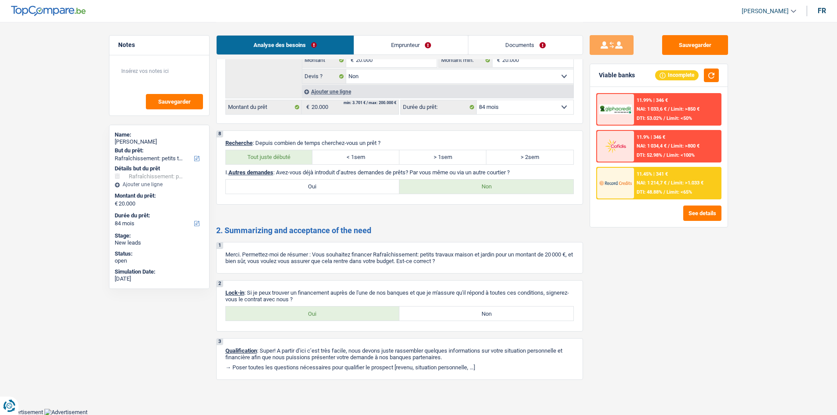
drag, startPoint x: 351, startPoint y: 251, endPoint x: 322, endPoint y: 311, distance: 66.2
click at [322, 311] on label "Oui" at bounding box center [313, 314] width 174 height 14
click at [322, 311] on input "Oui" at bounding box center [313, 314] width 174 height 14
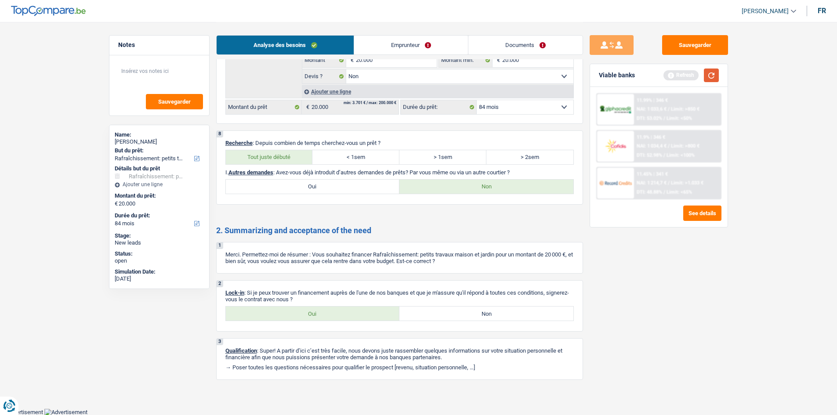
click at [707, 80] on button "button" at bounding box center [711, 76] width 15 height 14
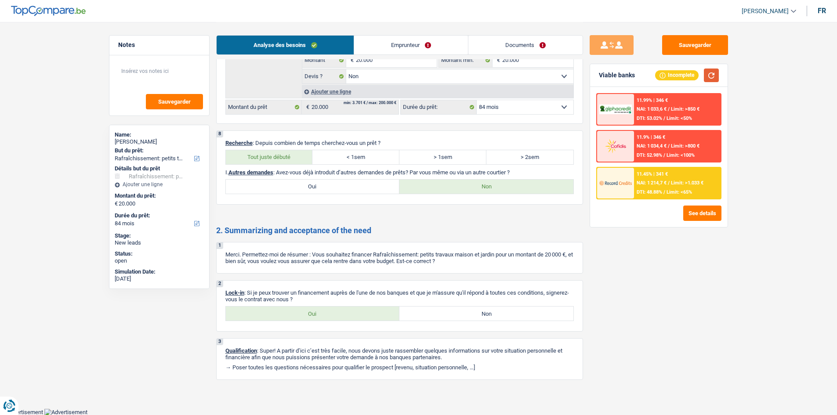
click at [715, 81] on button "button" at bounding box center [711, 76] width 15 height 14
click at [655, 179] on div "11.45% | 341 € NAI: 1 214,7 € / Limit: >1.033 € DTI: 48.88% / Limit: <65%" at bounding box center [677, 183] width 87 height 31
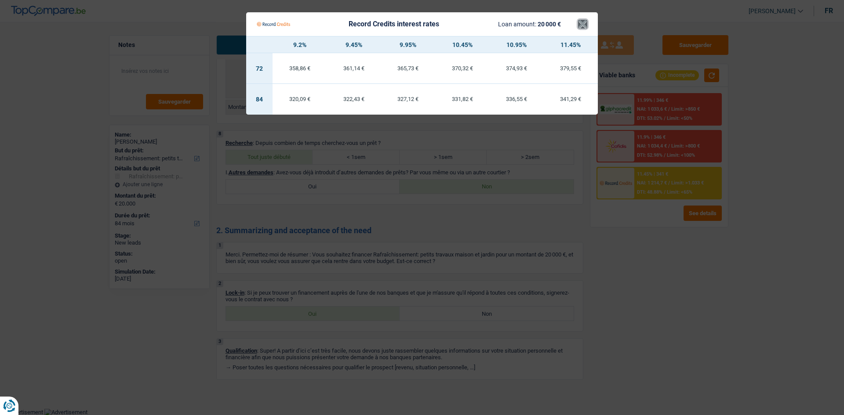
click at [585, 20] on button "×" at bounding box center [582, 24] width 9 height 9
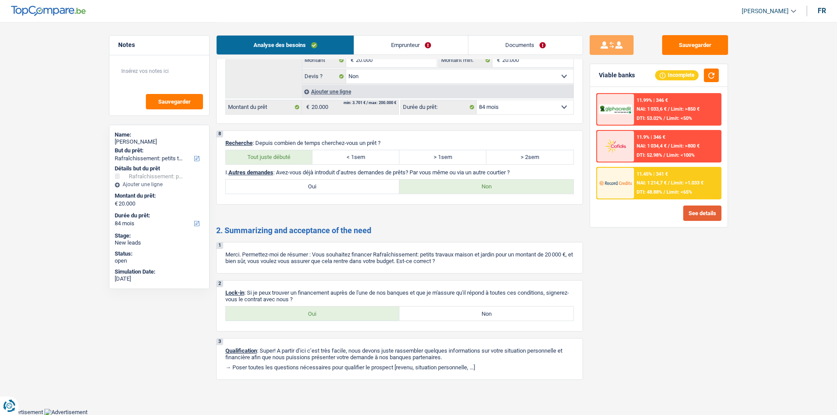
click at [709, 218] on button "See details" at bounding box center [702, 213] width 38 height 15
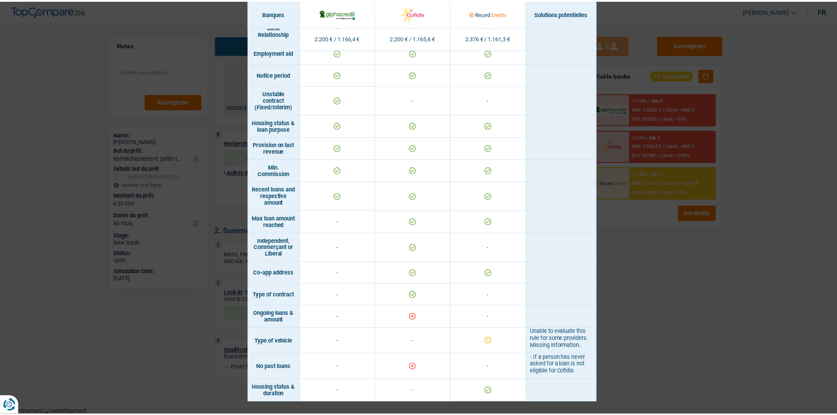
scroll to position [534, 0]
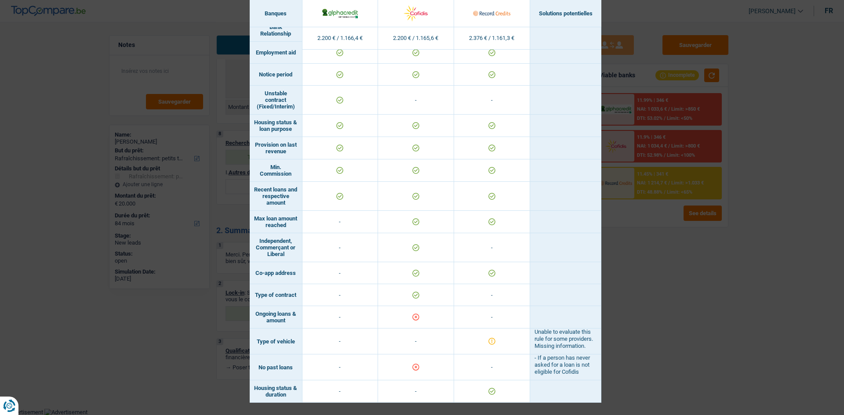
click at [487, 330] on td at bounding box center [492, 342] width 76 height 26
click at [651, 319] on div "Banks conditions × Banques Solutions potentielles Revenus / Charges 2.200 € / 1…" at bounding box center [422, 207] width 844 height 415
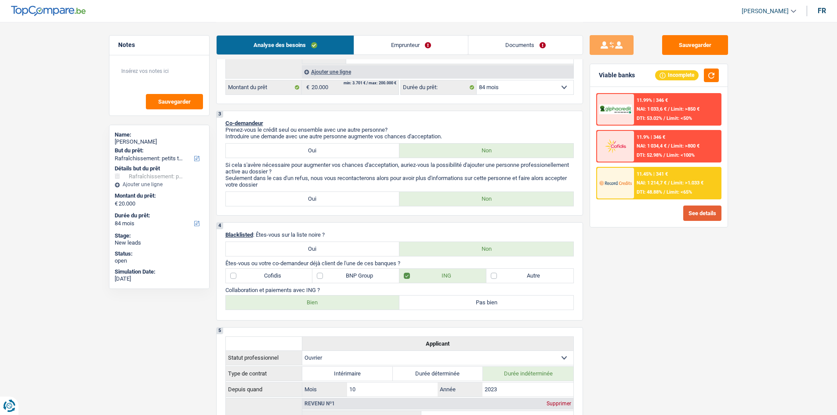
scroll to position [207, 0]
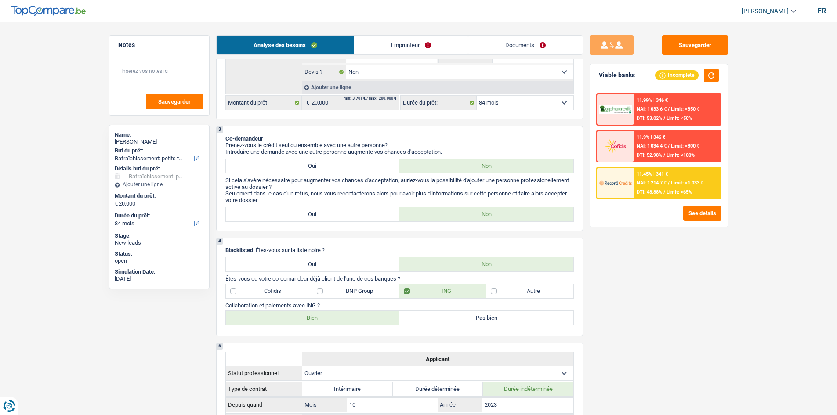
click at [411, 46] on link "Emprunteur" at bounding box center [411, 45] width 114 height 19
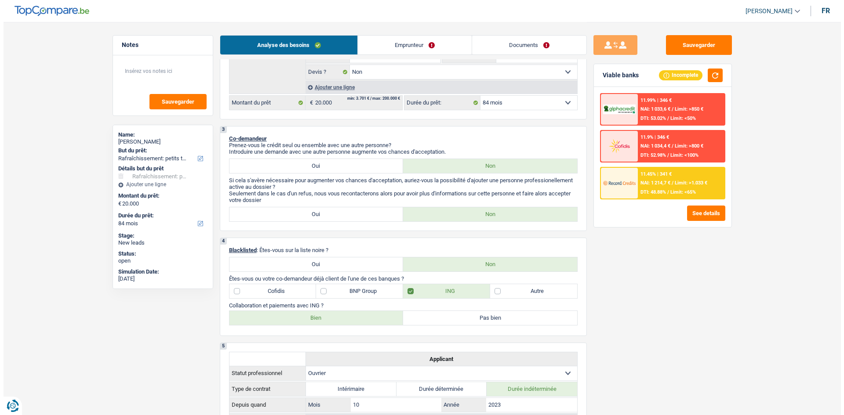
scroll to position [0, 0]
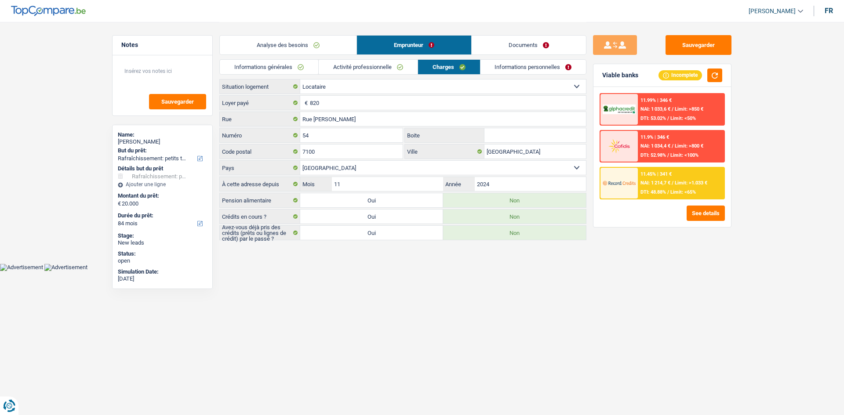
click at [383, 66] on link "Activité professionnelle" at bounding box center [368, 67] width 99 height 14
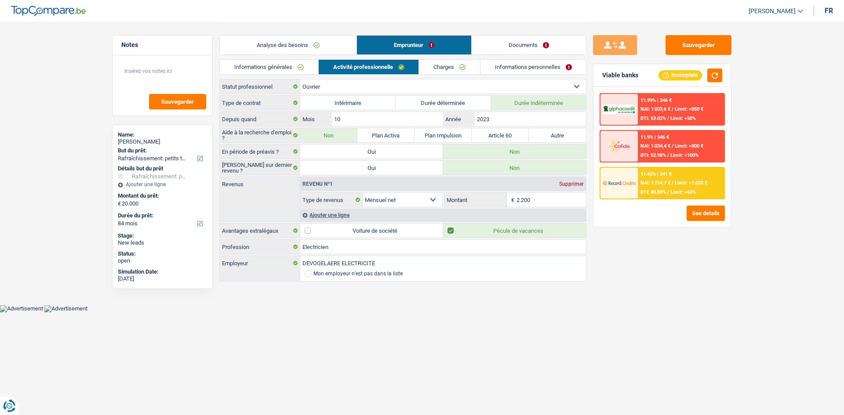
click at [510, 65] on link "Informations personnelles" at bounding box center [533, 67] width 106 height 14
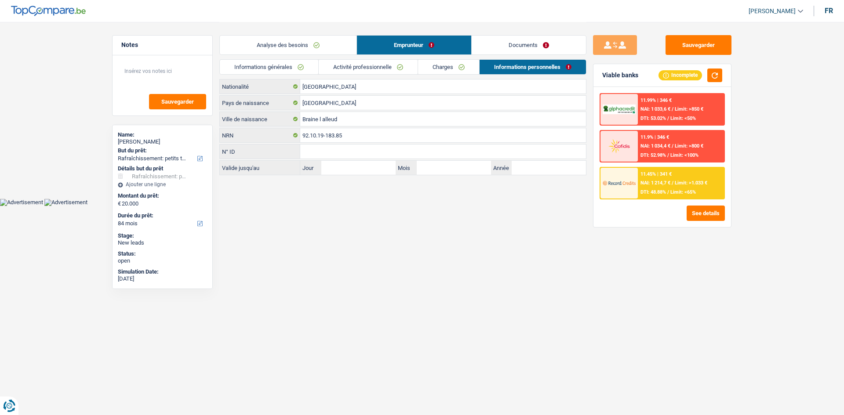
click at [465, 61] on link "Charges" at bounding box center [448, 67] width 61 height 14
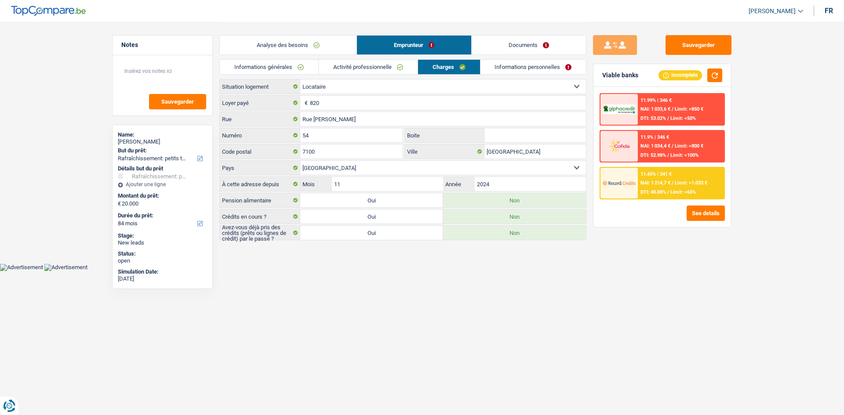
click at [510, 65] on link "Informations personnelles" at bounding box center [533, 67] width 106 height 14
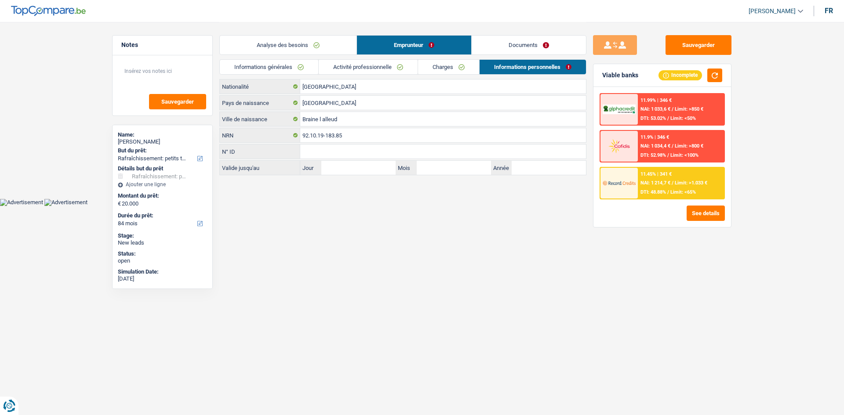
click at [339, 66] on link "Activité professionnelle" at bounding box center [368, 67] width 99 height 14
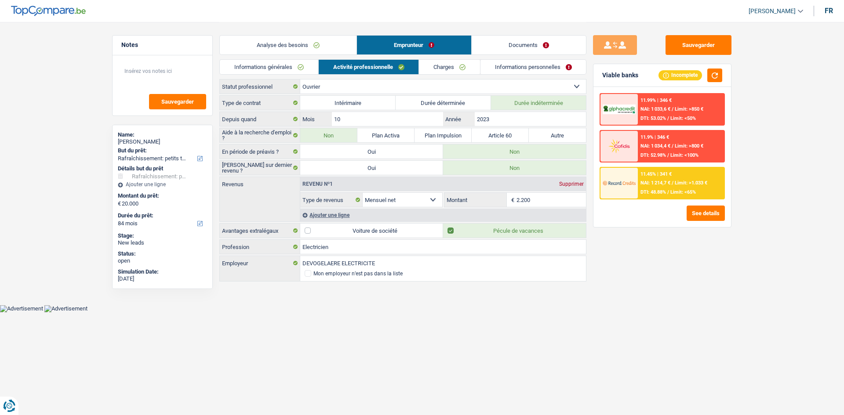
click at [421, 66] on link "Charges" at bounding box center [449, 67] width 61 height 14
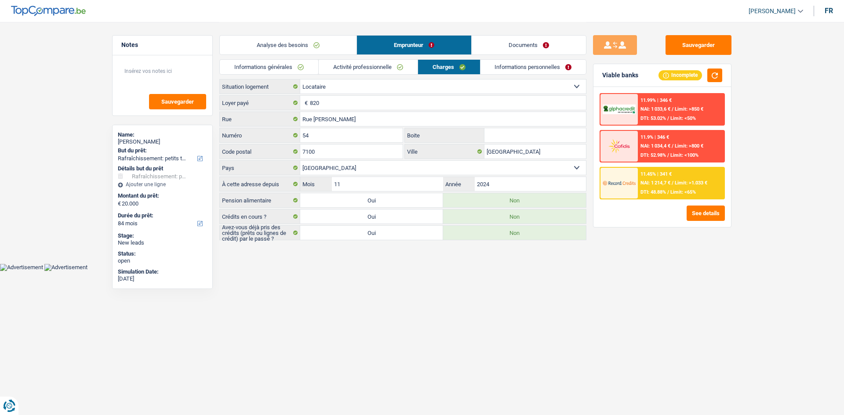
click at [485, 69] on link "Informations personnelles" at bounding box center [533, 67] width 106 height 14
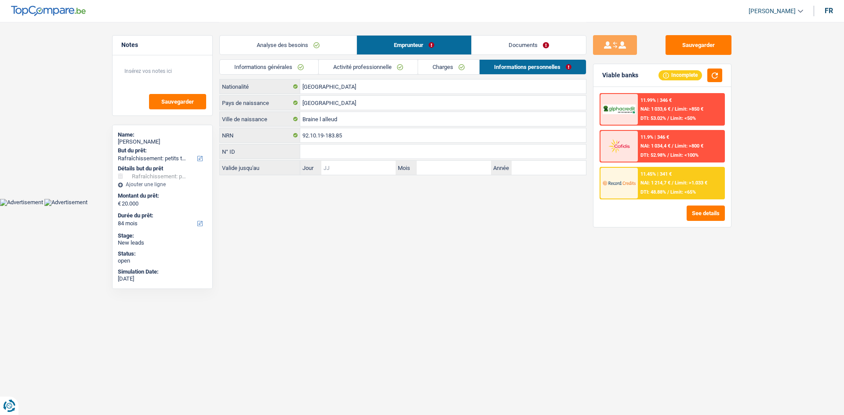
click at [363, 166] on input "Jour" at bounding box center [358, 168] width 74 height 14
drag, startPoint x: 433, startPoint y: 168, endPoint x: 487, endPoint y: 168, distance: 54.0
click at [433, 168] on input "Mois" at bounding box center [454, 168] width 74 height 14
click at [511, 169] on label "Année" at bounding box center [501, 168] width 21 height 14
click at [511, 169] on input "Année" at bounding box center [548, 168] width 74 height 14
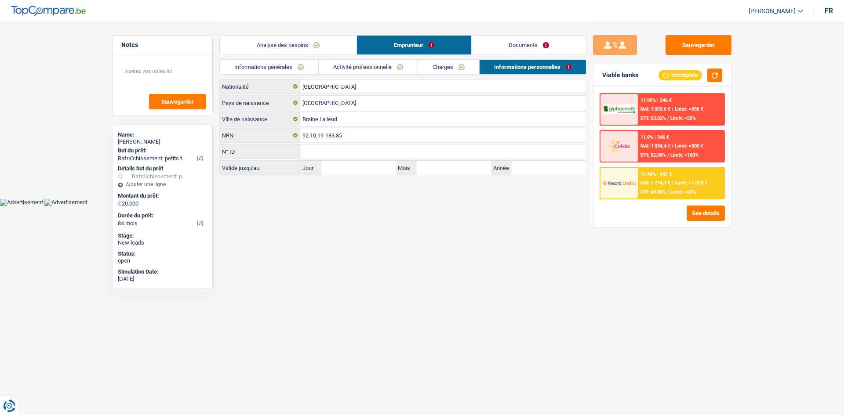
click at [500, 41] on link "Documents" at bounding box center [528, 45] width 114 height 19
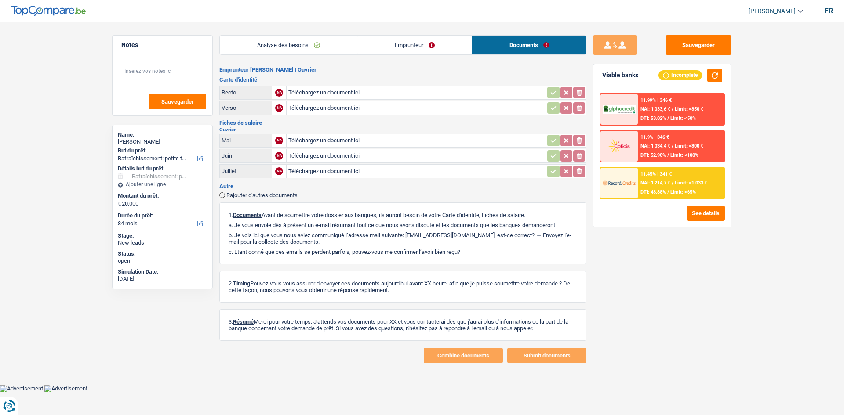
click at [437, 39] on link "Emprunteur" at bounding box center [414, 45] width 114 height 19
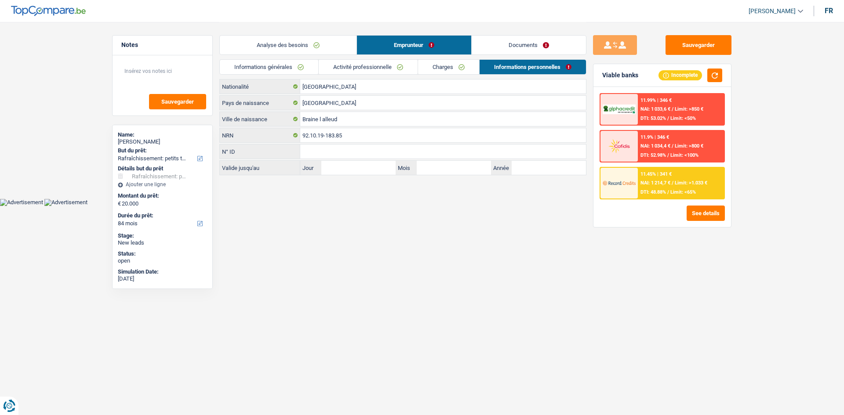
click at [669, 76] on div "Incomplete" at bounding box center [679, 75] width 43 height 10
click at [716, 215] on button "See details" at bounding box center [705, 213] width 38 height 15
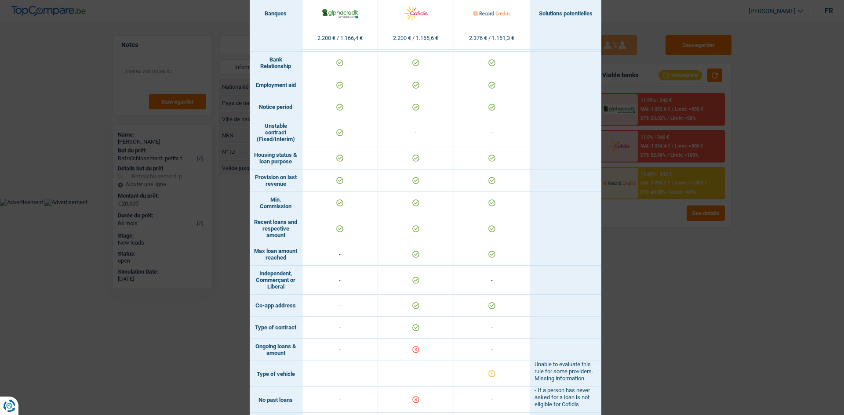
scroll to position [534, 0]
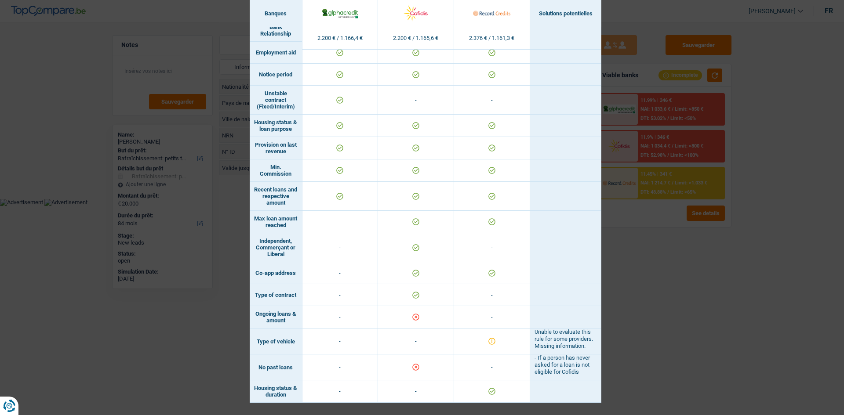
click at [638, 262] on div "Banks conditions × Banques Solutions potentielles Revenus / Charges 2.200 € / 1…" at bounding box center [422, 207] width 844 height 415
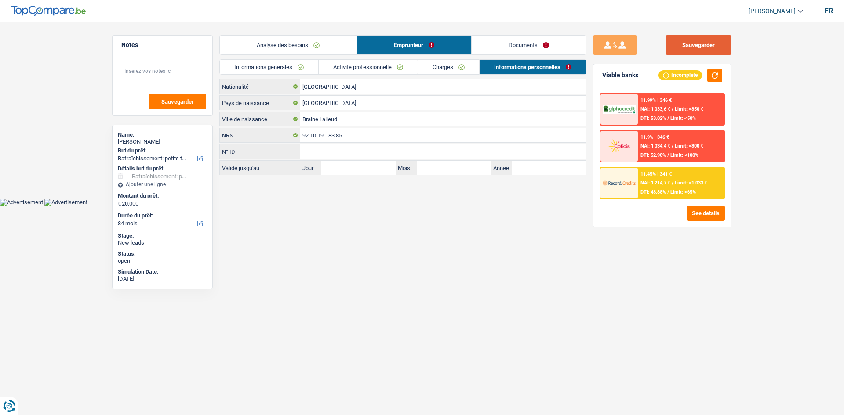
click at [693, 47] on button "Sauvegarder" at bounding box center [698, 45] width 66 height 20
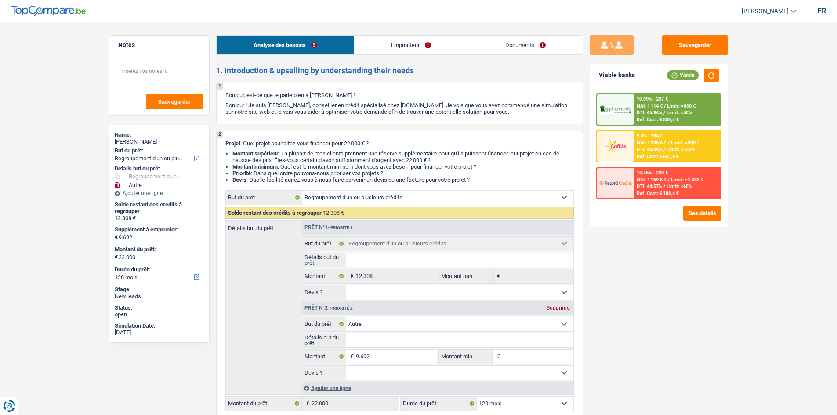
select select "refinancing"
select select "other"
select select "120"
select select "refinancing"
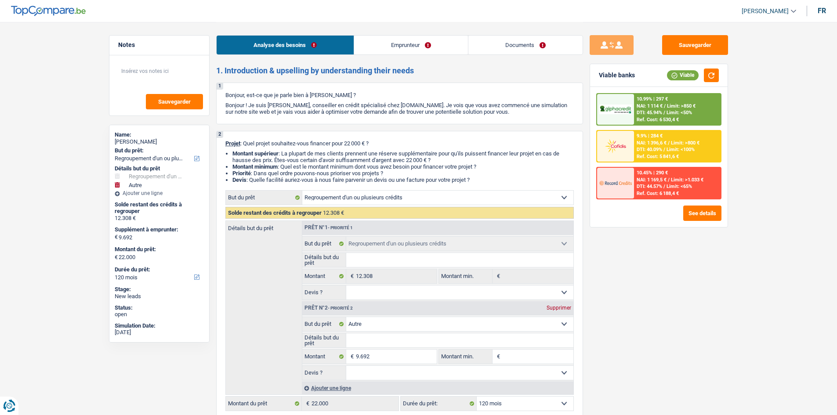
select select "refinancing"
select select "other"
select select "120"
select select "publicEmployee"
select select "familyAllowances"
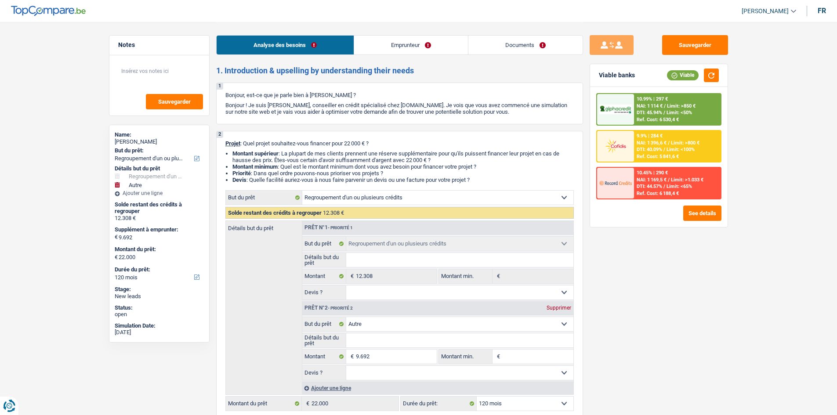
select select "netSalary"
select select "mealVouchers"
select select "rents"
select select "personalLoan"
select select "loanRepayment"
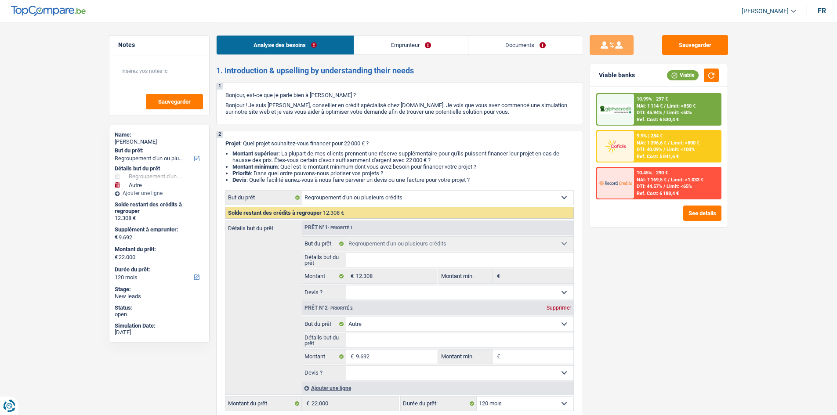
select select "72"
select select "cardOrCredit"
select select "refinancing"
select select "other"
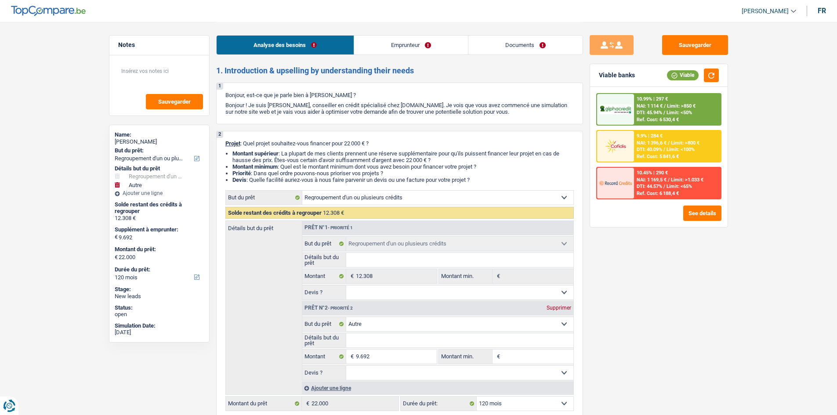
select select "120"
click at [429, 46] on link "Emprunteur" at bounding box center [411, 45] width 114 height 19
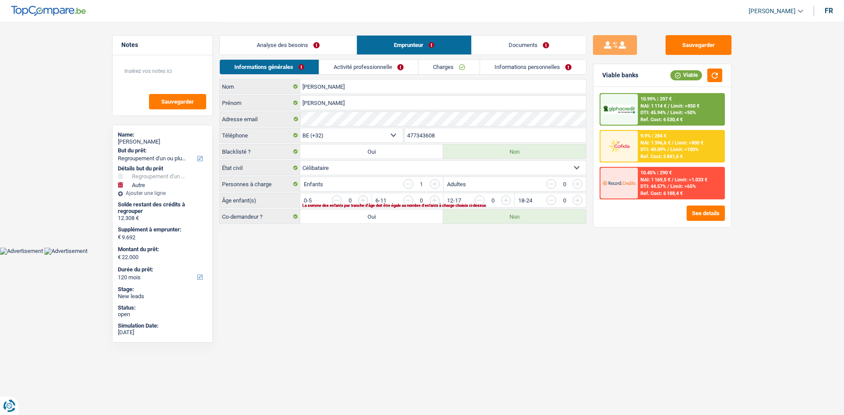
click at [515, 52] on link "Documents" at bounding box center [528, 45] width 114 height 19
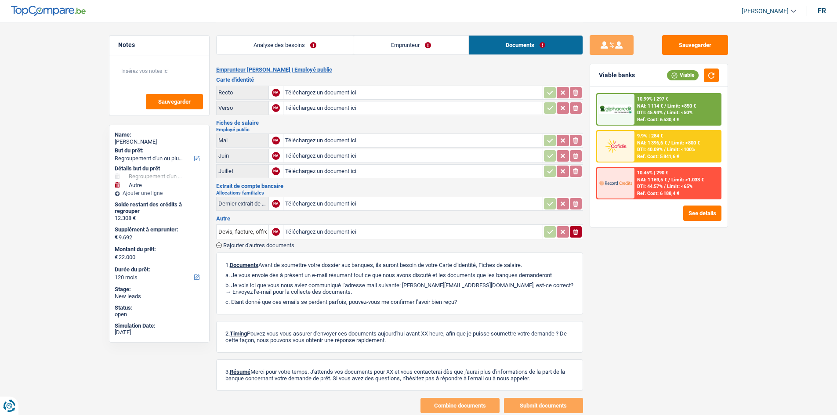
click at [429, 51] on link "Emprunteur" at bounding box center [411, 45] width 114 height 19
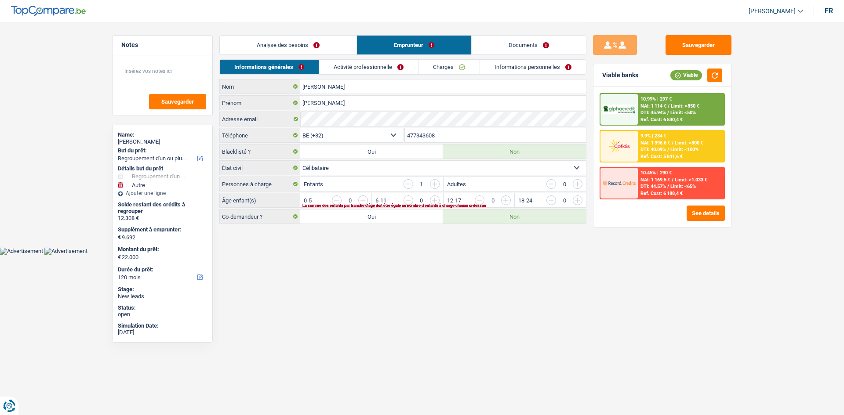
click at [280, 47] on link "Analyse des besoins" at bounding box center [288, 45] width 137 height 19
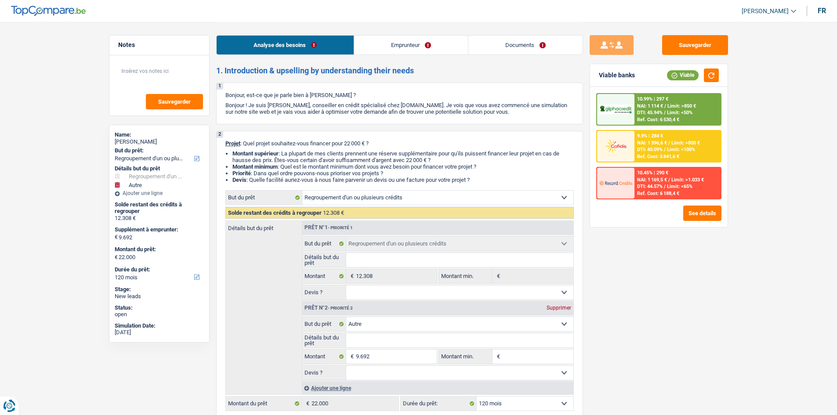
click at [431, 52] on link "Emprunteur" at bounding box center [411, 45] width 114 height 19
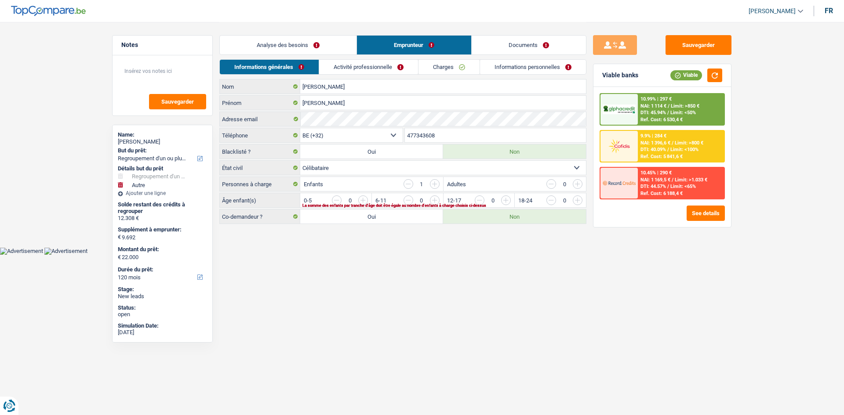
click at [356, 62] on link "Activité professionnelle" at bounding box center [368, 67] width 99 height 14
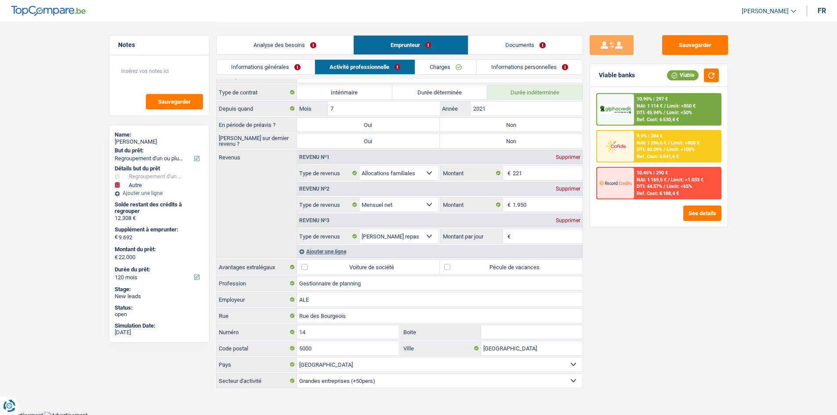
scroll to position [14, 0]
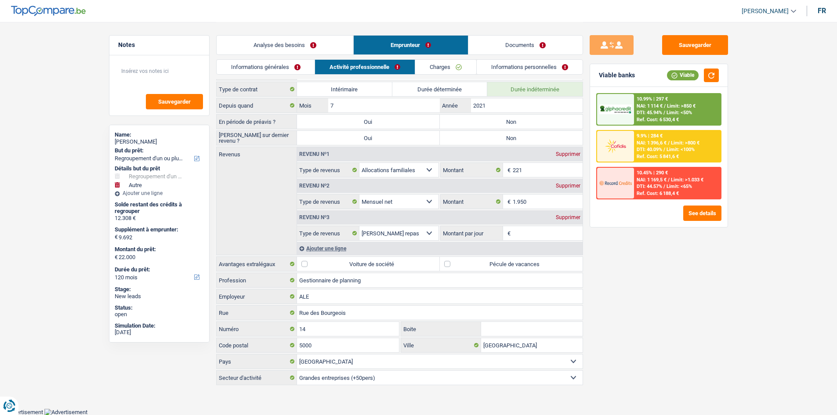
click at [314, 46] on link "Analyse des besoins" at bounding box center [285, 45] width 137 height 19
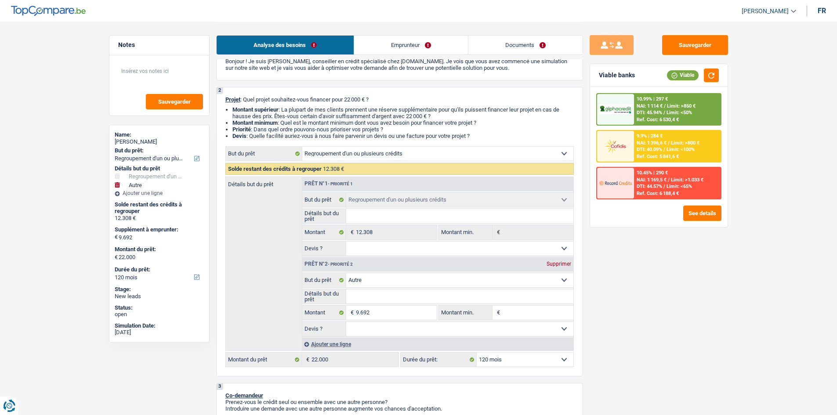
scroll to position [0, 0]
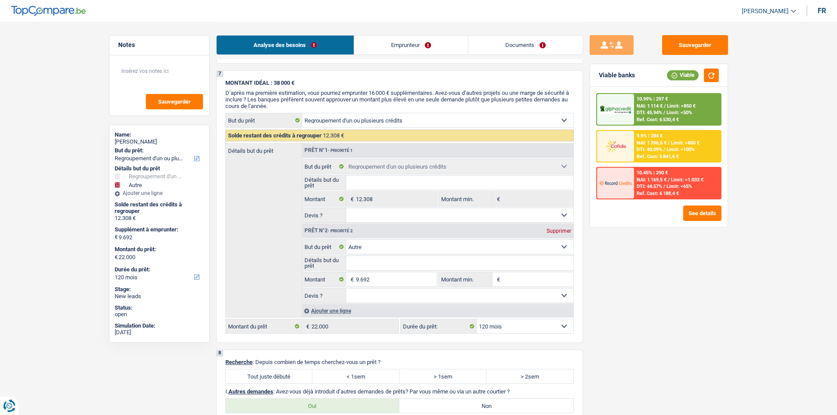
click at [442, 53] on link "Emprunteur" at bounding box center [411, 45] width 114 height 19
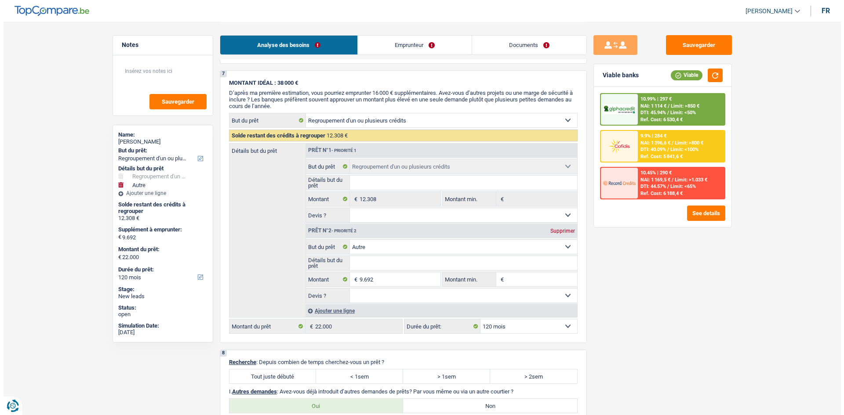
scroll to position [14, 0]
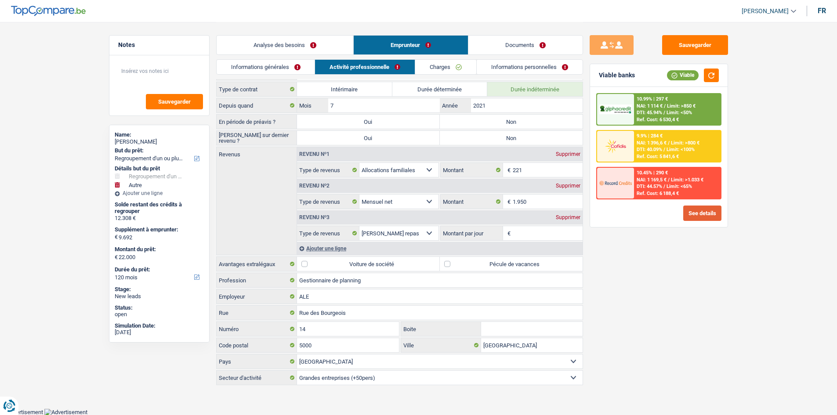
click at [699, 210] on button "See details" at bounding box center [702, 213] width 38 height 15
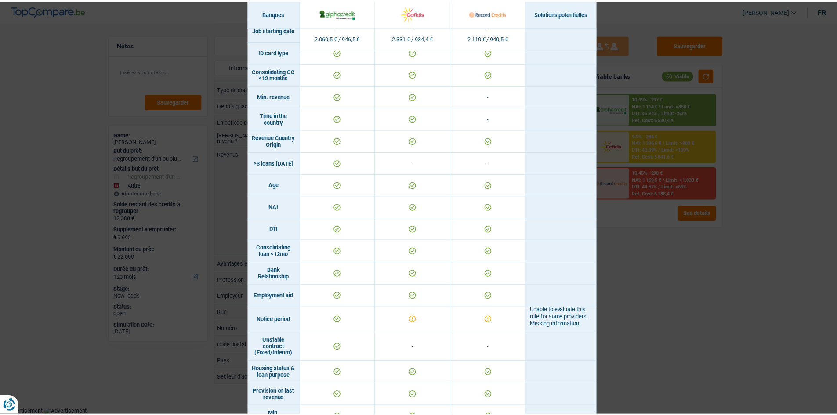
scroll to position [170, 0]
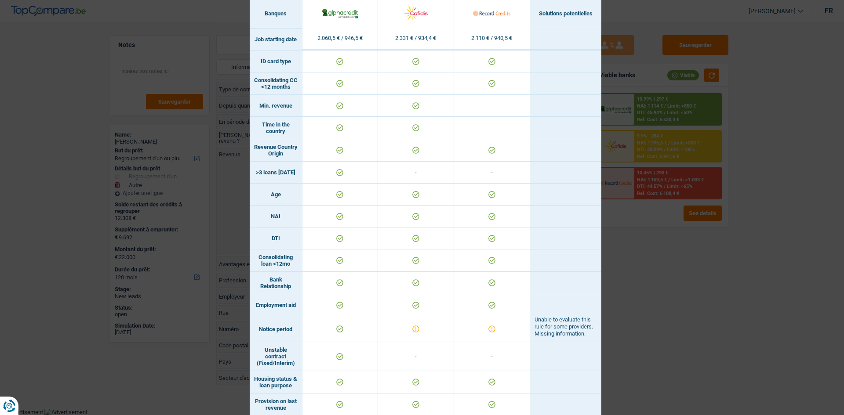
click at [619, 222] on div "Banks conditions × Banques Solutions potentielles Revenus / Charges 2.060,5 € /…" at bounding box center [422, 207] width 844 height 415
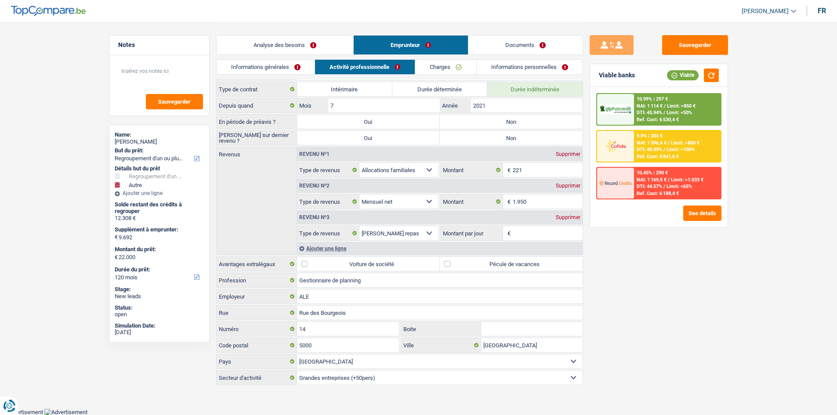
click at [279, 47] on link "Analyse des besoins" at bounding box center [285, 45] width 137 height 19
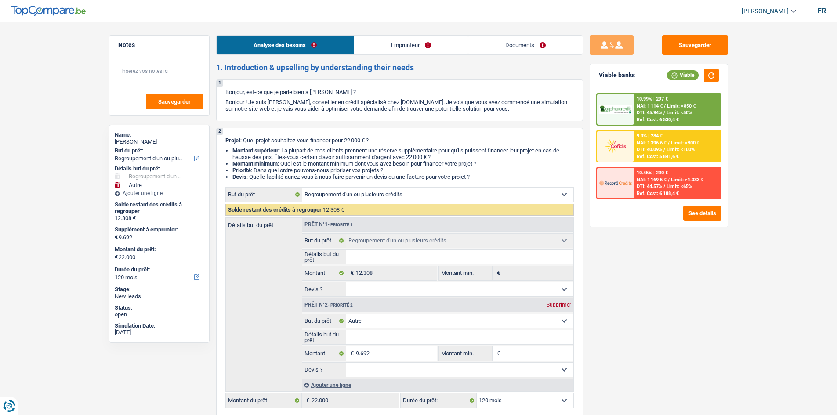
scroll to position [0, 0]
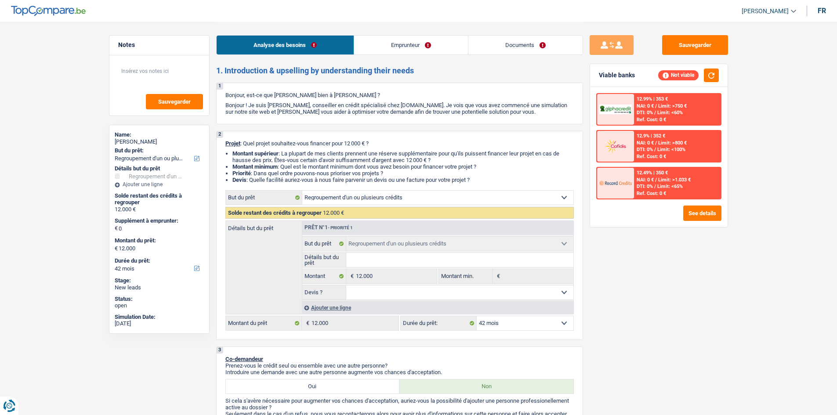
select select "refinancing"
select select "42"
select select "32"
select select "single"
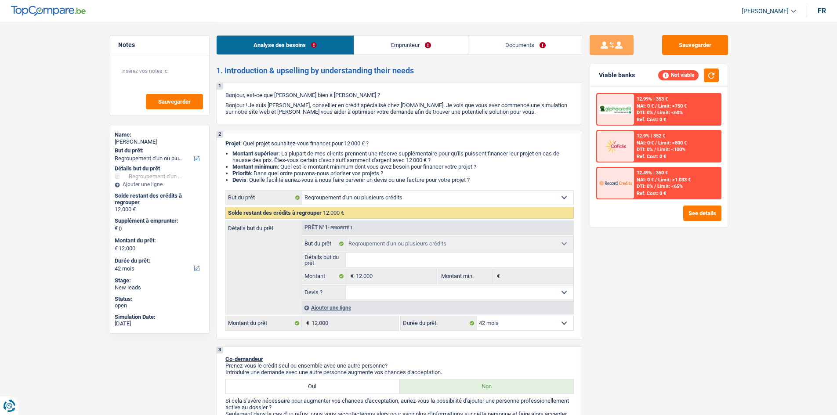
drag, startPoint x: 0, startPoint y: 0, endPoint x: 425, endPoint y: 44, distance: 427.2
click at [425, 44] on link "Emprunteur" at bounding box center [411, 45] width 114 height 19
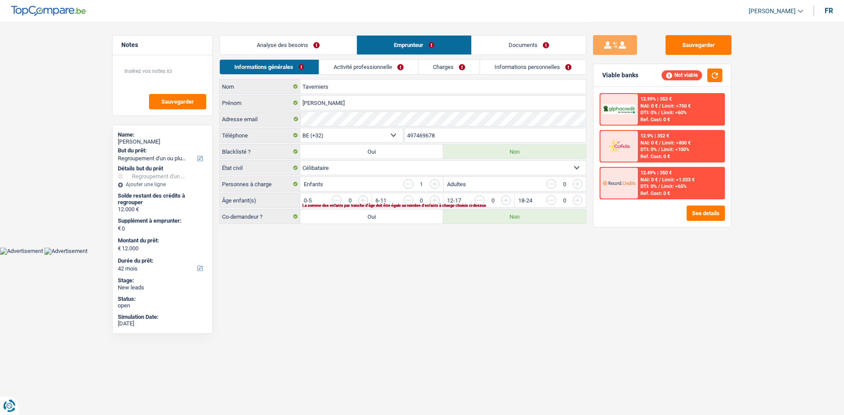
click at [274, 41] on link "Analyse des besoins" at bounding box center [288, 45] width 137 height 19
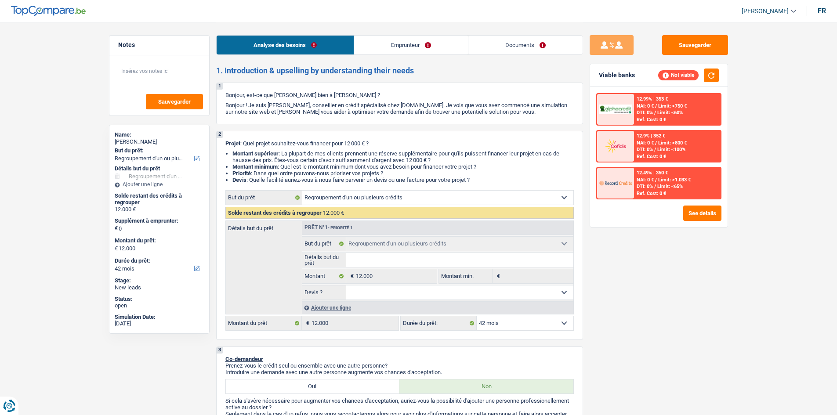
click at [382, 52] on link "Emprunteur" at bounding box center [411, 45] width 114 height 19
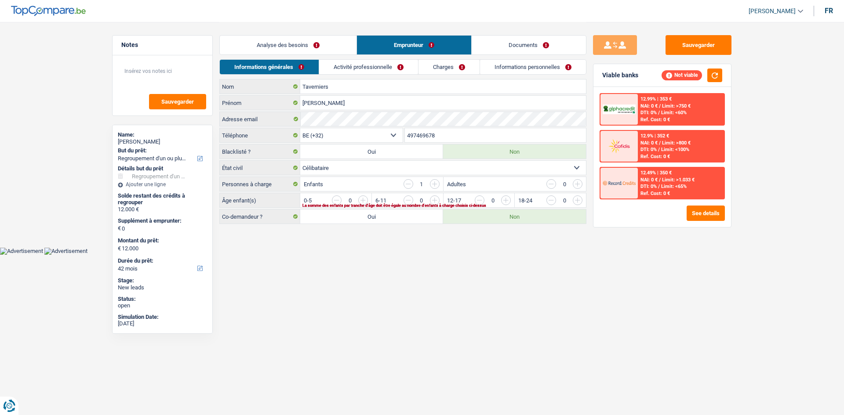
click at [310, 47] on link "Analyse des besoins" at bounding box center [288, 45] width 137 height 19
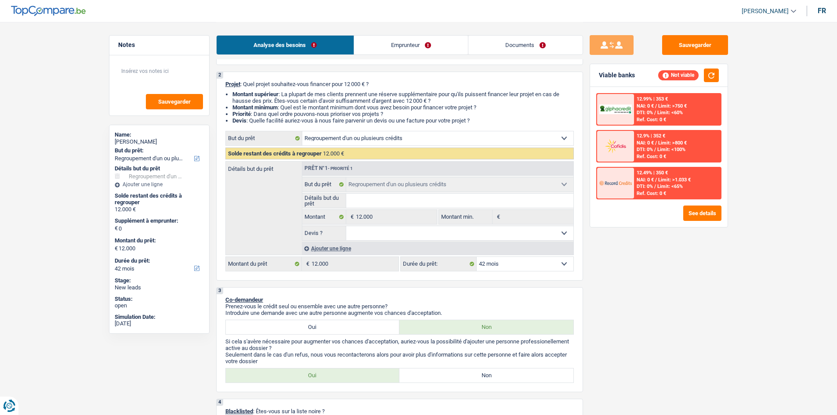
scroll to position [44, 0]
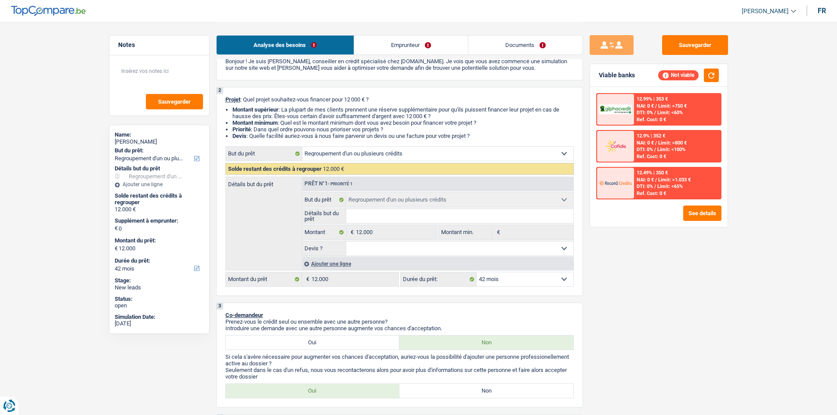
click at [505, 149] on select "Confort maison: meubles, textile, peinture, électroménager, outillage non-profe…" at bounding box center [437, 154] width 271 height 14
click at [501, 152] on select "Confort maison: meubles, textile, peinture, électroménager, outillage non-profe…" at bounding box center [437, 154] width 271 height 14
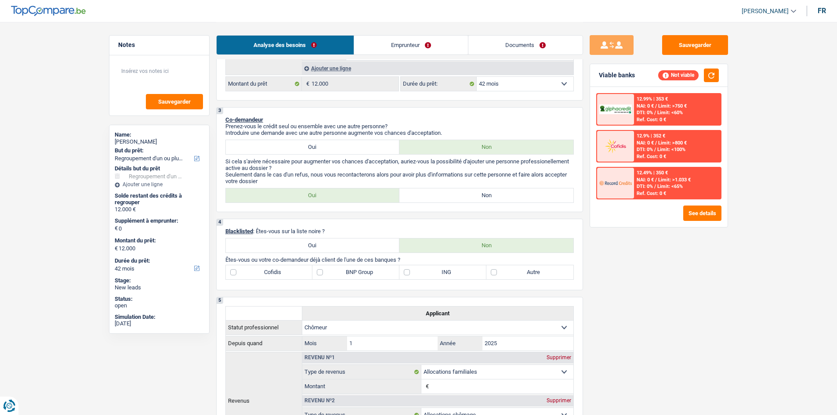
scroll to position [220, 0]
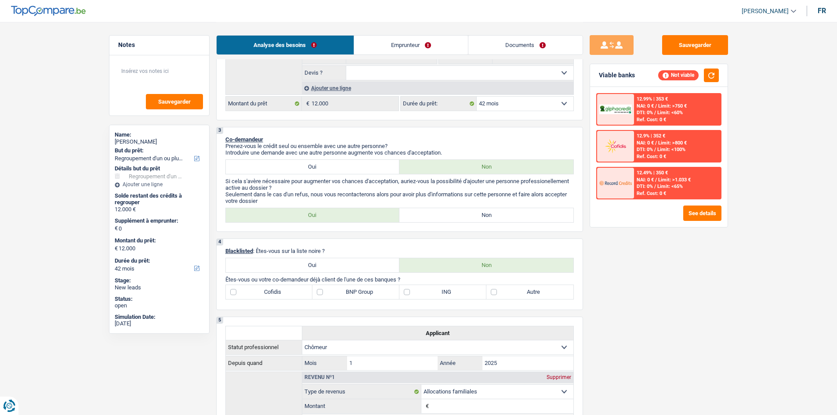
click at [469, 216] on label "Non" at bounding box center [486, 215] width 174 height 14
click at [469, 216] on input "Non" at bounding box center [486, 215] width 174 height 14
radio input "true"
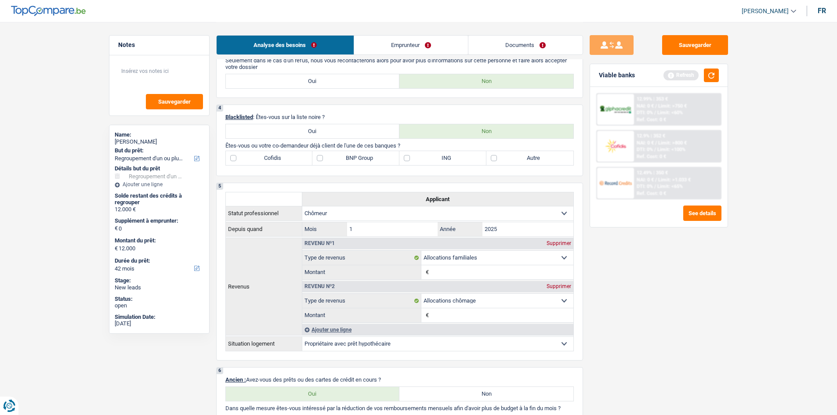
scroll to position [352, 0]
click at [409, 159] on label "ING" at bounding box center [442, 160] width 87 height 14
click at [409, 159] on input "ING" at bounding box center [442, 160] width 87 height 14
checkbox input "true"
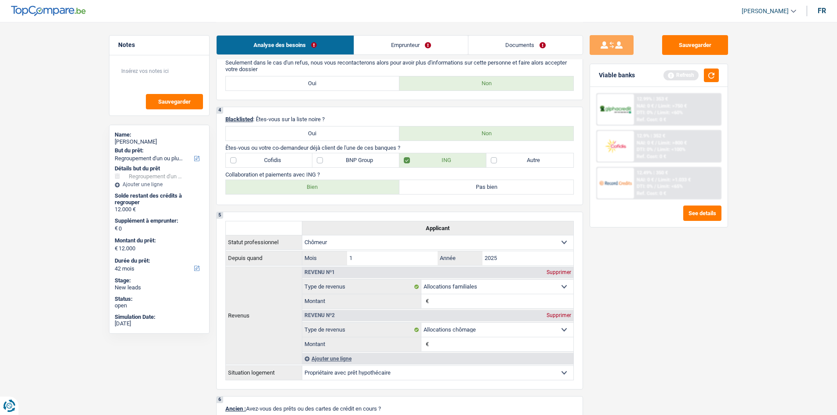
click at [491, 159] on label "Autre" at bounding box center [529, 160] width 87 height 14
click at [491, 159] on input "Autre" at bounding box center [529, 160] width 87 height 14
checkbox input "true"
click at [334, 184] on label "Bien" at bounding box center [313, 187] width 174 height 14
click at [334, 184] on input "Bien" at bounding box center [313, 187] width 174 height 14
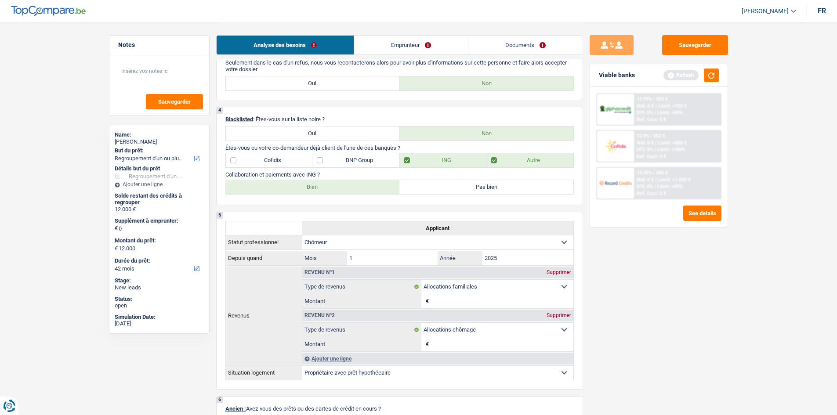
radio input "true"
click at [323, 160] on label "BNP Group" at bounding box center [355, 160] width 87 height 14
click at [323, 160] on input "BNP Group" at bounding box center [355, 160] width 87 height 14
checkbox input "true"
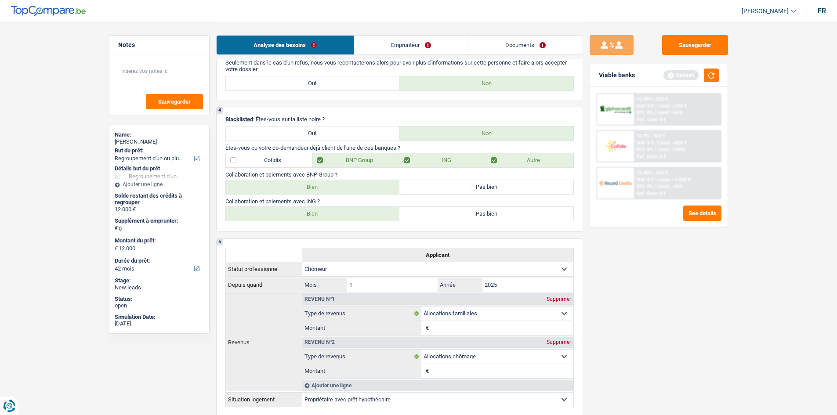
click at [342, 182] on label "Bien" at bounding box center [313, 187] width 174 height 14
click at [342, 182] on input "Bien" at bounding box center [313, 187] width 174 height 14
radio input "true"
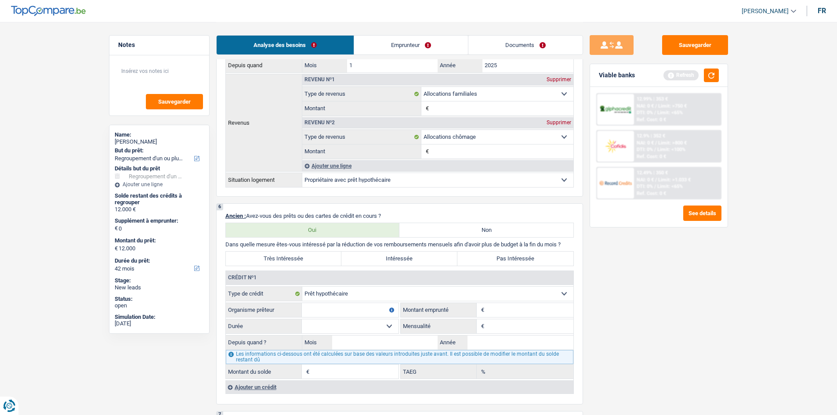
scroll to position [659, 0]
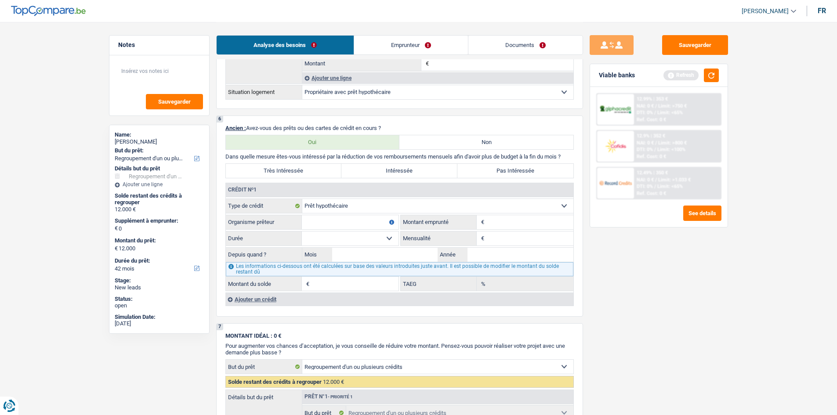
click at [283, 171] on label "Très Intéressée" at bounding box center [284, 171] width 116 height 14
click at [317, 173] on label "Très Intéressée" at bounding box center [284, 171] width 116 height 14
click at [317, 173] on input "Très Intéressée" at bounding box center [284, 171] width 116 height 14
radio input "true"
click at [367, 221] on input "Organisme prêteur" at bounding box center [350, 222] width 97 height 14
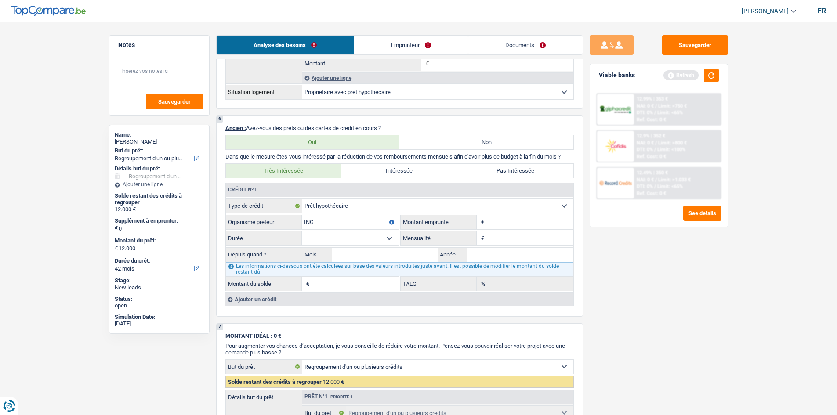
type input "ING"
click at [494, 219] on input "Montant" at bounding box center [529, 222] width 87 height 14
type input "130.000"
click at [388, 243] on select "120 mois 132 mois 144 mois 180 mois 240 mois 300 mois 360 mois 420 mois Sélecti…" at bounding box center [350, 239] width 97 height 14
select select "240"
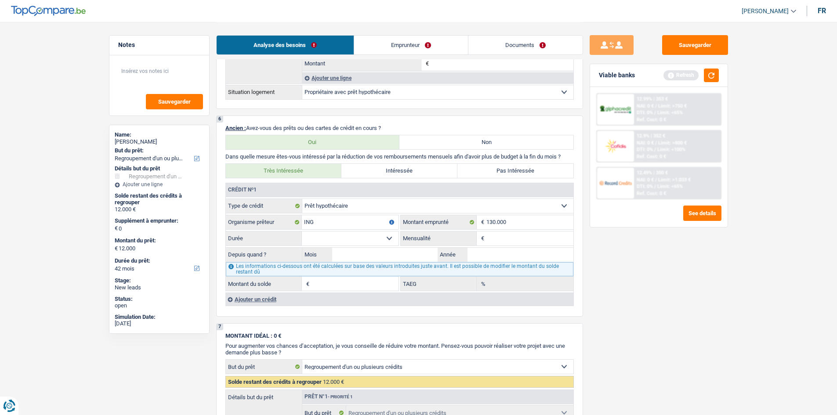
click at [302, 232] on select "120 mois 132 mois 144 mois 180 mois 240 mois 300 mois 360 mois 420 mois Sélecti…" at bounding box center [350, 239] width 97 height 14
click at [503, 243] on input "Mensualité" at bounding box center [529, 239] width 87 height 14
type input "614"
click at [417, 255] on input "Mois" at bounding box center [385, 255] width 106 height 14
type input "10"
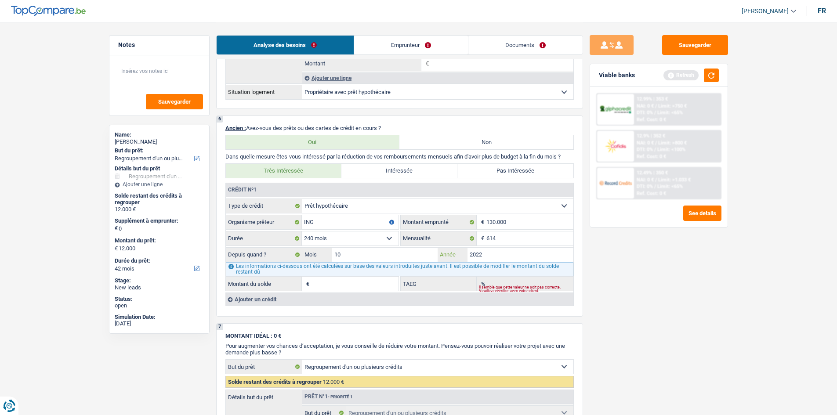
type input "2022"
type input "113.044"
type input "1,28"
click at [663, 265] on div "Sauvegarder Viable banks Refresh 12.99% | 353 € NAI: 0 € / Limit: >750 € DTI: 0…" at bounding box center [659, 218] width 152 height 366
click at [262, 298] on div "Ajouter un crédit" at bounding box center [399, 299] width 348 height 13
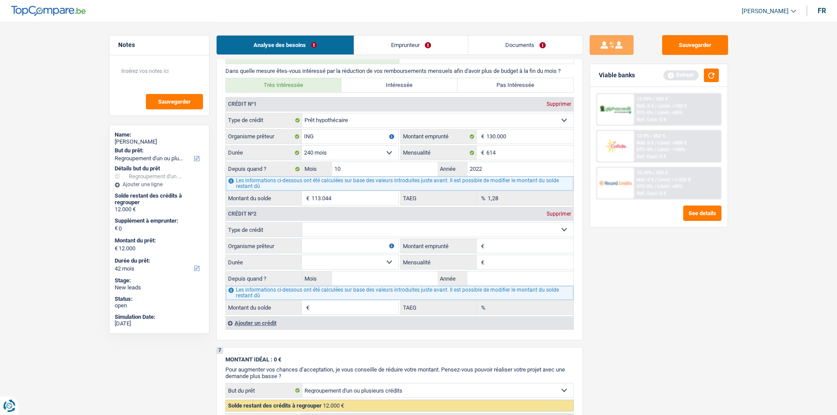
scroll to position [791, 0]
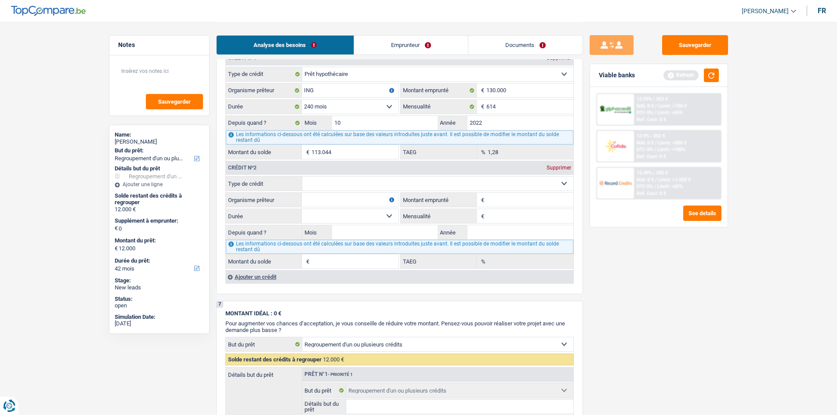
click at [468, 182] on select "Carte ou ouverture de crédit Prêt hypothécaire Vente à tempérament Prêt à tempé…" at bounding box center [437, 184] width 271 height 14
select select "personalLoan"
type input "0"
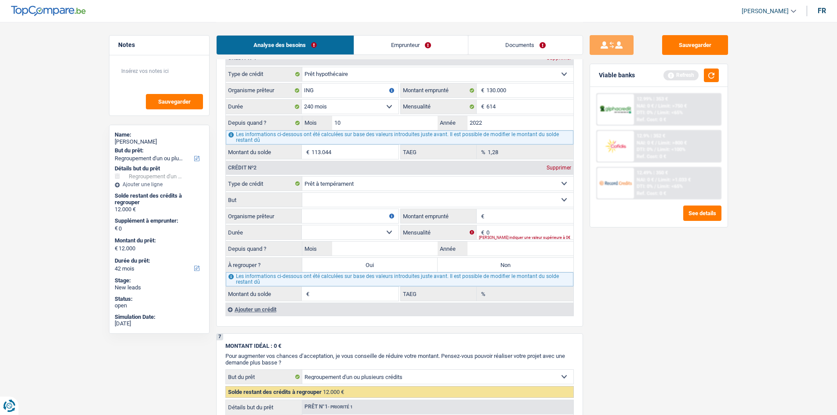
click at [348, 201] on select "Confort maison: meubles, textile, peinture, électroménager, outillage non-profe…" at bounding box center [437, 200] width 271 height 14
click at [276, 215] on label "Organisme prêteur" at bounding box center [264, 216] width 76 height 14
click at [302, 215] on input "Organisme prêteur" at bounding box center [350, 216] width 97 height 14
click at [320, 218] on input "Organisme prêteur" at bounding box center [350, 216] width 97 height 14
type input "Beobank"
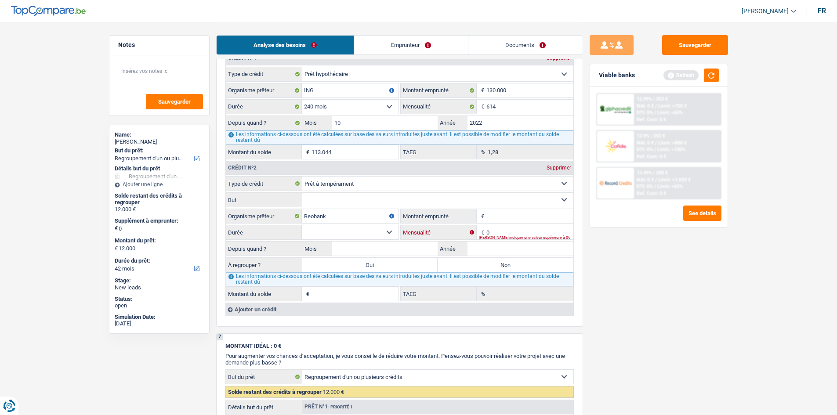
click at [488, 226] on input "0" at bounding box center [529, 232] width 87 height 14
type input "171"
click at [371, 246] on input "Mois" at bounding box center [385, 249] width 106 height 14
type input "11"
type input "2024"
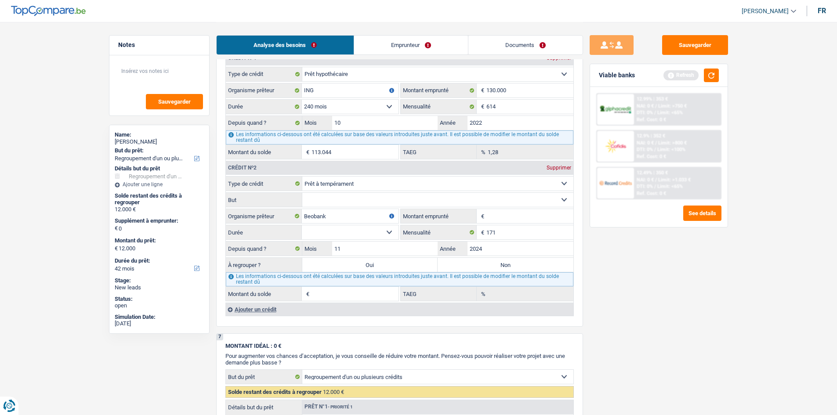
click at [355, 226] on select "12 mois 18 mois 24 mois Sélectionner une option" at bounding box center [350, 232] width 97 height 14
click at [492, 219] on input "Montant emprunté" at bounding box center [529, 216] width 87 height 14
type input "4.500"
click at [389, 237] on select "12 mois 18 mois 24 mois 30 mois 36 mois Sélectionner une option" at bounding box center [350, 232] width 97 height 14
select select "36"
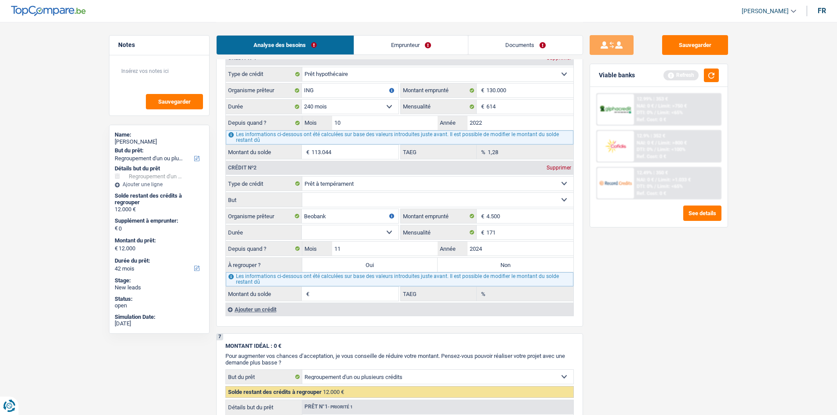
click at [302, 225] on select "12 mois 18 mois 24 mois 30 mois 36 mois Sélectionner une option" at bounding box center [350, 232] width 97 height 14
type input "3.525"
type input "23,91"
click at [337, 201] on select "Confort maison: meubles, textile, peinture, électroménager, outillage non-profe…" at bounding box center [437, 200] width 271 height 14
select select "medicalFees"
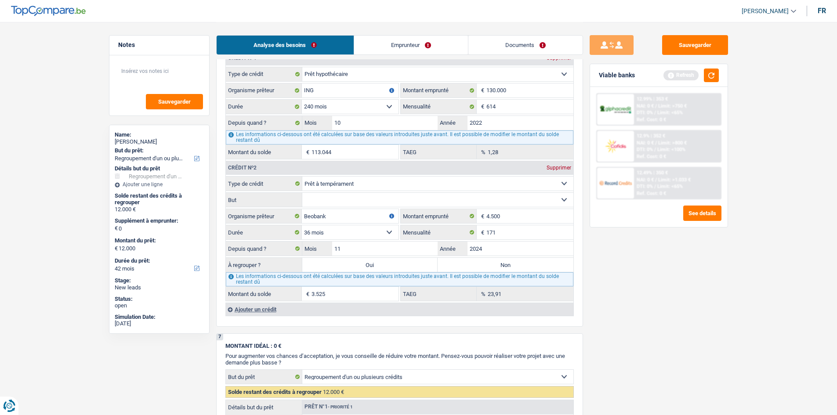
click at [302, 193] on select "Confort maison: meubles, textile, peinture, électroménager, outillage non-profe…" at bounding box center [437, 200] width 271 height 14
click at [376, 264] on label "Oui" at bounding box center [370, 265] width 136 height 14
click at [376, 264] on input "Oui" at bounding box center [370, 265] width 136 height 14
radio input "true"
type input "3.525"
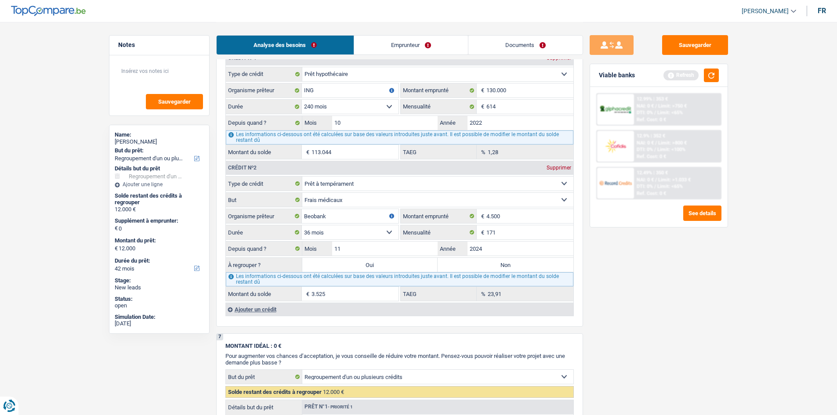
select select "30"
type input "3.525"
select select "30"
type input "3.525"
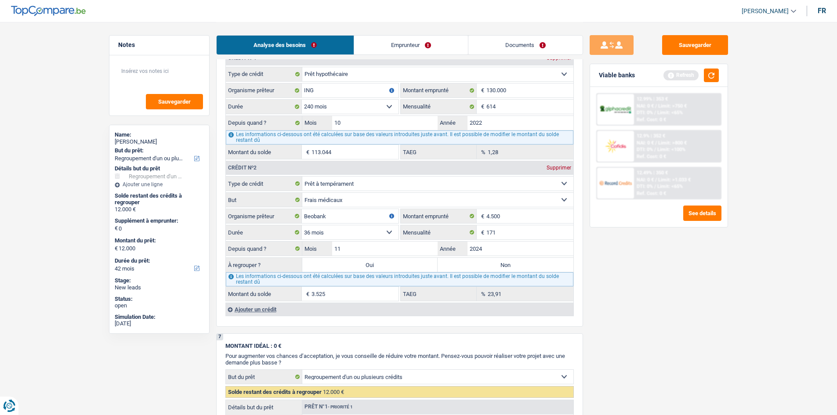
type input "3.525"
select select "30"
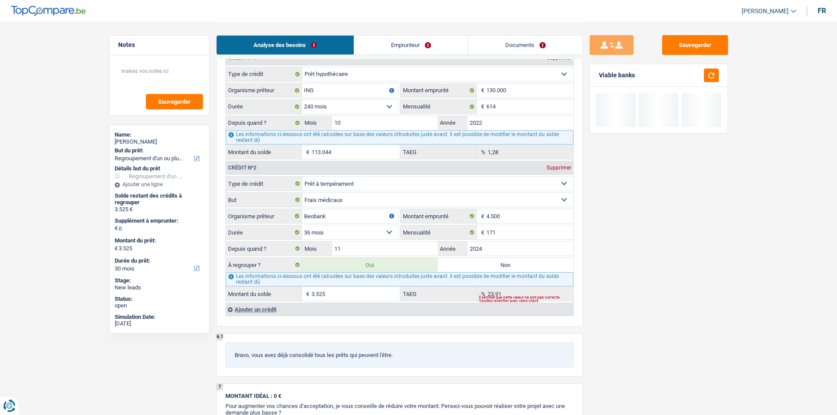
click at [270, 311] on div "Ajouter un crédit" at bounding box center [399, 309] width 348 height 13
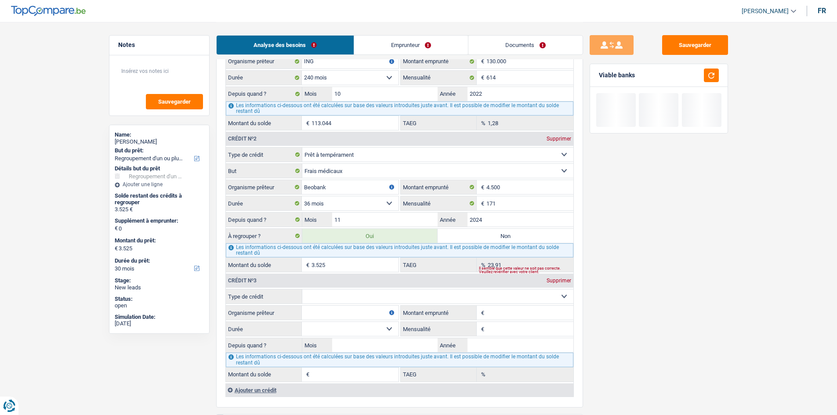
scroll to position [835, 0]
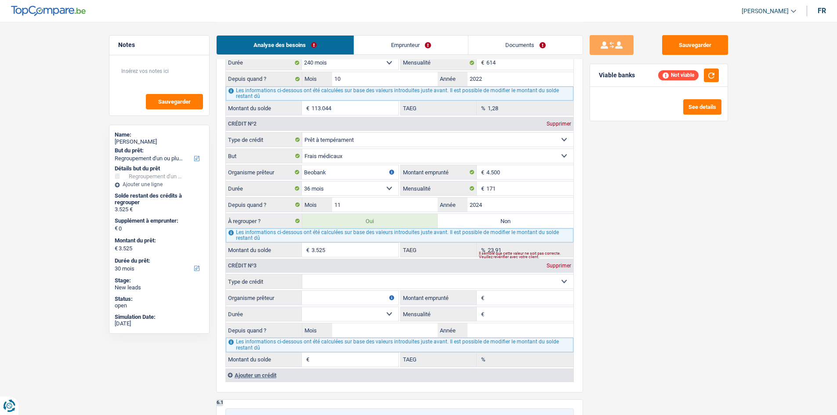
click at [345, 297] on input "Organisme prêteur" at bounding box center [350, 298] width 97 height 14
type input "Cetelem"
click at [350, 284] on select "Carte ou ouverture de crédit Prêt hypothécaire Vente à tempérament Prêt à tempé…" at bounding box center [437, 282] width 271 height 14
select select "personalLoan"
type input "0"
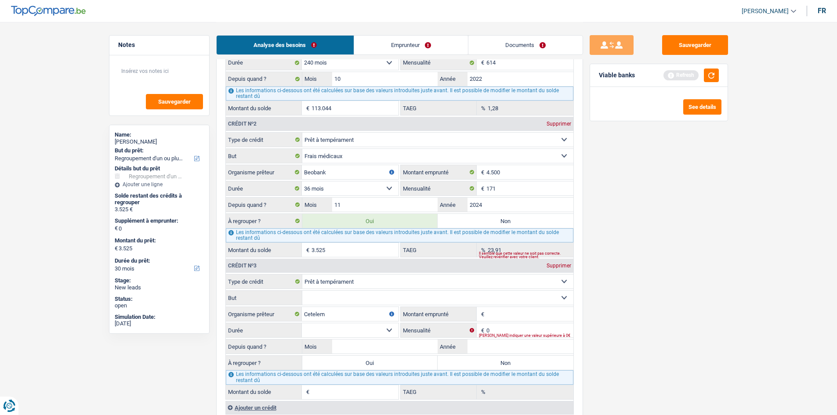
click at [426, 290] on fieldset "Carte ou ouverture de crédit Prêt hypothécaire Vente à tempérament Prêt à tempé…" at bounding box center [400, 336] width 348 height 125
click at [425, 295] on select "Confort maison: meubles, textile, peinture, électroménager, outillage non-profe…" at bounding box center [437, 298] width 271 height 14
select select "medicalFees"
click at [302, 291] on select "Confort maison: meubles, textile, peinture, électroménager, outillage non-profe…" at bounding box center [437, 298] width 271 height 14
click at [502, 317] on input "Montant emprunté" at bounding box center [529, 314] width 87 height 14
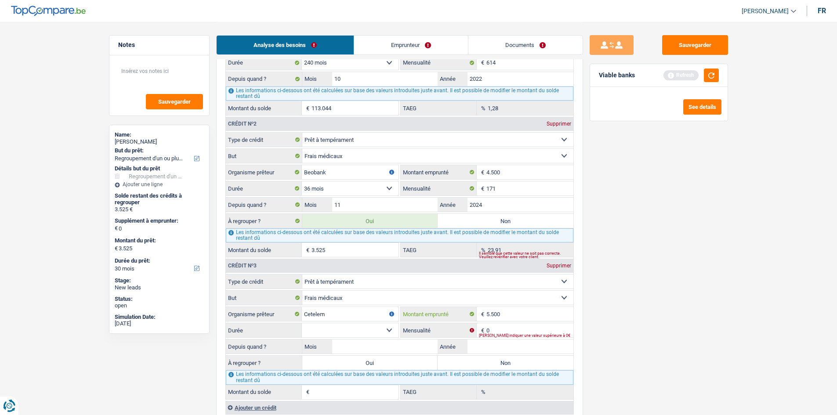
type input "5.500"
click at [382, 333] on select "12 mois 18 mois 24 mois 30 mois 36 mois Sélectionner une option" at bounding box center [350, 330] width 97 height 14
select select "36"
click at [302, 323] on select "12 mois 18 mois 24 mois 30 mois 36 mois Sélectionner une option" at bounding box center [350, 330] width 97 height 14
click at [514, 330] on input "0" at bounding box center [529, 330] width 87 height 14
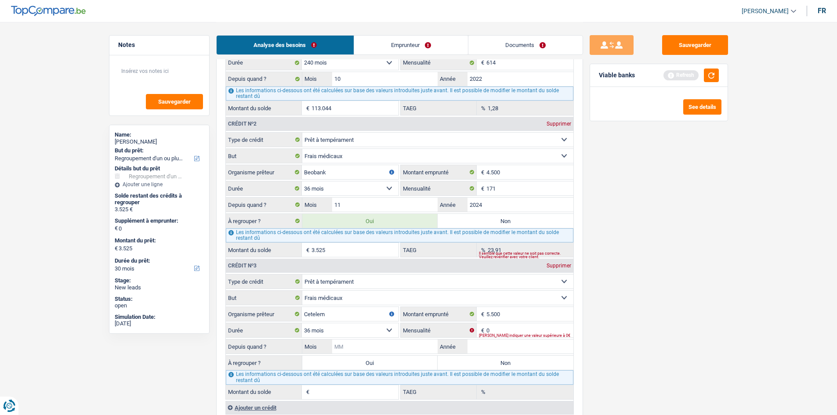
click at [392, 345] on input "Mois" at bounding box center [385, 347] width 106 height 14
type input "01"
type input "2025"
click at [520, 325] on input "0" at bounding box center [529, 330] width 87 height 14
type input "1"
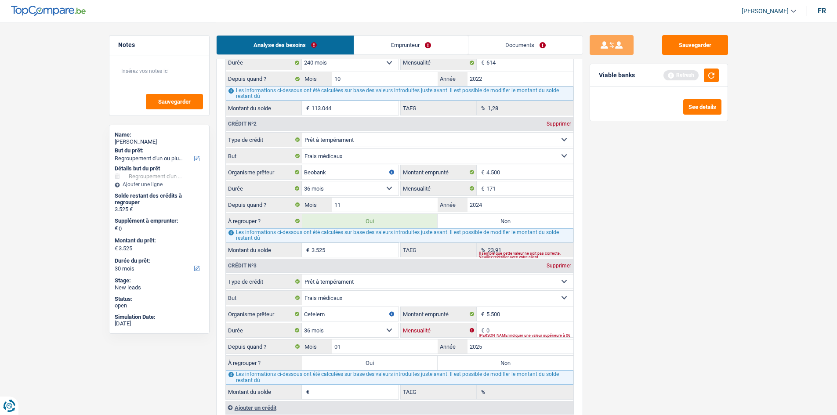
type input "0,00"
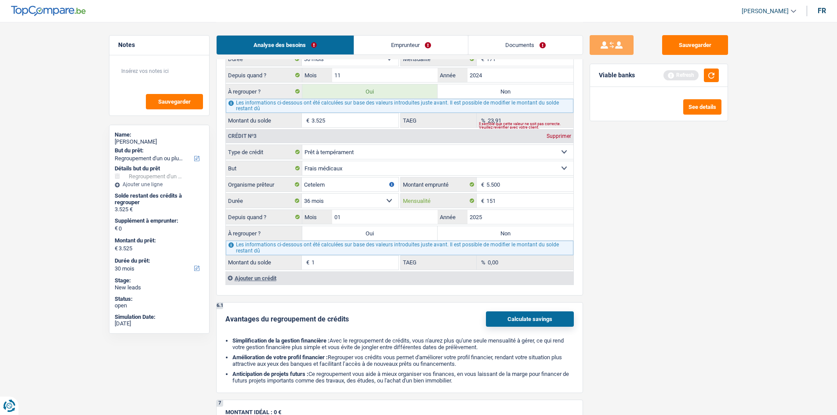
scroll to position [967, 0]
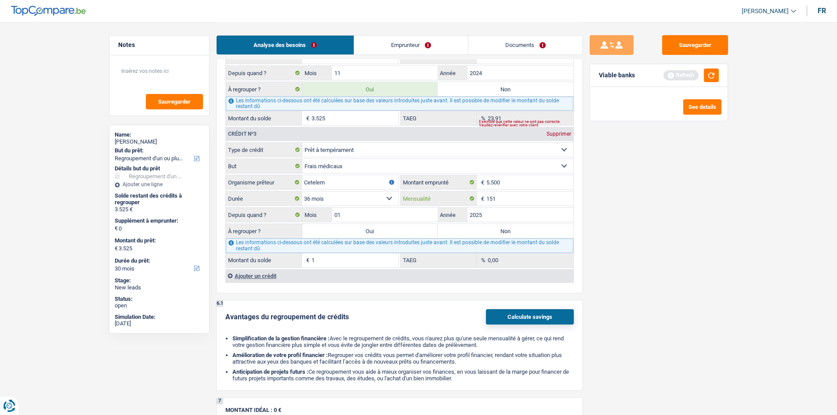
type input "151"
click at [383, 228] on label "Oui" at bounding box center [370, 231] width 136 height 14
click at [383, 228] on input "Oui" at bounding box center [370, 231] width 136 height 14
radio input "true"
type input "7.792"
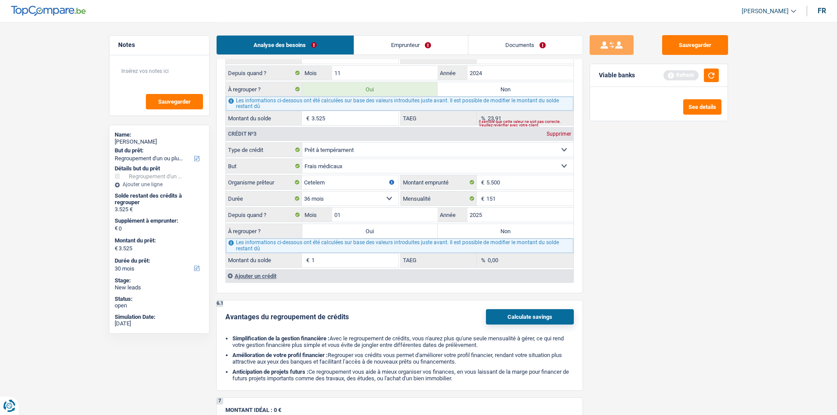
type input "7.792"
type input "4.267"
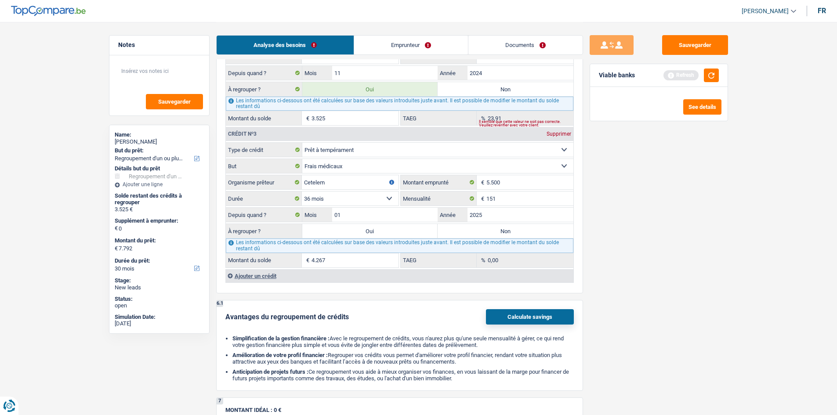
select select "48"
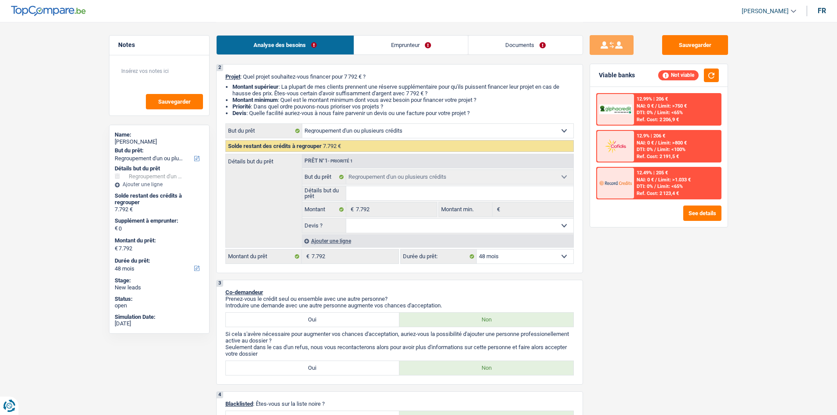
scroll to position [88, 0]
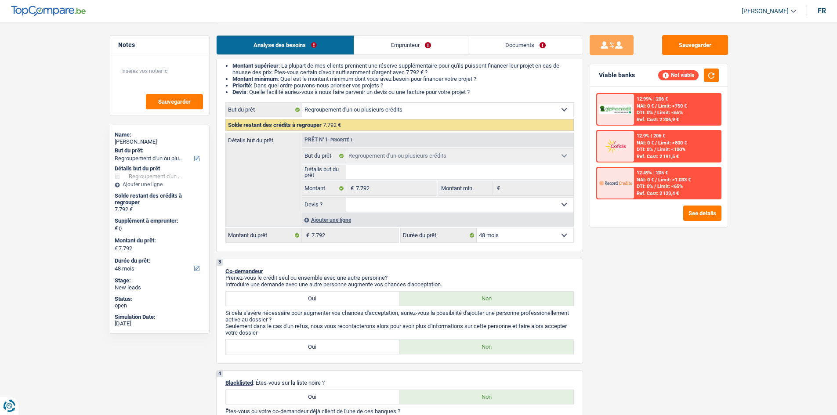
click at [243, 248] on div "2 Projet : Quel projet souhaitez-vous financer pour 7 792 € ? Montant supérieur…" at bounding box center [399, 147] width 367 height 209
click at [340, 216] on div "Ajouter une ligne" at bounding box center [438, 220] width 272 height 13
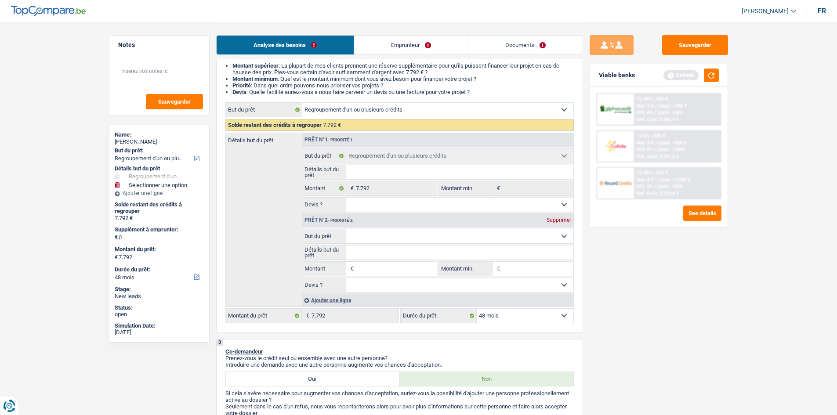
click at [382, 233] on select "Confort maison: meubles, textile, peinture, électroménager, outillage non-profe…" at bounding box center [459, 236] width 227 height 14
select select "familyEvent"
click at [346, 229] on select "Confort maison: meubles, textile, peinture, électroménager, outillage non-profe…" at bounding box center [459, 236] width 227 height 14
select select "familyEvent"
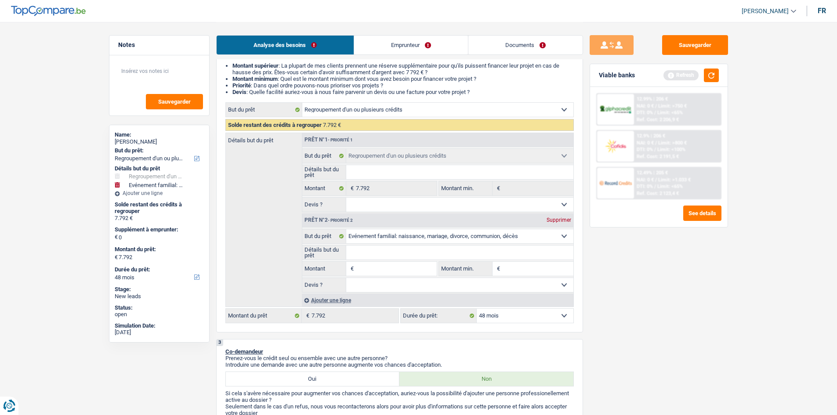
click at [373, 246] on input "Détails but du prêt" at bounding box center [459, 253] width 227 height 14
type input "D"
type input "De"
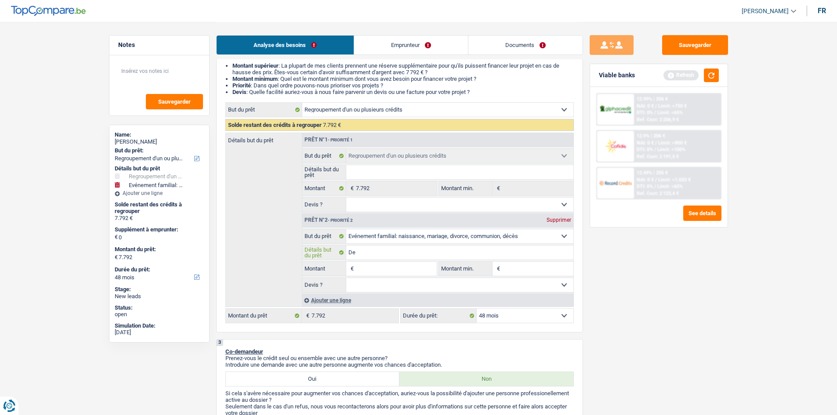
type input "Dec"
type input "Dece"
type input "Deces"
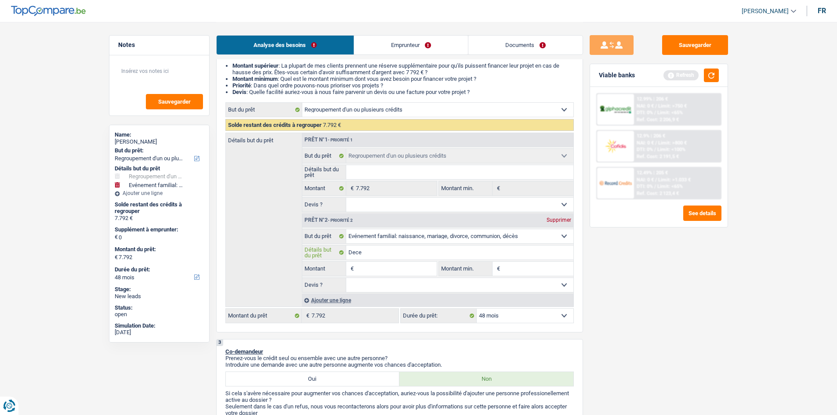
type input "Deces"
click at [378, 272] on input "Montant" at bounding box center [396, 269] width 80 height 14
type input "6"
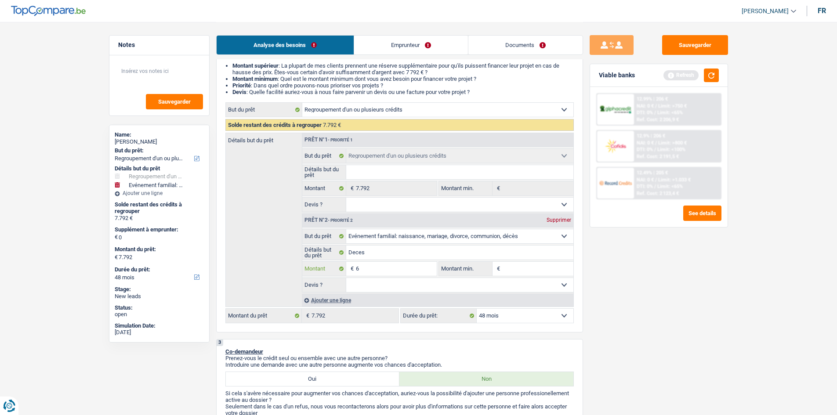
type input "60"
type input "600"
type input "6.000"
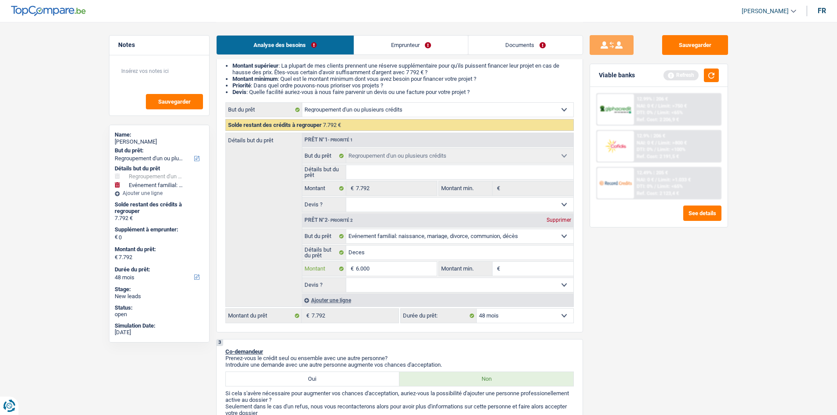
type input "6.000"
type input "600"
type input "60"
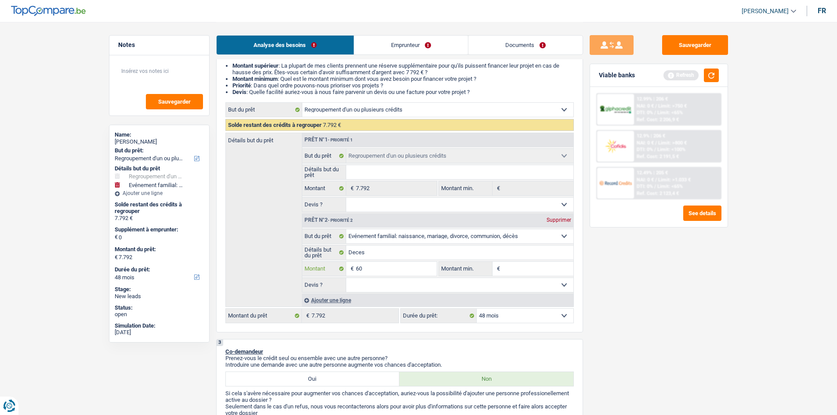
type input "6"
type input "4"
type input "42"
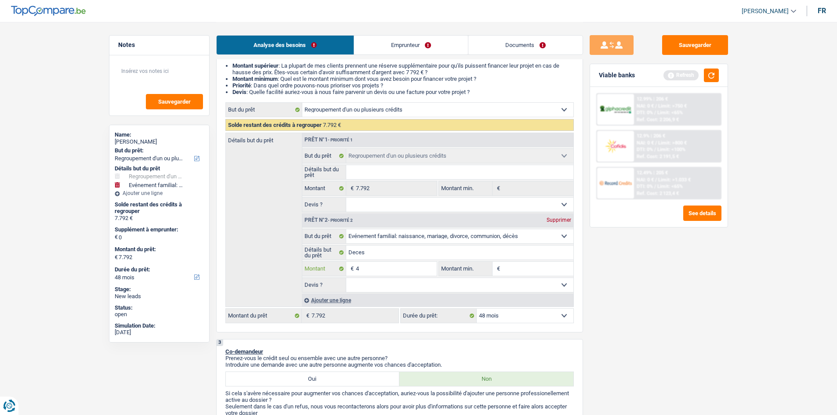
type input "42"
type input "420"
type input "4.208"
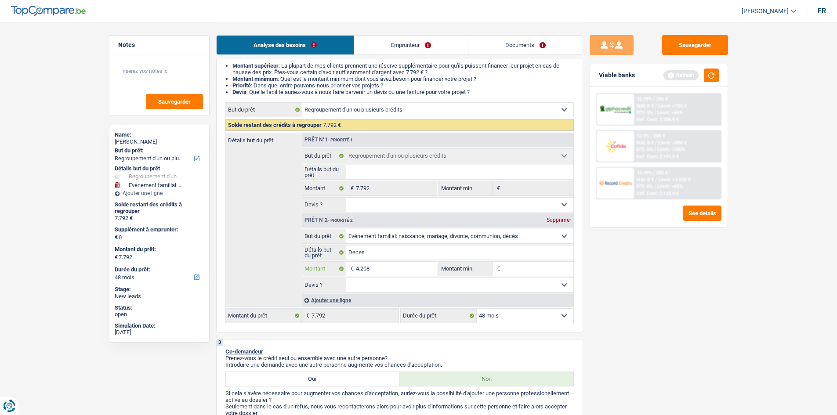
type input "4.208"
type input "12.000"
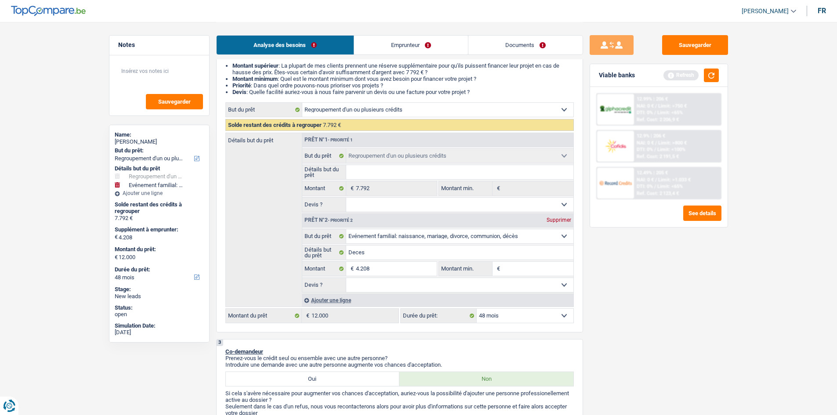
select select "60"
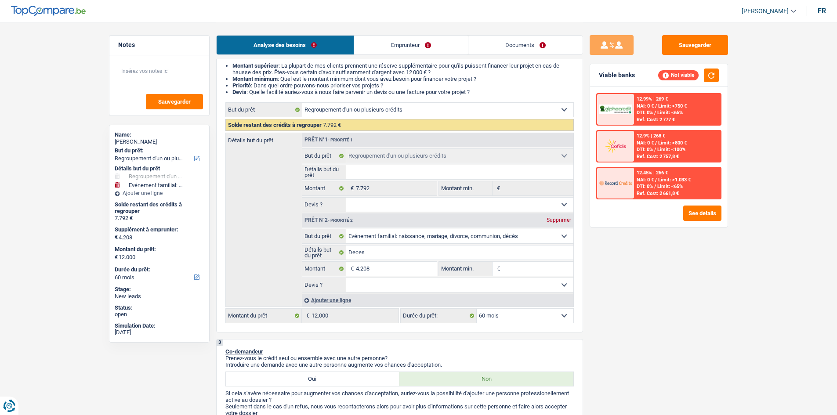
type input "4"
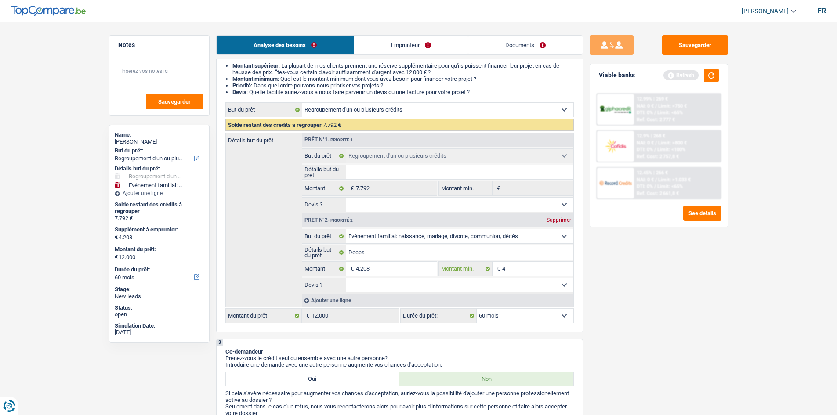
type input "42"
type input "420"
type input "4.208"
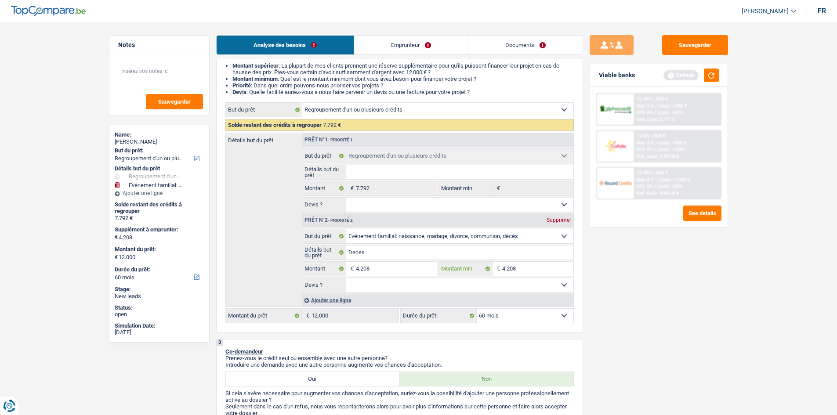
type input "4.208"
click at [516, 285] on select "Oui Non Non répondu Sélectionner une option" at bounding box center [459, 285] width 227 height 14
select select "false"
click at [346, 278] on select "Oui Non Non répondu Sélectionner une option" at bounding box center [459, 285] width 227 height 14
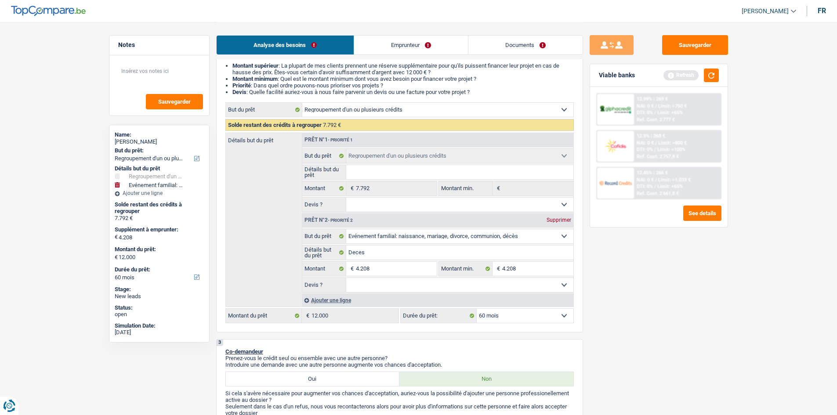
select select "false"
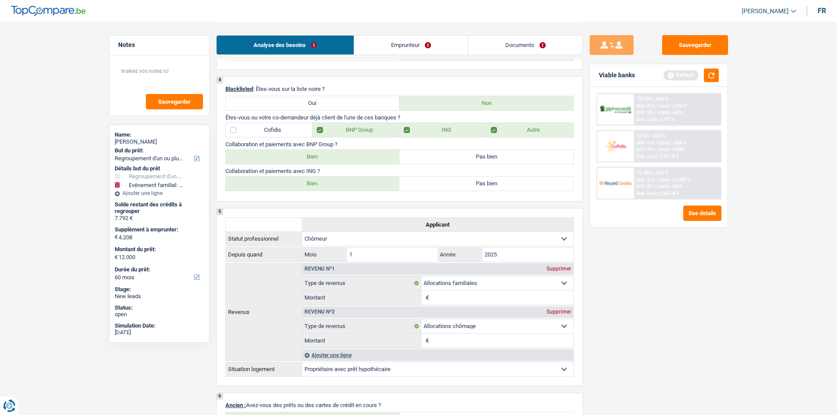
scroll to position [483, 0]
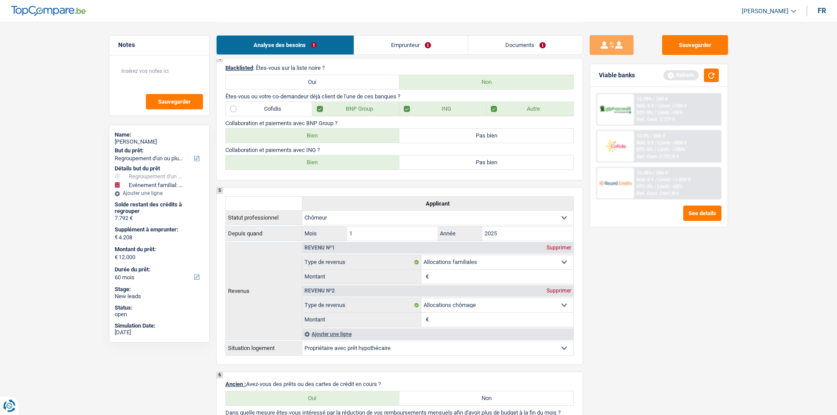
click at [405, 52] on link "Emprunteur" at bounding box center [411, 45] width 114 height 19
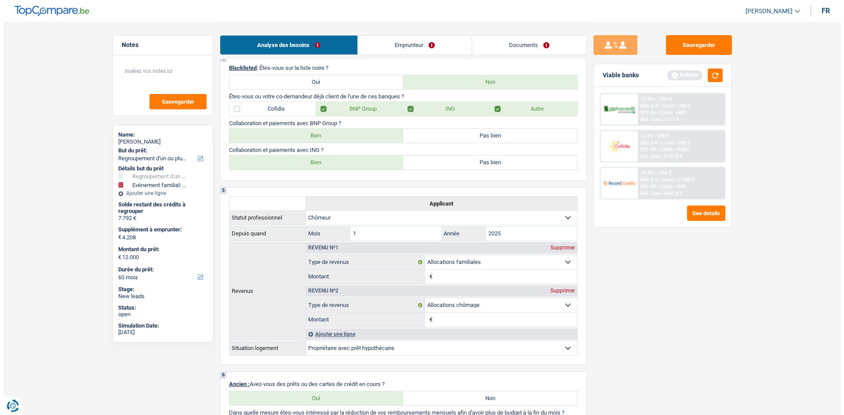
scroll to position [0, 0]
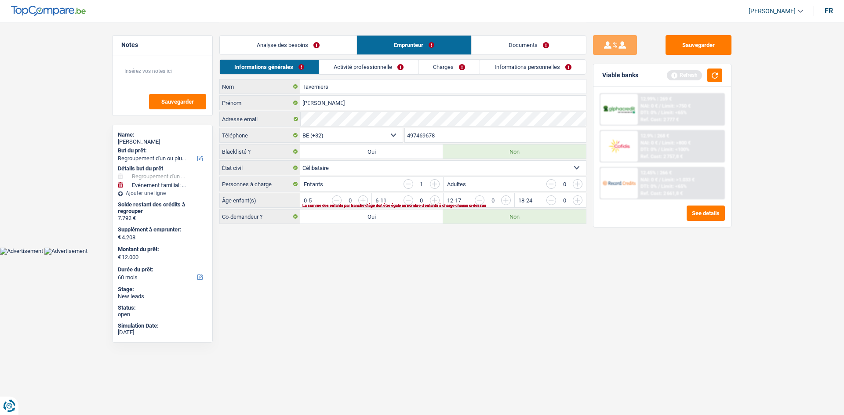
click at [410, 183] on input "button" at bounding box center [408, 184] width 10 height 10
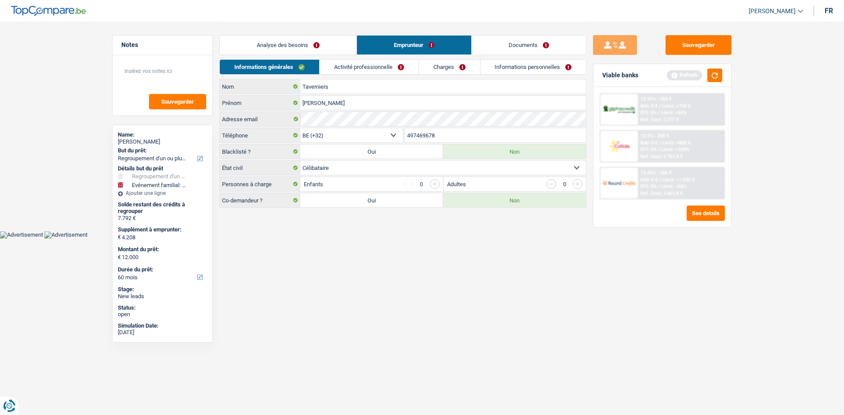
click at [378, 68] on link "Activité professionnelle" at bounding box center [368, 67] width 99 height 14
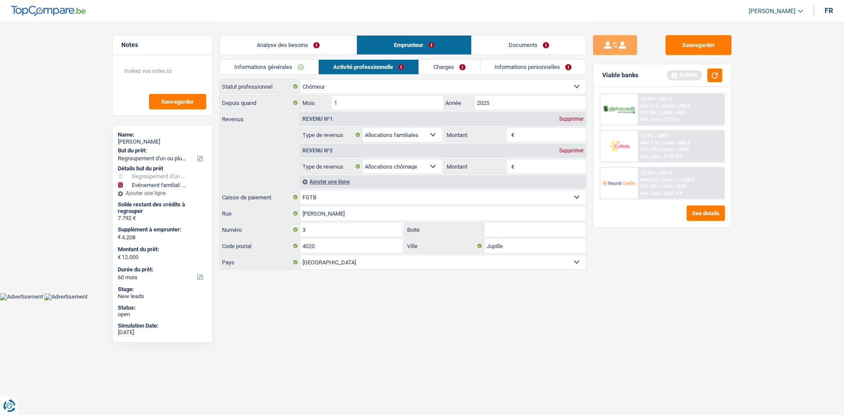
click at [553, 86] on select "Ouvrier Employé privé Employé public Invalide Indépendant Pensionné Chômeur Mut…" at bounding box center [443, 87] width 286 height 14
click at [404, 282] on main "Notes Sauvegarder Name: [PERSON_NAME] But du prêt: Confort maison: meubles, tex…" at bounding box center [422, 146] width 844 height 293
